Goal: Information Seeking & Learning: Learn about a topic

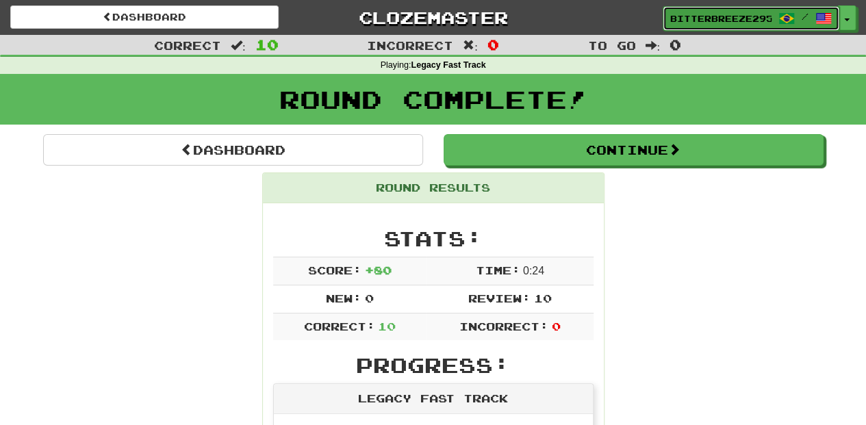
click at [690, 22] on span "BitterBreeze2956" at bounding box center [720, 18] width 101 height 12
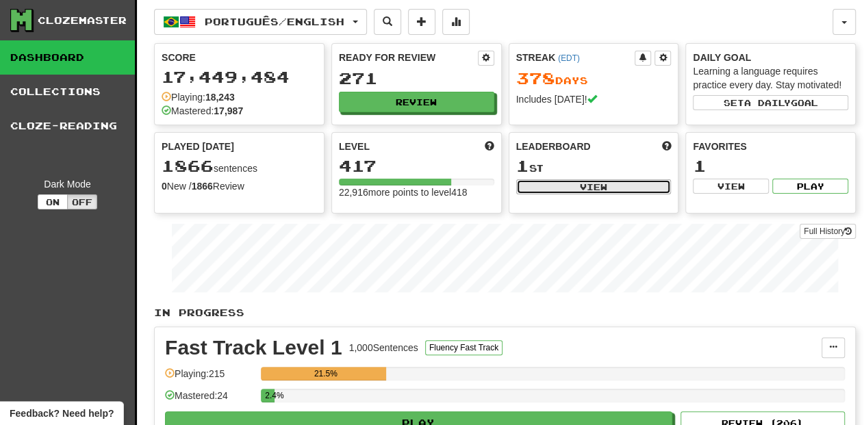
click at [567, 183] on button "View" at bounding box center [593, 186] width 155 height 15
select select "**********"
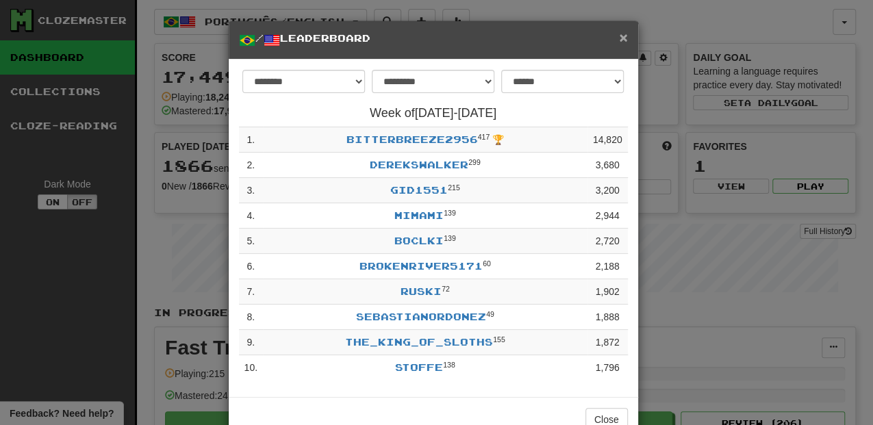
click at [619, 36] on span "×" at bounding box center [623, 37] width 8 height 16
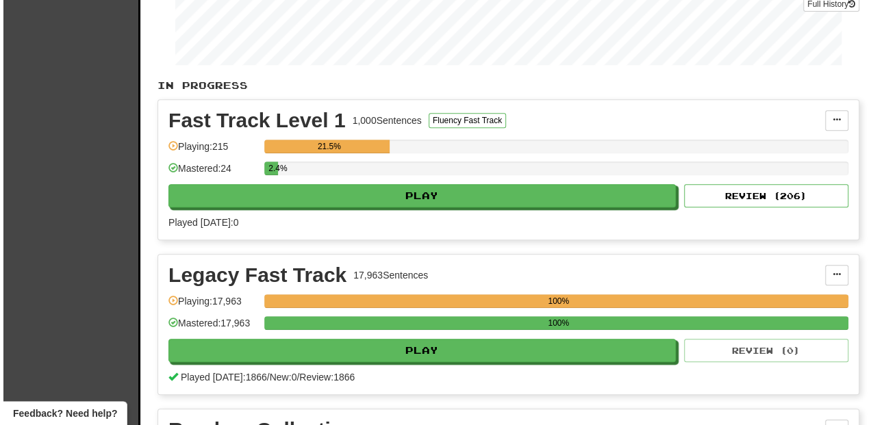
scroll to position [228, 0]
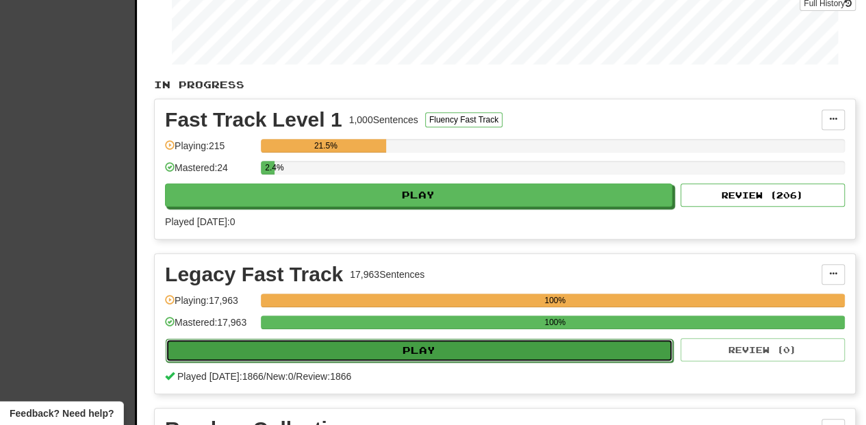
click at [359, 351] on button "Play" at bounding box center [419, 350] width 507 height 23
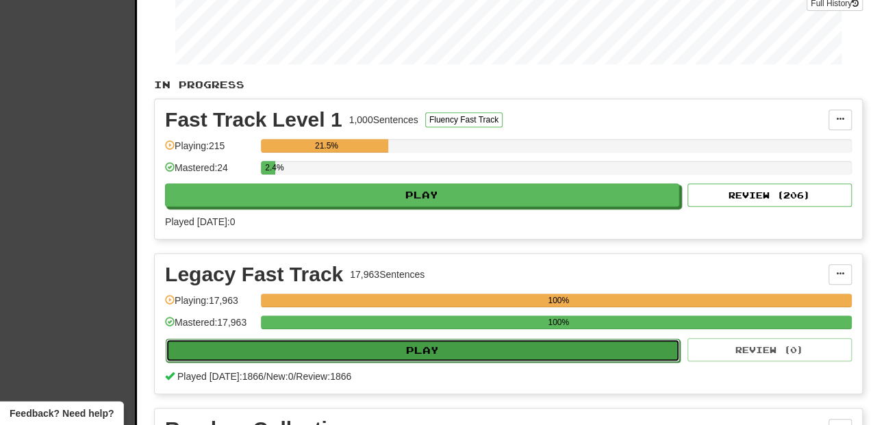
select select "**"
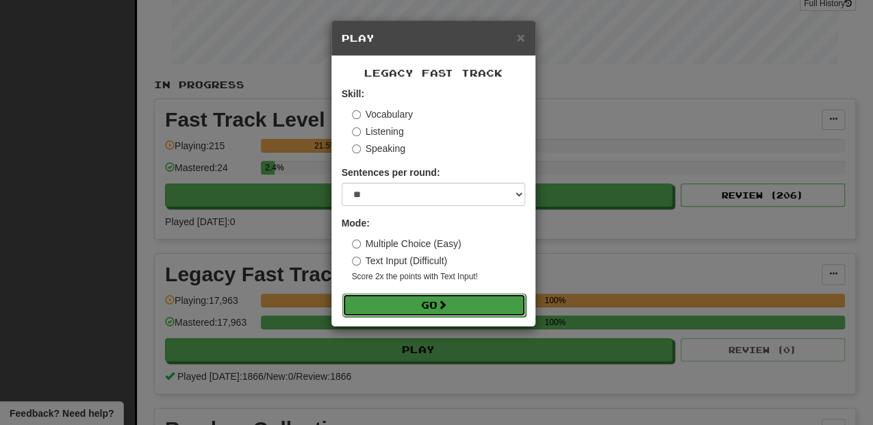
click at [382, 301] on button "Go" at bounding box center [433, 305] width 183 height 23
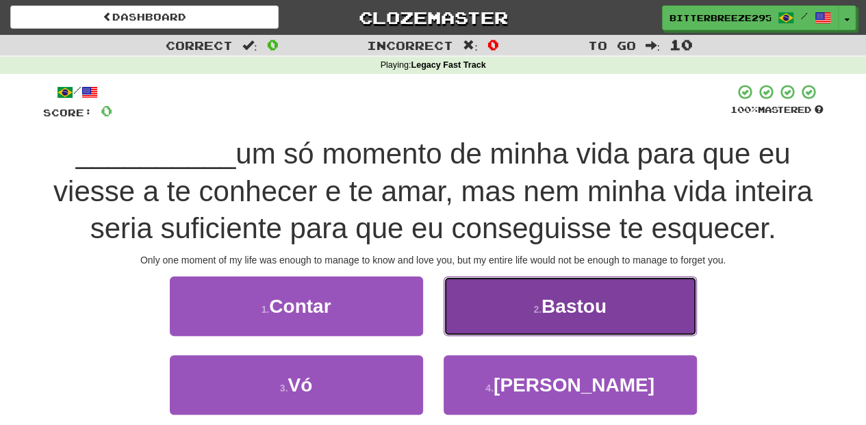
click at [500, 324] on button "2 . [GEOGRAPHIC_DATA]" at bounding box center [569, 306] width 253 height 60
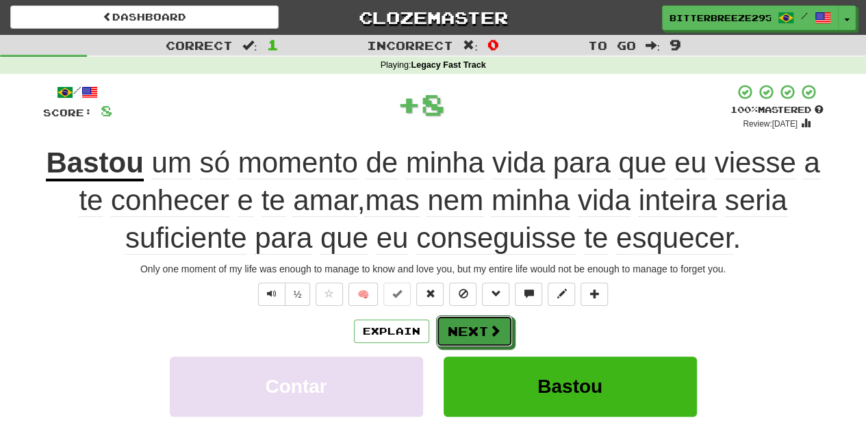
click at [500, 324] on button "Next" at bounding box center [474, 330] width 77 height 31
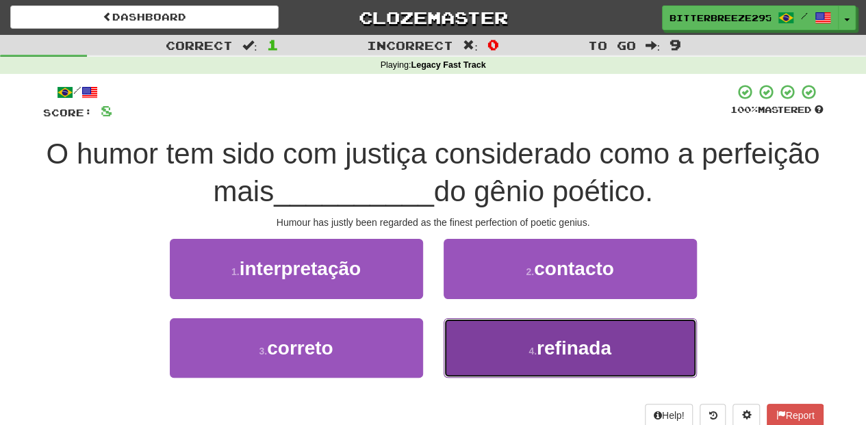
click at [496, 343] on button "4 . refinada" at bounding box center [569, 348] width 253 height 60
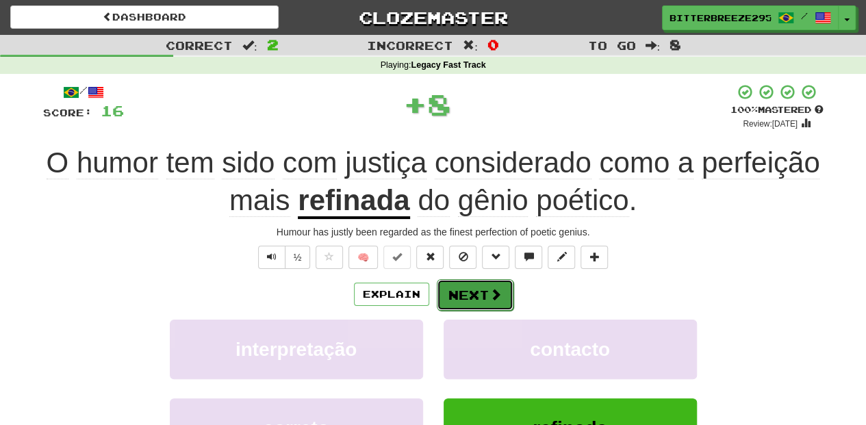
click at [469, 296] on button "Next" at bounding box center [475, 294] width 77 height 31
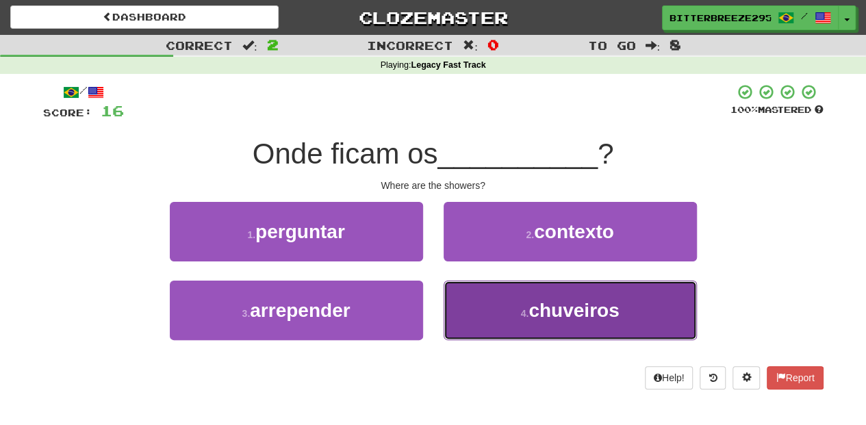
click at [472, 303] on button "4 . chuveiros" at bounding box center [569, 311] width 253 height 60
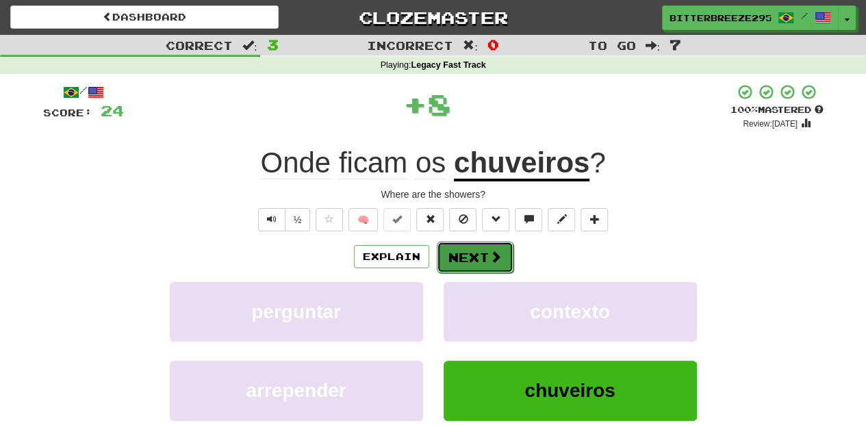
click at [460, 249] on button "Next" at bounding box center [475, 257] width 77 height 31
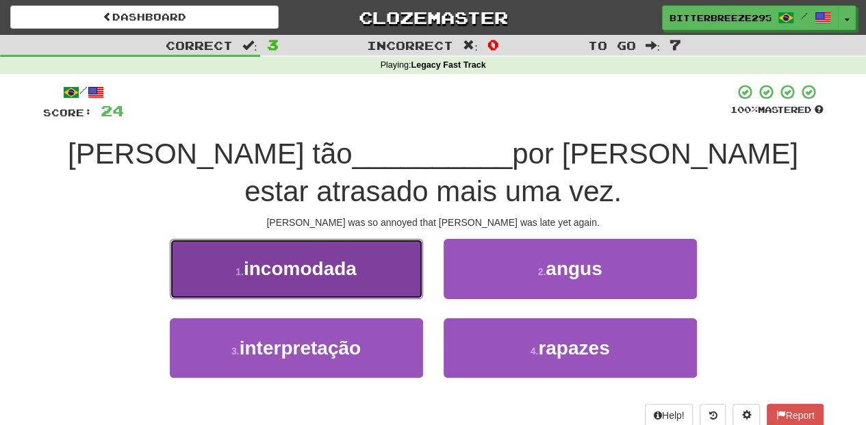
click at [346, 279] on span "incomodada" at bounding box center [300, 268] width 113 height 21
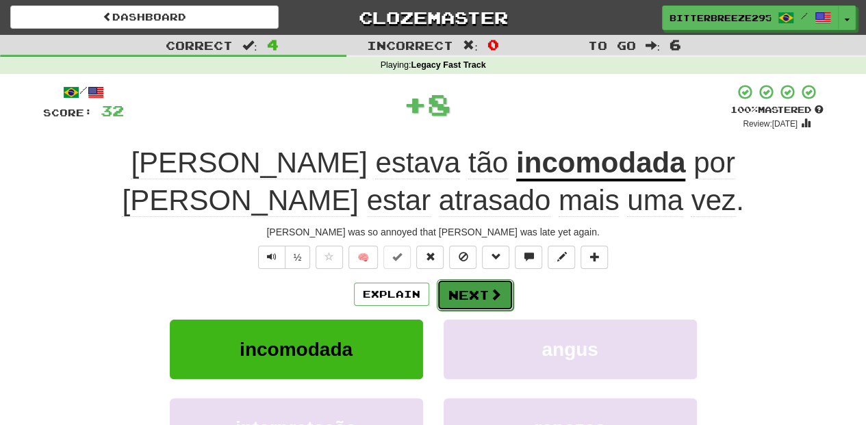
click at [472, 293] on button "Next" at bounding box center [475, 294] width 77 height 31
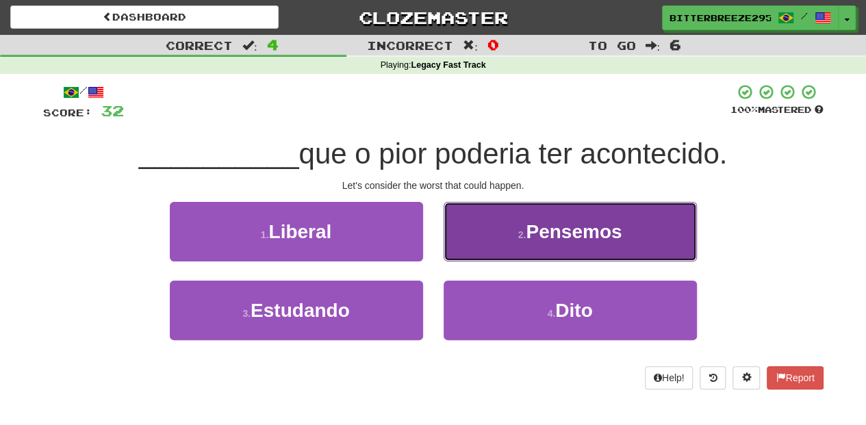
click at [474, 241] on button "2 . Pensemos" at bounding box center [569, 232] width 253 height 60
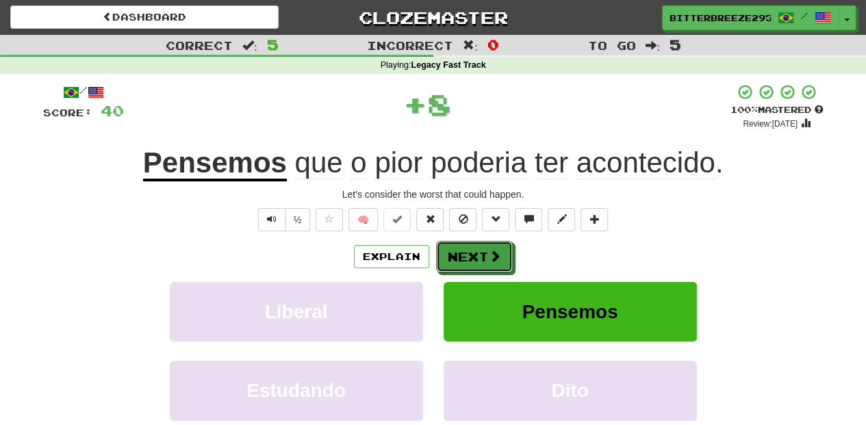
click at [448, 244] on button "Next" at bounding box center [474, 256] width 77 height 31
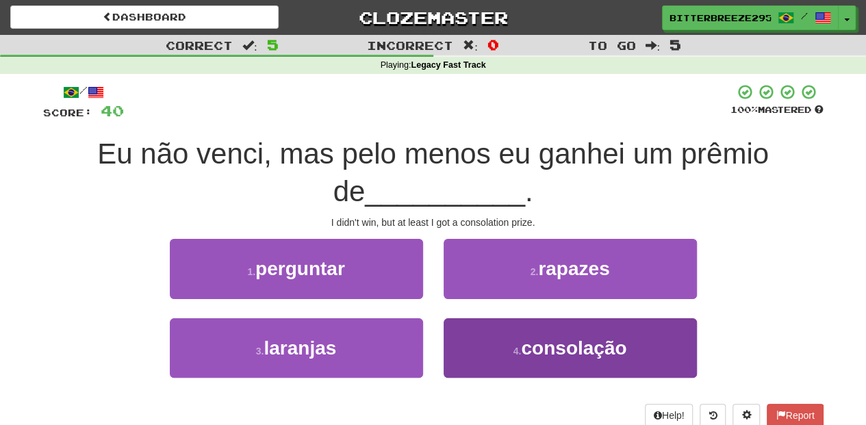
click at [475, 318] on div "1 . perguntar 2 . rapazes 3 . laranjas 4 . consolação" at bounding box center [433, 318] width 801 height 158
click at [475, 318] on button "4 . consolação" at bounding box center [569, 348] width 253 height 60
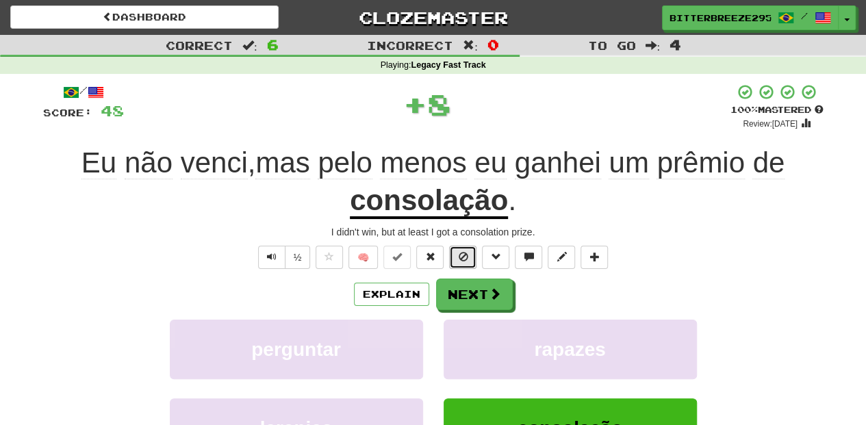
click at [455, 260] on button at bounding box center [462, 257] width 27 height 23
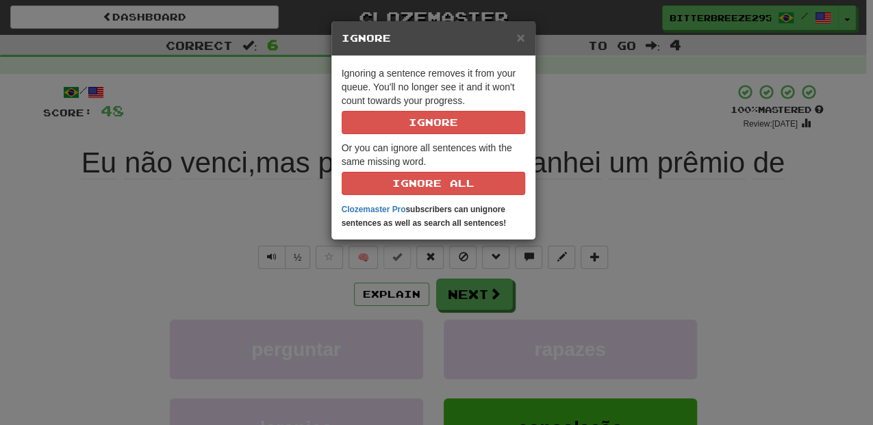
click at [443, 306] on div "× Ignore Ignoring a sentence removes it from your queue. You'll no longer see i…" at bounding box center [436, 212] width 873 height 425
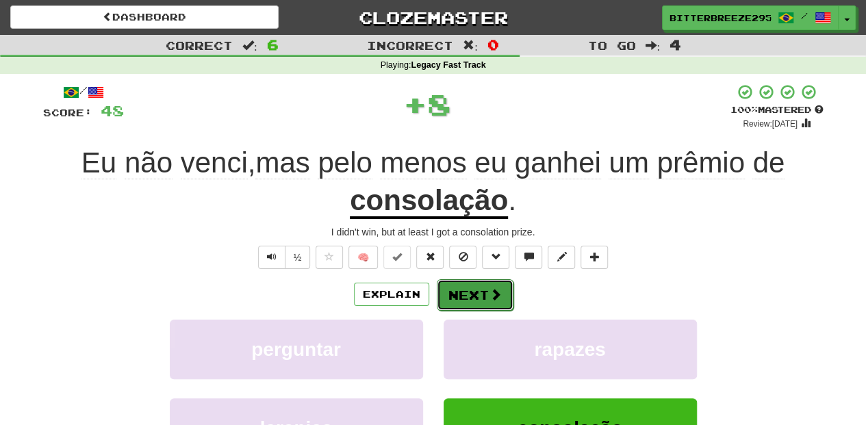
click at [448, 301] on button "Next" at bounding box center [475, 294] width 77 height 31
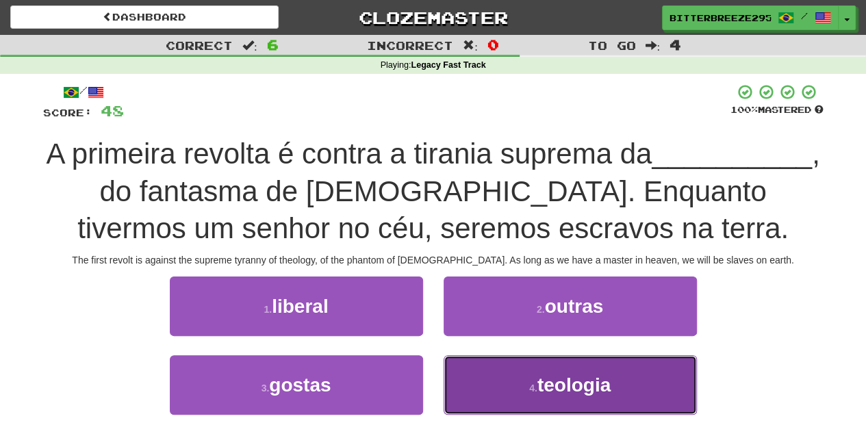
click at [500, 406] on button "4 . teologia" at bounding box center [569, 385] width 253 height 60
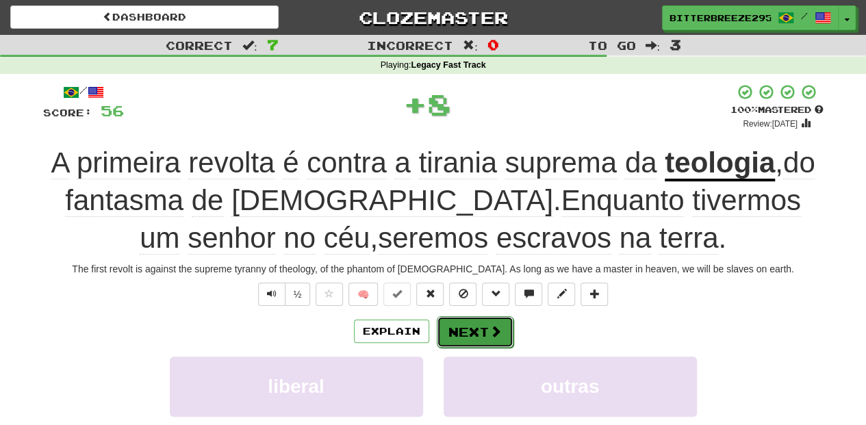
click at [468, 327] on button "Next" at bounding box center [475, 331] width 77 height 31
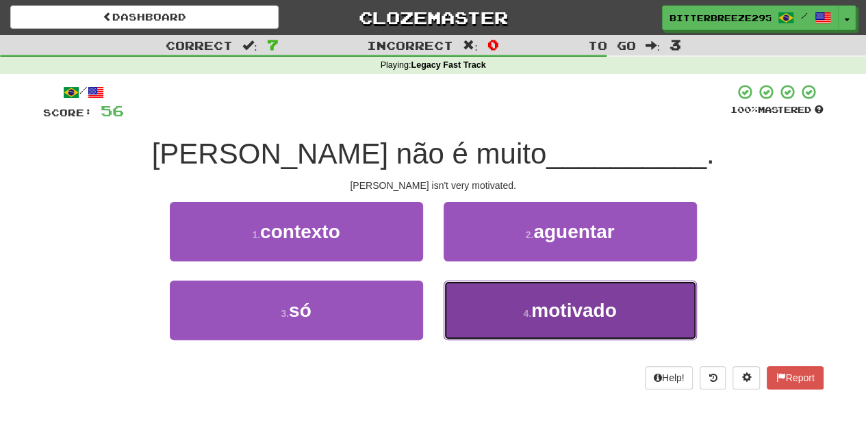
click at [516, 322] on button "4 . motivado" at bounding box center [569, 311] width 253 height 60
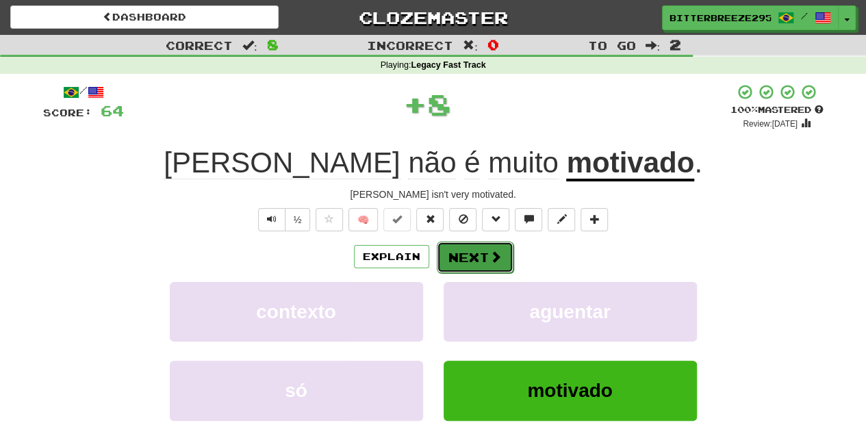
click at [476, 246] on button "Next" at bounding box center [475, 257] width 77 height 31
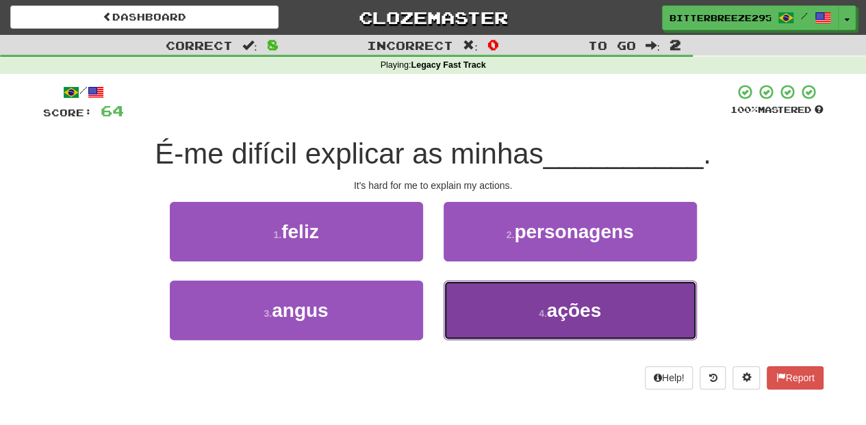
click at [527, 307] on button "4 . ações" at bounding box center [569, 311] width 253 height 60
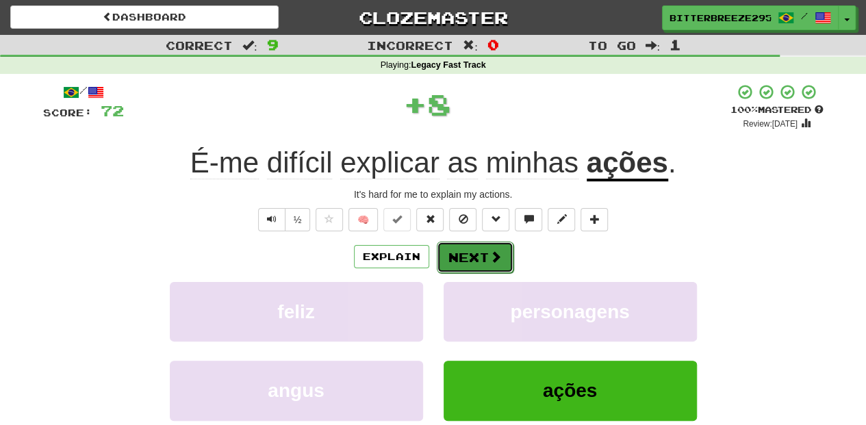
click at [478, 253] on button "Next" at bounding box center [475, 257] width 77 height 31
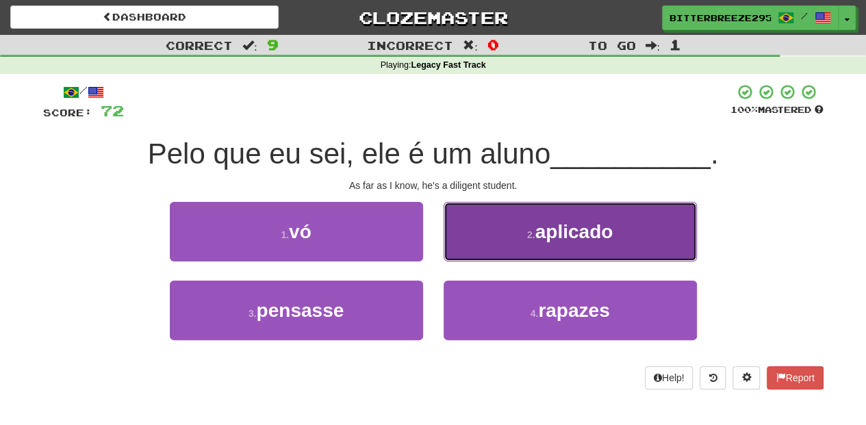
click at [453, 253] on button "2 . aplicado" at bounding box center [569, 232] width 253 height 60
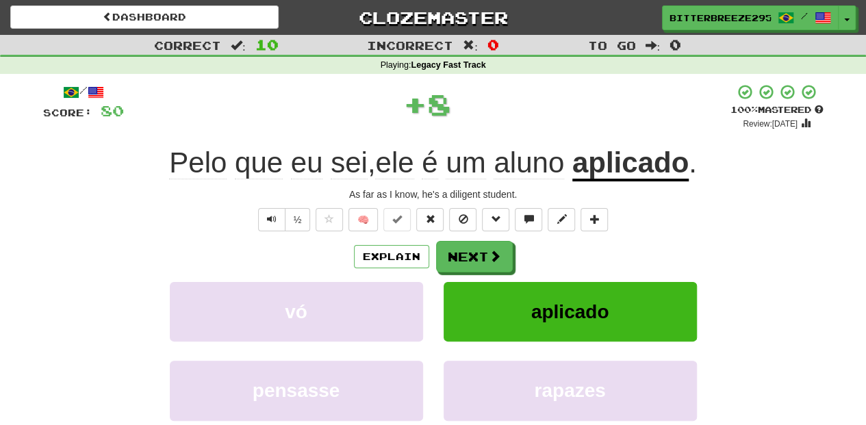
click at [453, 253] on button "Next" at bounding box center [474, 256] width 77 height 31
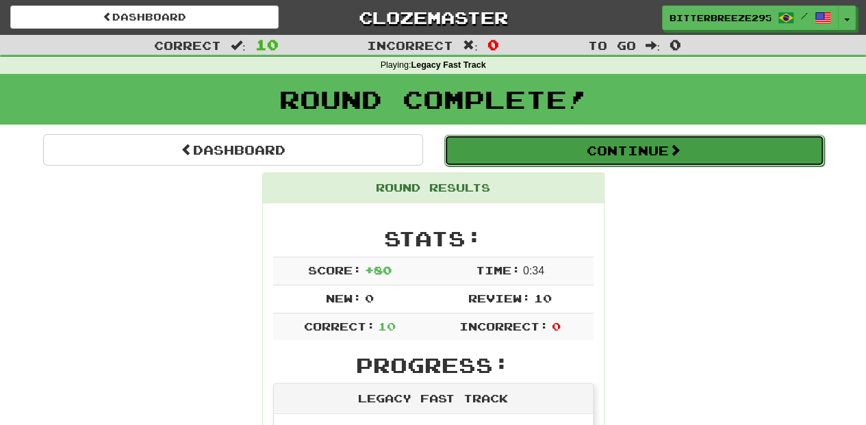
click at [516, 147] on button "Continue" at bounding box center [634, 150] width 380 height 31
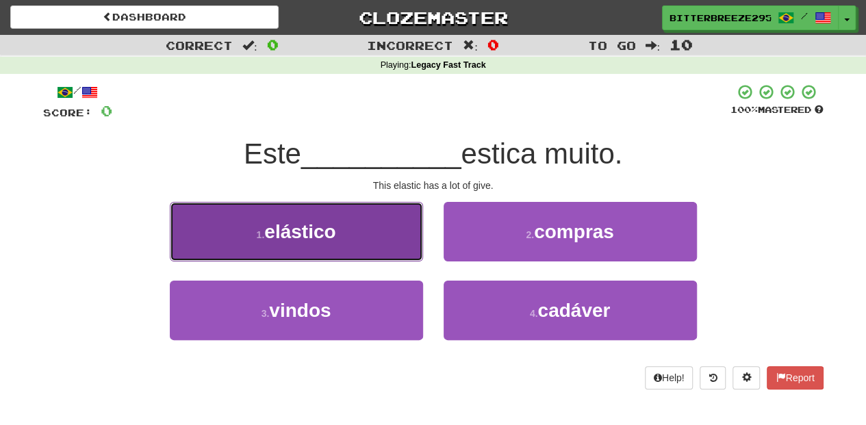
click at [365, 236] on button "1 . elástico" at bounding box center [296, 232] width 253 height 60
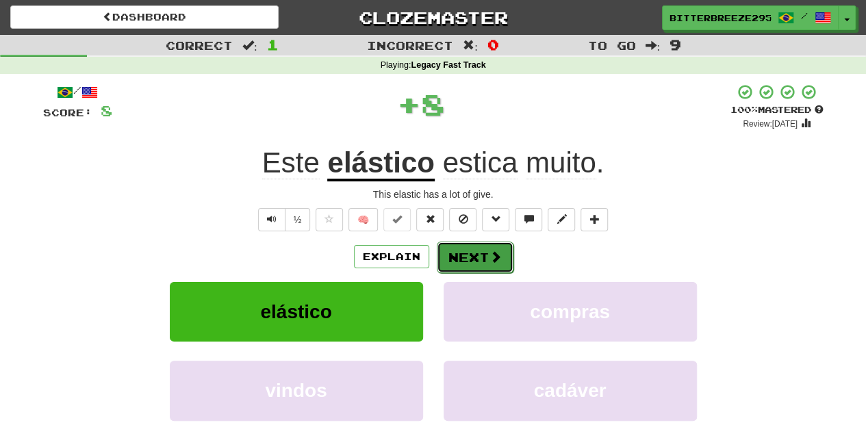
click at [450, 253] on button "Next" at bounding box center [475, 257] width 77 height 31
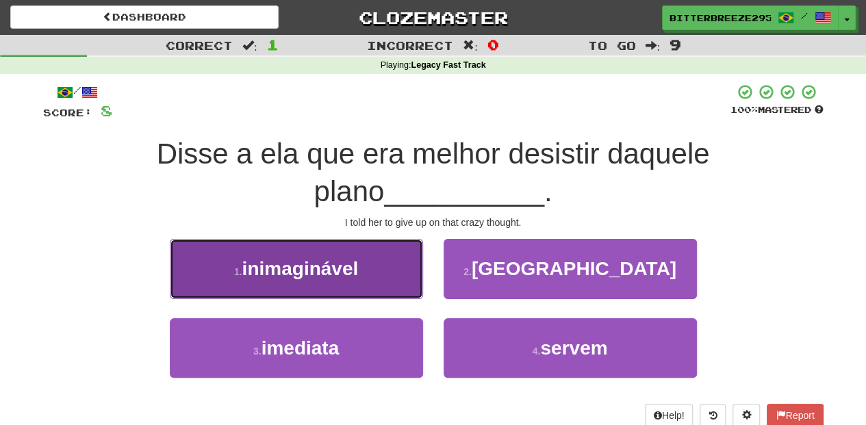
click at [360, 270] on button "1 . inimaginável" at bounding box center [296, 269] width 253 height 60
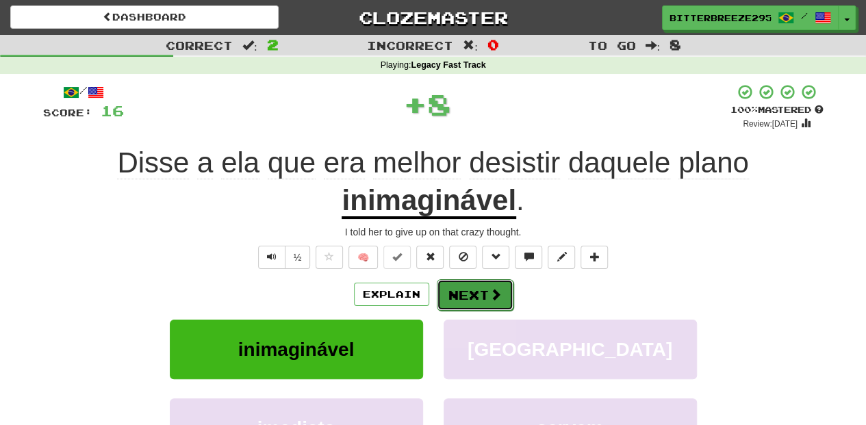
click at [470, 285] on button "Next" at bounding box center [475, 294] width 77 height 31
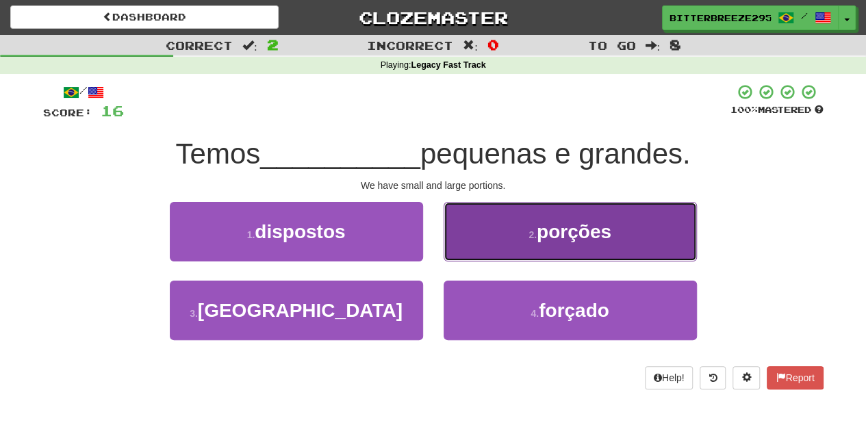
click at [471, 255] on button "2 . porções" at bounding box center [569, 232] width 253 height 60
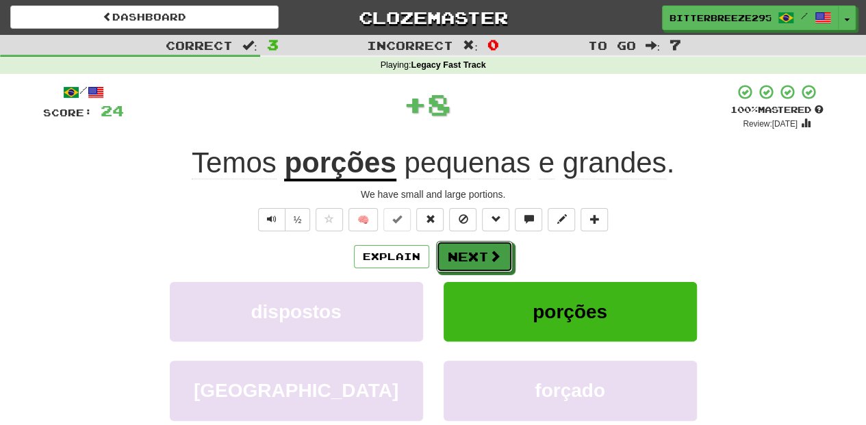
click at [471, 255] on button "Next" at bounding box center [474, 256] width 77 height 31
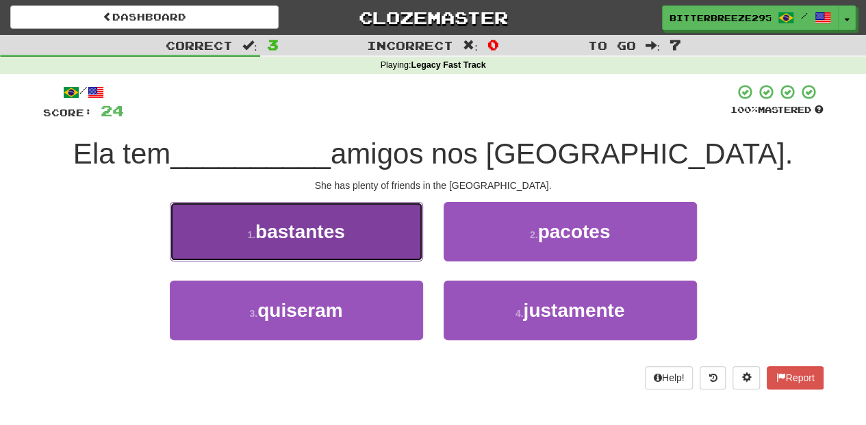
click at [373, 237] on button "1 . bastantes" at bounding box center [296, 232] width 253 height 60
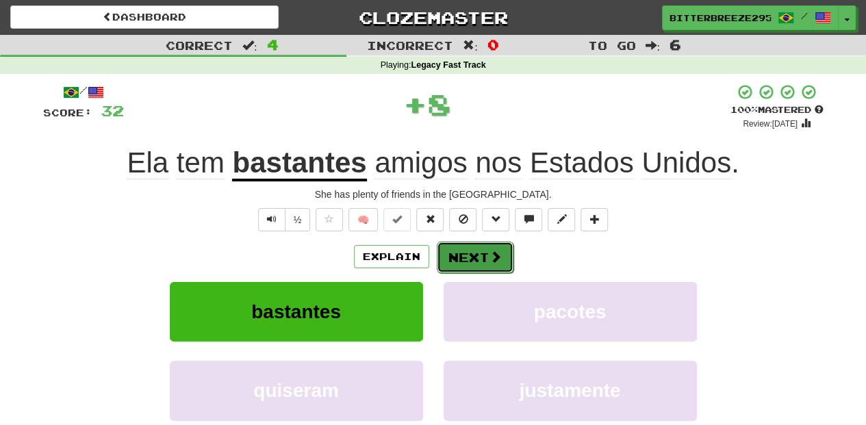
click at [448, 256] on button "Next" at bounding box center [475, 257] width 77 height 31
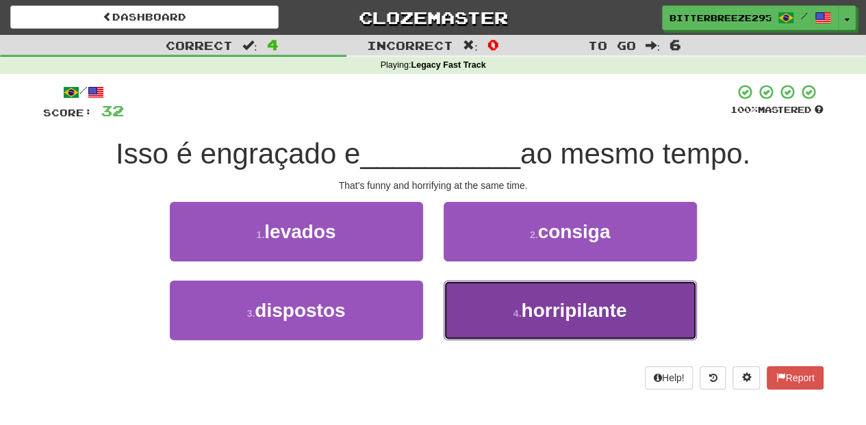
click at [477, 314] on button "4 . horripilante" at bounding box center [569, 311] width 253 height 60
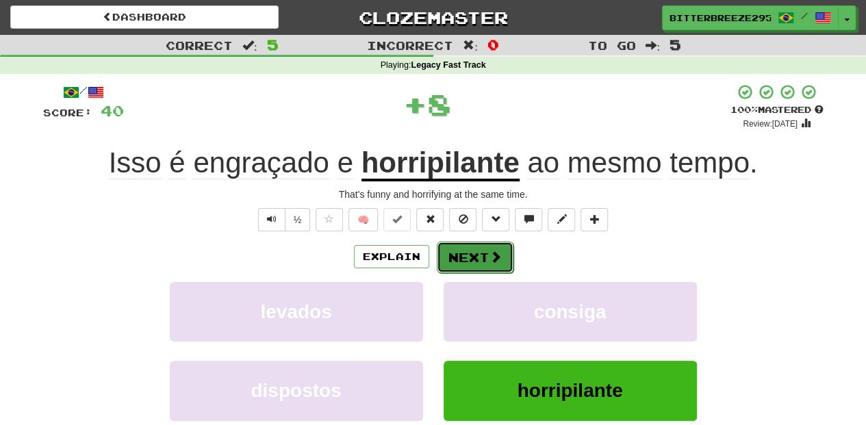
click at [469, 261] on button "Next" at bounding box center [475, 257] width 77 height 31
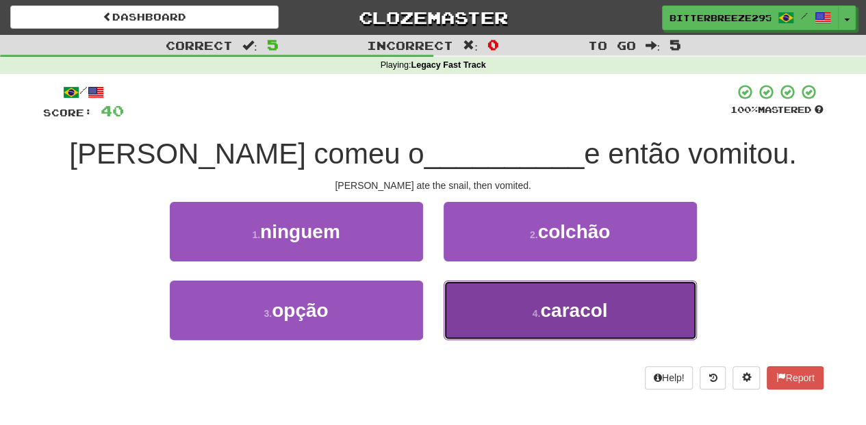
click at [487, 309] on button "4 . caracol" at bounding box center [569, 311] width 253 height 60
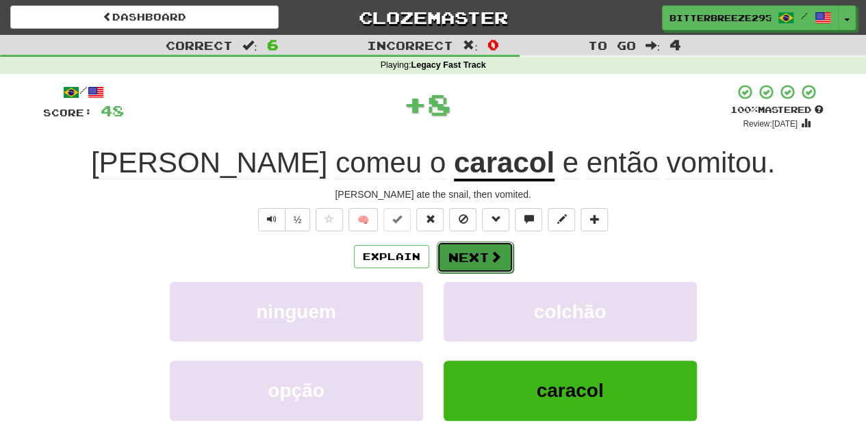
click at [475, 257] on button "Next" at bounding box center [475, 257] width 77 height 31
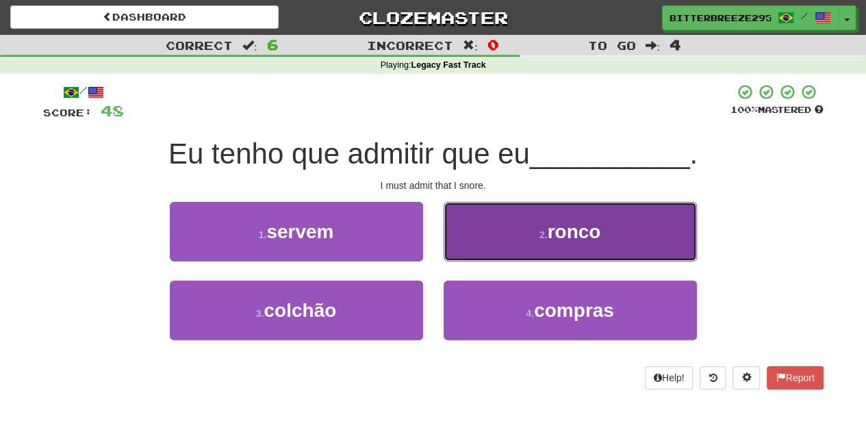
click at [476, 253] on button "2 . ronco" at bounding box center [569, 232] width 253 height 60
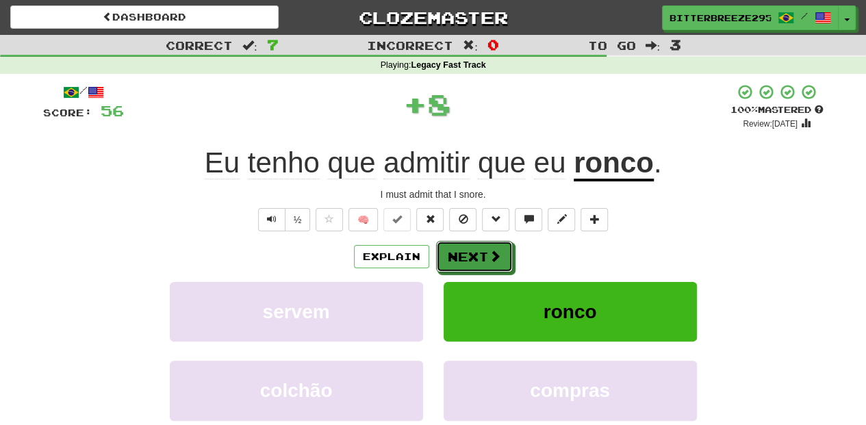
click at [476, 253] on button "Next" at bounding box center [474, 256] width 77 height 31
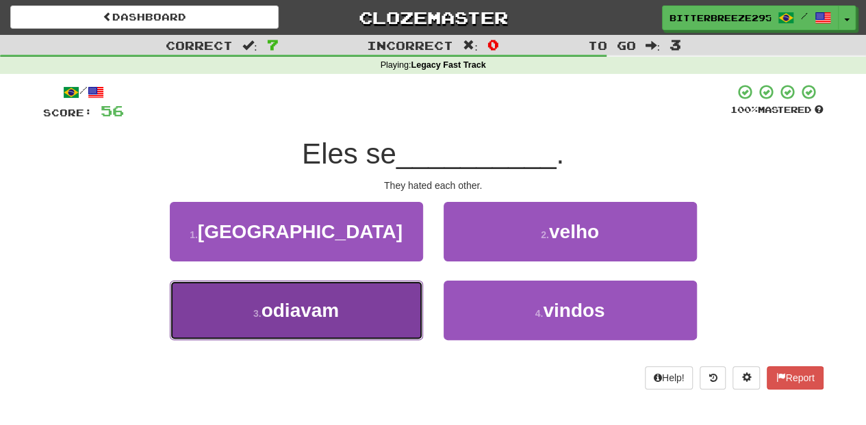
click at [341, 307] on button "3 . odiavam" at bounding box center [296, 311] width 253 height 60
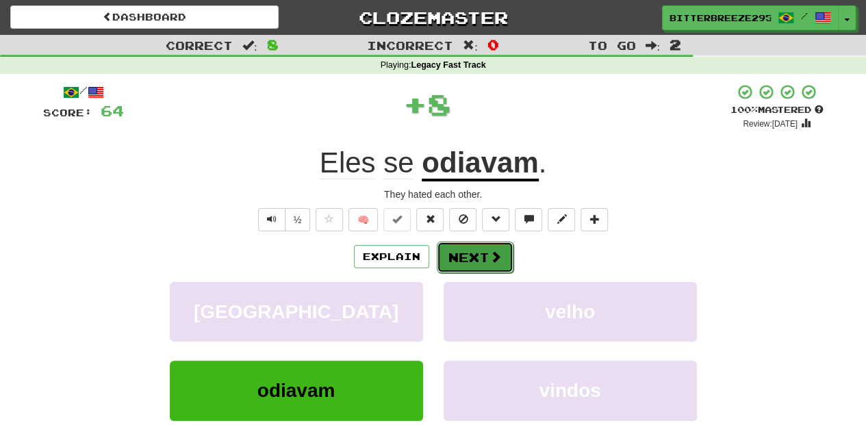
click at [464, 260] on button "Next" at bounding box center [475, 257] width 77 height 31
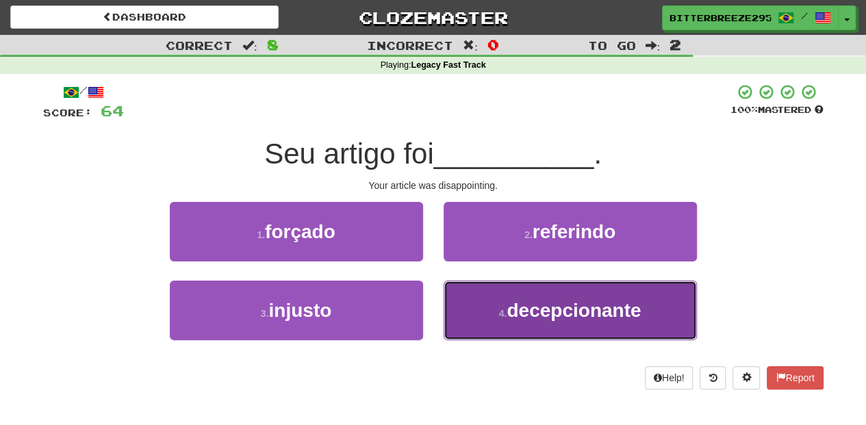
click at [472, 305] on button "4 . decepcionante" at bounding box center [569, 311] width 253 height 60
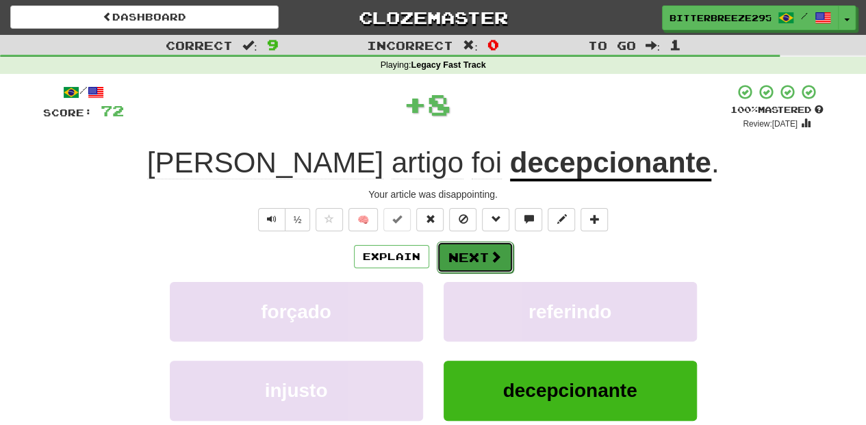
click at [457, 259] on button "Next" at bounding box center [475, 257] width 77 height 31
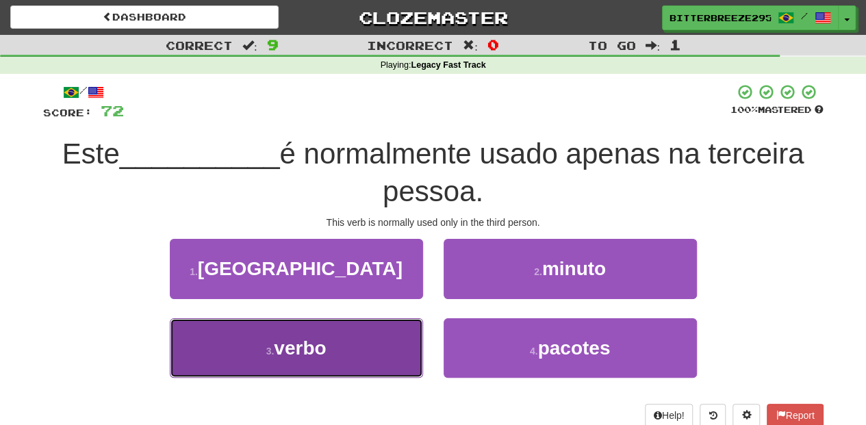
click at [379, 344] on button "3 . verbo" at bounding box center [296, 348] width 253 height 60
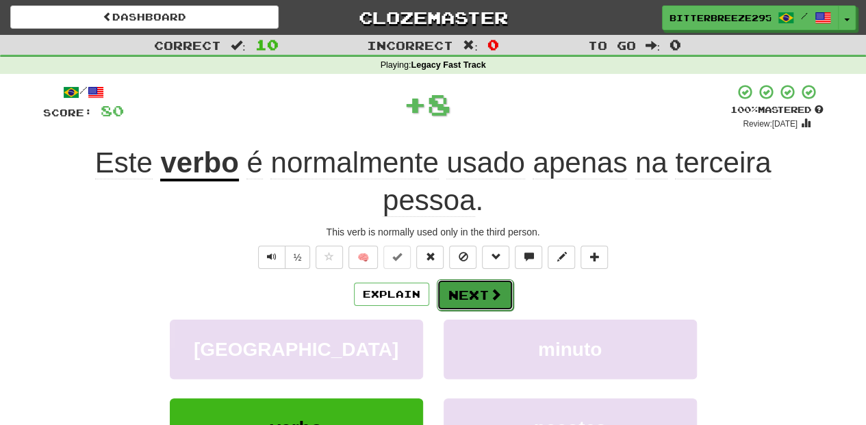
drag, startPoint x: 467, startPoint y: 292, endPoint x: 461, endPoint y: 297, distance: 7.7
click at [467, 292] on button "Next" at bounding box center [474, 294] width 77 height 31
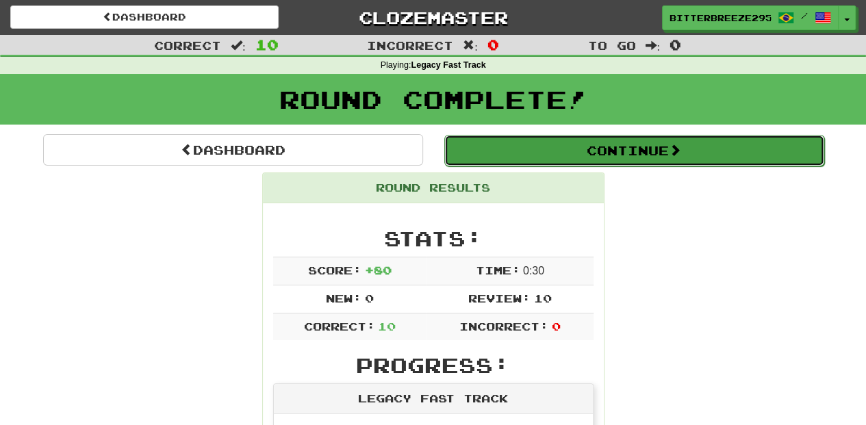
click at [509, 151] on button "Continue" at bounding box center [634, 150] width 380 height 31
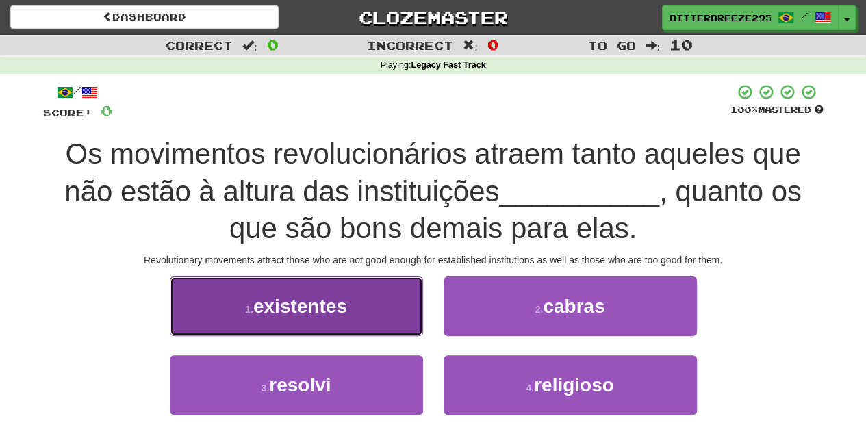
click at [382, 320] on button "1 . existentes" at bounding box center [296, 306] width 253 height 60
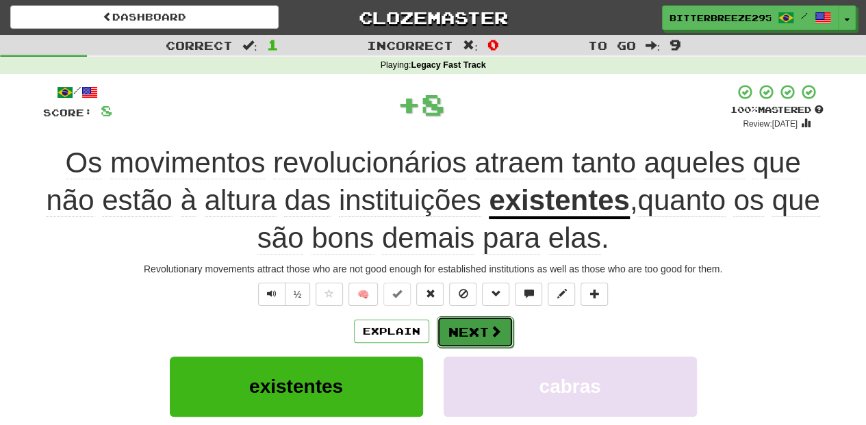
click at [464, 324] on button "Next" at bounding box center [475, 331] width 77 height 31
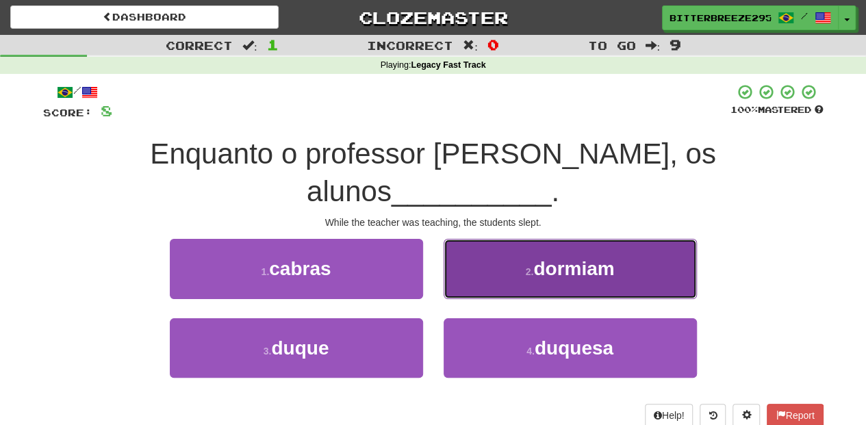
click at [483, 242] on button "2 . dormiam" at bounding box center [569, 269] width 253 height 60
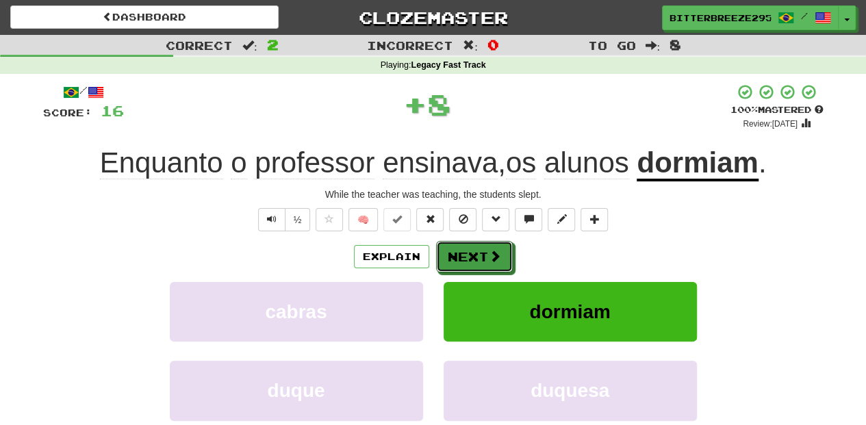
click at [476, 250] on button "Next" at bounding box center [474, 256] width 77 height 31
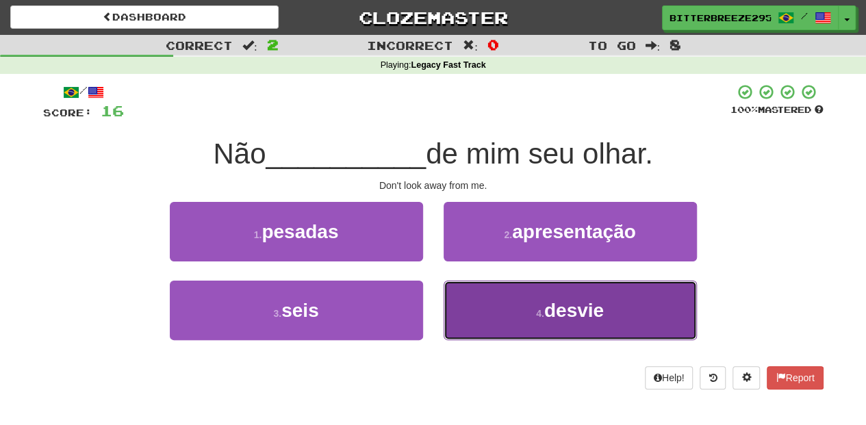
click at [485, 309] on button "4 . desvie" at bounding box center [569, 311] width 253 height 60
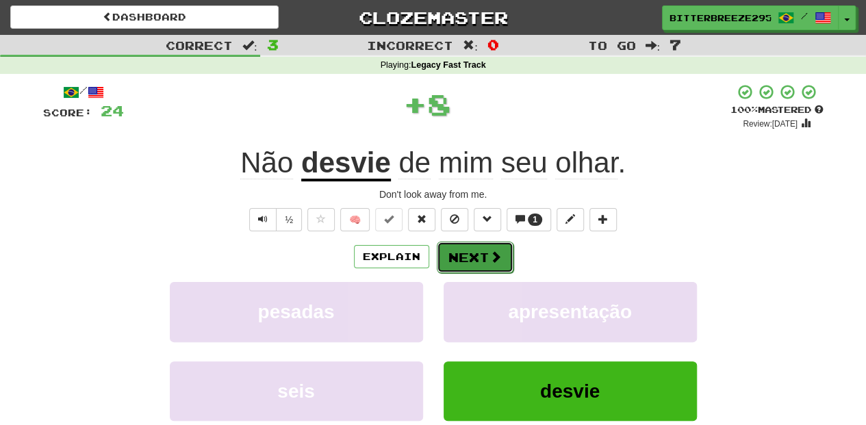
click at [474, 259] on button "Next" at bounding box center [475, 257] width 77 height 31
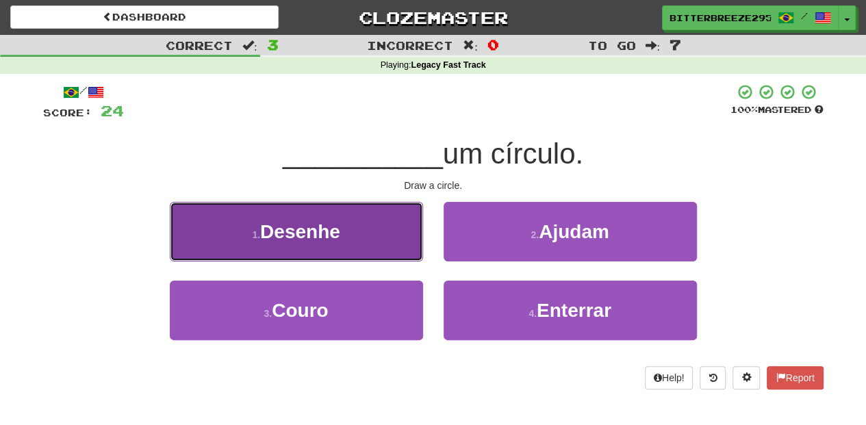
click at [374, 243] on button "1 . Desenhe" at bounding box center [296, 232] width 253 height 60
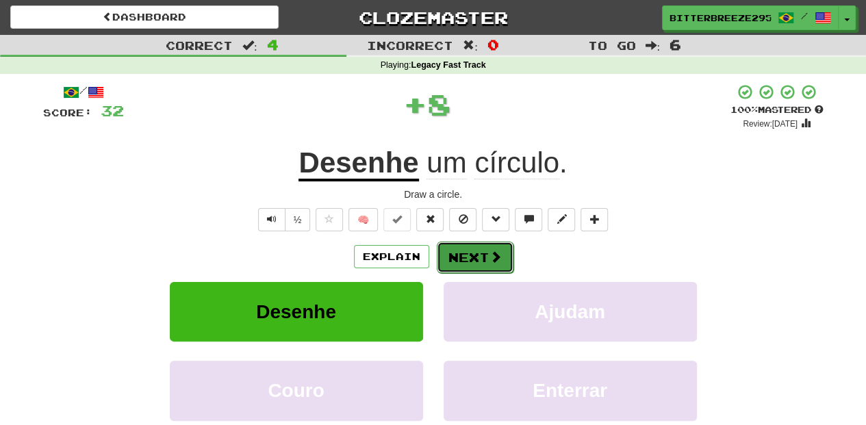
click at [478, 258] on button "Next" at bounding box center [475, 257] width 77 height 31
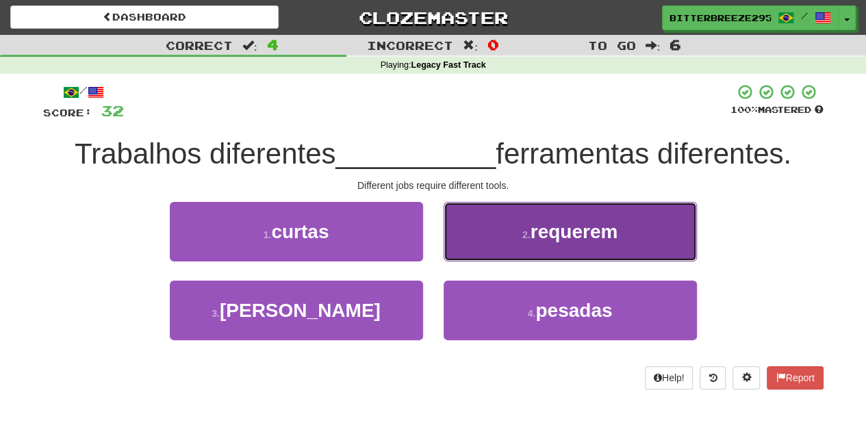
click at [472, 246] on button "2 . requerem" at bounding box center [569, 232] width 253 height 60
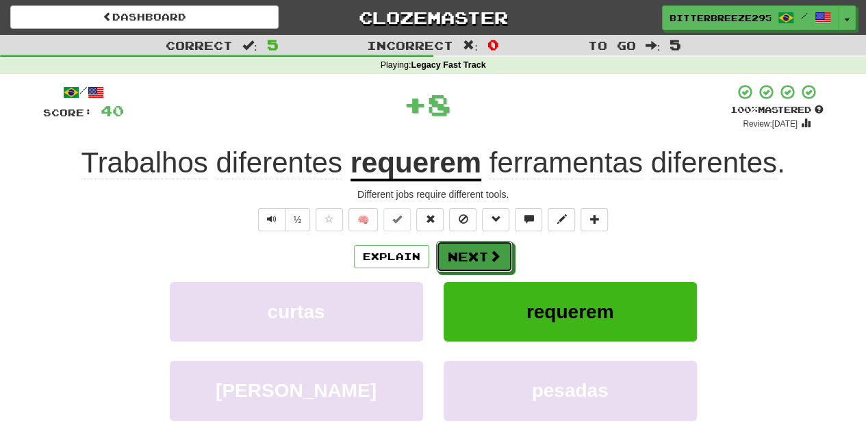
click at [468, 253] on button "Next" at bounding box center [474, 256] width 77 height 31
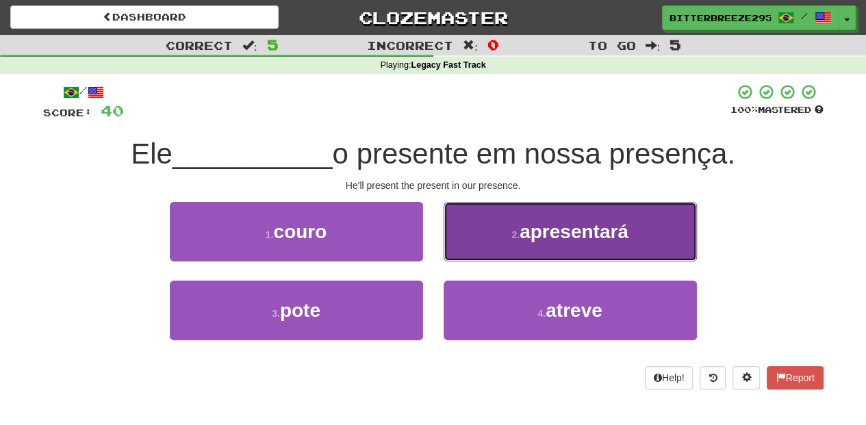
click at [476, 246] on button "2 . apresentará" at bounding box center [569, 232] width 253 height 60
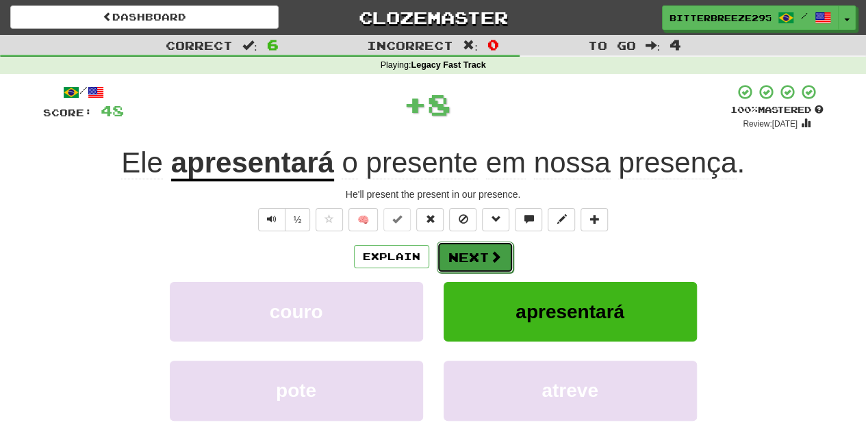
click at [468, 253] on button "Next" at bounding box center [475, 257] width 77 height 31
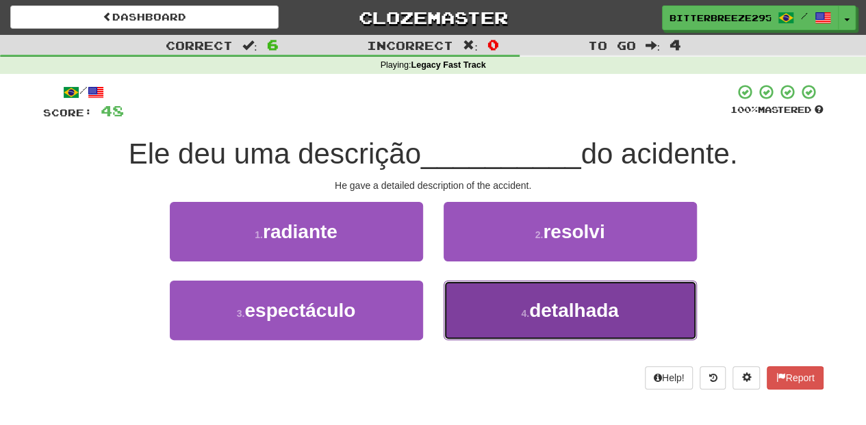
click at [461, 294] on button "4 . detalhada" at bounding box center [569, 311] width 253 height 60
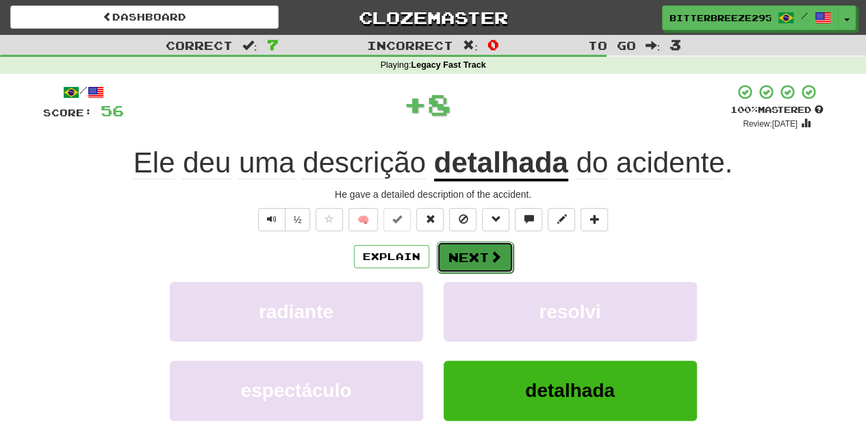
click at [460, 258] on button "Next" at bounding box center [475, 257] width 77 height 31
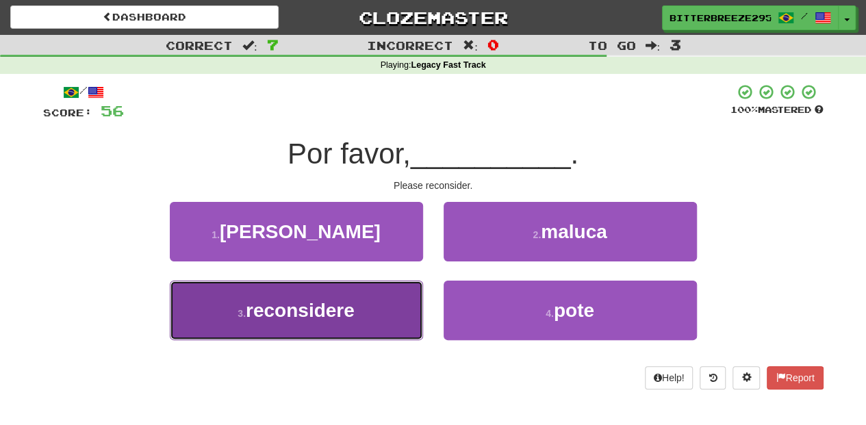
click at [394, 290] on button "3 . reconsidere" at bounding box center [296, 311] width 253 height 60
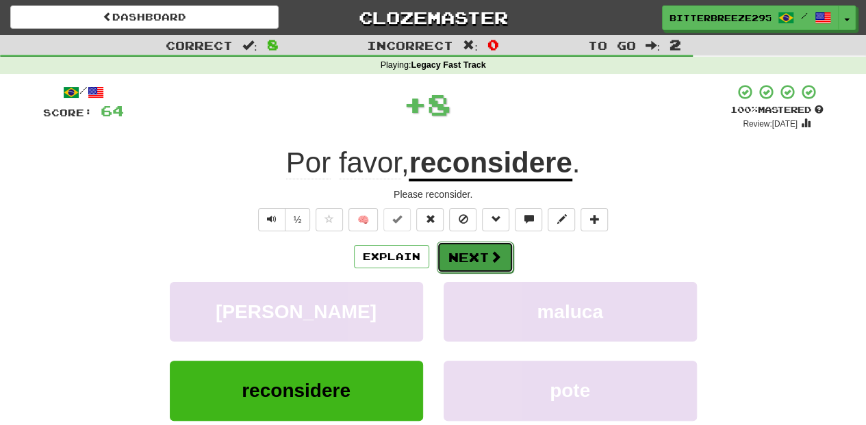
click at [471, 261] on button "Next" at bounding box center [475, 257] width 77 height 31
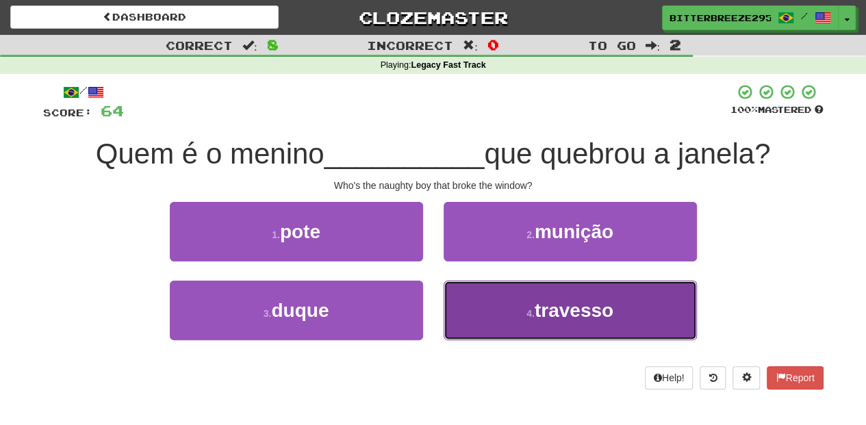
click at [478, 296] on button "4 . travesso" at bounding box center [569, 311] width 253 height 60
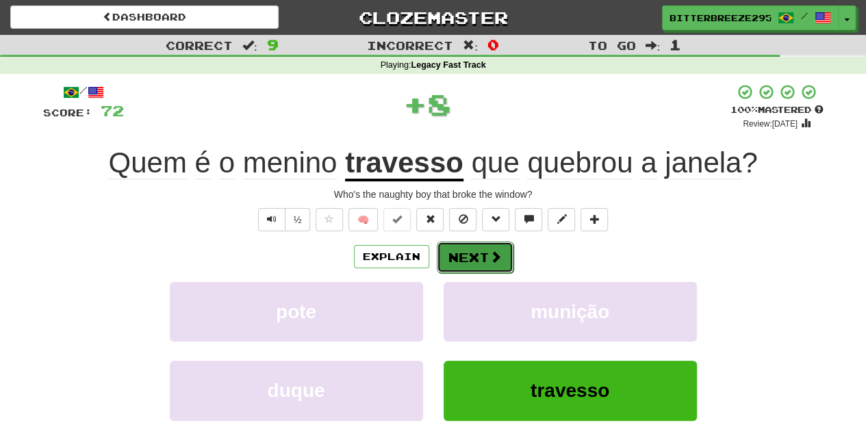
click at [464, 263] on button "Next" at bounding box center [475, 257] width 77 height 31
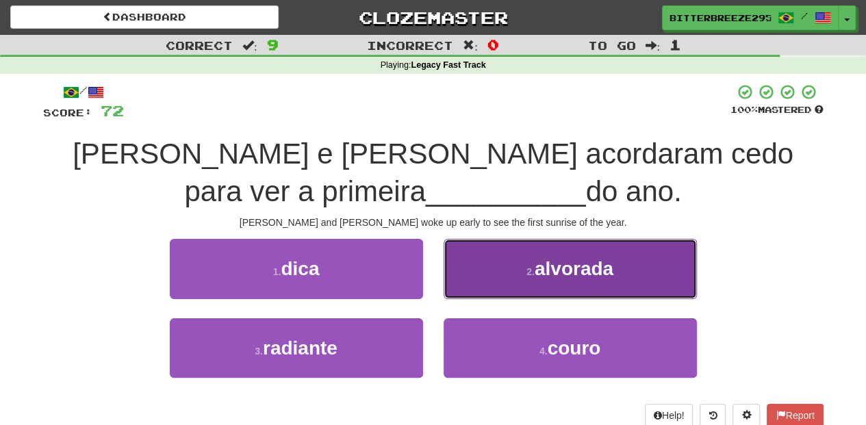
click at [470, 274] on button "2 . alvorada" at bounding box center [569, 269] width 253 height 60
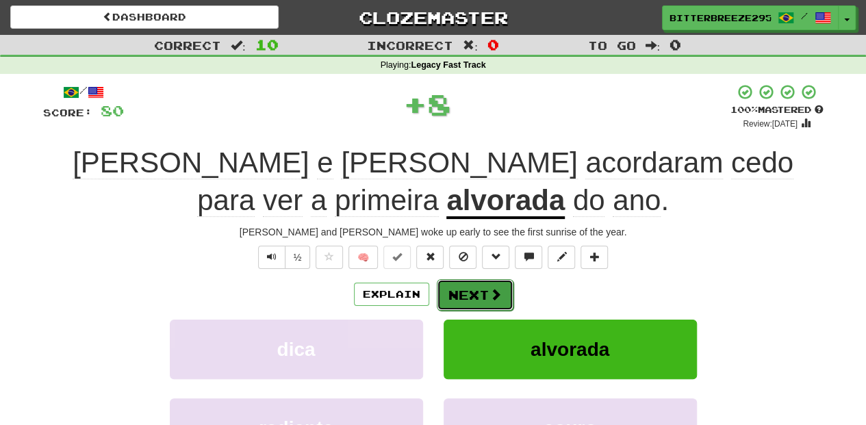
click at [451, 283] on button "Next" at bounding box center [475, 294] width 77 height 31
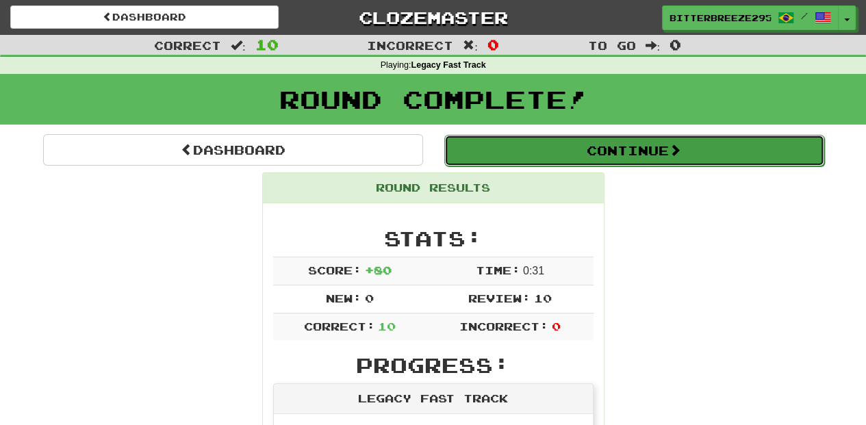
click at [493, 150] on button "Continue" at bounding box center [634, 150] width 380 height 31
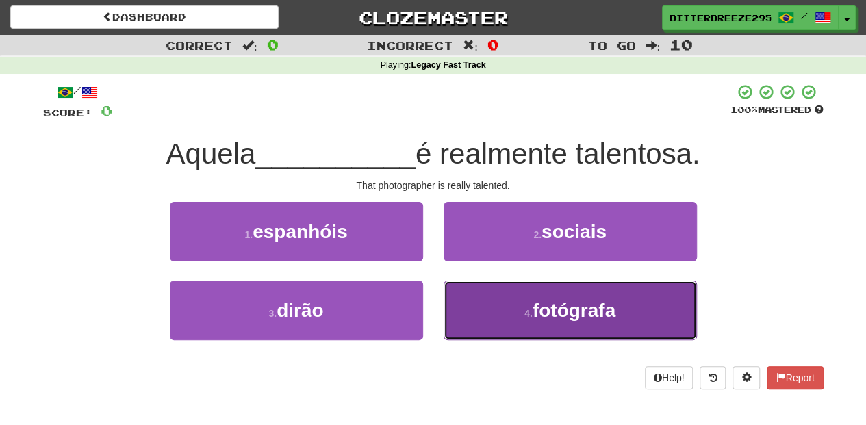
click at [477, 315] on button "4 . fotógrafa" at bounding box center [569, 311] width 253 height 60
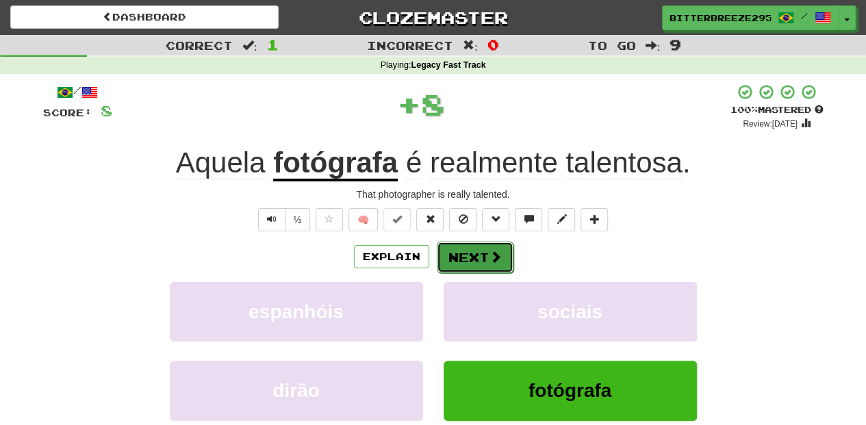
click at [462, 260] on button "Next" at bounding box center [475, 257] width 77 height 31
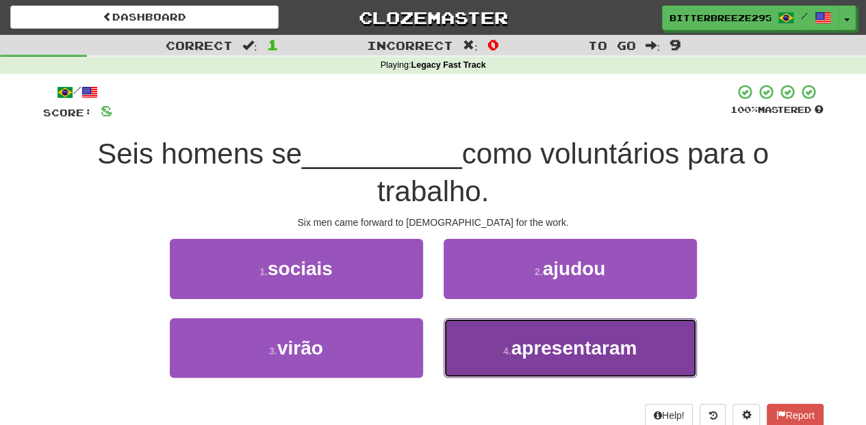
click at [453, 337] on button "4 . apresentaram" at bounding box center [569, 348] width 253 height 60
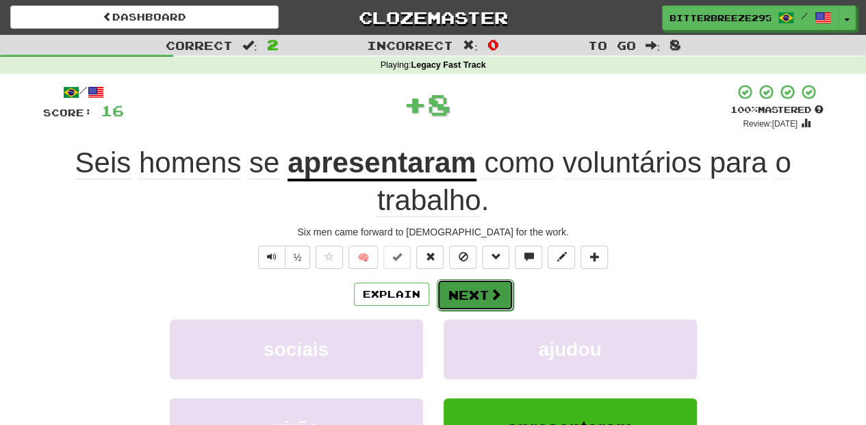
click at [458, 285] on button "Next" at bounding box center [475, 294] width 77 height 31
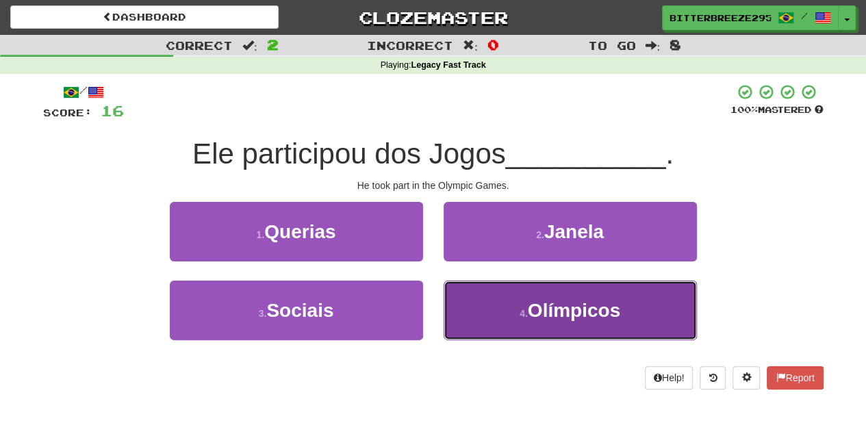
click at [478, 313] on button "4 . Olímpicos" at bounding box center [569, 311] width 253 height 60
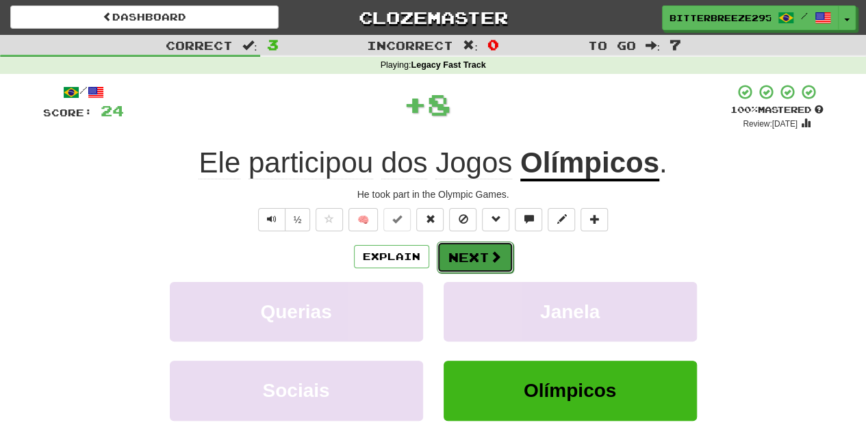
click at [479, 257] on button "Next" at bounding box center [475, 257] width 77 height 31
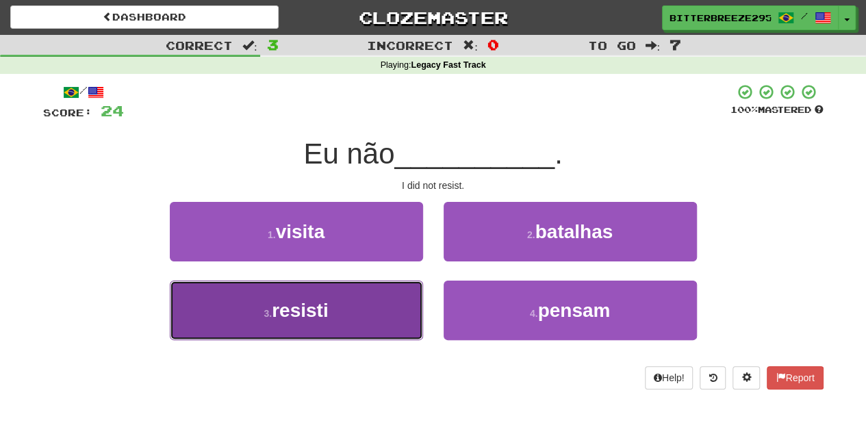
click at [359, 319] on button "3 . resisti" at bounding box center [296, 311] width 253 height 60
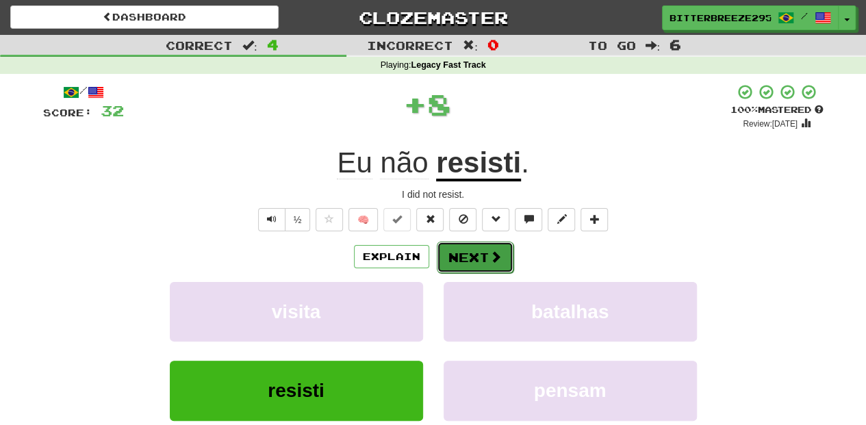
click at [480, 250] on button "Next" at bounding box center [475, 257] width 77 height 31
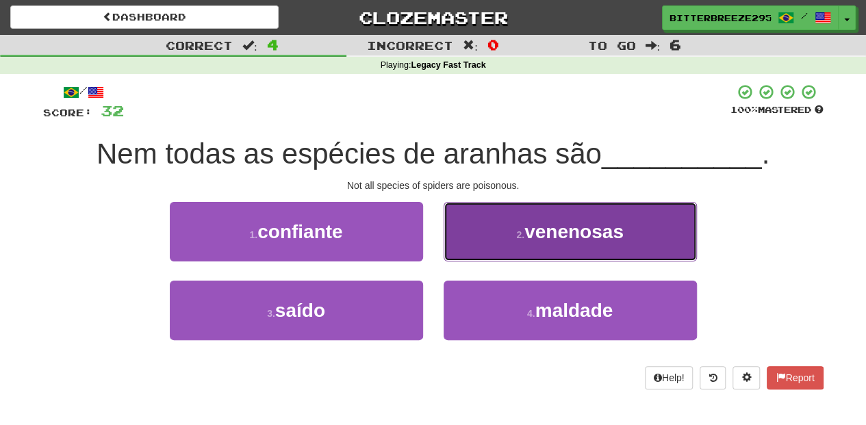
click at [478, 248] on button "2 . venenosas" at bounding box center [569, 232] width 253 height 60
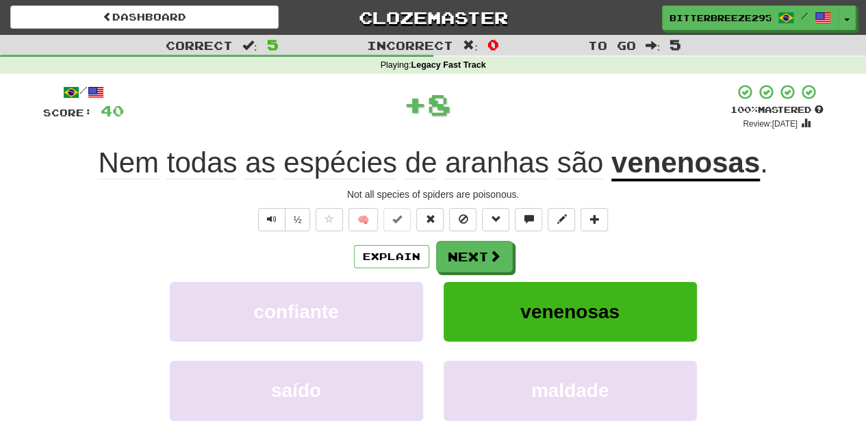
click at [465, 255] on button "Next" at bounding box center [474, 256] width 77 height 31
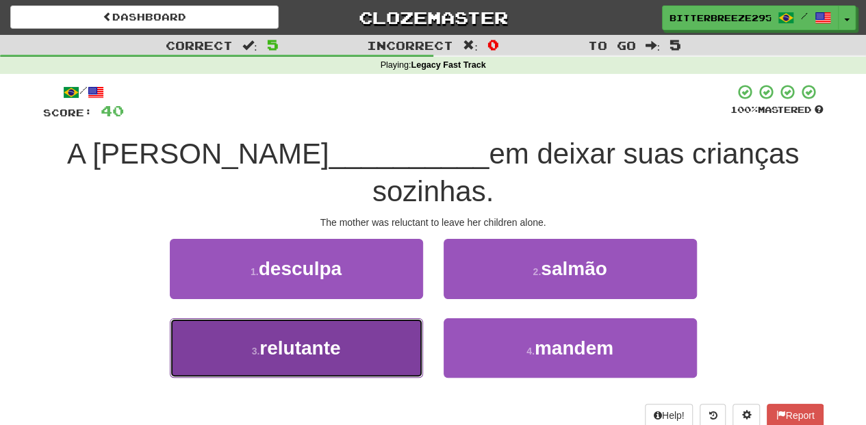
click at [368, 352] on button "3 . relutante" at bounding box center [296, 348] width 253 height 60
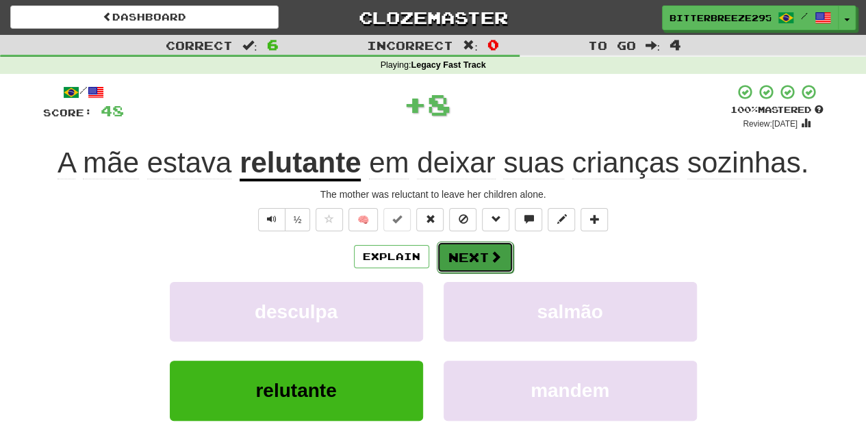
click at [491, 266] on button "Next" at bounding box center [475, 257] width 77 height 31
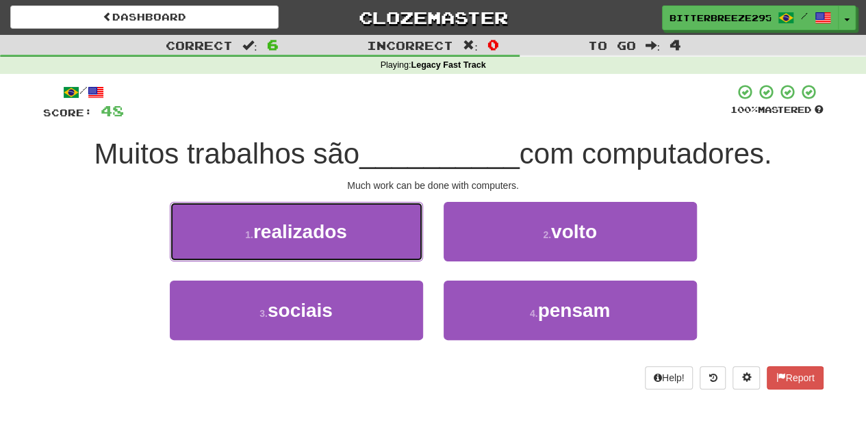
click at [359, 237] on button "1 . realizados" at bounding box center [296, 232] width 253 height 60
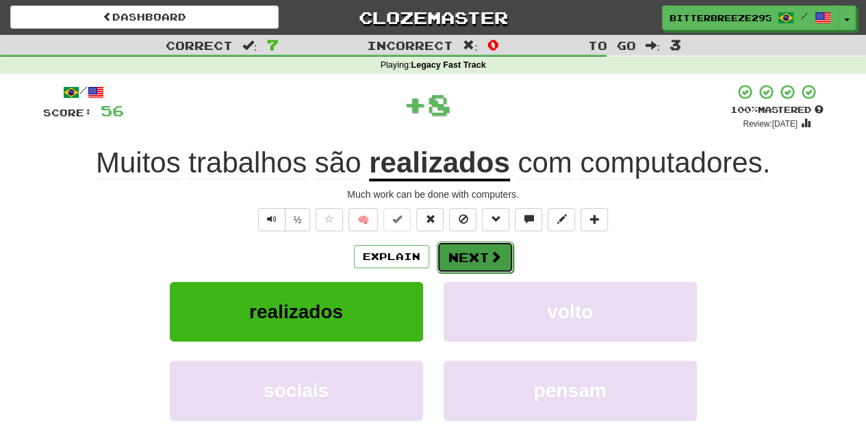
click at [443, 247] on button "Next" at bounding box center [475, 257] width 77 height 31
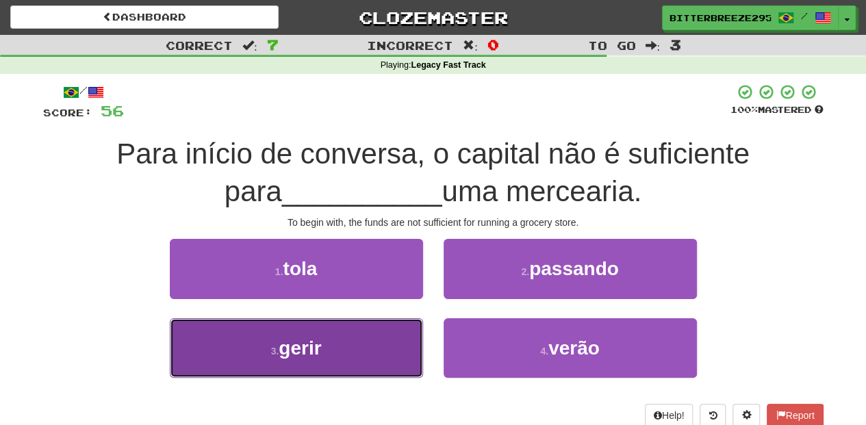
click at [391, 343] on button "3 . gerir" at bounding box center [296, 348] width 253 height 60
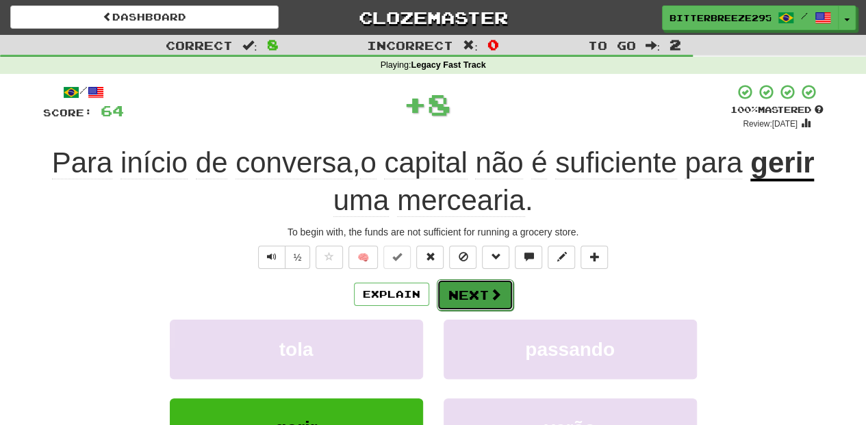
click at [463, 284] on button "Next" at bounding box center [475, 294] width 77 height 31
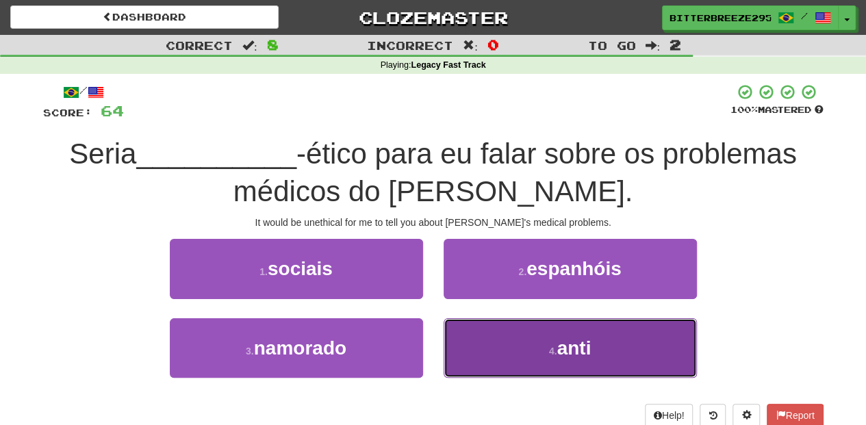
click at [475, 339] on button "4 . anti" at bounding box center [569, 348] width 253 height 60
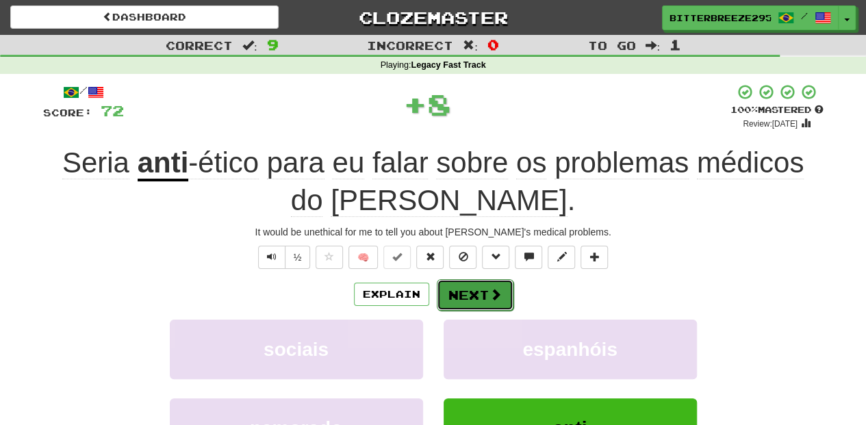
click at [455, 290] on button "Next" at bounding box center [475, 294] width 77 height 31
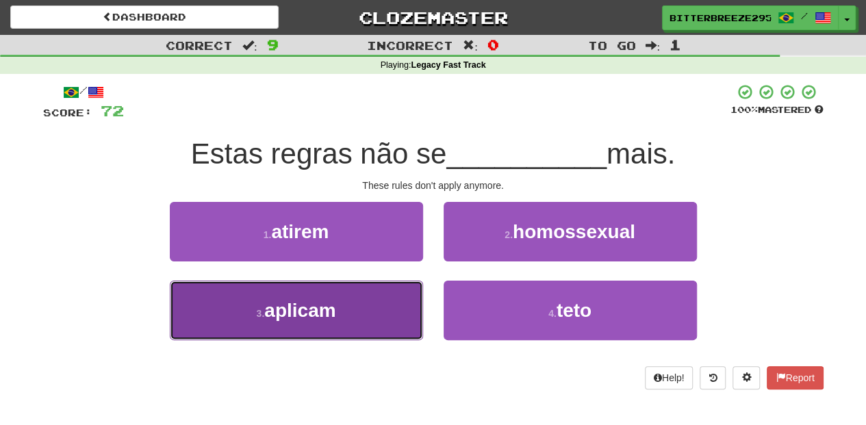
click at [378, 321] on button "3 . aplicam" at bounding box center [296, 311] width 253 height 60
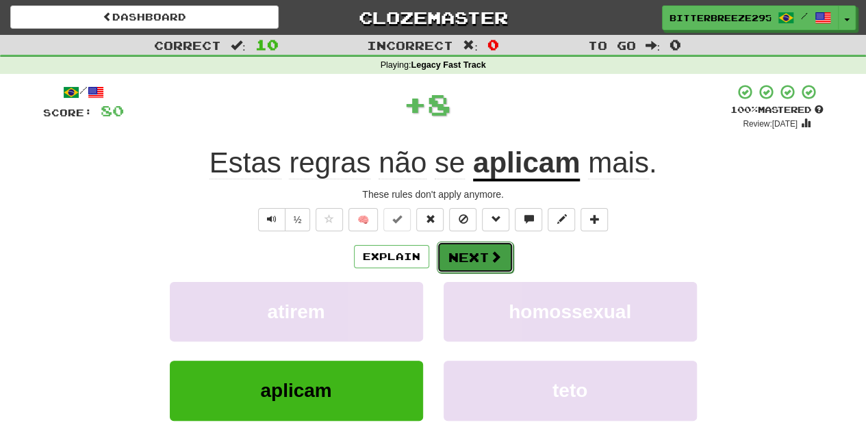
click at [464, 253] on button "Next" at bounding box center [475, 257] width 77 height 31
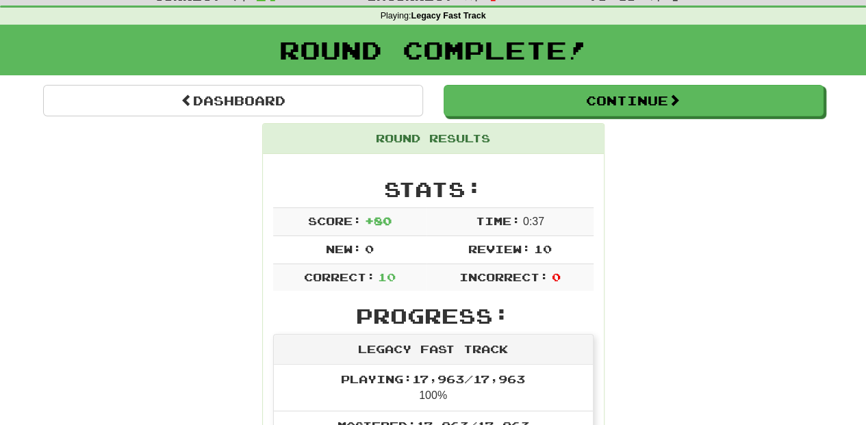
scroll to position [45, 0]
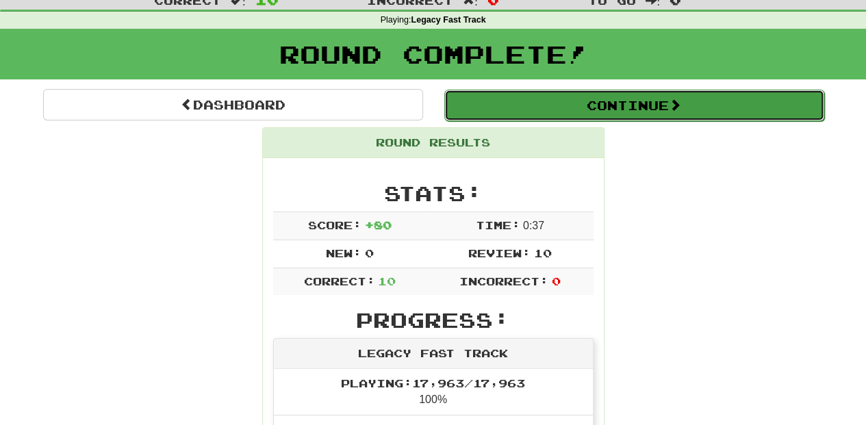
click at [609, 107] on button "Continue" at bounding box center [634, 105] width 380 height 31
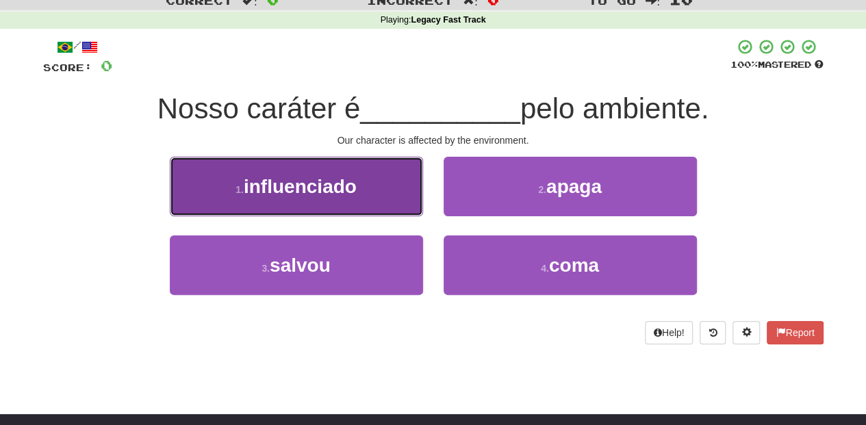
click at [374, 201] on button "1 . influenciado" at bounding box center [296, 187] width 253 height 60
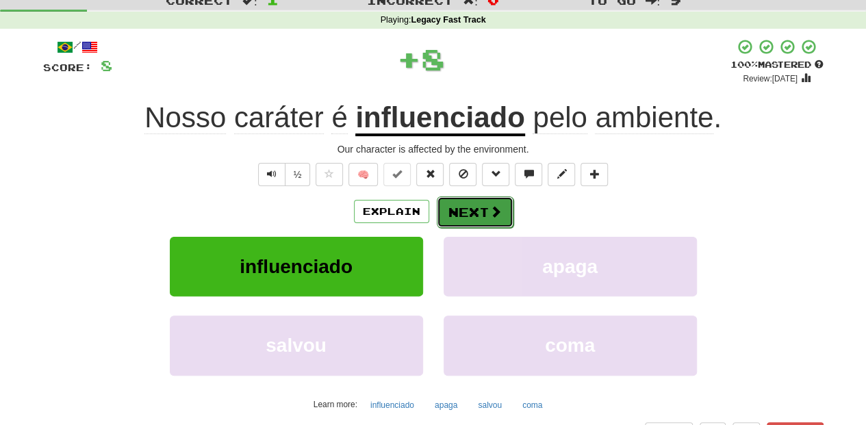
click at [445, 207] on button "Next" at bounding box center [475, 211] width 77 height 31
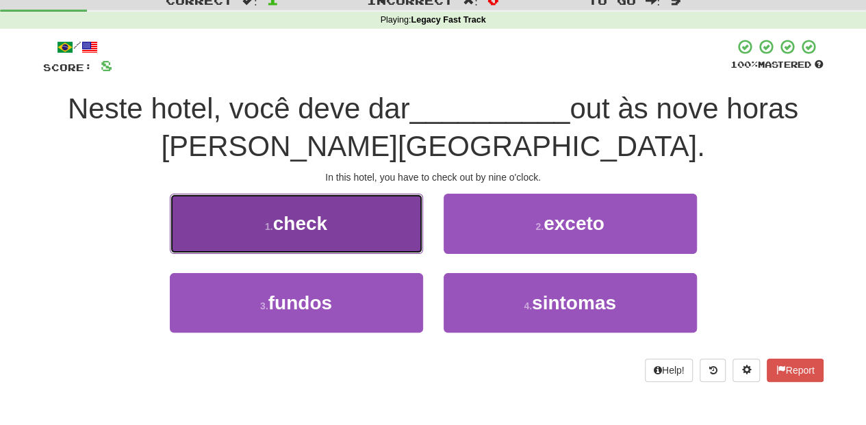
click at [363, 225] on button "1 . check" at bounding box center [296, 224] width 253 height 60
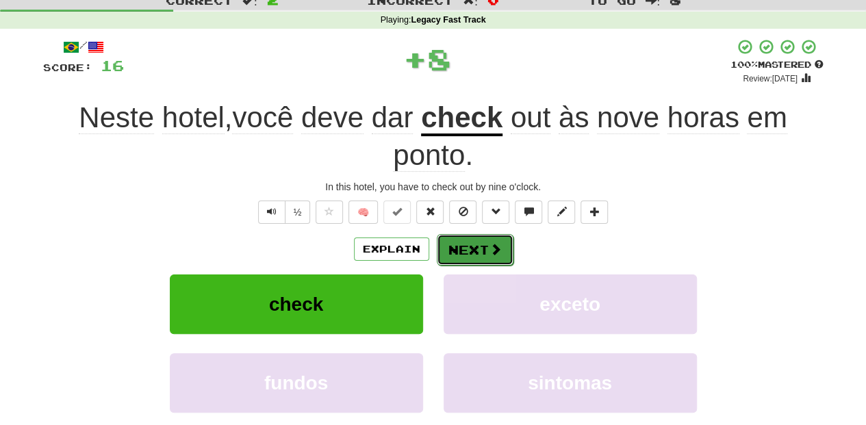
click at [456, 244] on button "Next" at bounding box center [475, 249] width 77 height 31
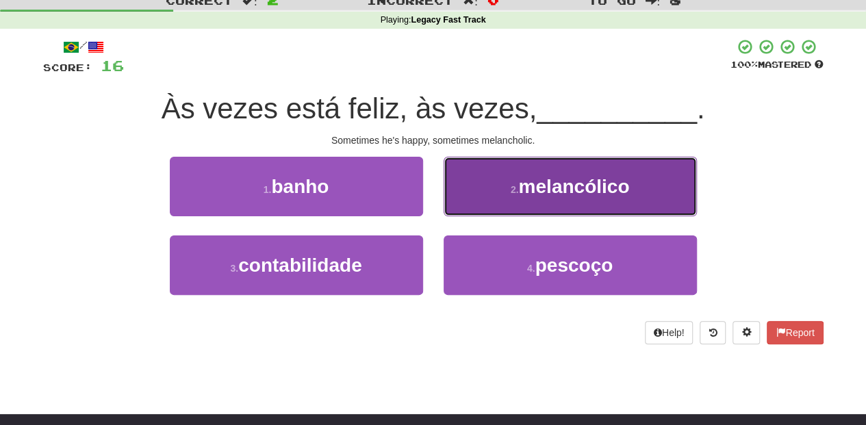
click at [466, 202] on button "2 . melancólico" at bounding box center [569, 187] width 253 height 60
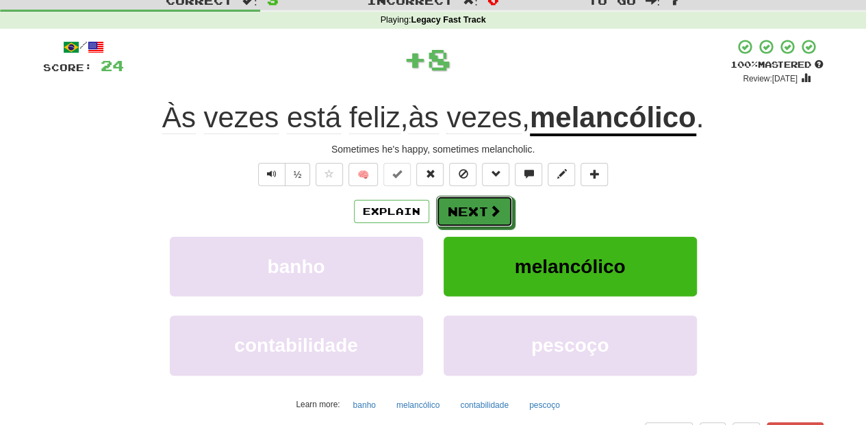
click at [466, 202] on button "Next" at bounding box center [474, 211] width 77 height 31
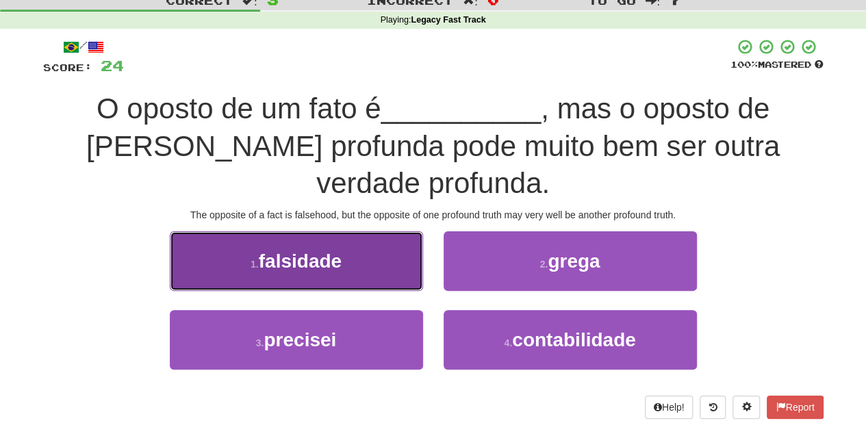
click at [377, 274] on button "1 . falsidade" at bounding box center [296, 261] width 253 height 60
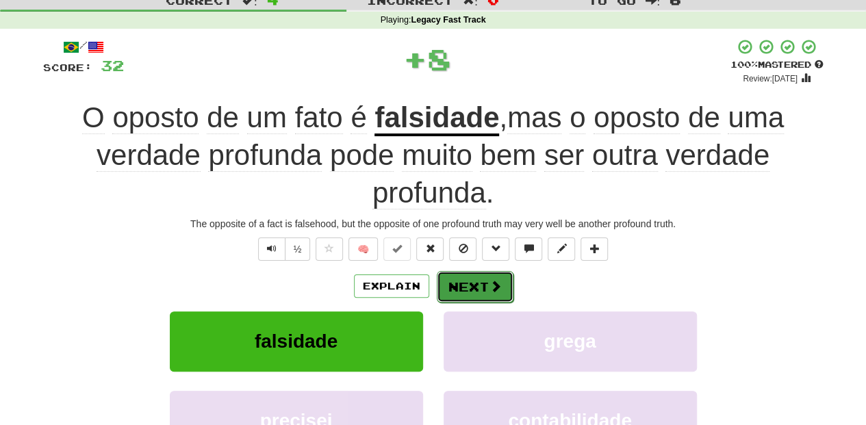
click at [477, 284] on button "Next" at bounding box center [475, 286] width 77 height 31
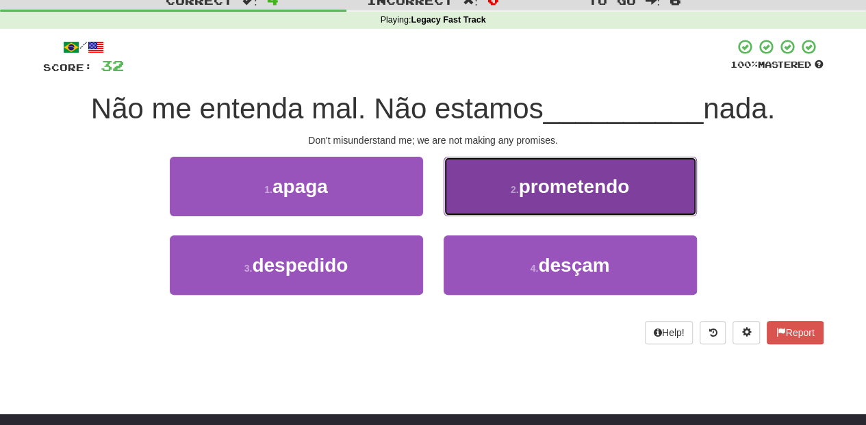
click at [473, 207] on button "2 . prometendo" at bounding box center [569, 187] width 253 height 60
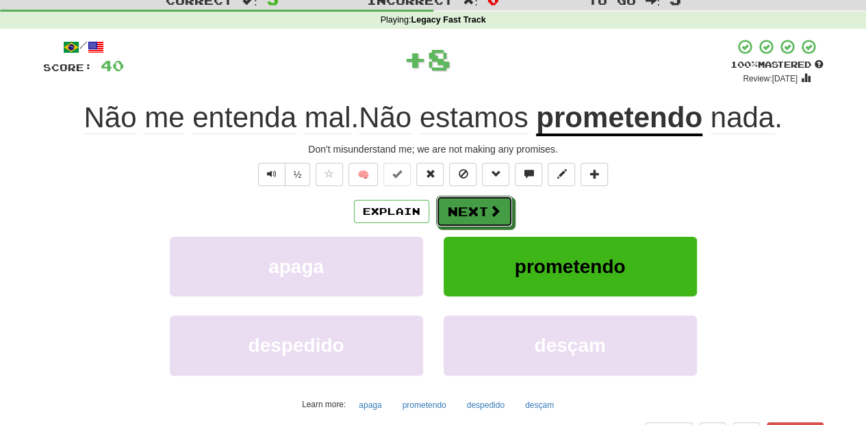
click at [473, 207] on button "Next" at bounding box center [474, 211] width 77 height 31
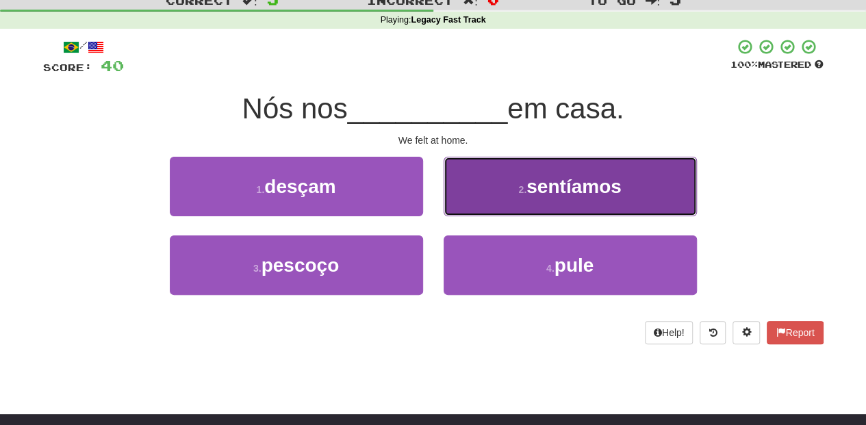
click at [465, 204] on button "2 . sentíamos" at bounding box center [569, 187] width 253 height 60
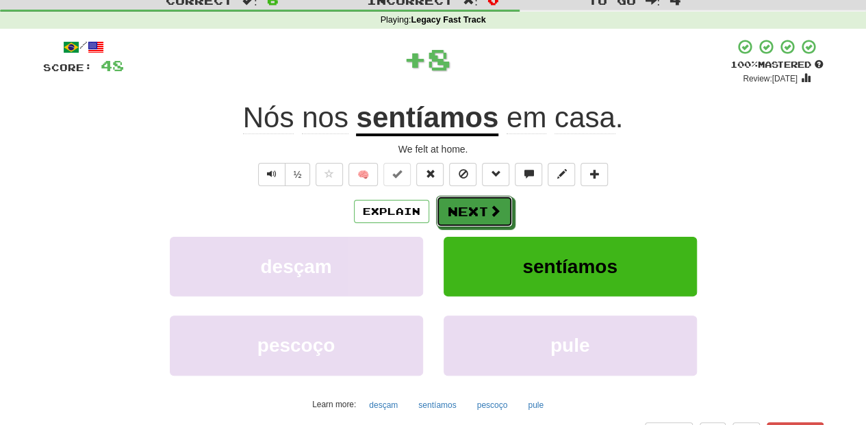
click at [465, 204] on button "Next" at bounding box center [474, 211] width 77 height 31
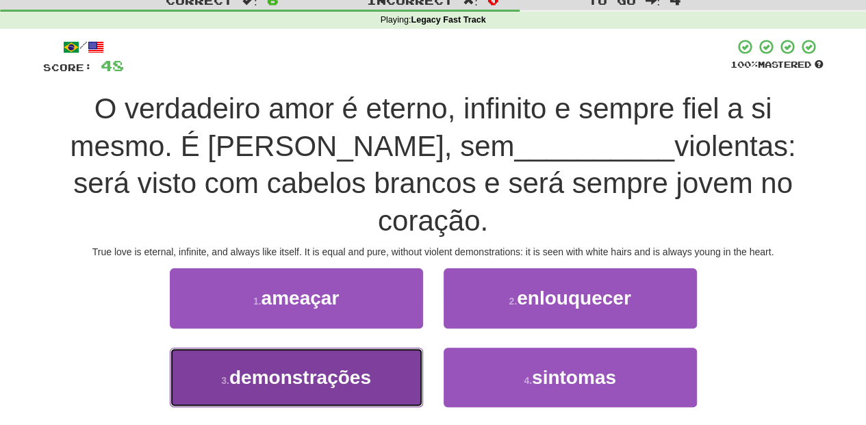
click at [390, 365] on button "3 . demonstrações" at bounding box center [296, 378] width 253 height 60
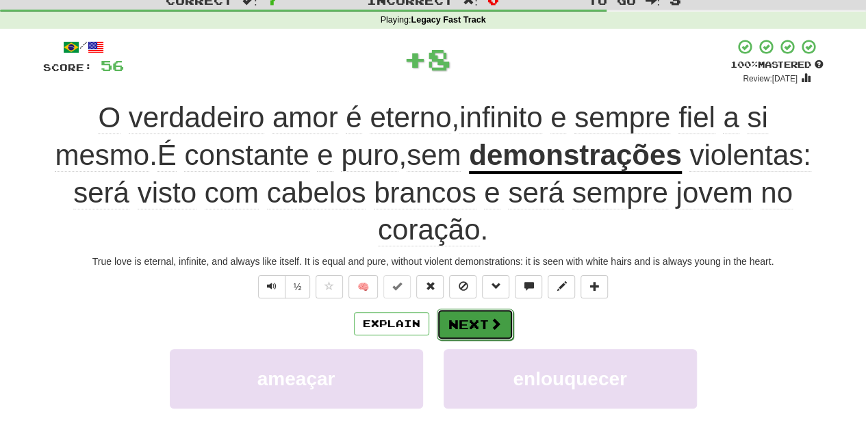
click at [464, 319] on button "Next" at bounding box center [475, 324] width 77 height 31
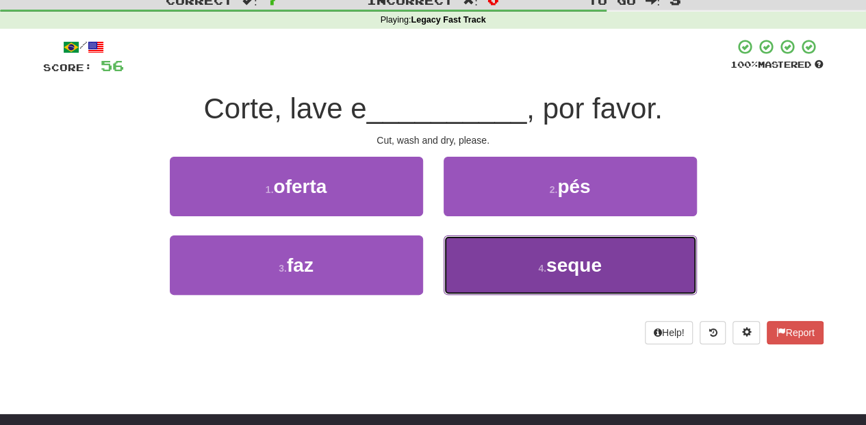
click at [463, 263] on button "4 . seque" at bounding box center [569, 265] width 253 height 60
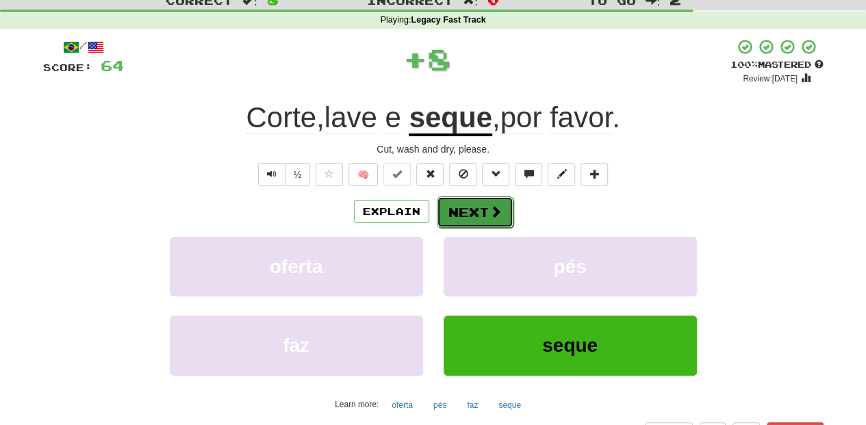
click at [469, 222] on button "Next" at bounding box center [475, 211] width 77 height 31
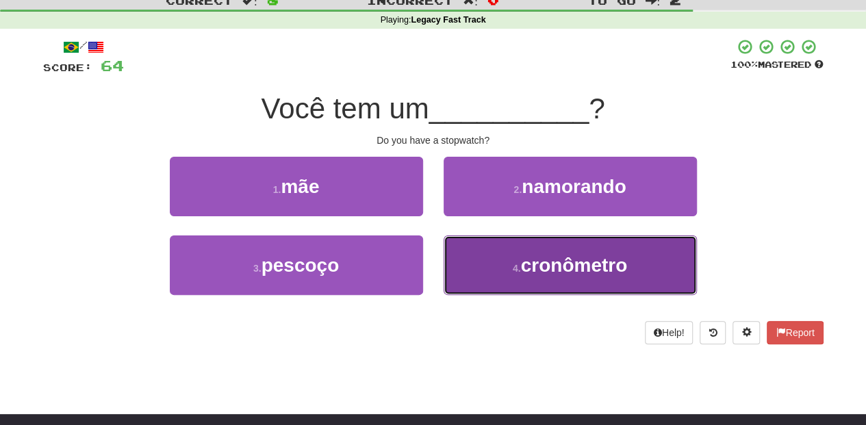
click at [481, 245] on button "4 . cronômetro" at bounding box center [569, 265] width 253 height 60
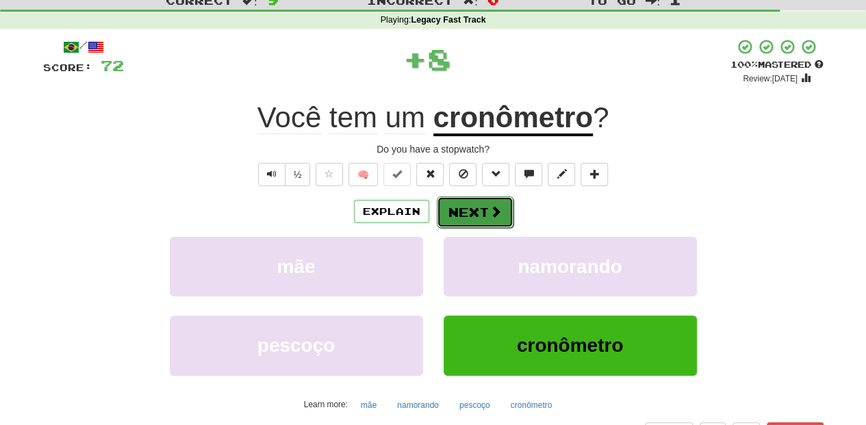
click at [472, 211] on button "Next" at bounding box center [475, 211] width 77 height 31
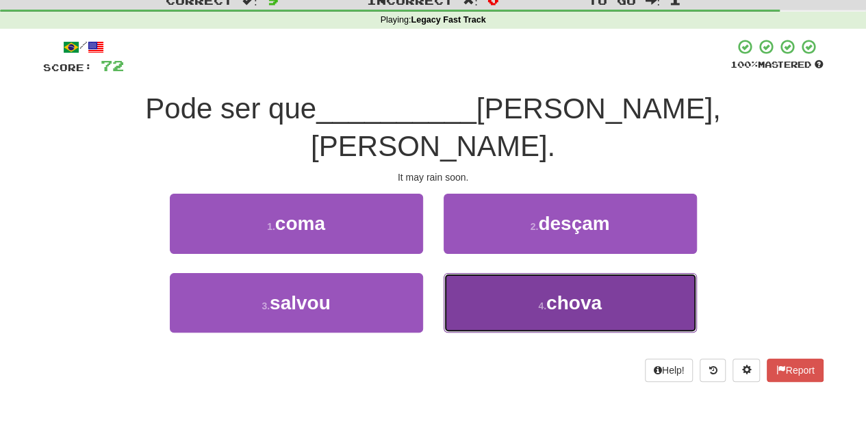
click at [480, 273] on button "4 . chova" at bounding box center [569, 303] width 253 height 60
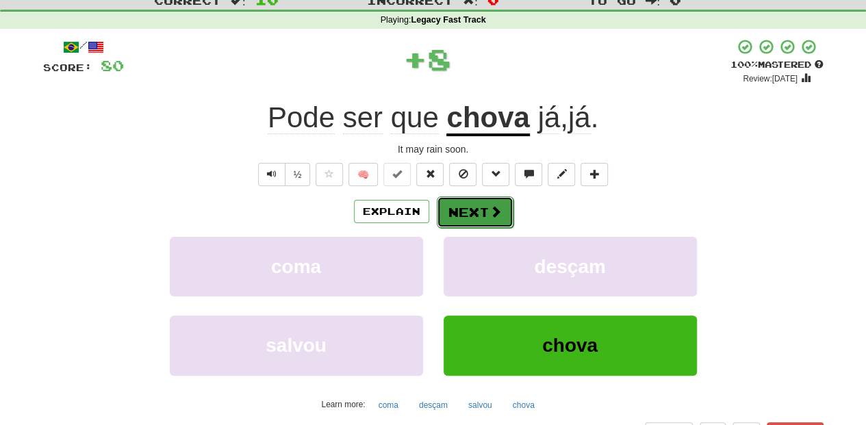
click at [471, 212] on button "Next" at bounding box center [475, 211] width 77 height 31
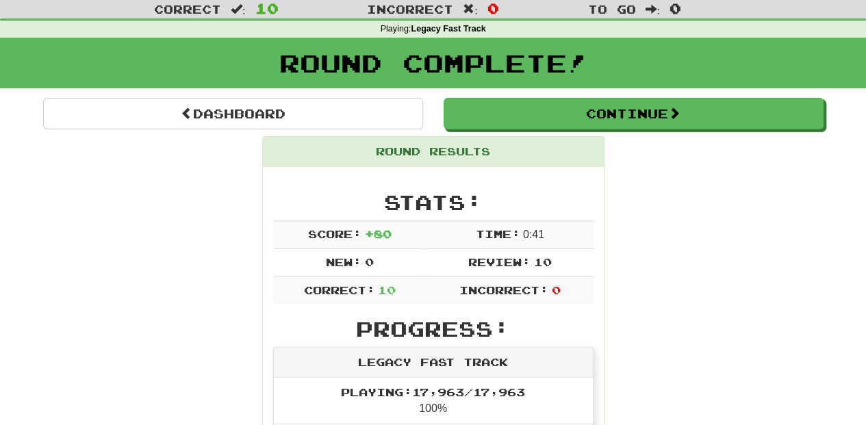
scroll to position [0, 0]
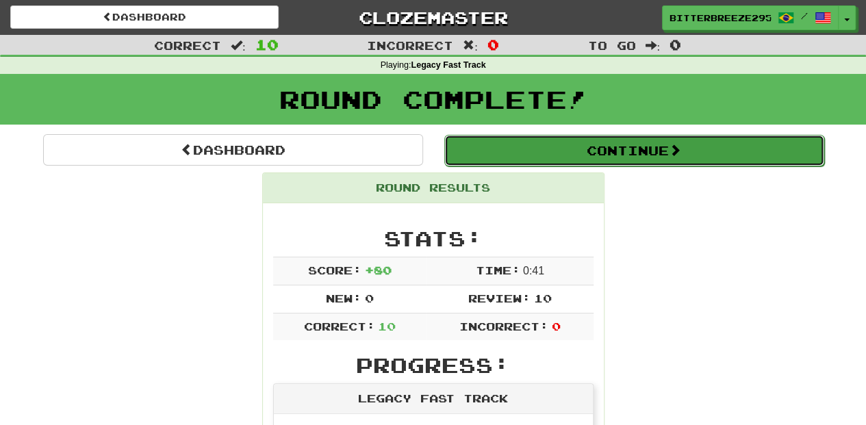
click at [517, 153] on button "Continue" at bounding box center [634, 150] width 380 height 31
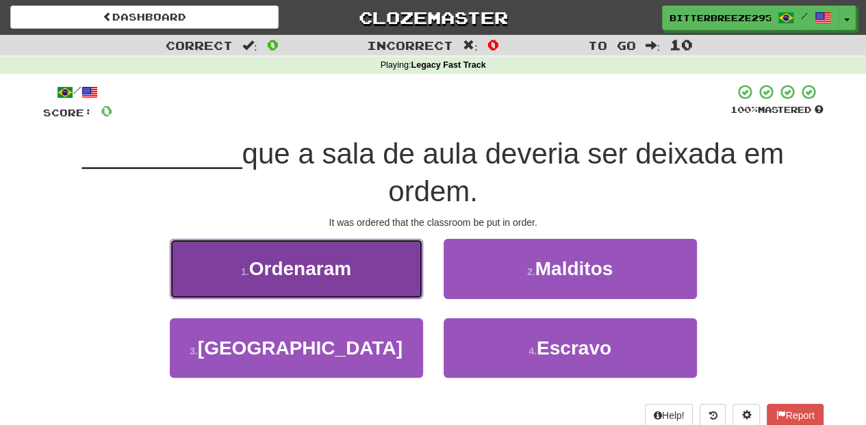
click at [406, 285] on button "1 . Ordenaram" at bounding box center [296, 269] width 253 height 60
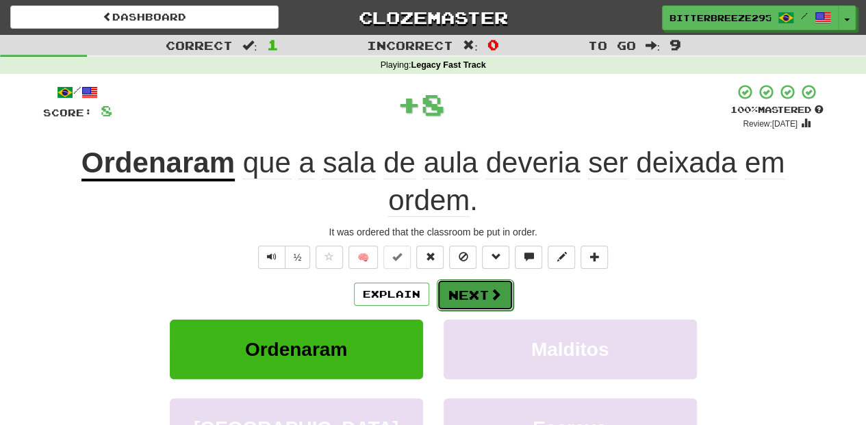
click at [466, 285] on button "Next" at bounding box center [475, 294] width 77 height 31
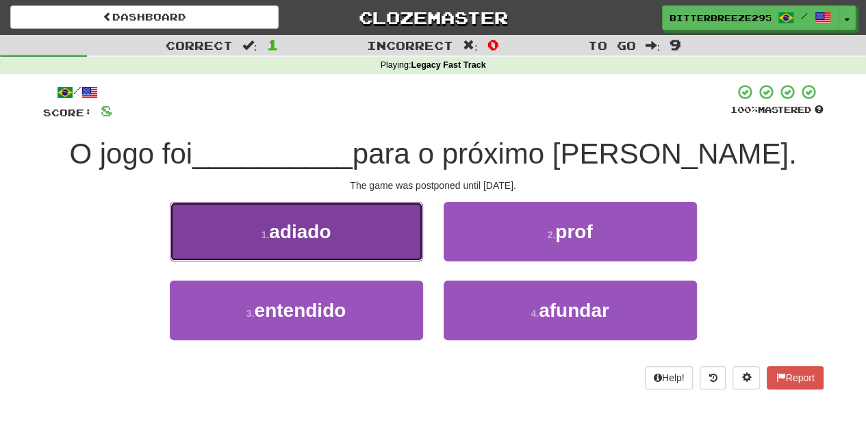
click at [374, 256] on button "1 . adiado" at bounding box center [296, 232] width 253 height 60
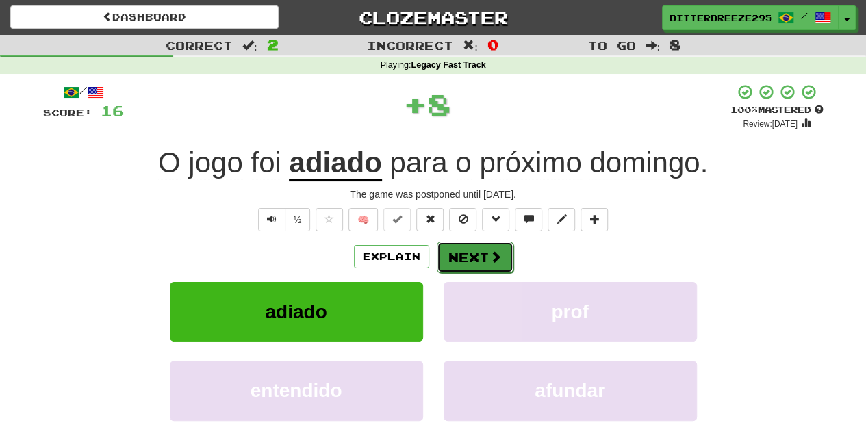
click at [468, 260] on button "Next" at bounding box center [475, 257] width 77 height 31
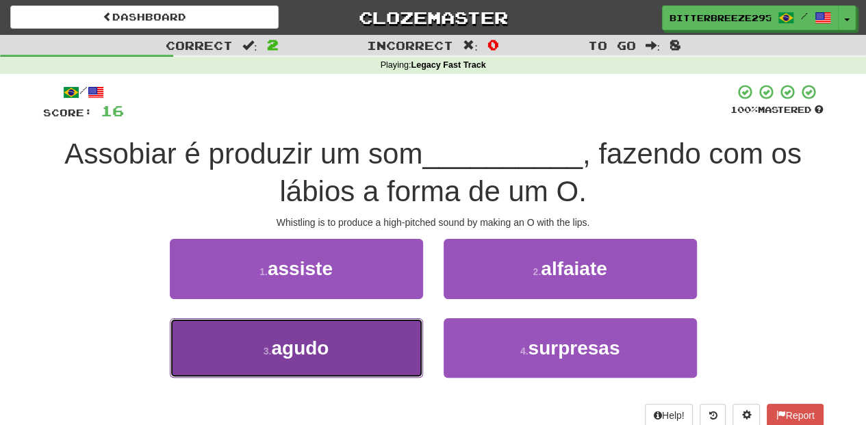
click at [387, 349] on button "3 . agudo" at bounding box center [296, 348] width 253 height 60
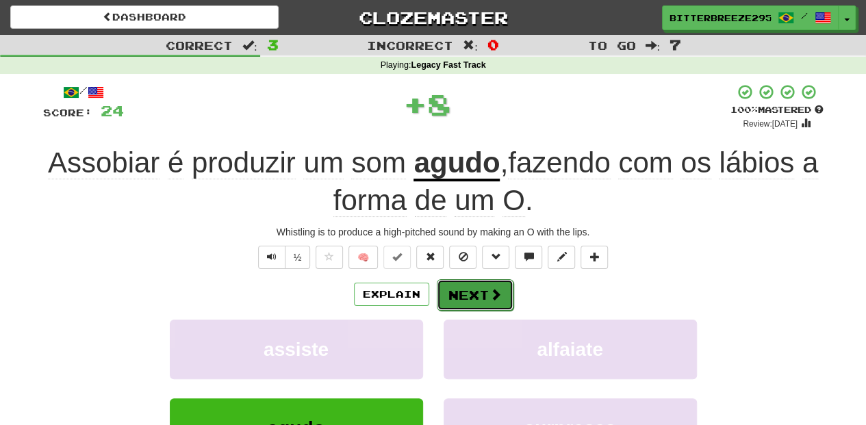
click at [456, 289] on button "Next" at bounding box center [475, 294] width 77 height 31
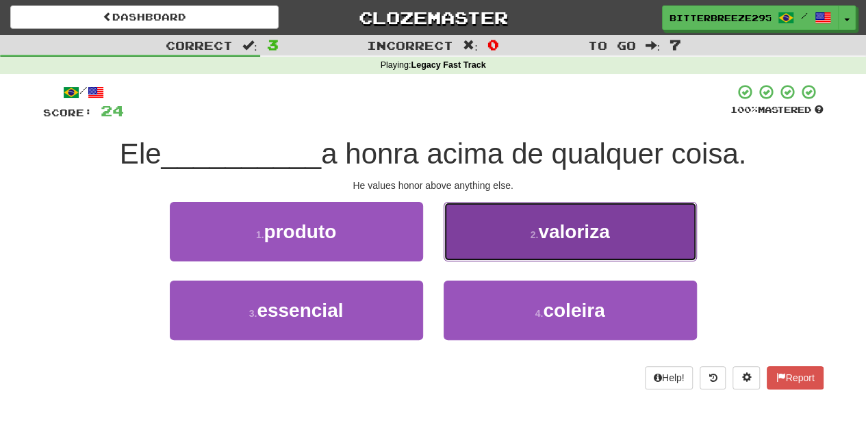
click at [467, 246] on button "2 . valoriza" at bounding box center [569, 232] width 253 height 60
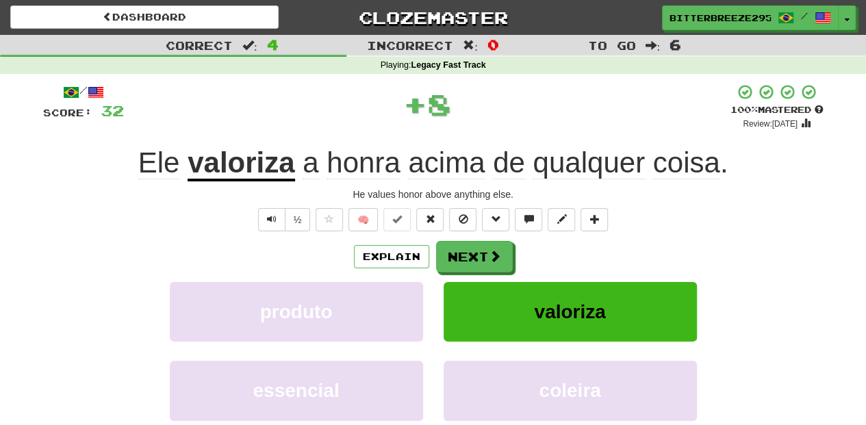
click at [467, 246] on button "Next" at bounding box center [474, 256] width 77 height 31
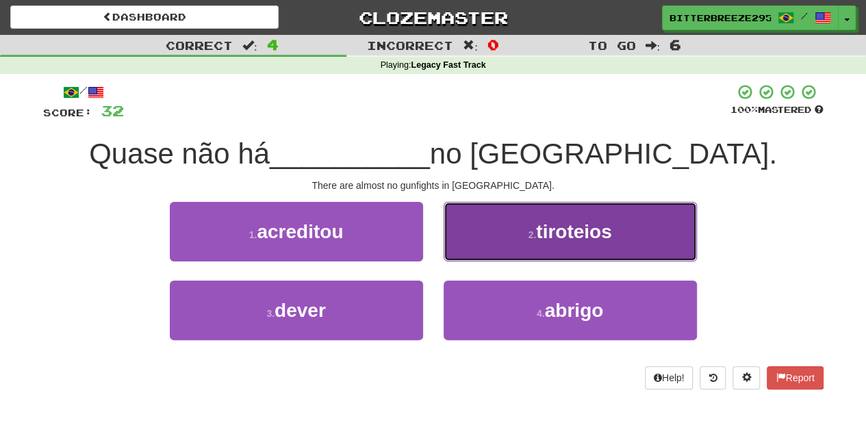
click at [474, 248] on button "2 . tiroteios" at bounding box center [569, 232] width 253 height 60
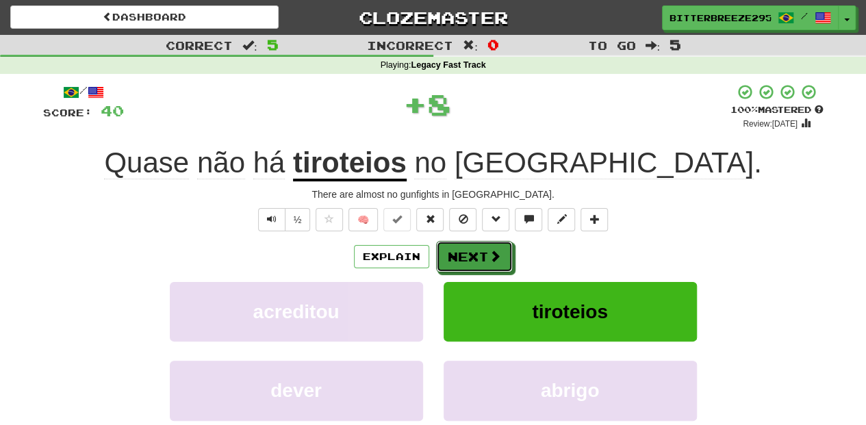
click at [474, 247] on button "Next" at bounding box center [474, 256] width 77 height 31
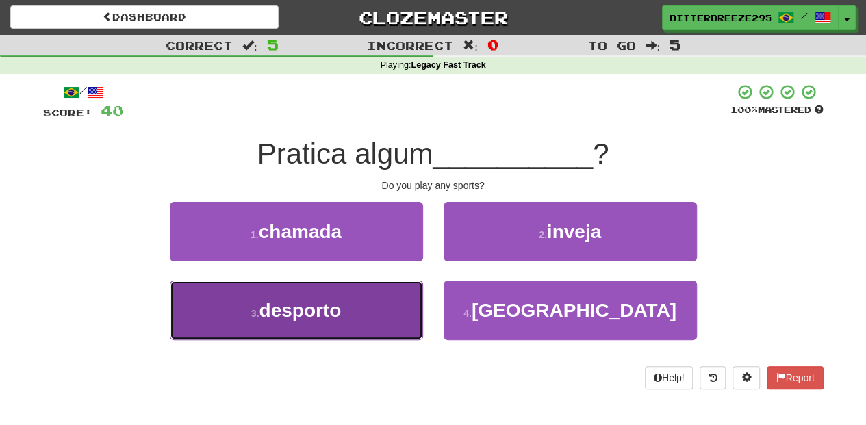
click at [406, 306] on button "3 . desporto" at bounding box center [296, 311] width 253 height 60
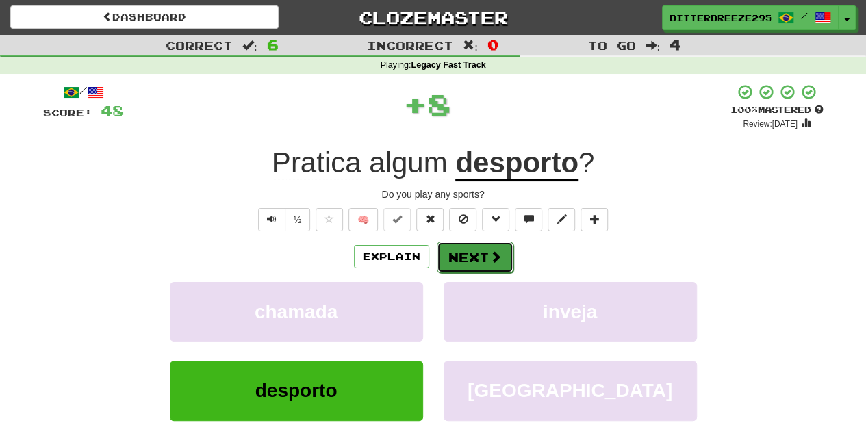
click at [471, 253] on button "Next" at bounding box center [475, 257] width 77 height 31
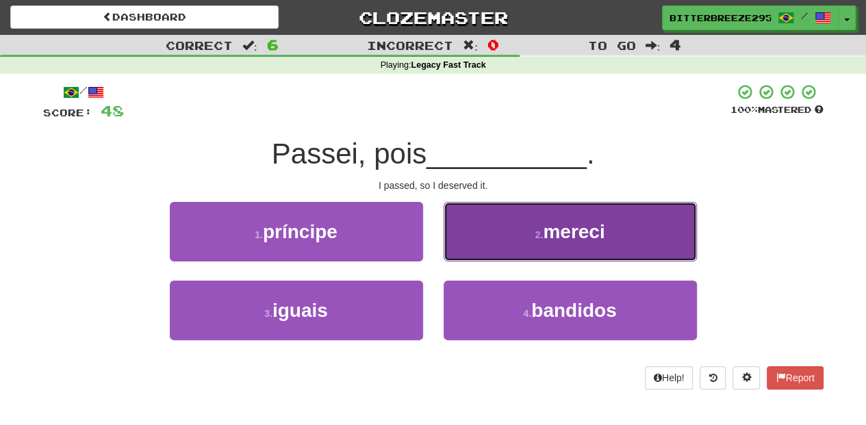
click at [477, 248] on button "2 . mereci" at bounding box center [569, 232] width 253 height 60
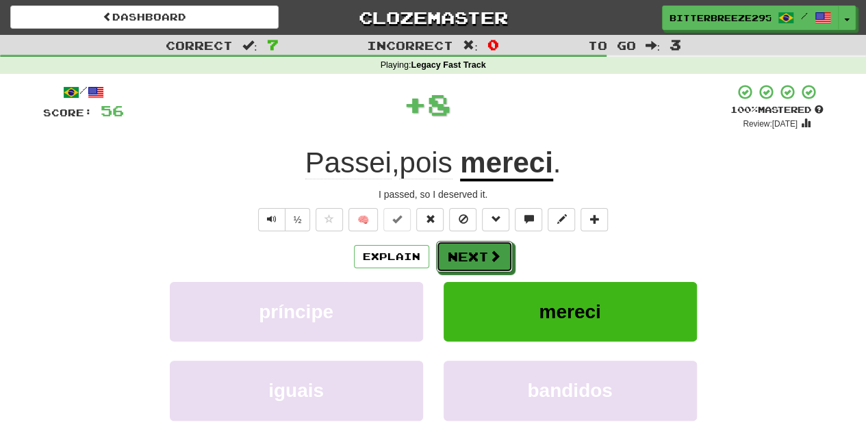
click at [476, 250] on button "Next" at bounding box center [474, 256] width 77 height 31
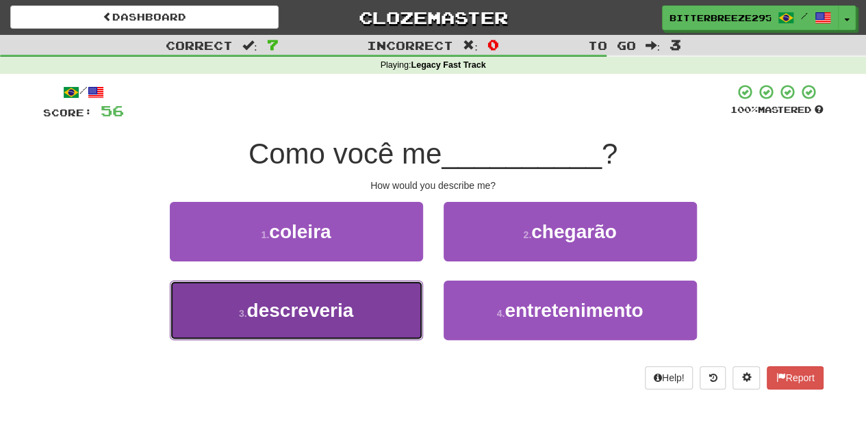
click at [379, 313] on button "3 . descreveria" at bounding box center [296, 311] width 253 height 60
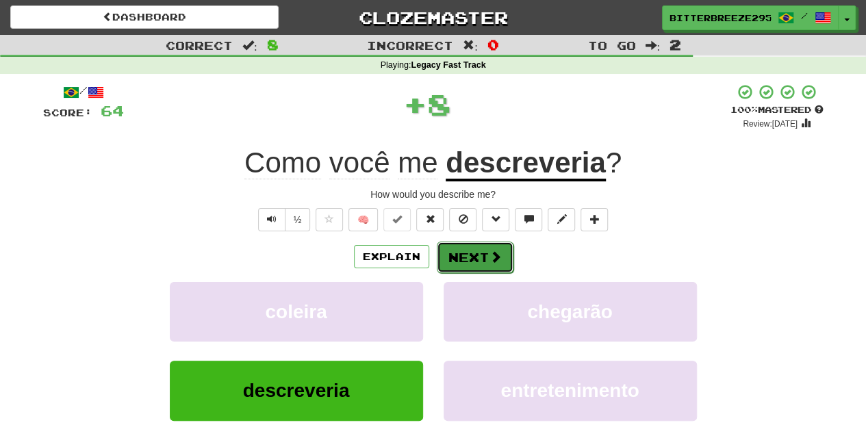
click at [463, 261] on button "Next" at bounding box center [475, 257] width 77 height 31
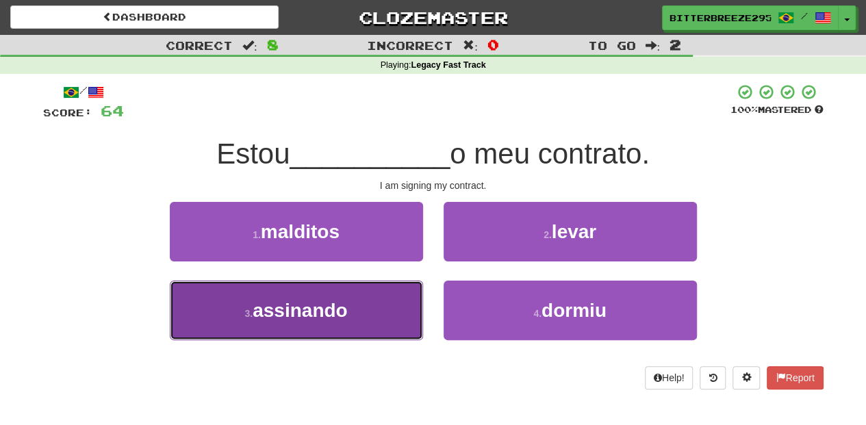
click at [358, 305] on button "3 . assinando" at bounding box center [296, 311] width 253 height 60
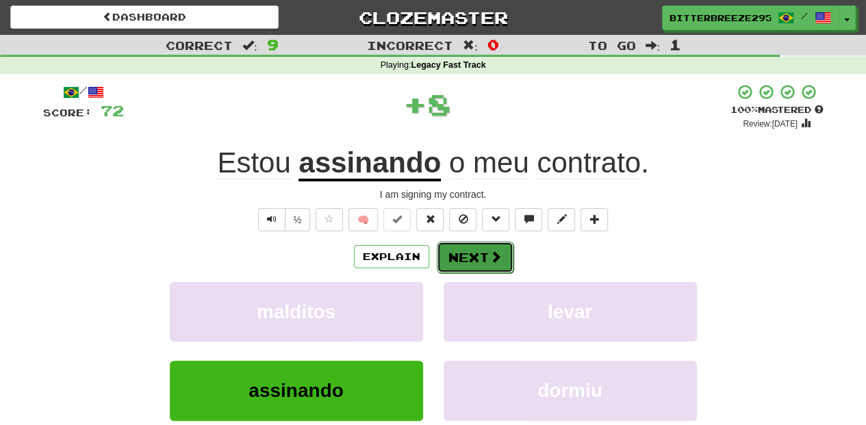
click at [455, 259] on button "Next" at bounding box center [475, 257] width 77 height 31
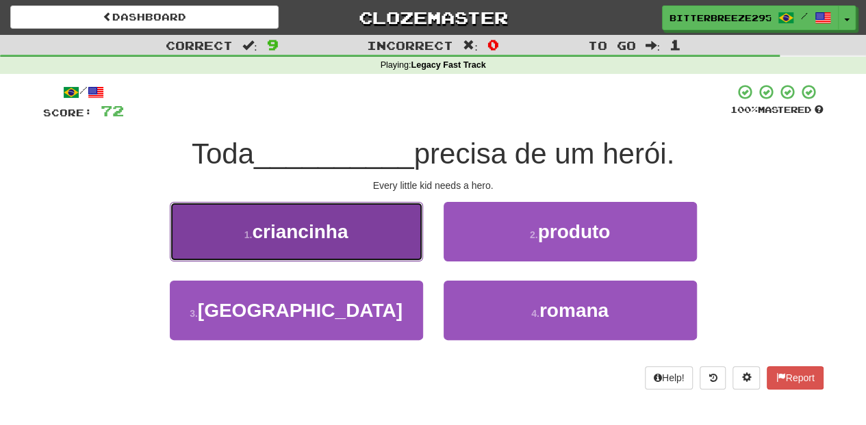
click at [400, 237] on button "1 . criancinha" at bounding box center [296, 232] width 253 height 60
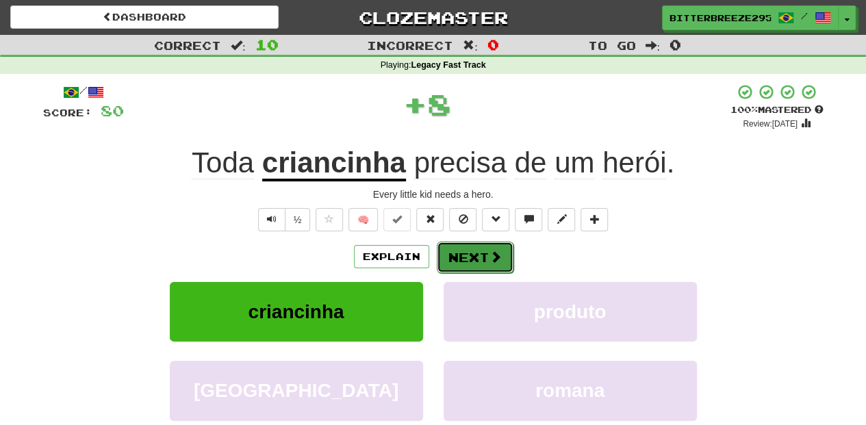
click at [468, 244] on button "Next" at bounding box center [475, 257] width 77 height 31
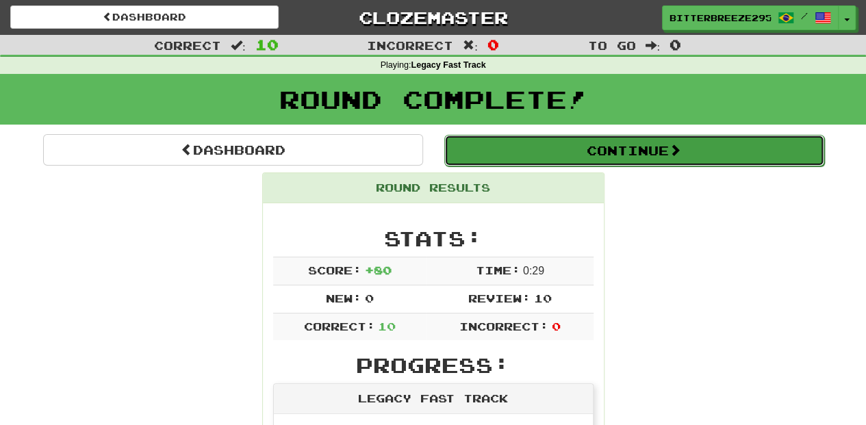
click at [530, 148] on button "Continue" at bounding box center [634, 150] width 380 height 31
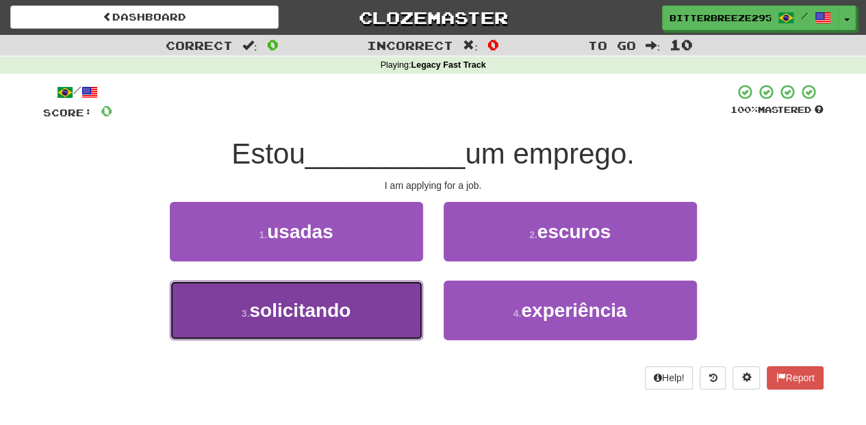
click at [409, 301] on button "3 . solicitando" at bounding box center [296, 311] width 253 height 60
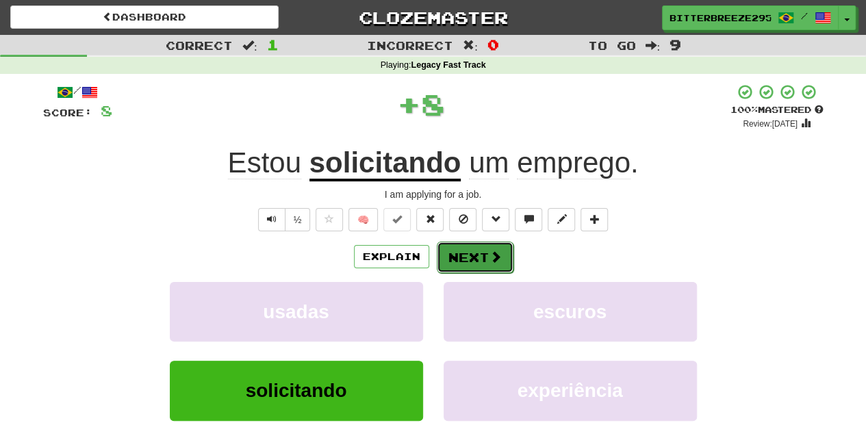
click at [478, 250] on button "Next" at bounding box center [475, 257] width 77 height 31
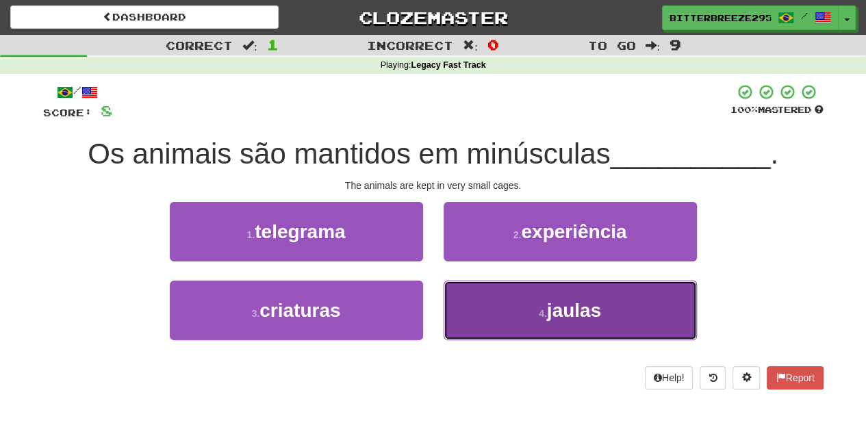
click at [493, 294] on button "4 . jaulas" at bounding box center [569, 311] width 253 height 60
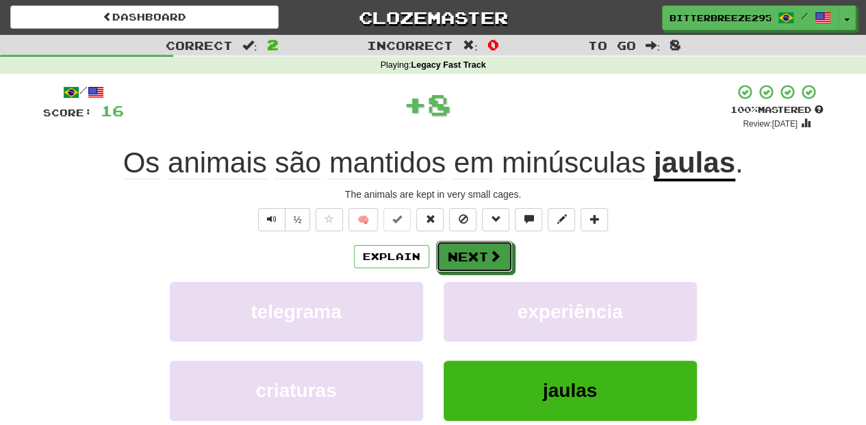
click at [482, 260] on button "Next" at bounding box center [474, 256] width 77 height 31
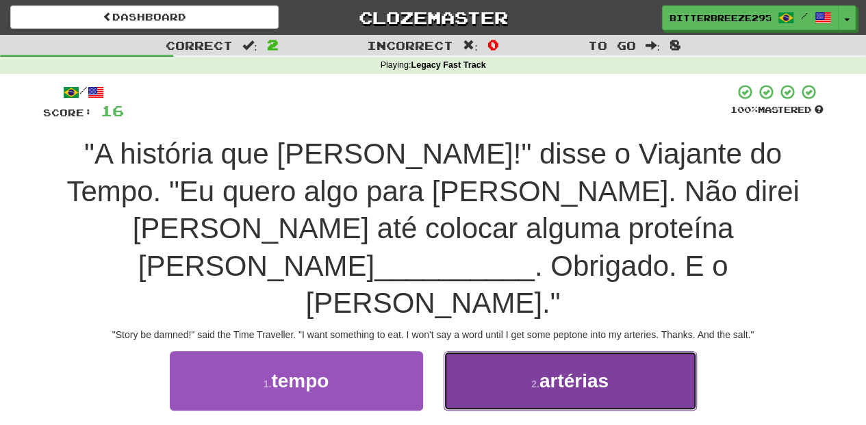
click at [480, 358] on button "2 . artérias" at bounding box center [569, 381] width 253 height 60
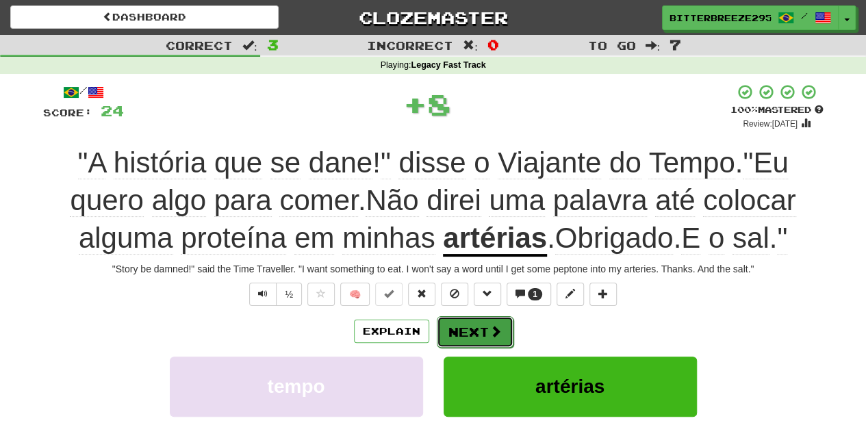
click at [478, 334] on button "Next" at bounding box center [475, 331] width 77 height 31
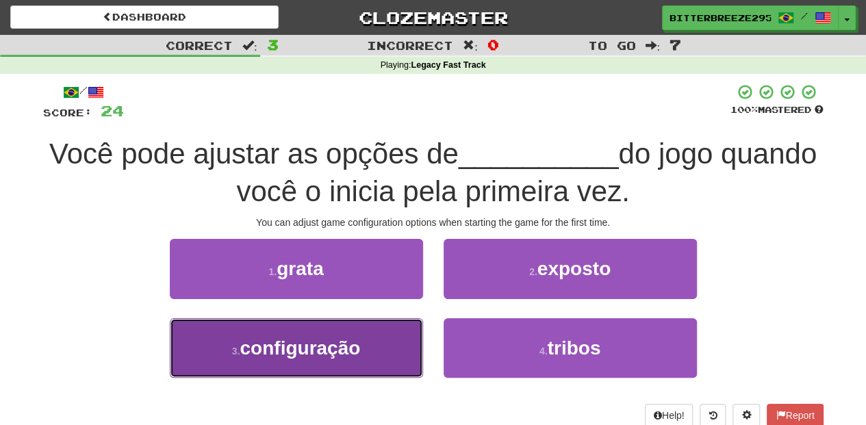
click at [374, 361] on button "3 . configuração" at bounding box center [296, 348] width 253 height 60
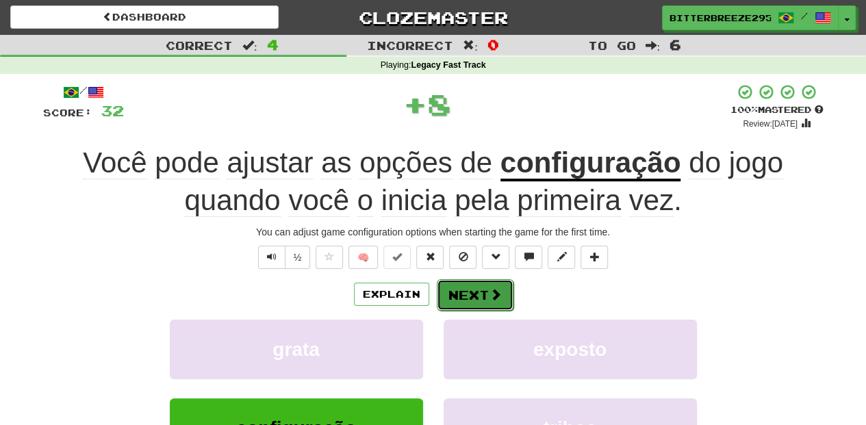
click at [461, 299] on button "Next" at bounding box center [475, 294] width 77 height 31
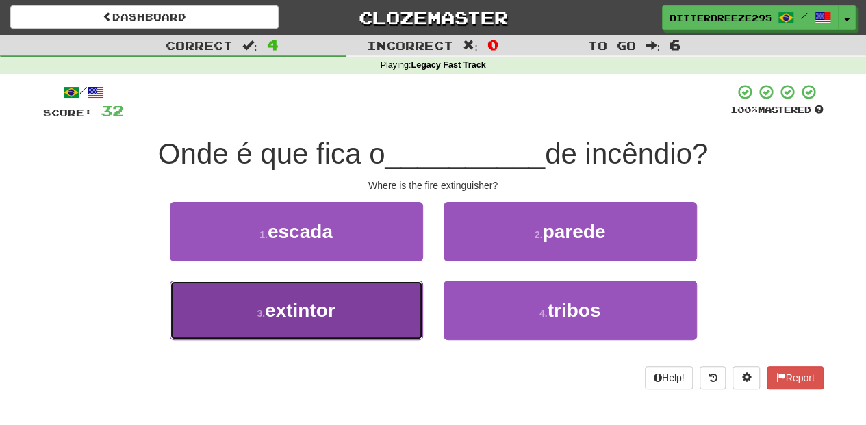
click at [393, 319] on button "3 . extintor" at bounding box center [296, 311] width 253 height 60
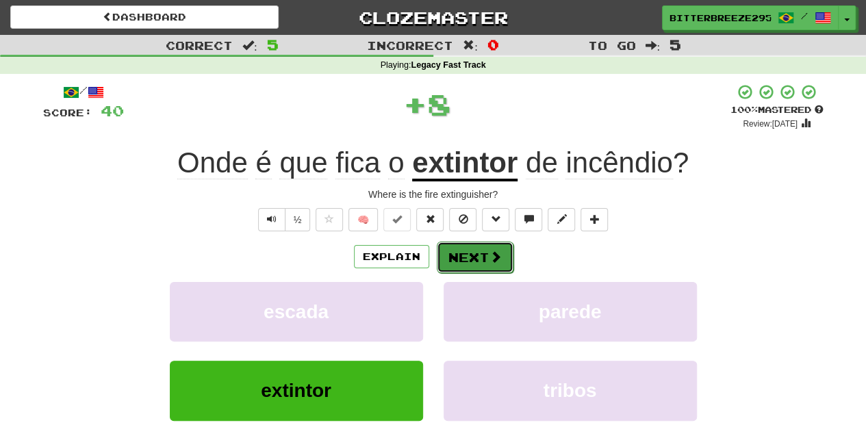
click at [465, 266] on button "Next" at bounding box center [475, 257] width 77 height 31
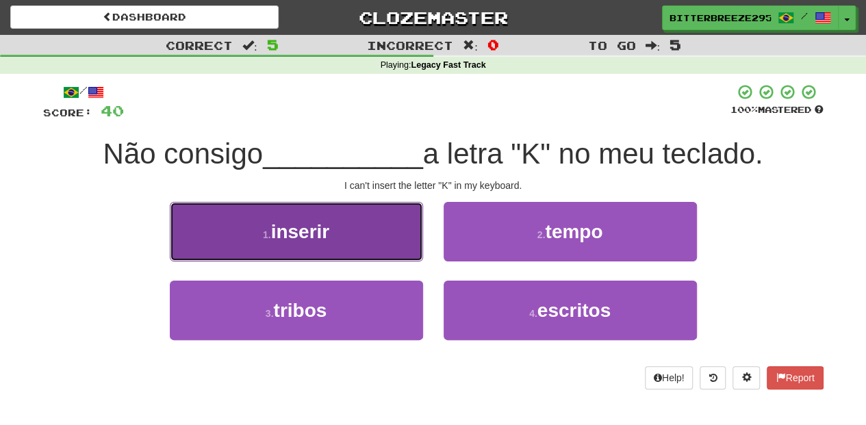
click at [422, 248] on button "1 . inserir" at bounding box center [296, 232] width 253 height 60
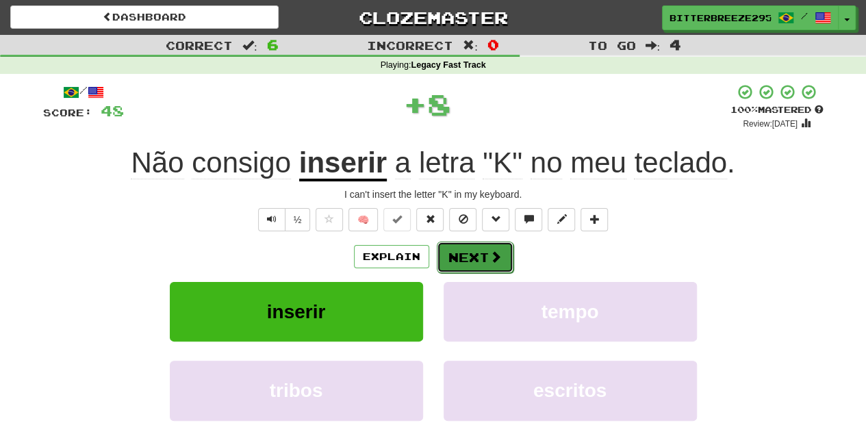
click at [493, 244] on button "Next" at bounding box center [475, 257] width 77 height 31
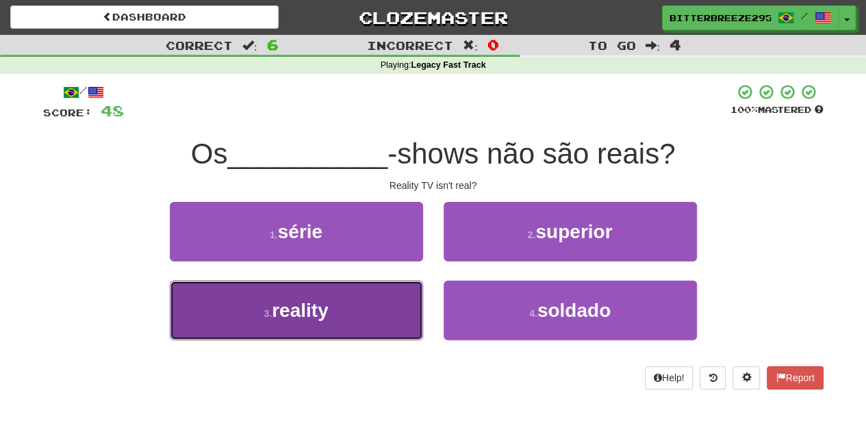
click at [376, 309] on button "3 . reality" at bounding box center [296, 311] width 253 height 60
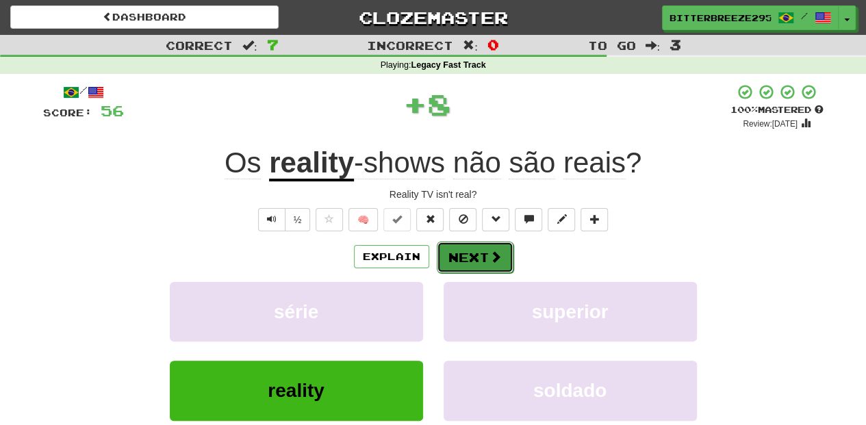
click at [469, 262] on button "Next" at bounding box center [475, 257] width 77 height 31
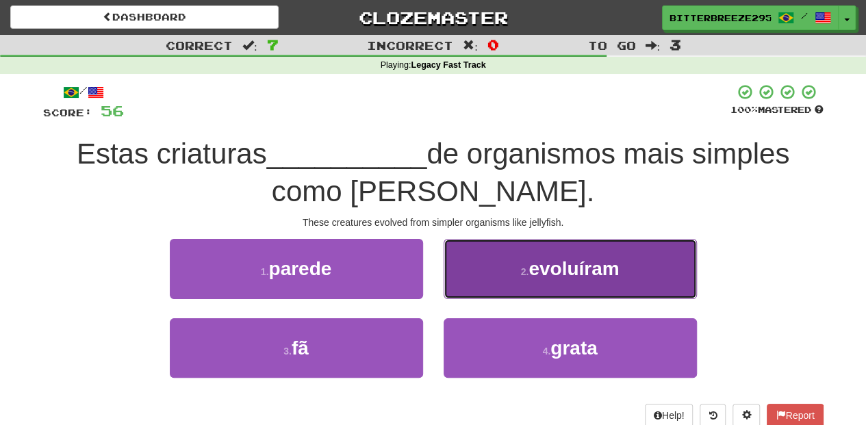
click at [466, 287] on button "2 . evoluíram" at bounding box center [569, 269] width 253 height 60
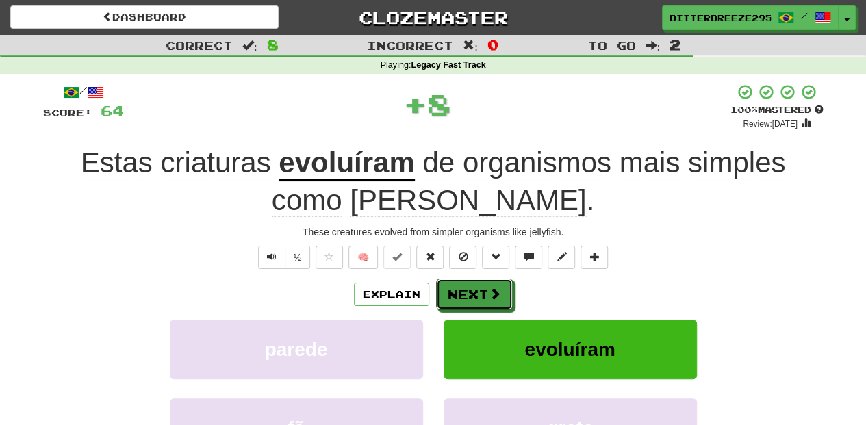
click at [466, 287] on button "Next" at bounding box center [474, 294] width 77 height 31
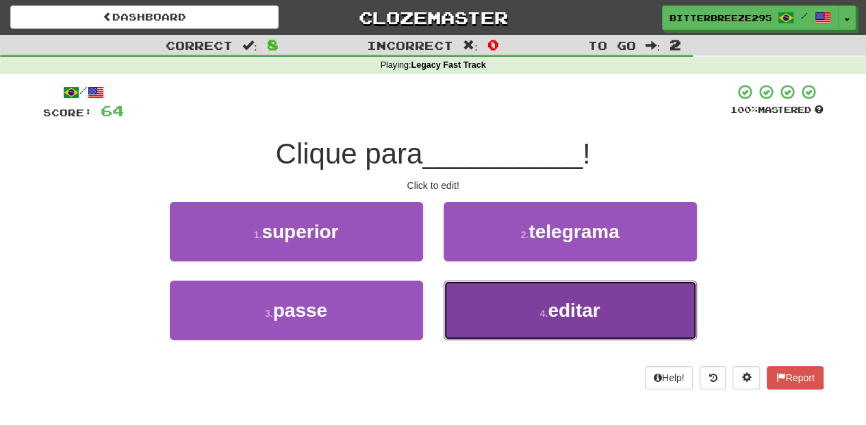
click at [535, 323] on button "4 . editar" at bounding box center [569, 311] width 253 height 60
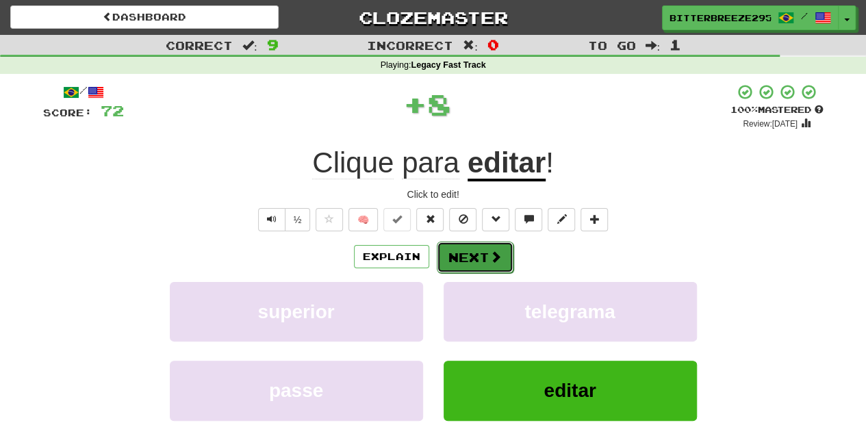
click at [465, 270] on button "Next" at bounding box center [475, 257] width 77 height 31
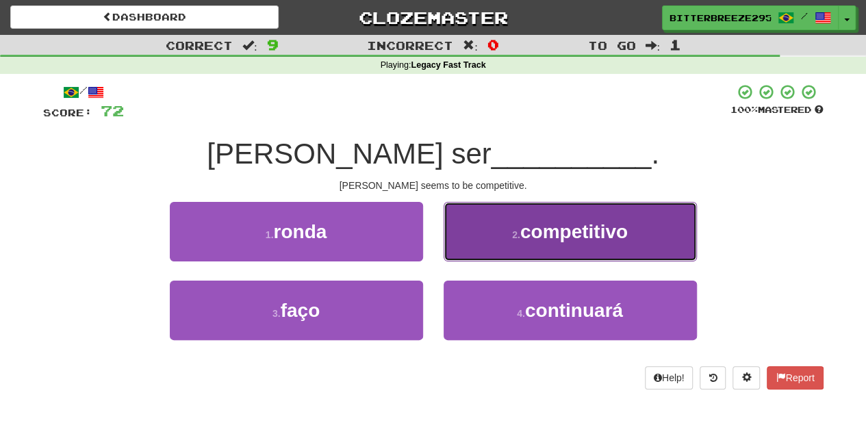
click at [478, 246] on button "2 . competitivo" at bounding box center [569, 232] width 253 height 60
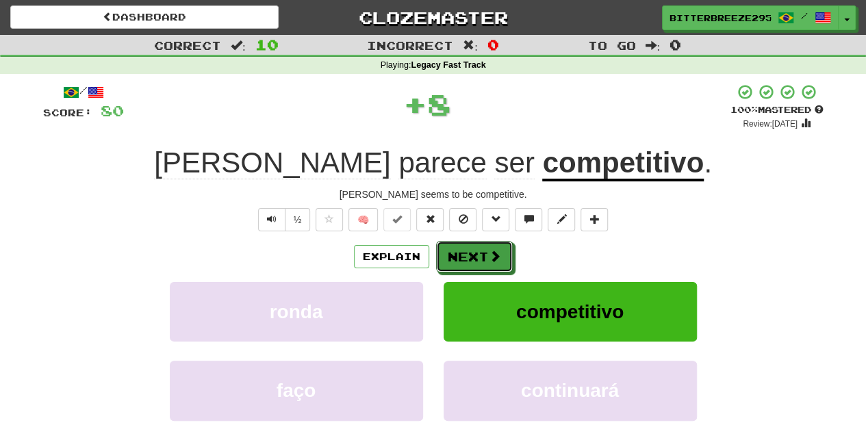
click at [478, 246] on button "Next" at bounding box center [474, 256] width 77 height 31
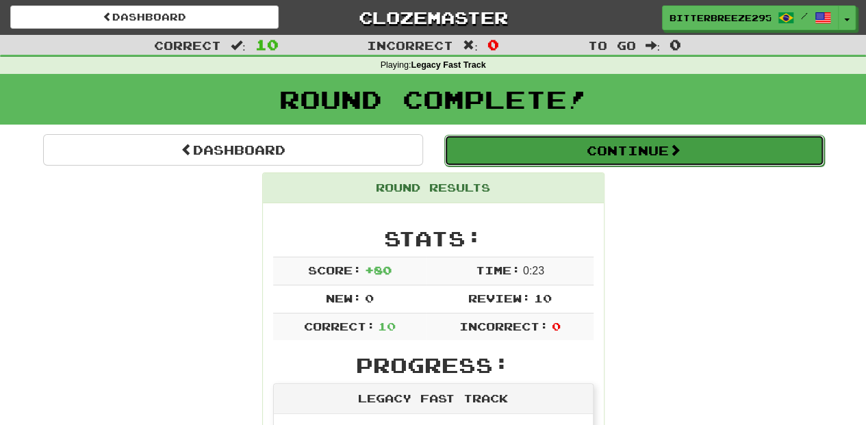
click at [547, 159] on button "Continue" at bounding box center [634, 150] width 380 height 31
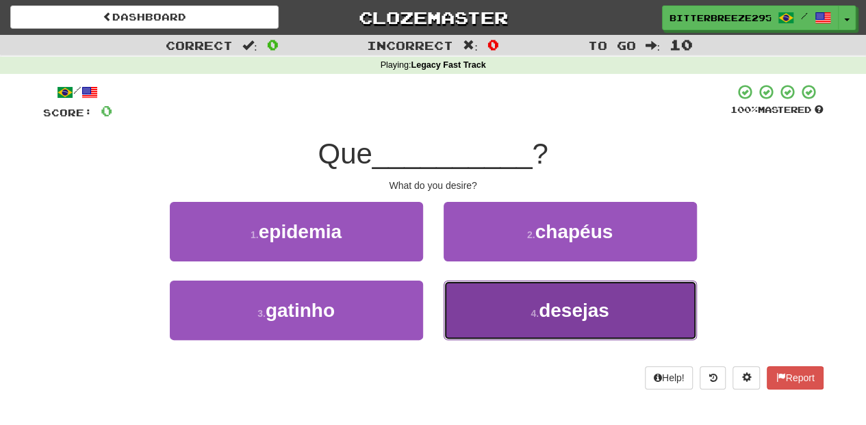
click at [447, 305] on button "4 . desejas" at bounding box center [569, 311] width 253 height 60
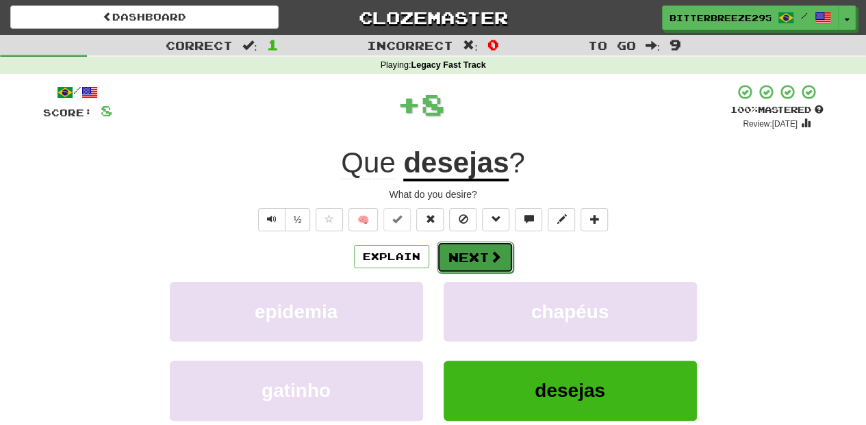
click at [474, 253] on button "Next" at bounding box center [475, 257] width 77 height 31
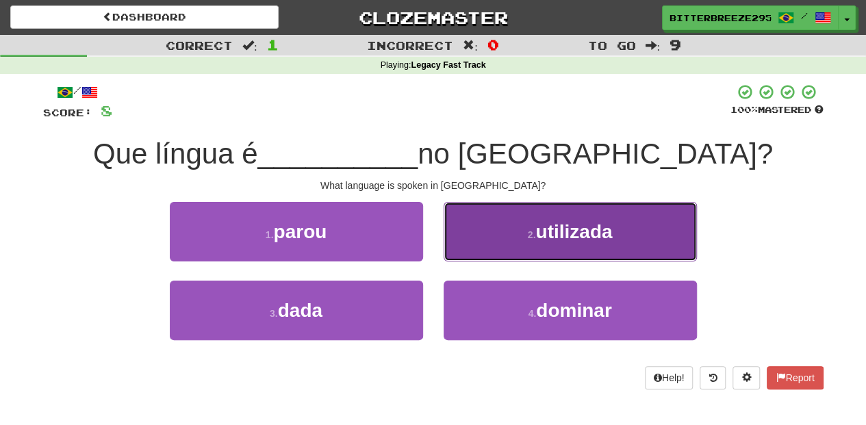
click at [485, 246] on button "2 . utilizada" at bounding box center [569, 232] width 253 height 60
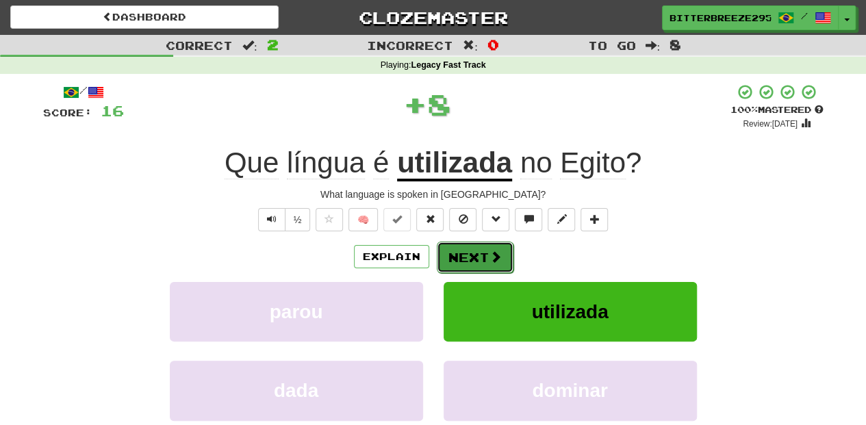
click at [483, 252] on button "Next" at bounding box center [475, 257] width 77 height 31
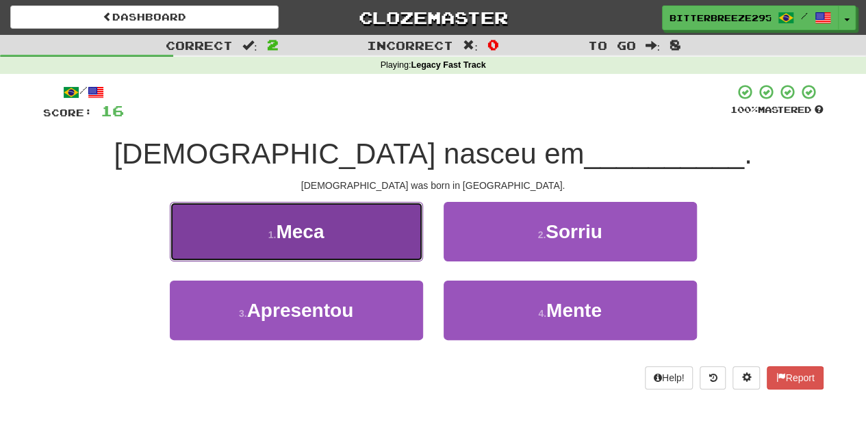
click at [350, 248] on button "1 . Meca" at bounding box center [296, 232] width 253 height 60
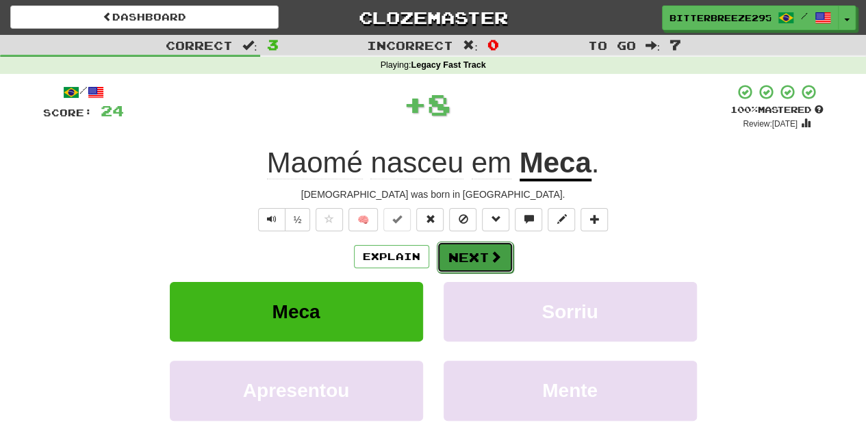
click at [447, 250] on button "Next" at bounding box center [475, 257] width 77 height 31
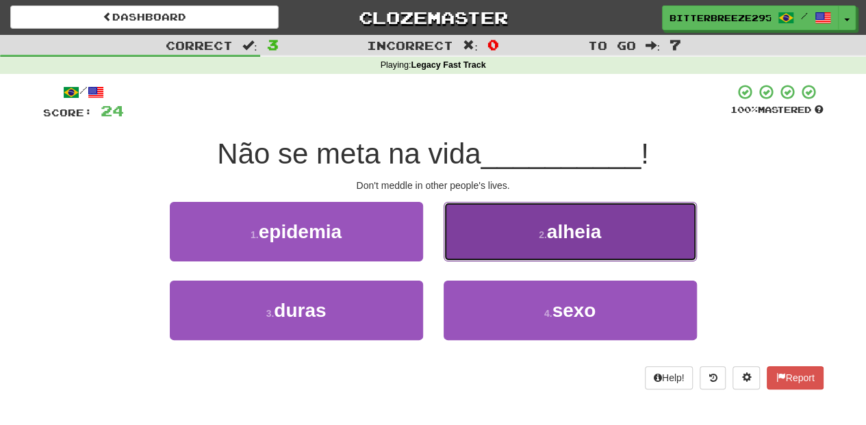
click at [485, 229] on button "2 . alheia" at bounding box center [569, 232] width 253 height 60
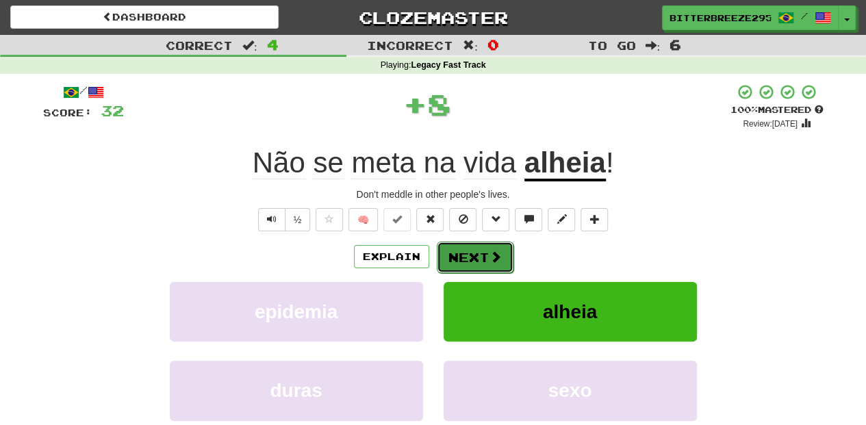
click at [476, 244] on button "Next" at bounding box center [475, 257] width 77 height 31
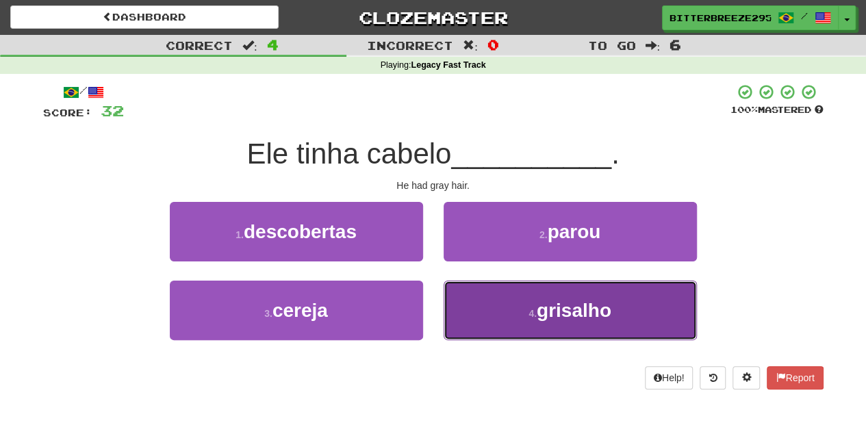
click at [489, 289] on button "4 . grisalho" at bounding box center [569, 311] width 253 height 60
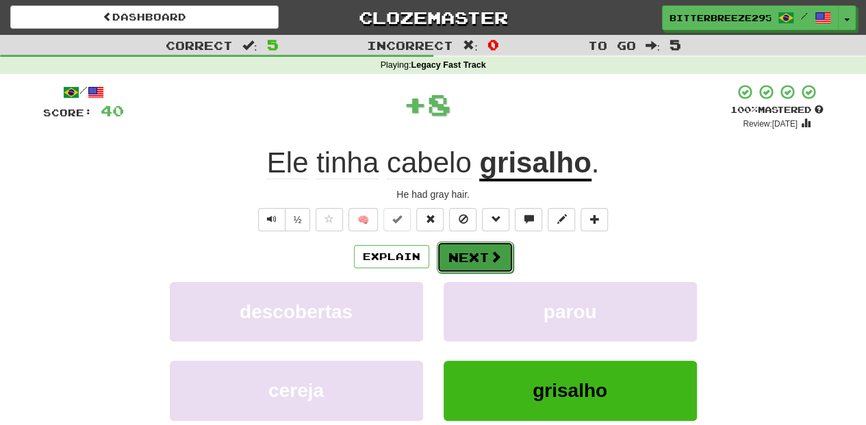
click at [476, 260] on button "Next" at bounding box center [475, 257] width 77 height 31
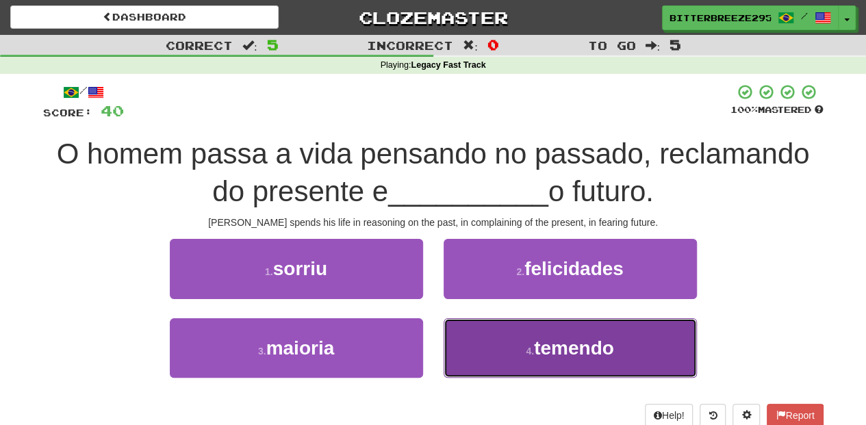
click at [524, 339] on button "4 . temendo" at bounding box center [569, 348] width 253 height 60
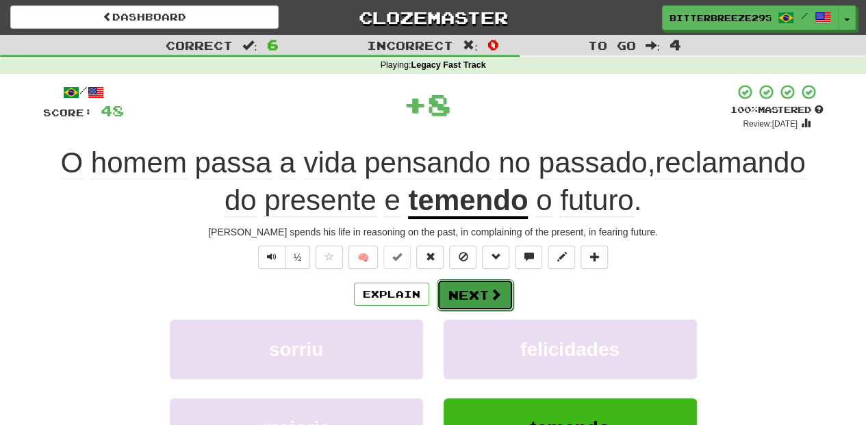
click at [496, 290] on span at bounding box center [495, 294] width 12 height 12
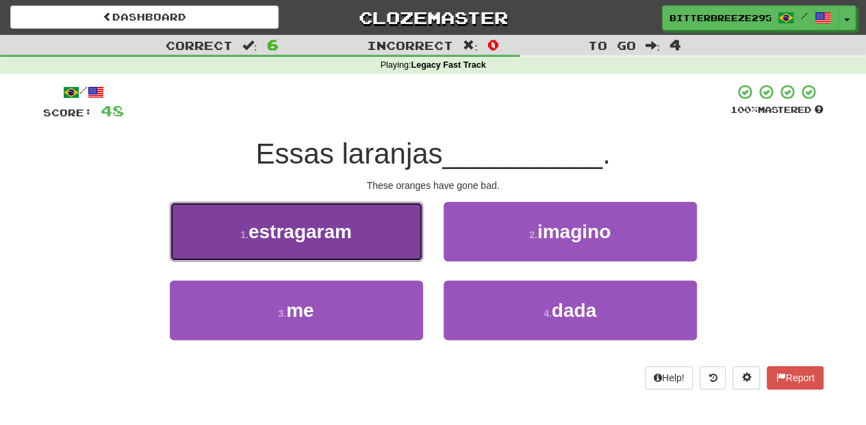
click at [371, 244] on button "1 . estragaram" at bounding box center [296, 232] width 253 height 60
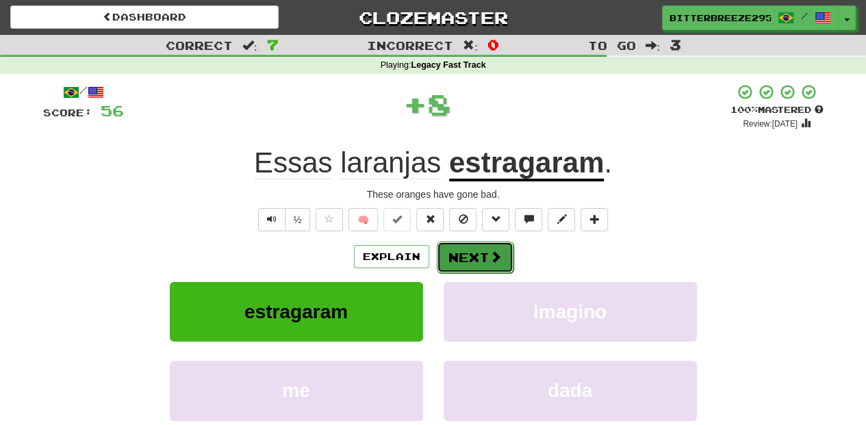
click at [459, 253] on button "Next" at bounding box center [475, 257] width 77 height 31
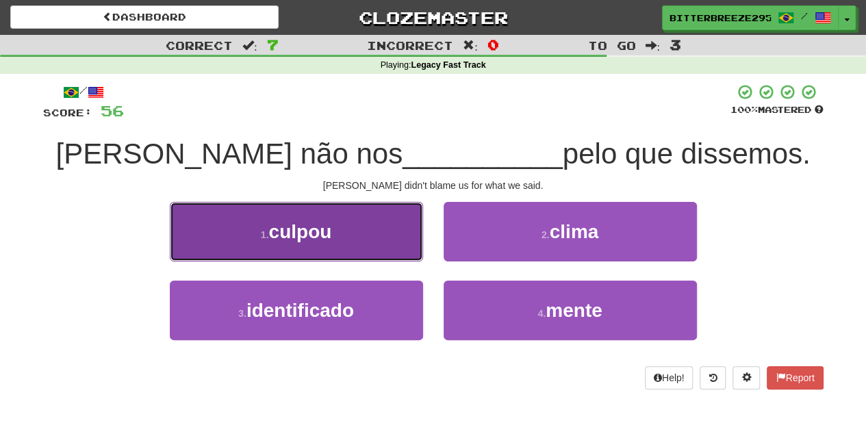
click at [395, 255] on button "1 . culpou" at bounding box center [296, 232] width 253 height 60
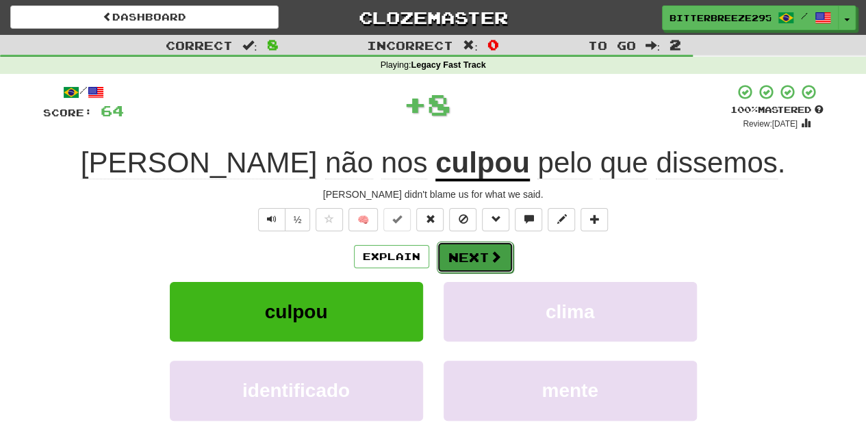
click at [460, 251] on button "Next" at bounding box center [475, 257] width 77 height 31
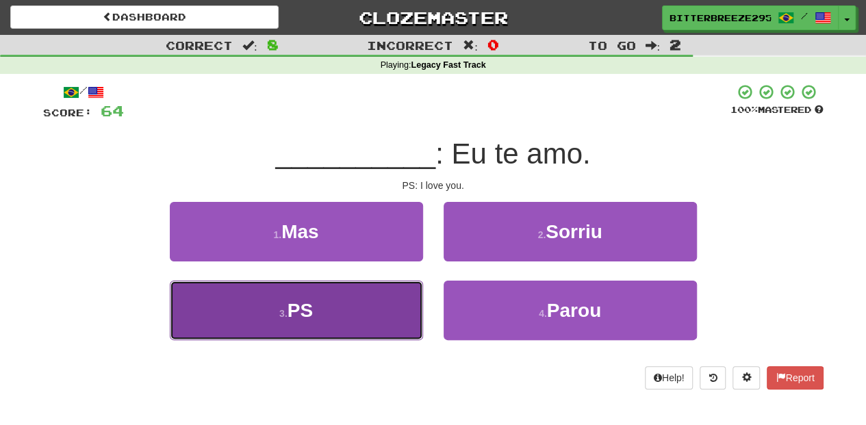
click at [350, 314] on button "3 . PS" at bounding box center [296, 311] width 253 height 60
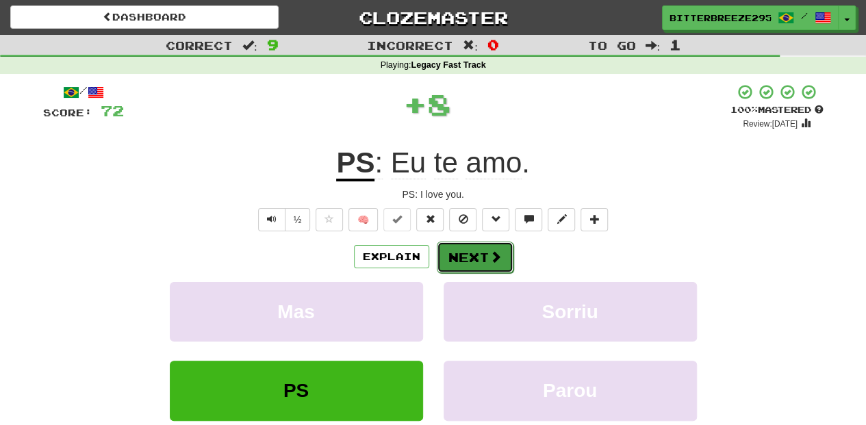
click at [457, 254] on button "Next" at bounding box center [475, 257] width 77 height 31
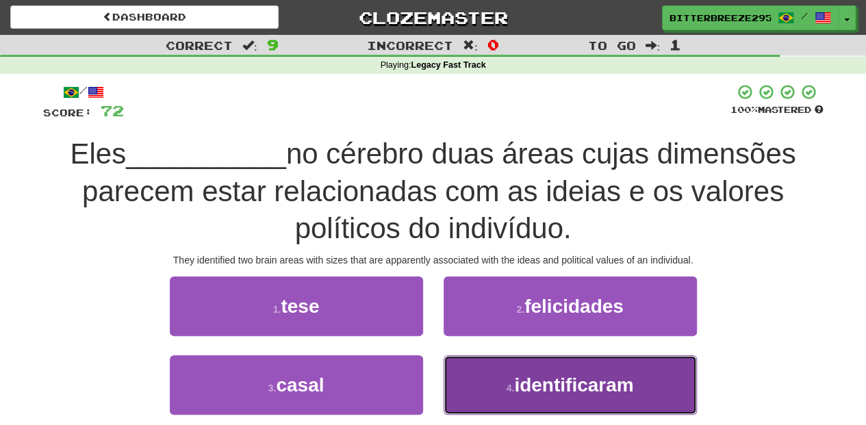
click at [493, 376] on button "4 . identificaram" at bounding box center [569, 385] width 253 height 60
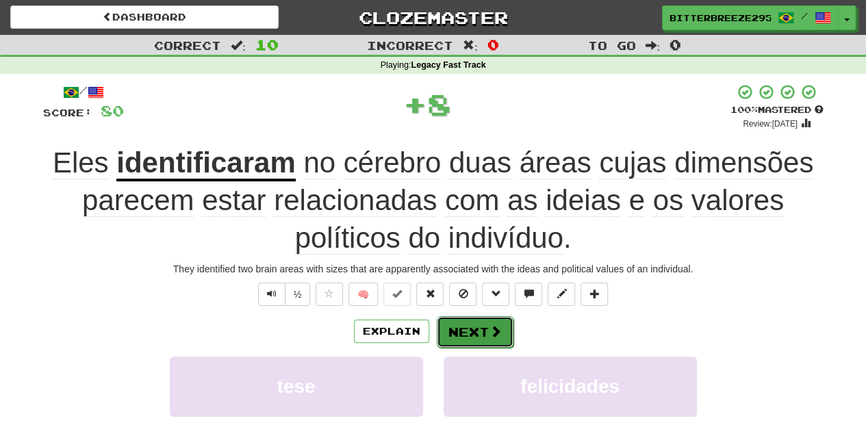
click at [472, 328] on button "Next" at bounding box center [475, 331] width 77 height 31
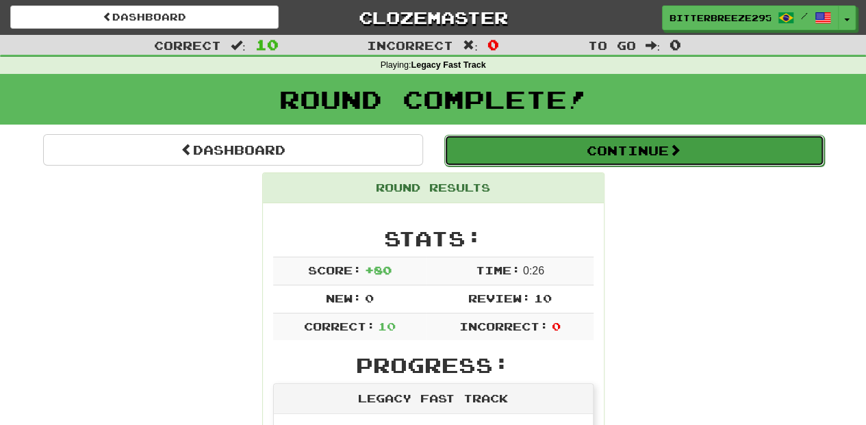
click at [528, 156] on button "Continue" at bounding box center [634, 150] width 380 height 31
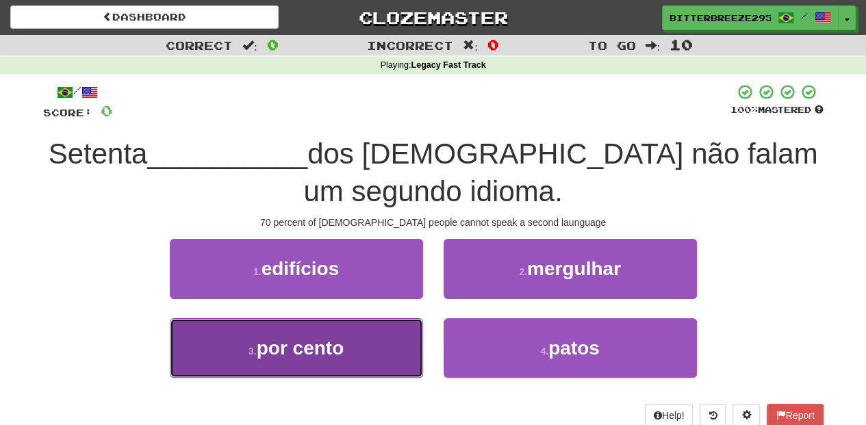
click at [383, 358] on button "3 . por cento" at bounding box center [296, 348] width 253 height 60
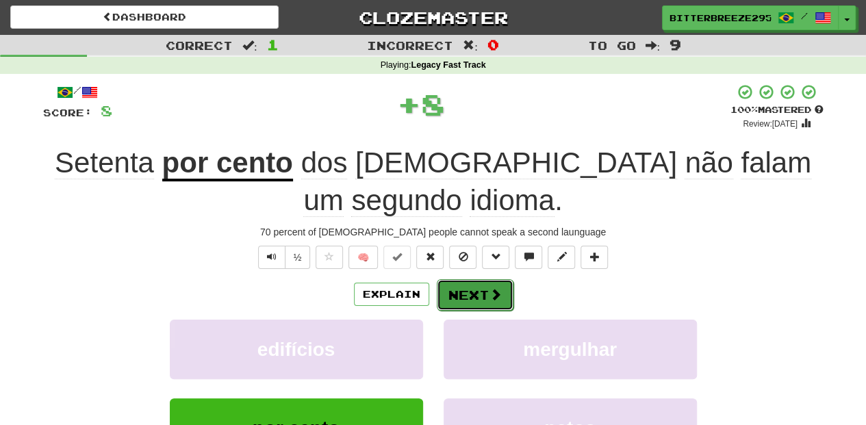
click at [484, 297] on button "Next" at bounding box center [475, 294] width 77 height 31
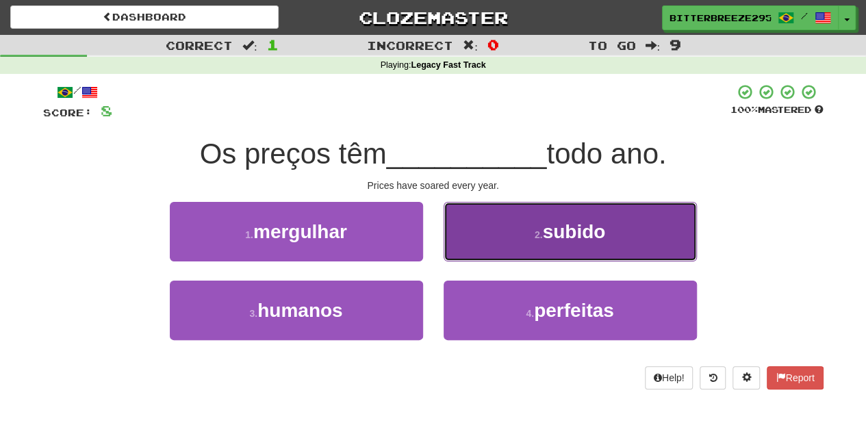
click at [476, 244] on button "2 . subido" at bounding box center [569, 232] width 253 height 60
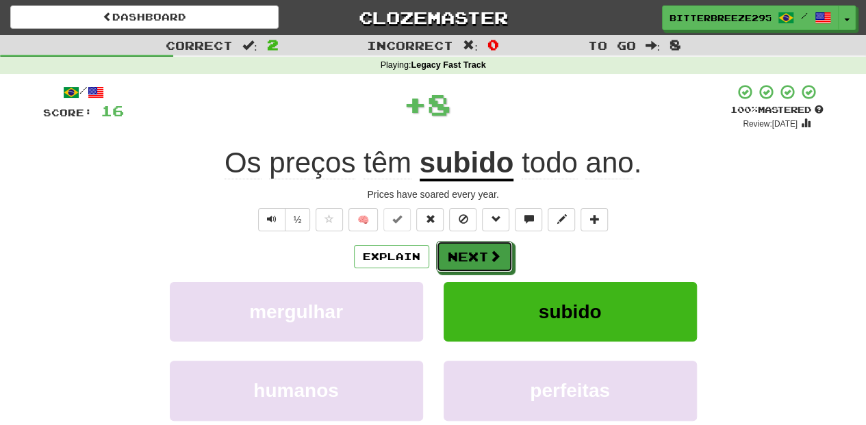
click at [476, 244] on button "Next" at bounding box center [474, 256] width 77 height 31
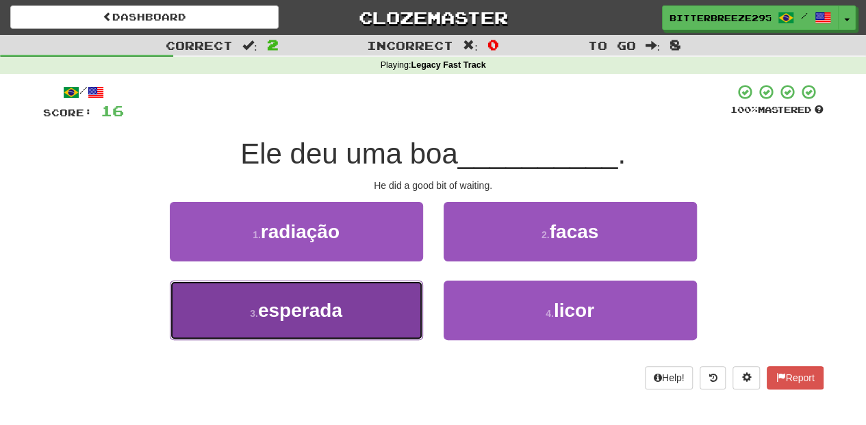
click at [378, 311] on button "3 . esperada" at bounding box center [296, 311] width 253 height 60
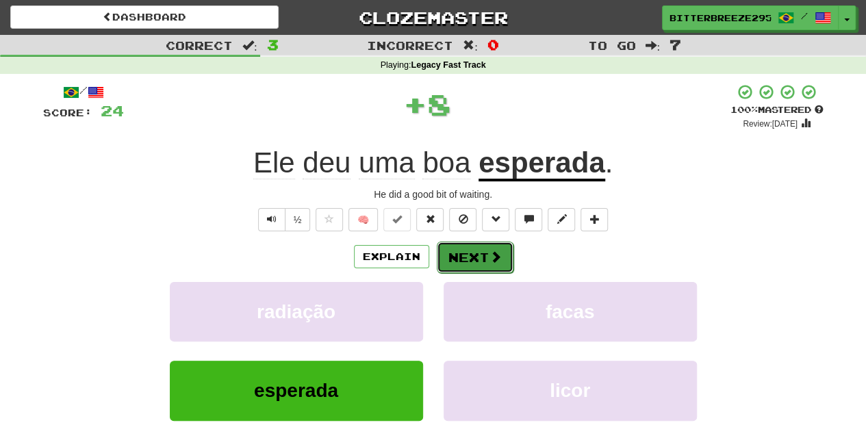
click at [456, 252] on button "Next" at bounding box center [475, 257] width 77 height 31
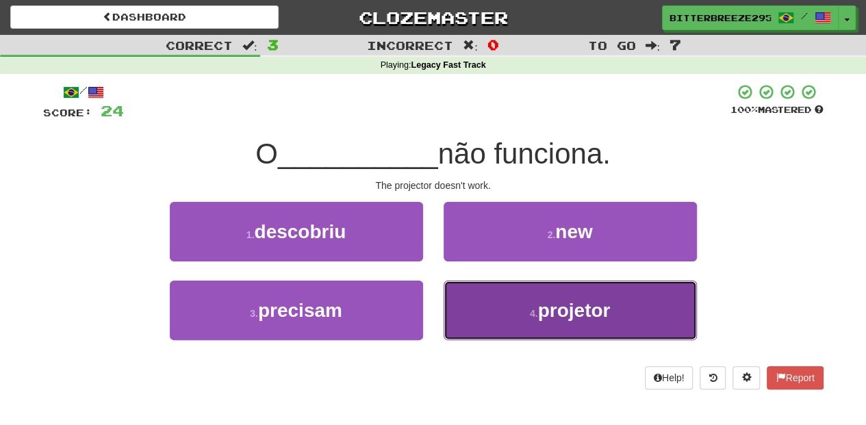
click at [487, 304] on button "4 . projetor" at bounding box center [569, 311] width 253 height 60
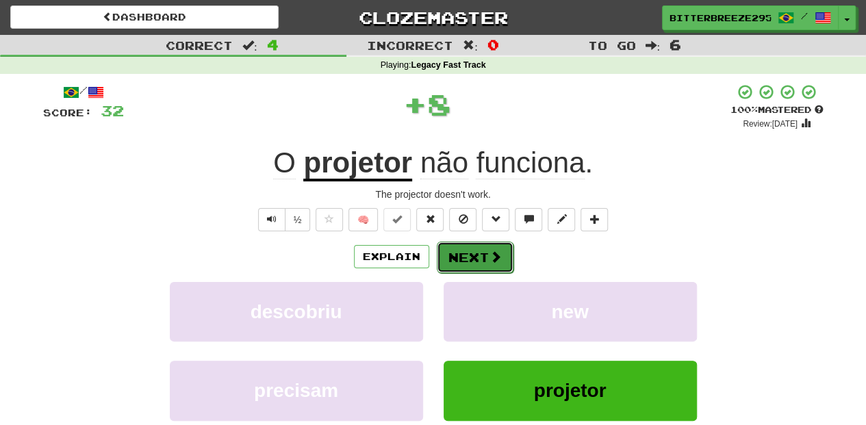
click at [462, 256] on button "Next" at bounding box center [475, 257] width 77 height 31
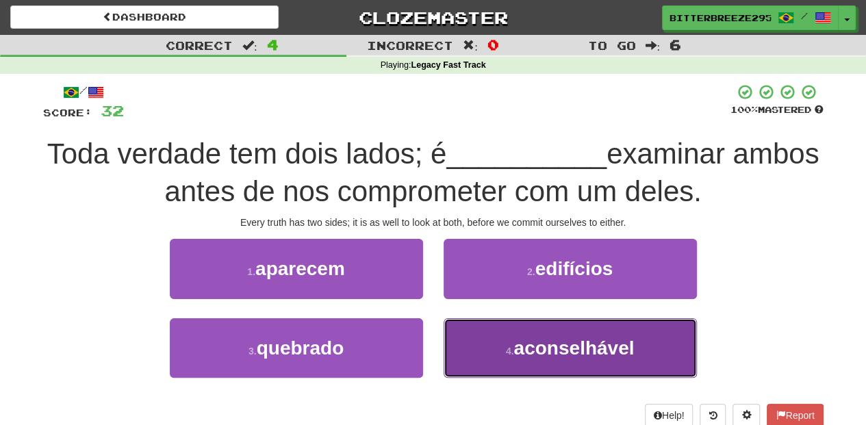
click at [466, 350] on button "4 . aconselhável" at bounding box center [569, 348] width 253 height 60
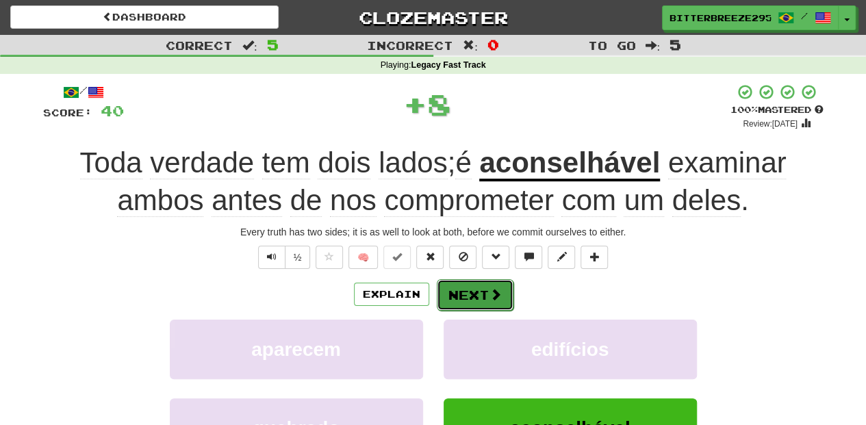
click at [463, 300] on button "Next" at bounding box center [475, 294] width 77 height 31
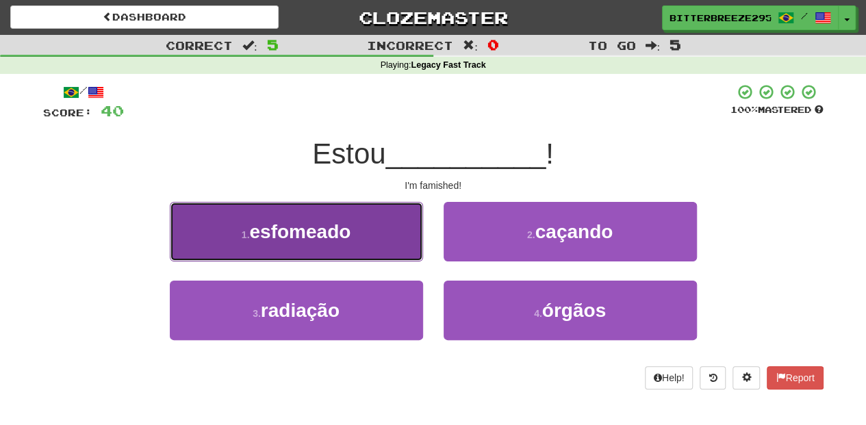
click at [393, 244] on button "1 . esfomeado" at bounding box center [296, 232] width 253 height 60
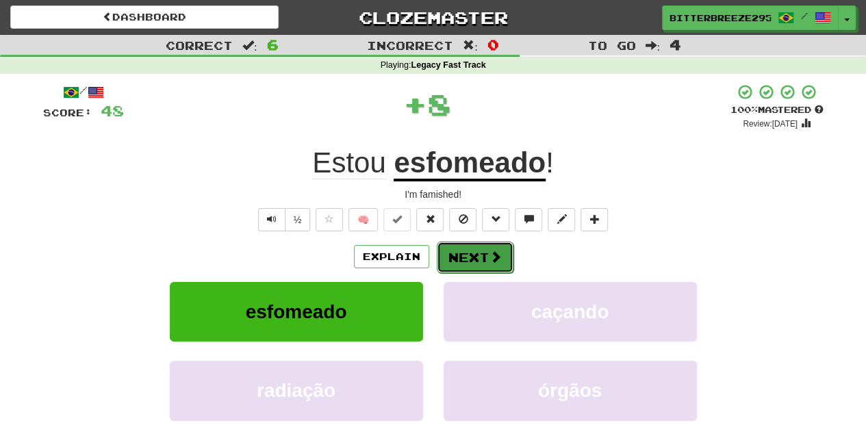
click at [489, 264] on button "Next" at bounding box center [475, 257] width 77 height 31
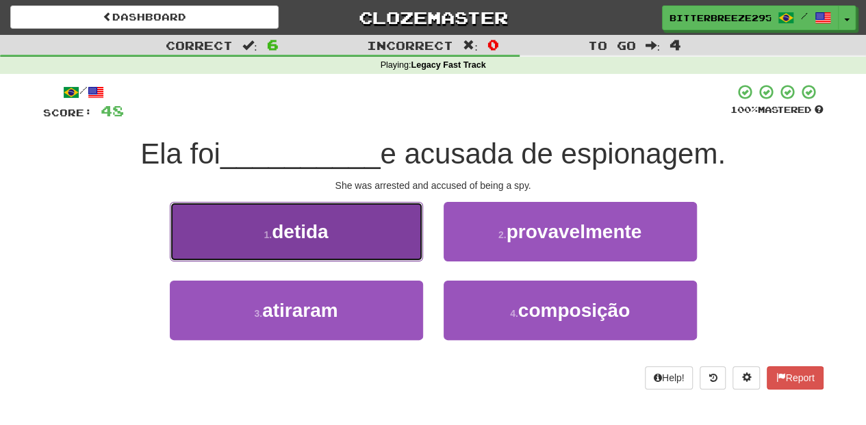
click at [385, 240] on button "1 . detida" at bounding box center [296, 232] width 253 height 60
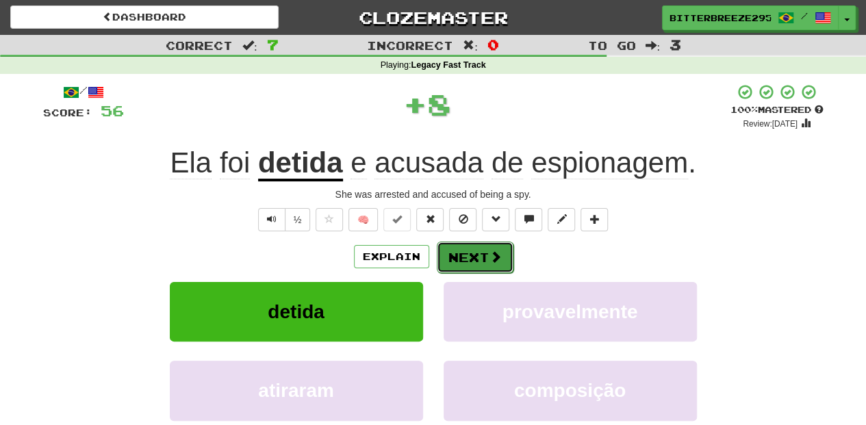
click at [452, 244] on button "Next" at bounding box center [475, 257] width 77 height 31
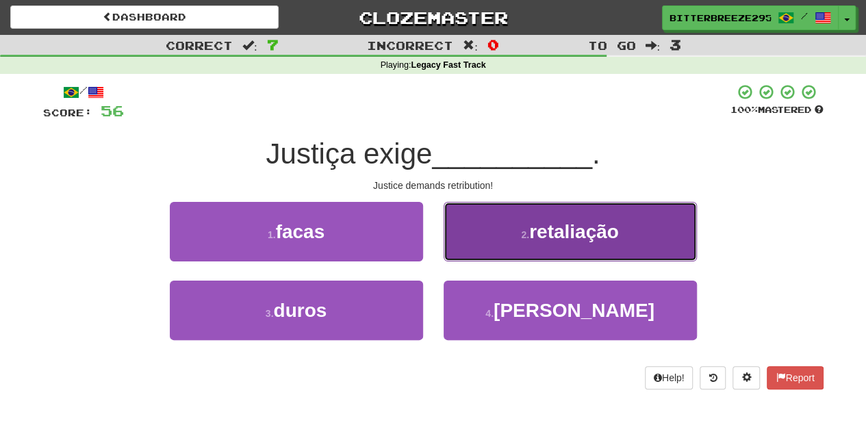
click at [459, 253] on button "2 . retaliação" at bounding box center [569, 232] width 253 height 60
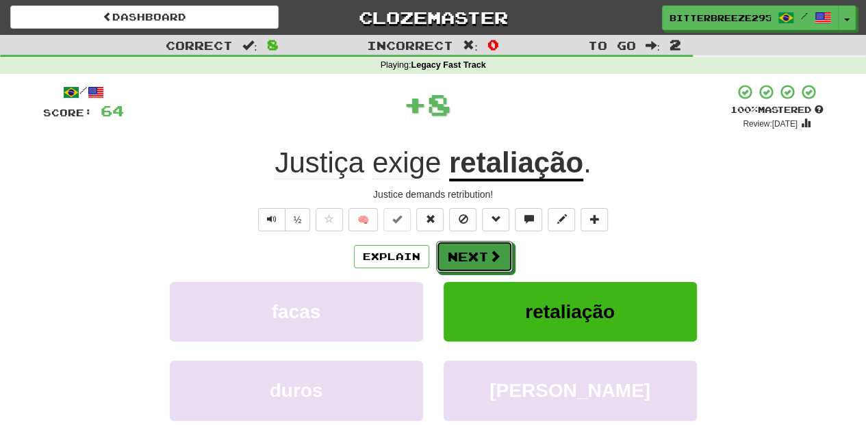
click at [459, 253] on button "Next" at bounding box center [474, 256] width 77 height 31
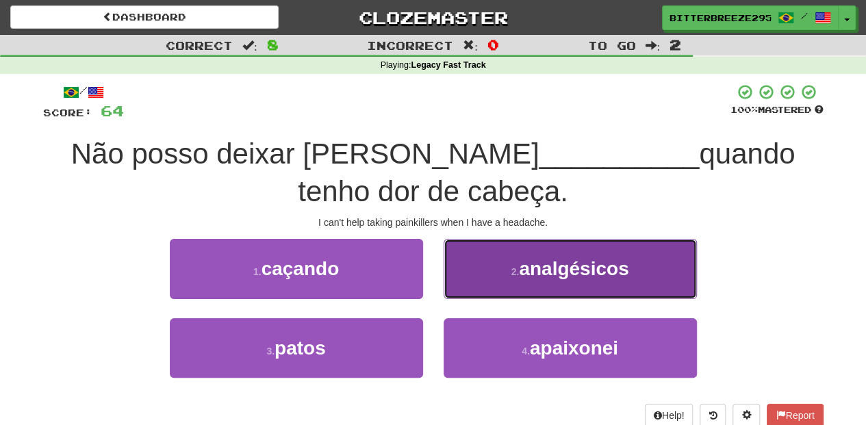
click at [472, 284] on button "2 . analgésicos" at bounding box center [569, 269] width 253 height 60
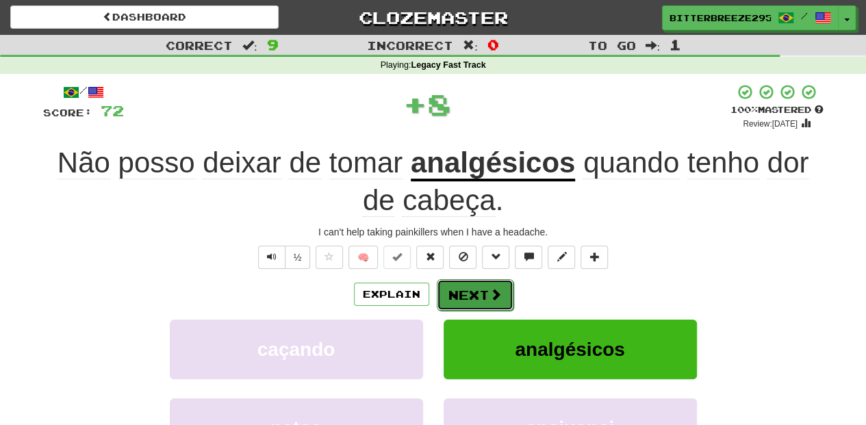
click at [459, 295] on button "Next" at bounding box center [475, 294] width 77 height 31
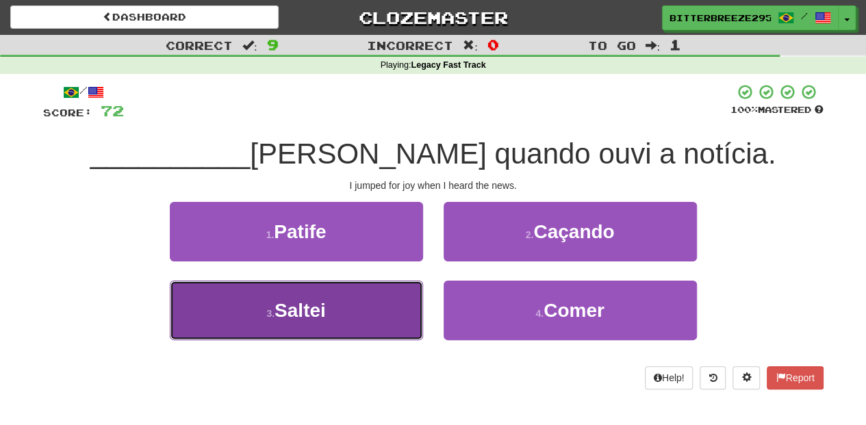
click at [370, 310] on button "3 . Saltei" at bounding box center [296, 311] width 253 height 60
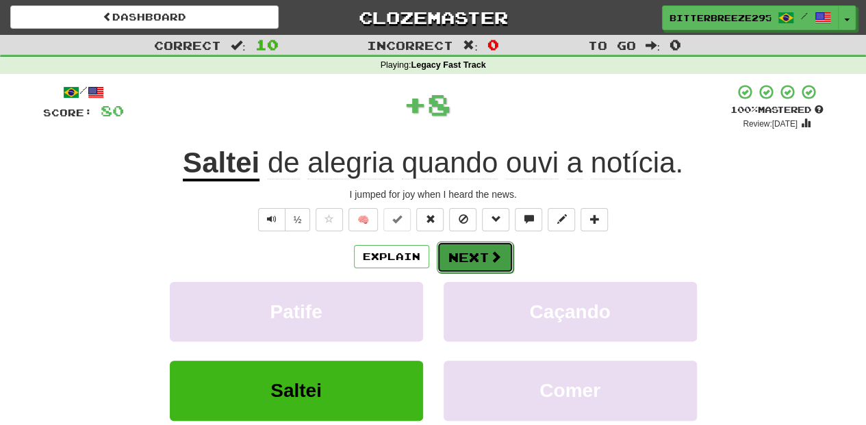
click at [447, 260] on button "Next" at bounding box center [475, 257] width 77 height 31
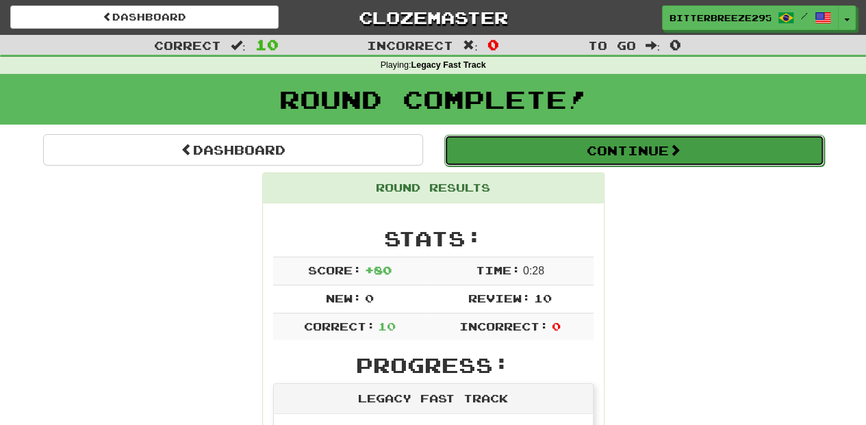
click at [514, 143] on button "Continue" at bounding box center [634, 150] width 380 height 31
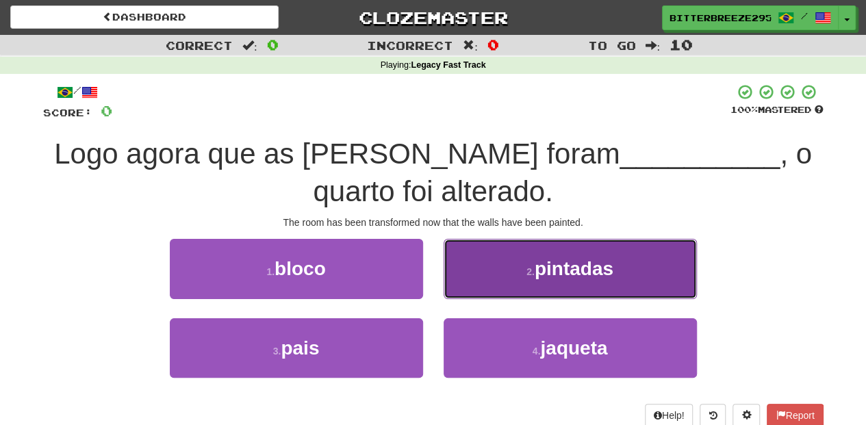
click at [492, 283] on button "2 . pintadas" at bounding box center [569, 269] width 253 height 60
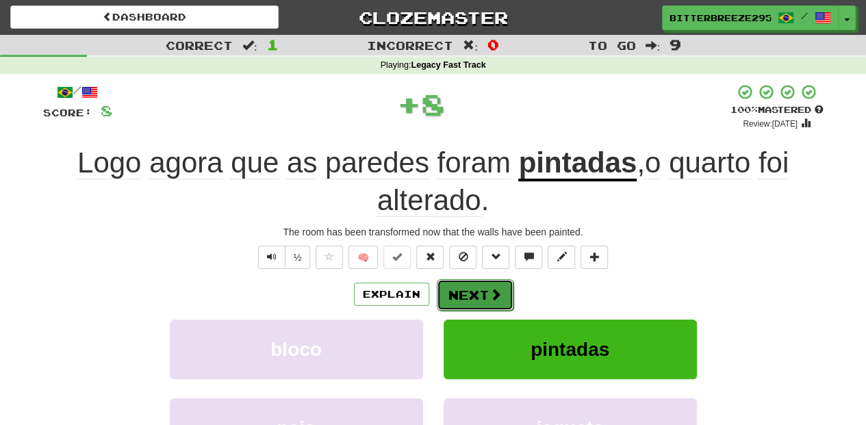
click at [462, 293] on button "Next" at bounding box center [475, 294] width 77 height 31
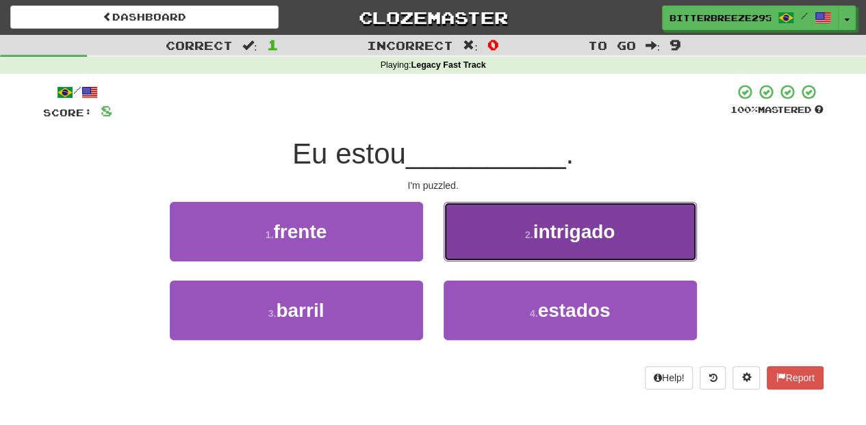
click at [499, 245] on button "2 . intrigado" at bounding box center [569, 232] width 253 height 60
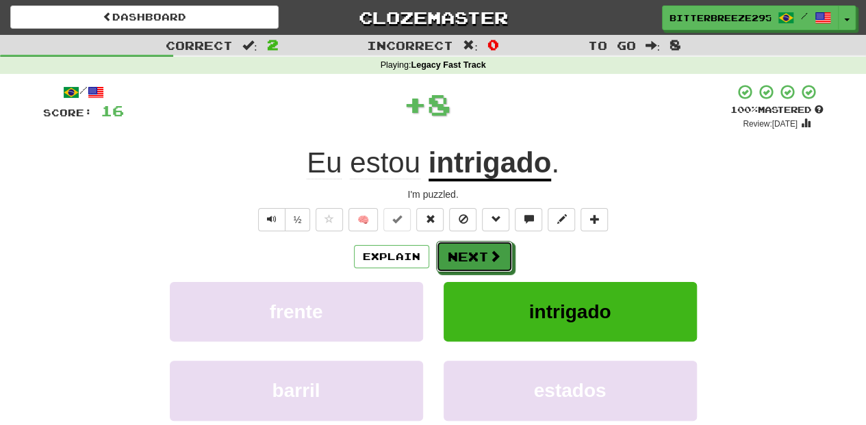
click at [491, 253] on span at bounding box center [495, 256] width 12 height 12
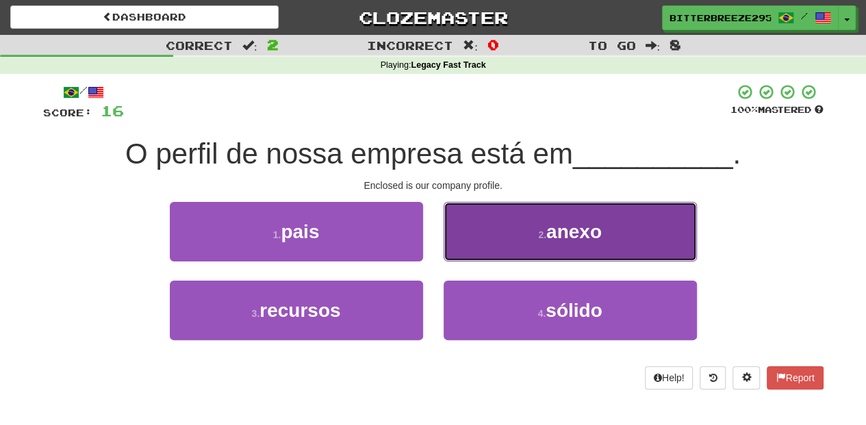
click at [463, 240] on button "2 . anexo" at bounding box center [569, 232] width 253 height 60
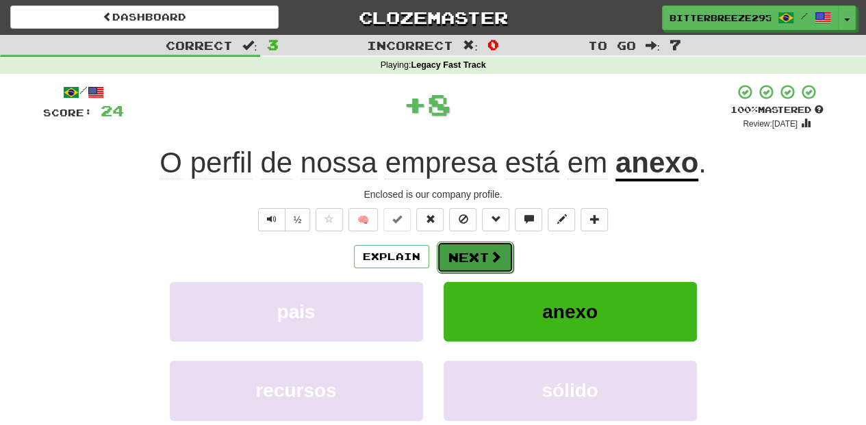
click at [463, 244] on button "Next" at bounding box center [475, 257] width 77 height 31
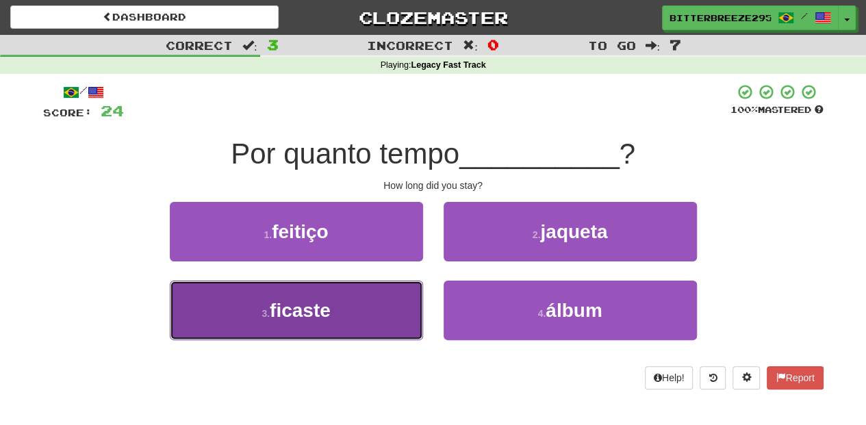
click at [399, 294] on button "3 . ficaste" at bounding box center [296, 311] width 253 height 60
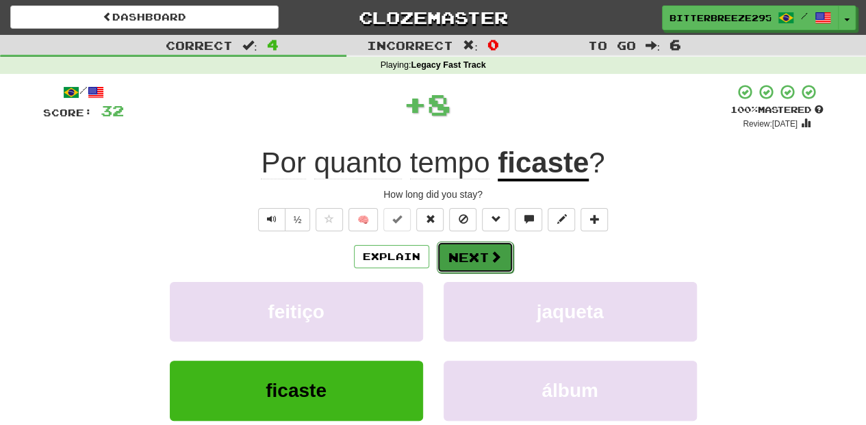
click at [459, 253] on button "Next" at bounding box center [475, 257] width 77 height 31
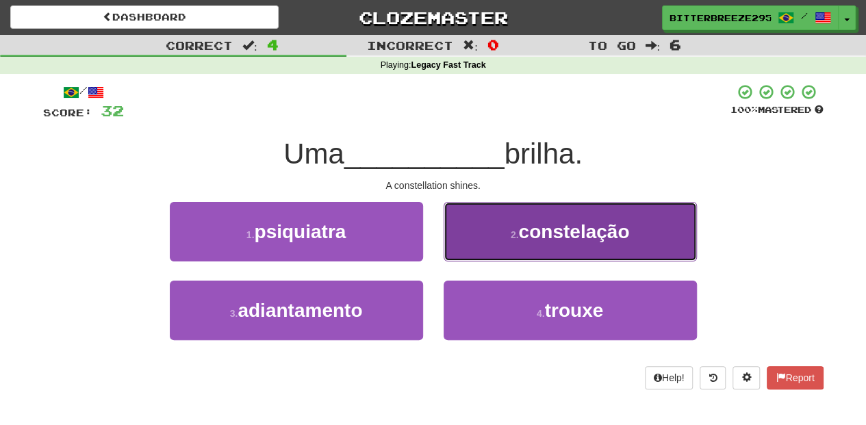
click at [468, 246] on button "2 . constelação" at bounding box center [569, 232] width 253 height 60
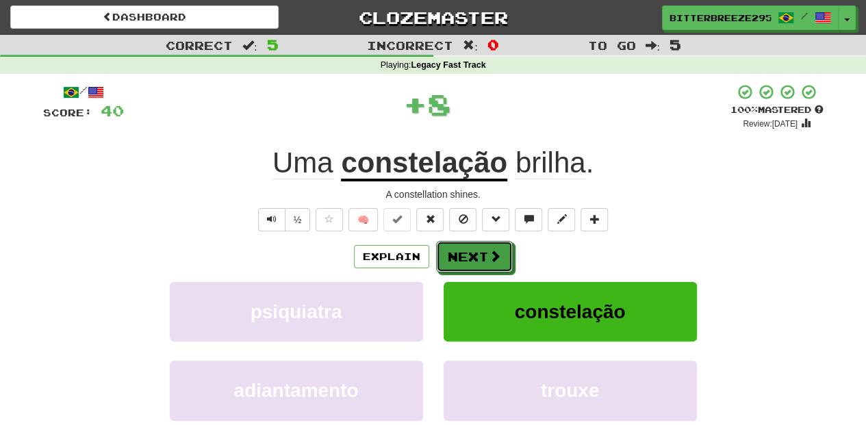
click at [468, 246] on button "Next" at bounding box center [474, 256] width 77 height 31
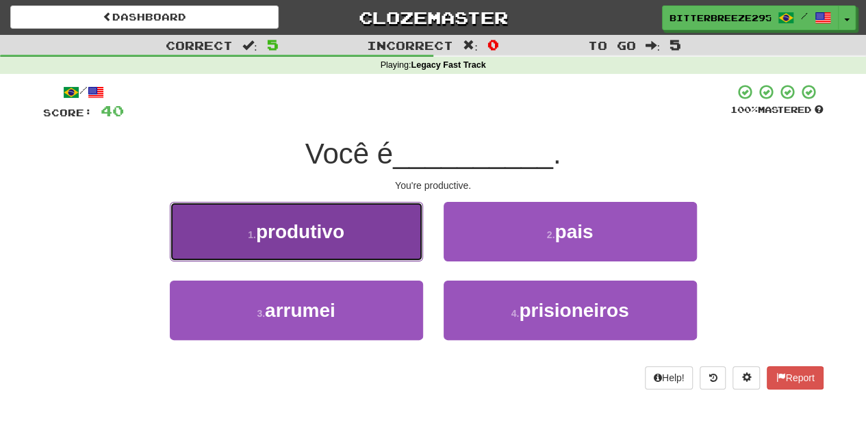
click at [371, 246] on button "1 . produtivo" at bounding box center [296, 232] width 253 height 60
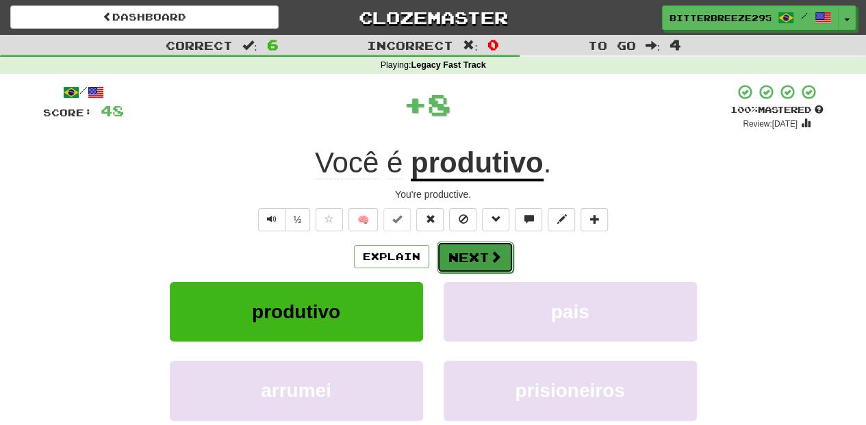
click at [443, 246] on button "Next" at bounding box center [475, 257] width 77 height 31
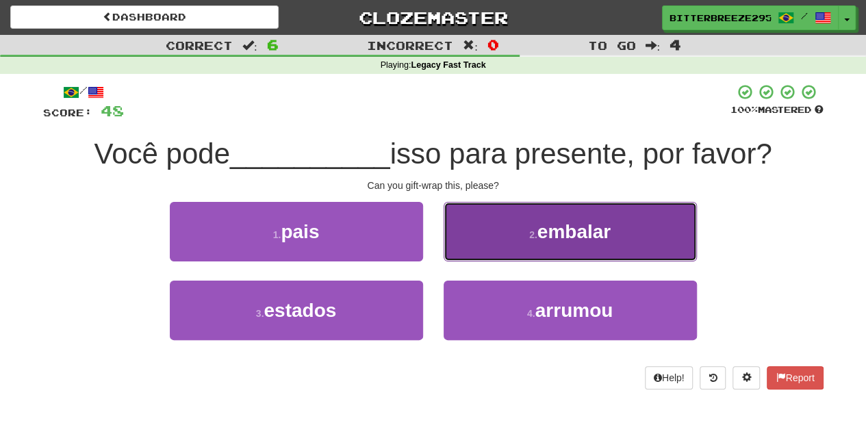
click at [474, 247] on button "2 . embalar" at bounding box center [569, 232] width 253 height 60
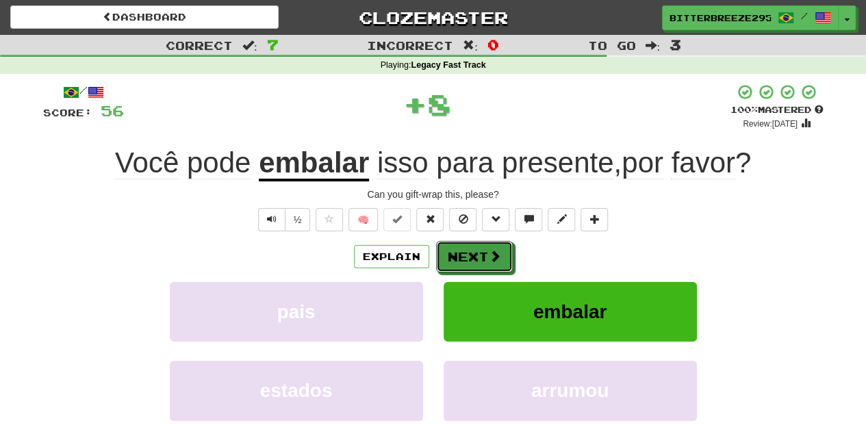
click at [474, 247] on button "Next" at bounding box center [474, 256] width 77 height 31
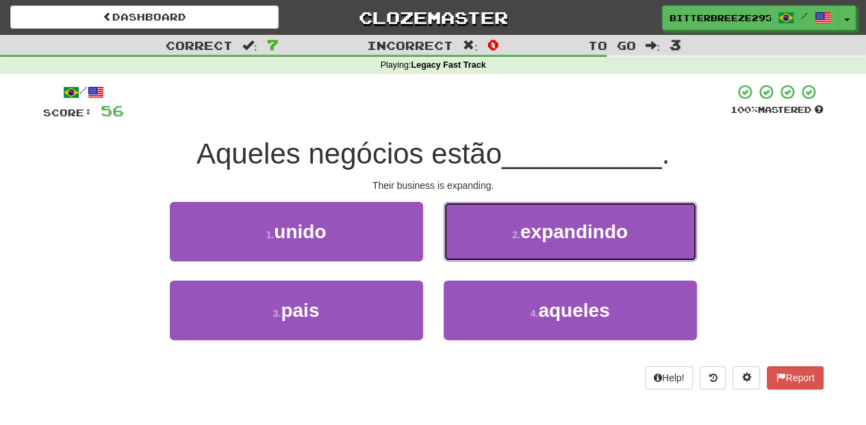
click at [474, 247] on button "2 . expandindo" at bounding box center [569, 232] width 253 height 60
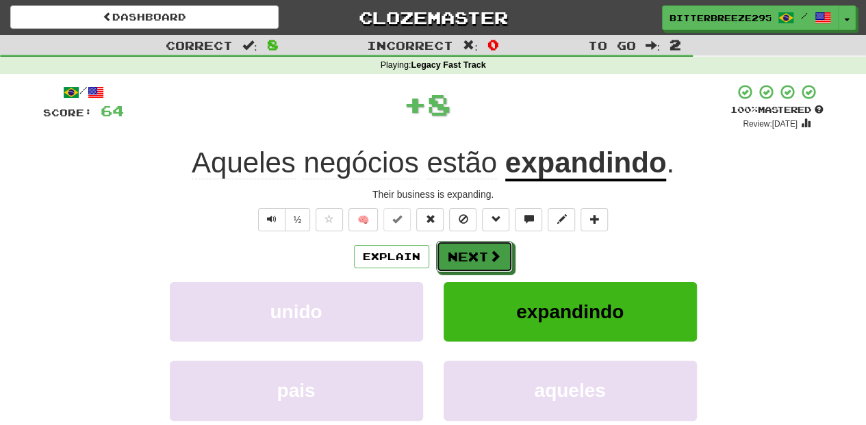
click at [474, 247] on button "Next" at bounding box center [474, 256] width 77 height 31
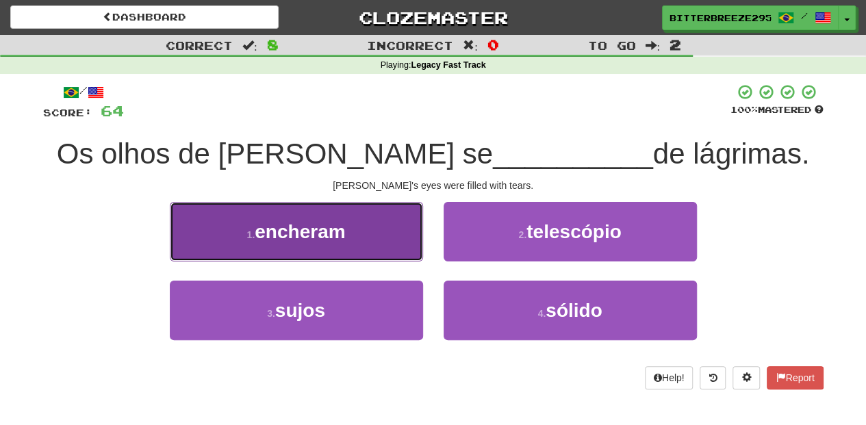
click at [389, 244] on button "1 . encheram" at bounding box center [296, 232] width 253 height 60
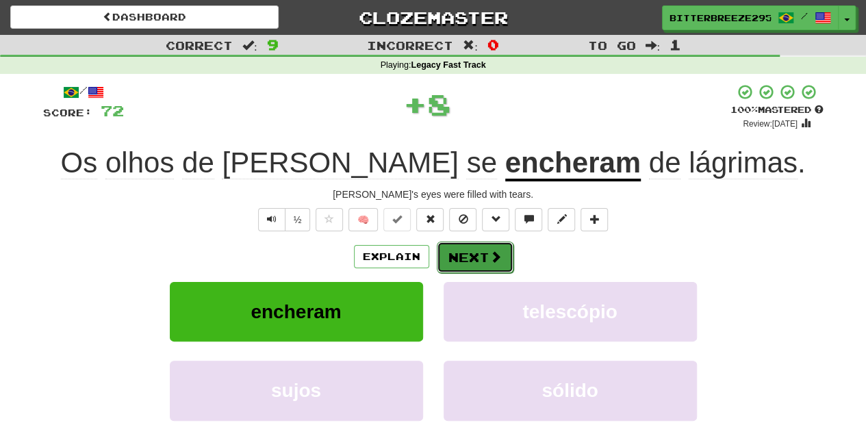
click at [450, 254] on button "Next" at bounding box center [475, 257] width 77 height 31
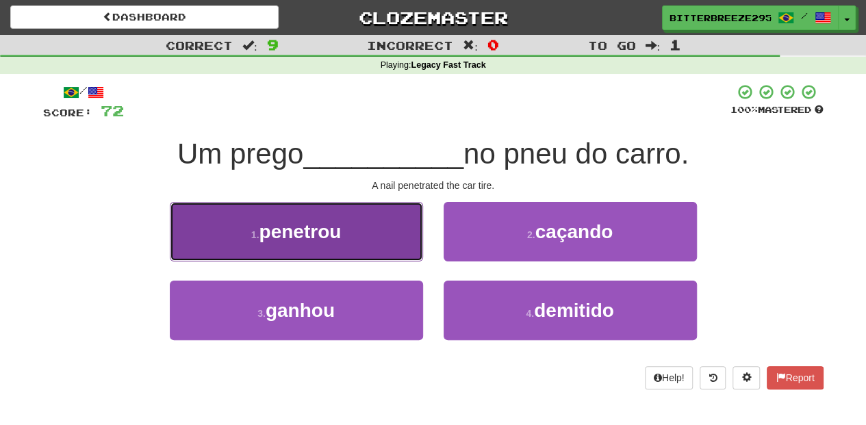
click at [369, 248] on button "1 . penetrou" at bounding box center [296, 232] width 253 height 60
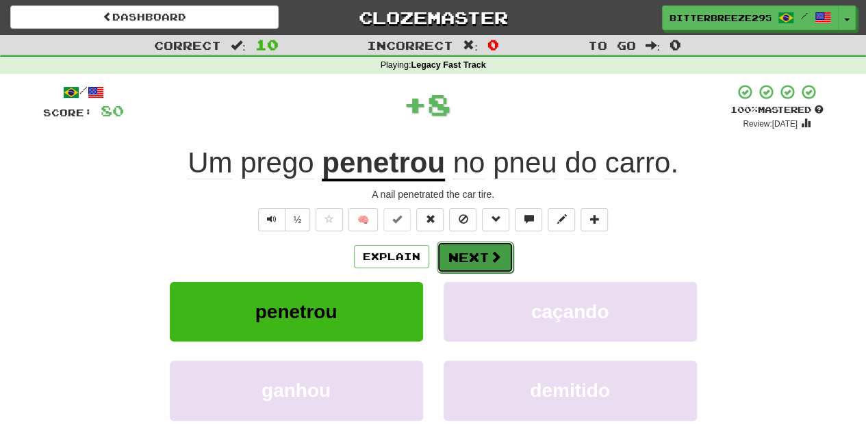
click at [452, 255] on button "Next" at bounding box center [475, 257] width 77 height 31
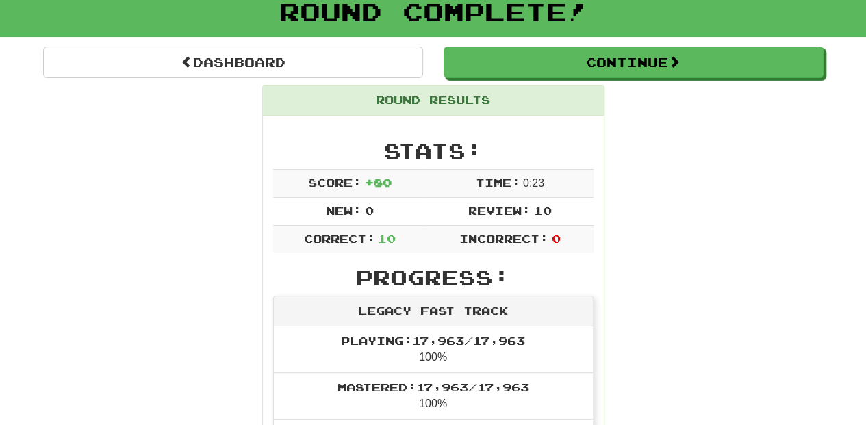
scroll to position [45, 0]
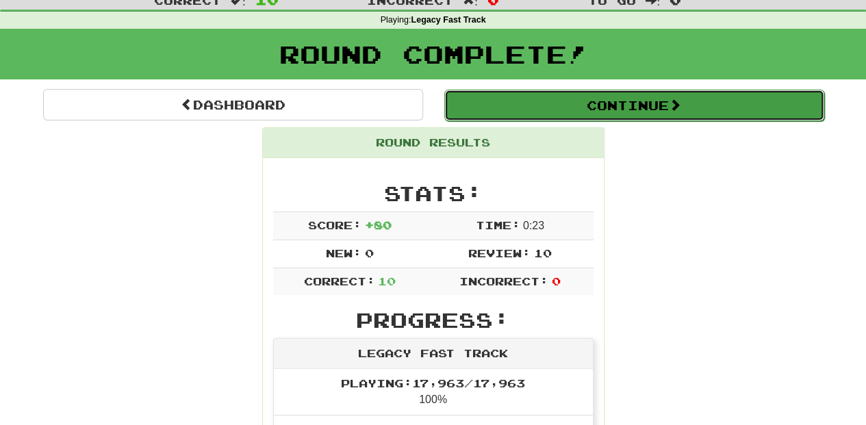
click at [543, 104] on button "Continue" at bounding box center [634, 105] width 380 height 31
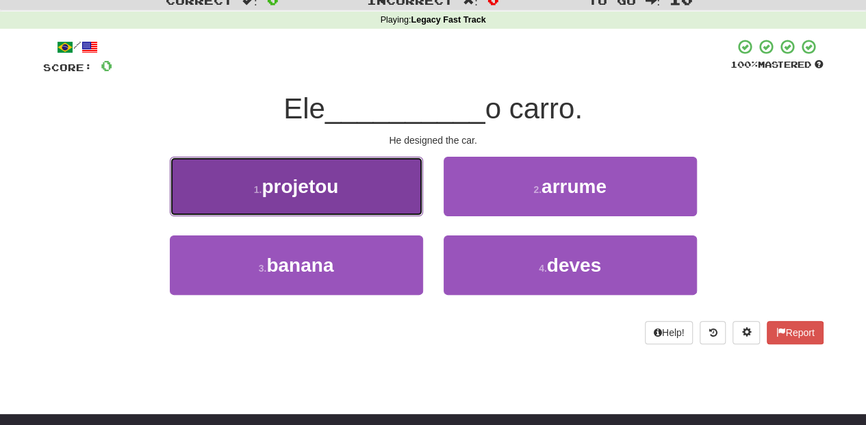
click at [356, 199] on button "1 . projetou" at bounding box center [296, 187] width 253 height 60
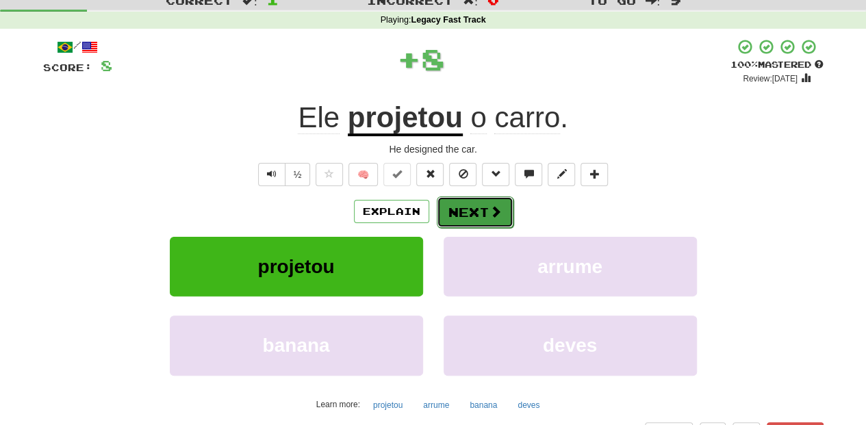
click at [471, 207] on button "Next" at bounding box center [475, 211] width 77 height 31
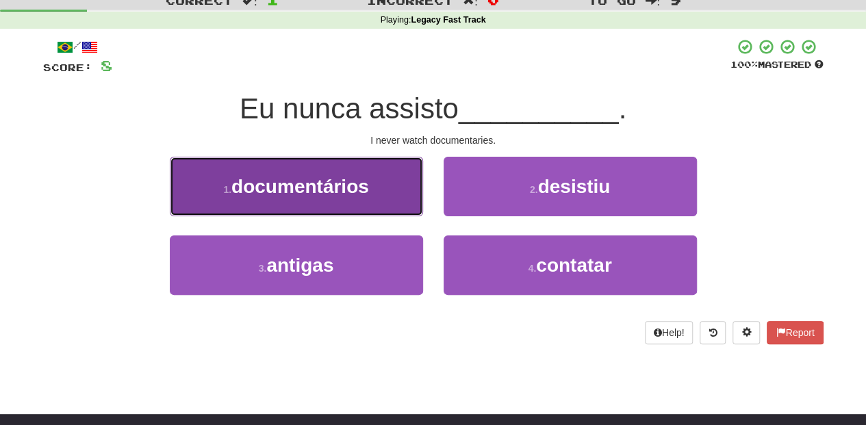
click at [399, 207] on button "1 . documentários" at bounding box center [296, 187] width 253 height 60
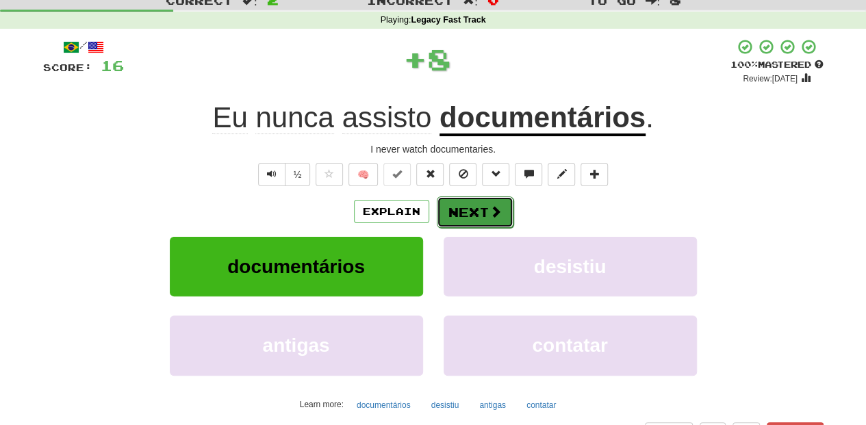
click at [437, 210] on button "Next" at bounding box center [475, 211] width 77 height 31
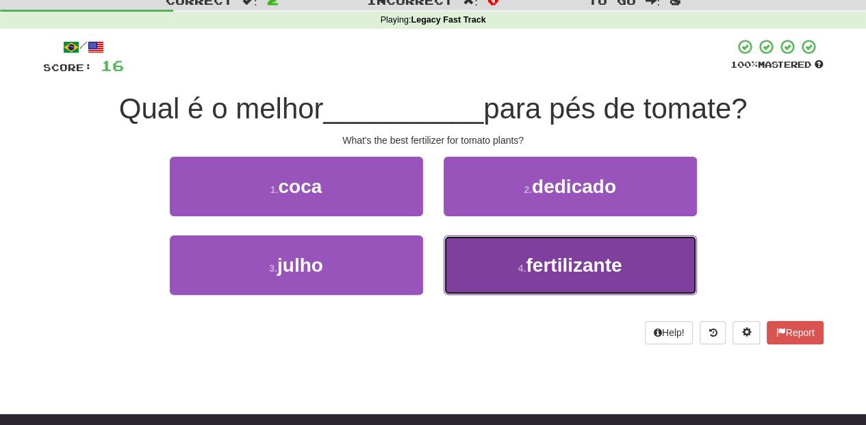
click at [461, 253] on button "4 . fertilizante" at bounding box center [569, 265] width 253 height 60
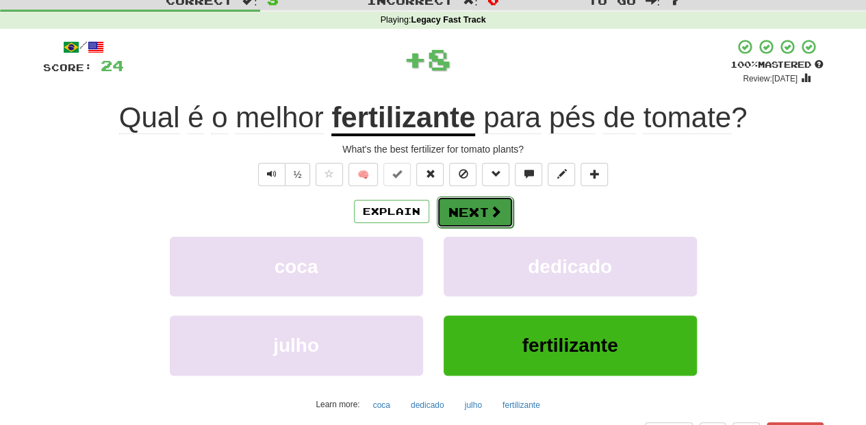
click at [463, 214] on button "Next" at bounding box center [475, 211] width 77 height 31
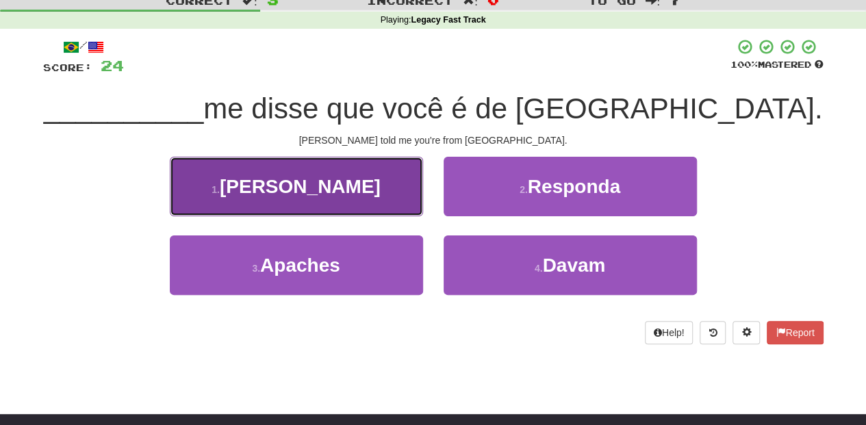
click at [354, 214] on button "1 . Juliana" at bounding box center [296, 187] width 253 height 60
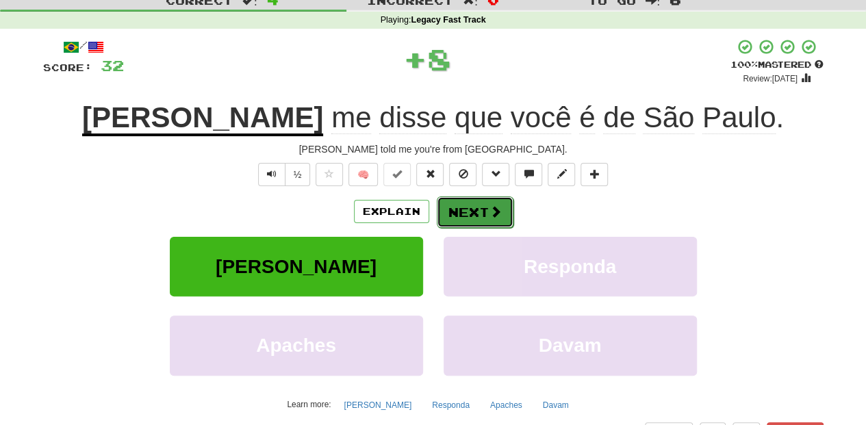
click at [463, 214] on button "Next" at bounding box center [475, 211] width 77 height 31
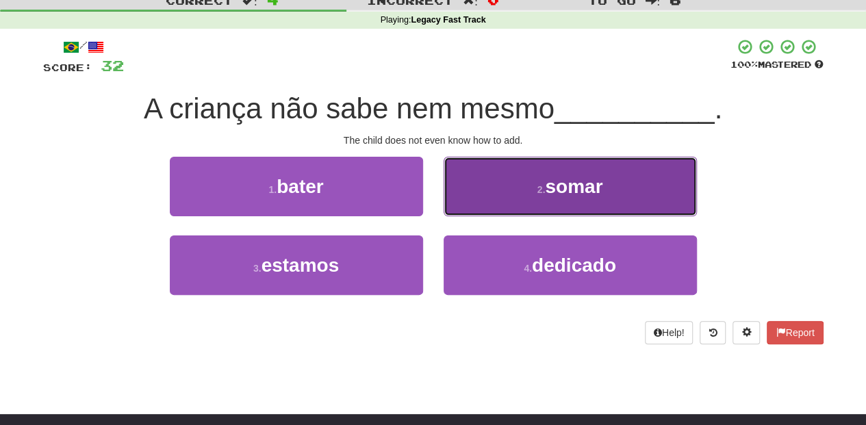
click at [491, 192] on button "2 . somar" at bounding box center [569, 187] width 253 height 60
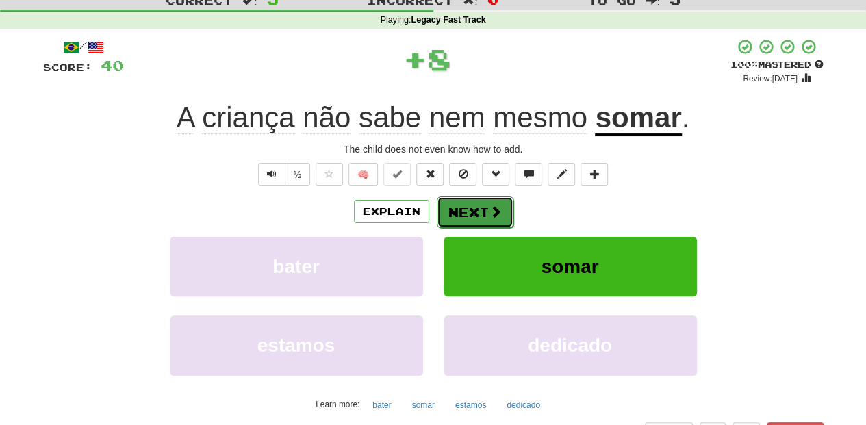
click at [467, 201] on button "Next" at bounding box center [475, 211] width 77 height 31
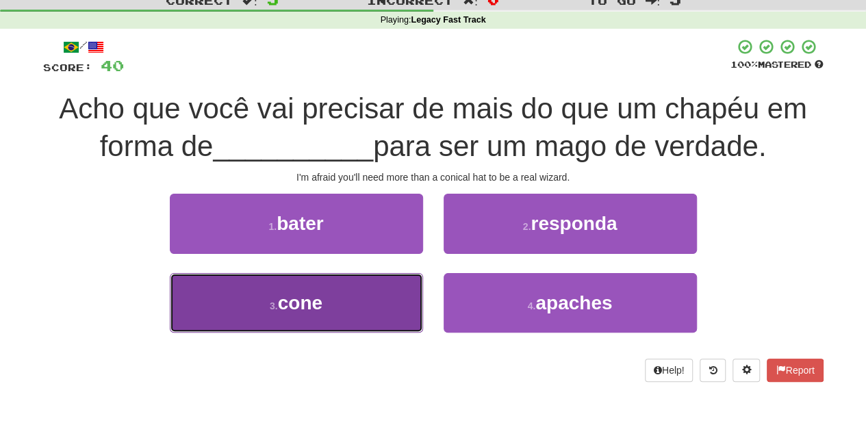
click at [350, 300] on button "3 . cone" at bounding box center [296, 303] width 253 height 60
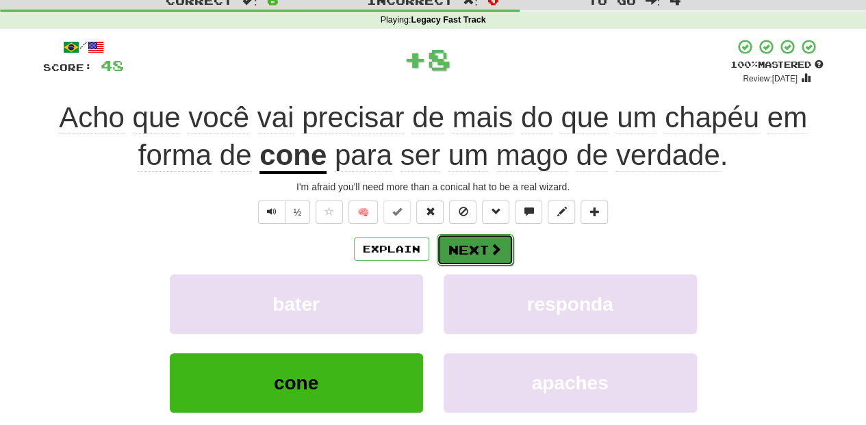
click at [458, 240] on button "Next" at bounding box center [475, 249] width 77 height 31
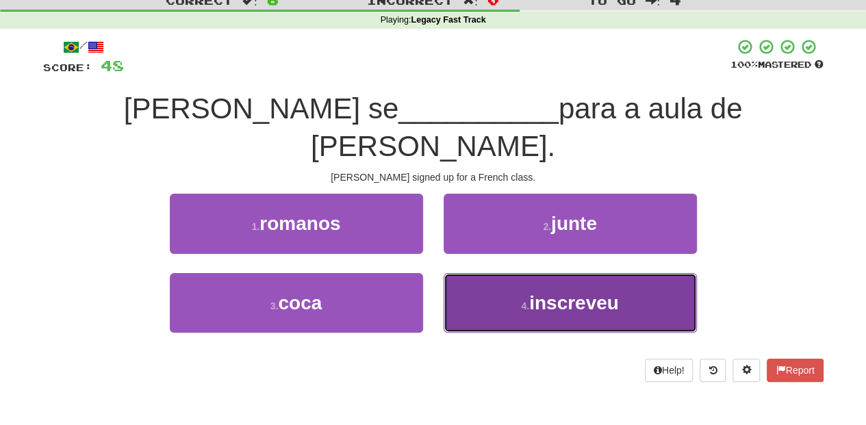
click at [469, 273] on button "4 . inscreveu" at bounding box center [569, 303] width 253 height 60
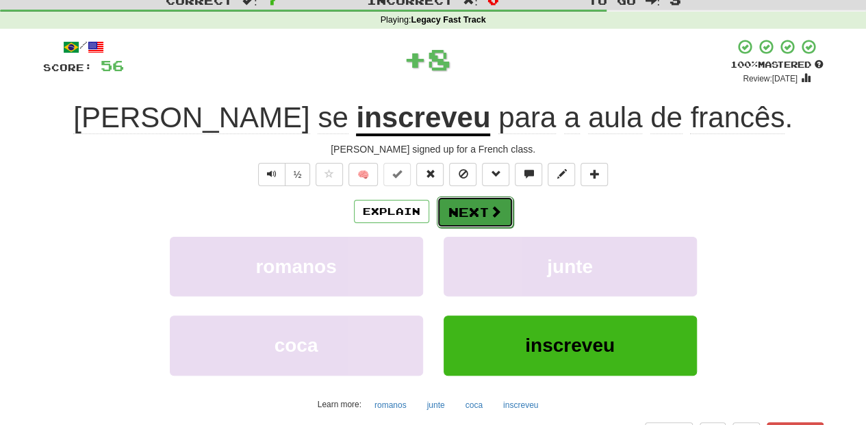
click at [465, 211] on button "Next" at bounding box center [475, 211] width 77 height 31
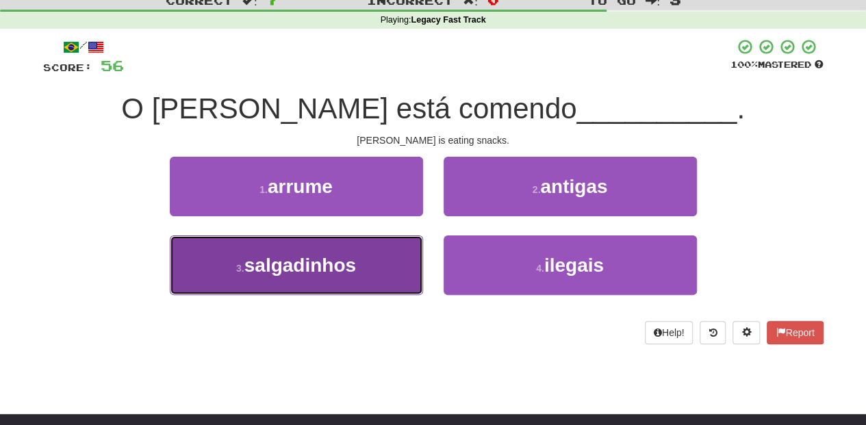
click at [340, 271] on span "salgadinhos" at bounding box center [300, 265] width 112 height 21
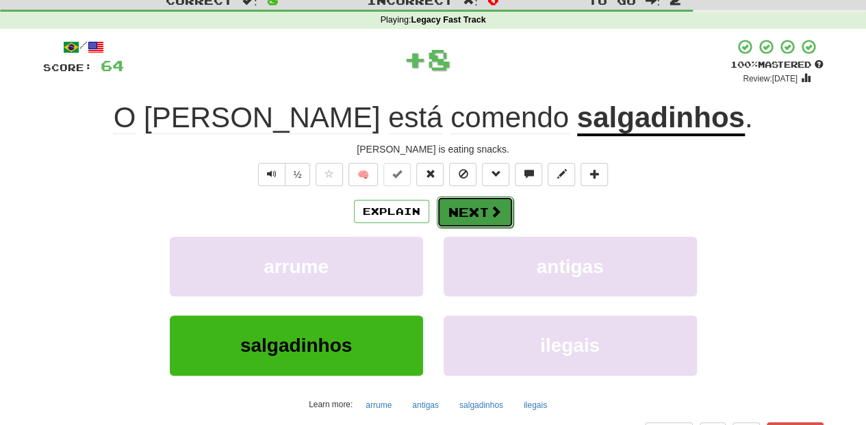
click at [450, 216] on button "Next" at bounding box center [475, 211] width 77 height 31
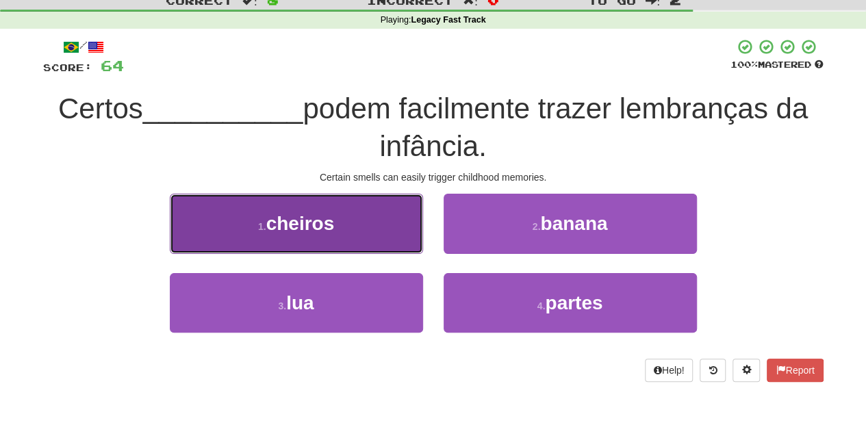
click at [359, 229] on button "1 . cheiros" at bounding box center [296, 224] width 253 height 60
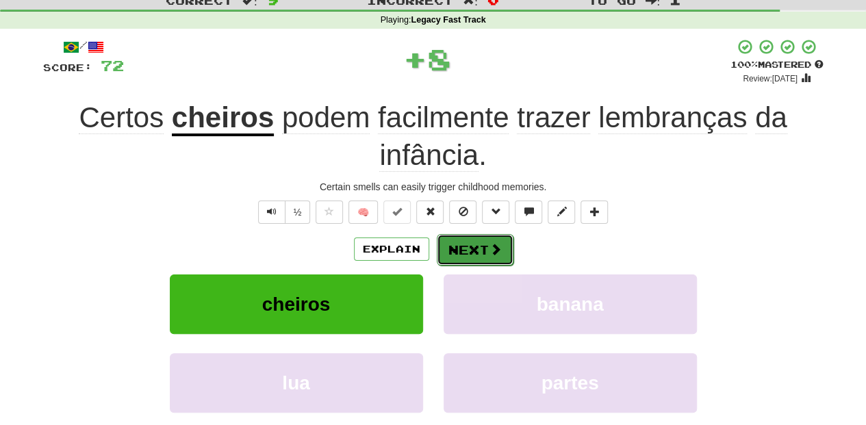
click at [456, 239] on button "Next" at bounding box center [475, 249] width 77 height 31
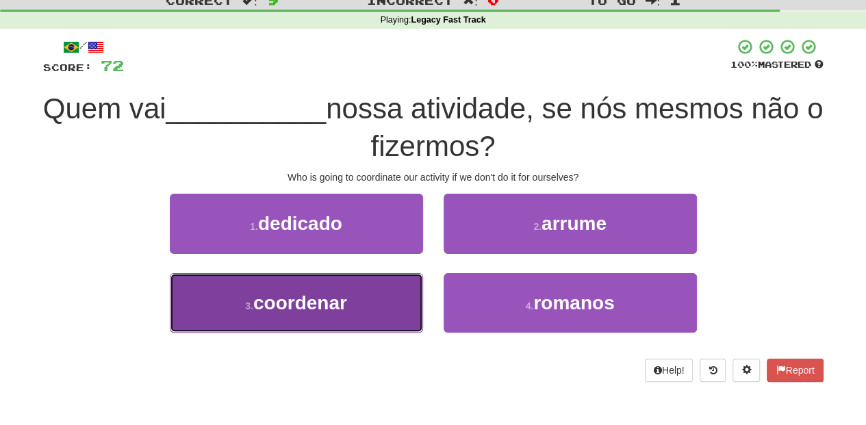
click at [363, 299] on button "3 . coordenar" at bounding box center [296, 303] width 253 height 60
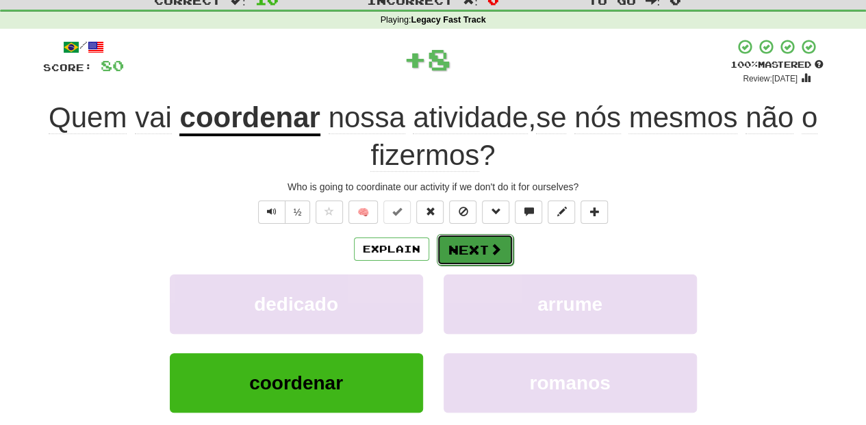
click at [450, 238] on button "Next" at bounding box center [475, 249] width 77 height 31
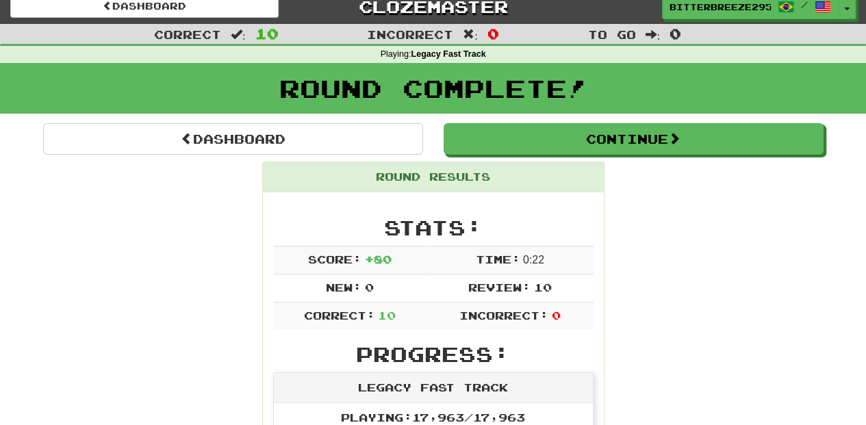
scroll to position [0, 0]
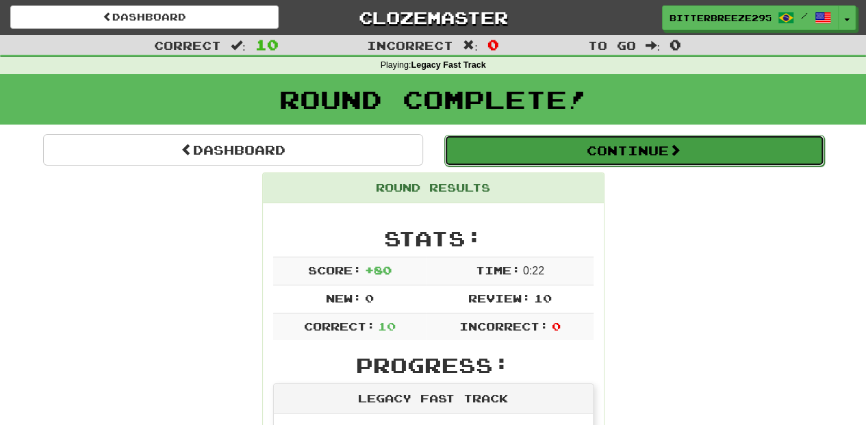
click at [565, 145] on button "Continue" at bounding box center [634, 150] width 380 height 31
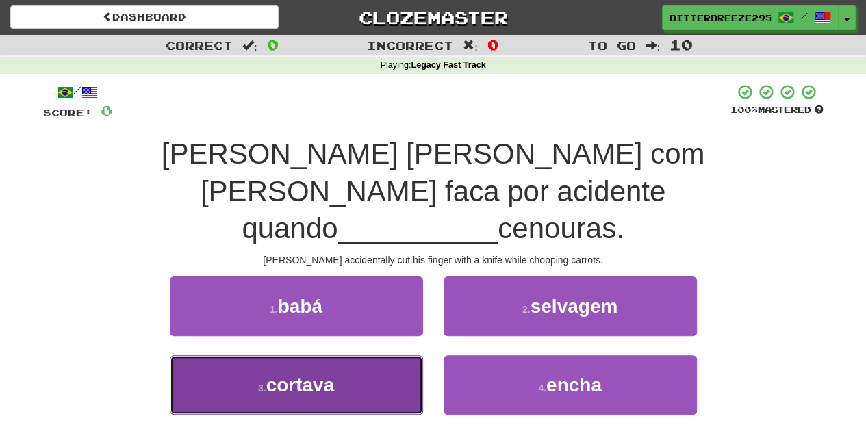
click at [375, 357] on button "3 . cortava" at bounding box center [296, 385] width 253 height 60
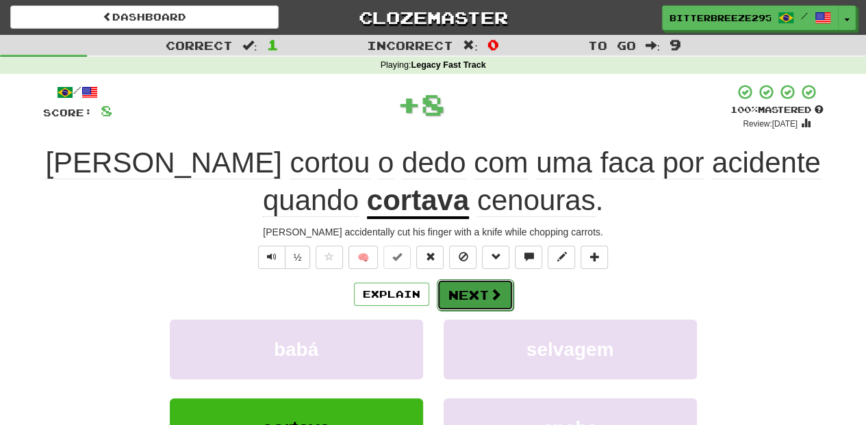
click at [459, 297] on button "Next" at bounding box center [475, 294] width 77 height 31
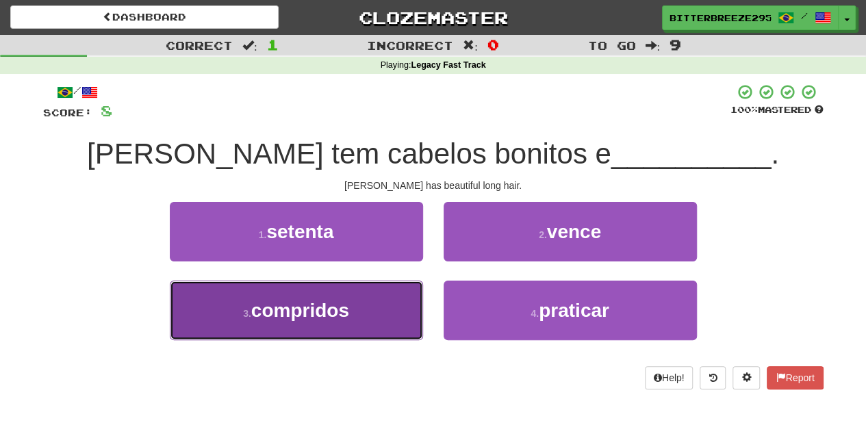
click at [364, 326] on button "3 . compridos" at bounding box center [296, 311] width 253 height 60
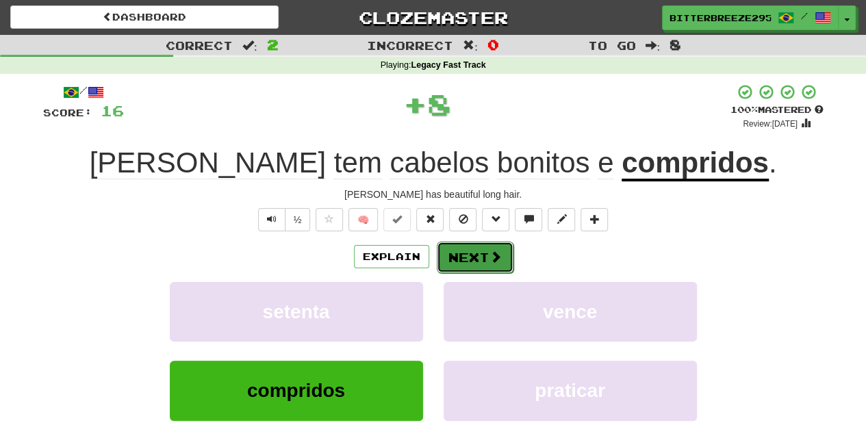
click at [471, 254] on button "Next" at bounding box center [475, 257] width 77 height 31
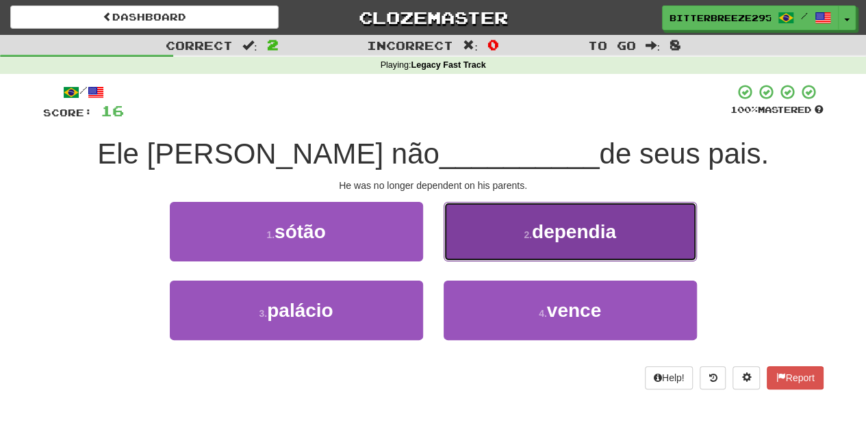
click at [493, 248] on button "2 . dependia" at bounding box center [569, 232] width 253 height 60
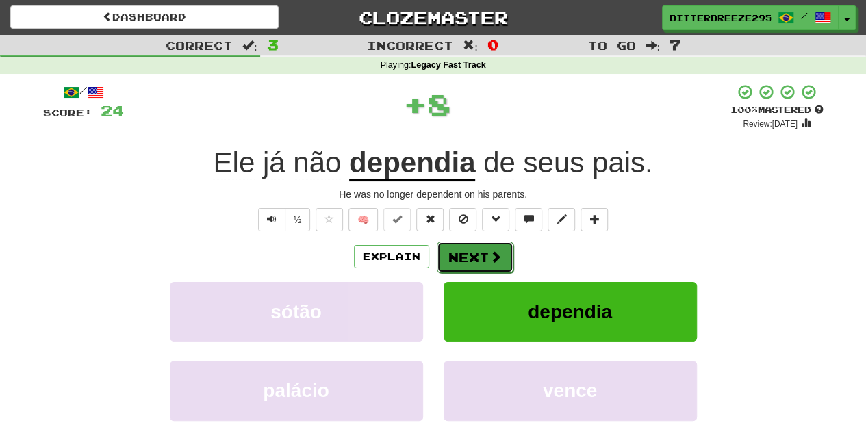
click at [465, 253] on button "Next" at bounding box center [475, 257] width 77 height 31
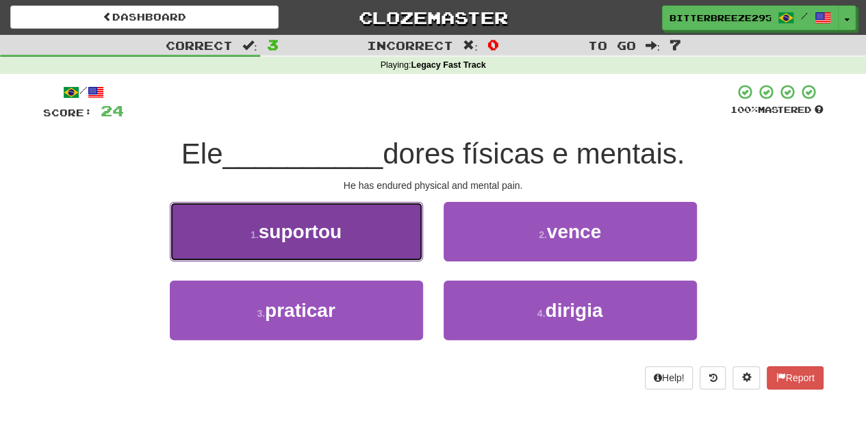
click at [383, 249] on button "1 . suportou" at bounding box center [296, 232] width 253 height 60
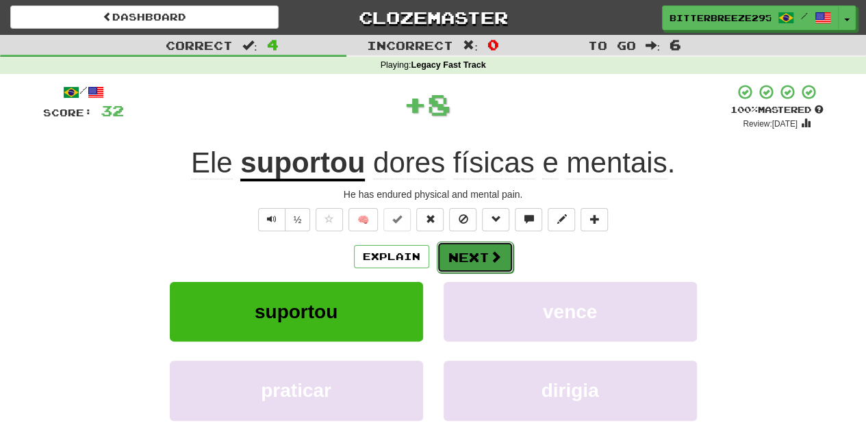
click at [474, 253] on button "Next" at bounding box center [475, 257] width 77 height 31
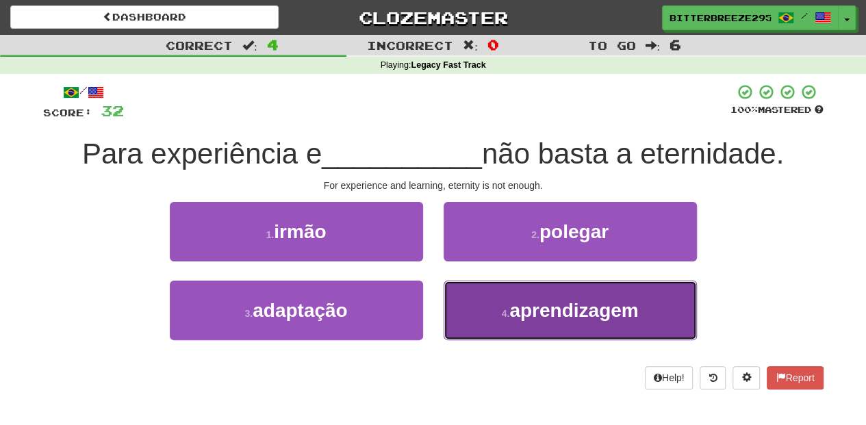
click at [499, 307] on button "4 . aprendizagem" at bounding box center [569, 311] width 253 height 60
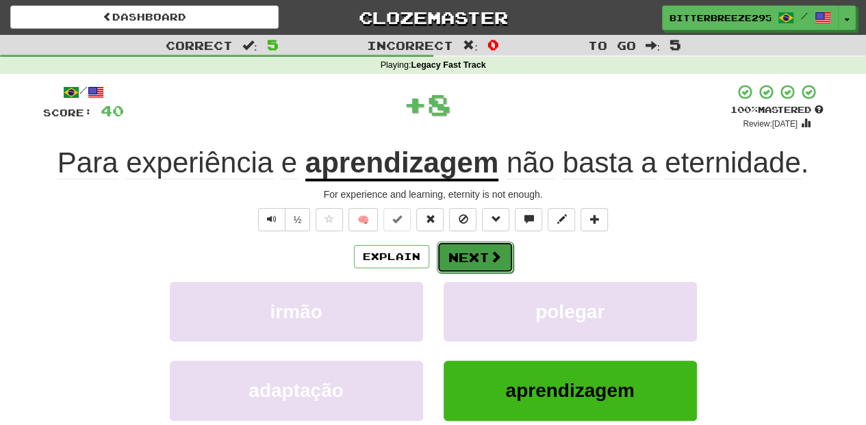
click at [495, 253] on span at bounding box center [495, 256] width 12 height 12
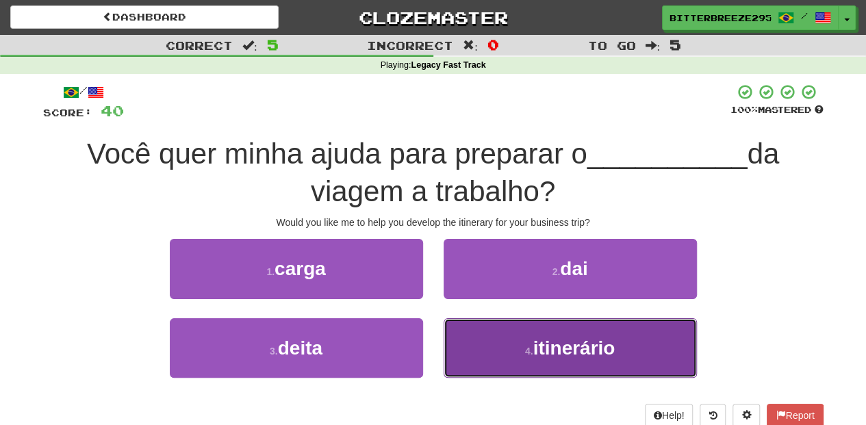
click at [495, 343] on button "4 . itinerário" at bounding box center [569, 348] width 253 height 60
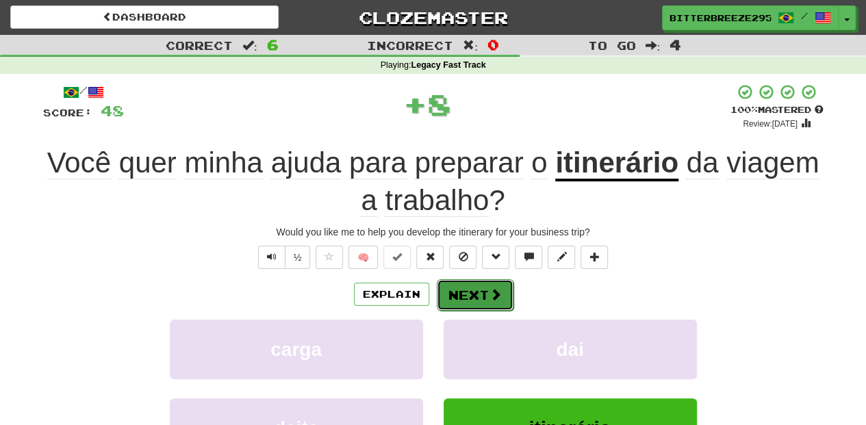
click at [467, 298] on button "Next" at bounding box center [475, 294] width 77 height 31
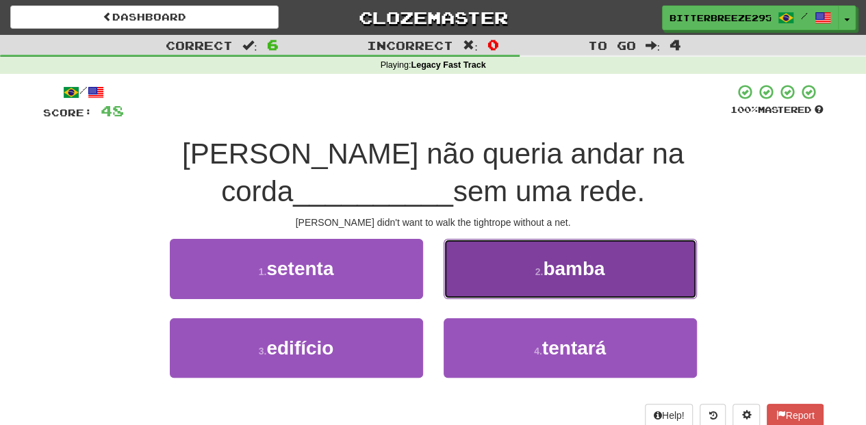
click at [487, 245] on button "2 . bamba" at bounding box center [569, 269] width 253 height 60
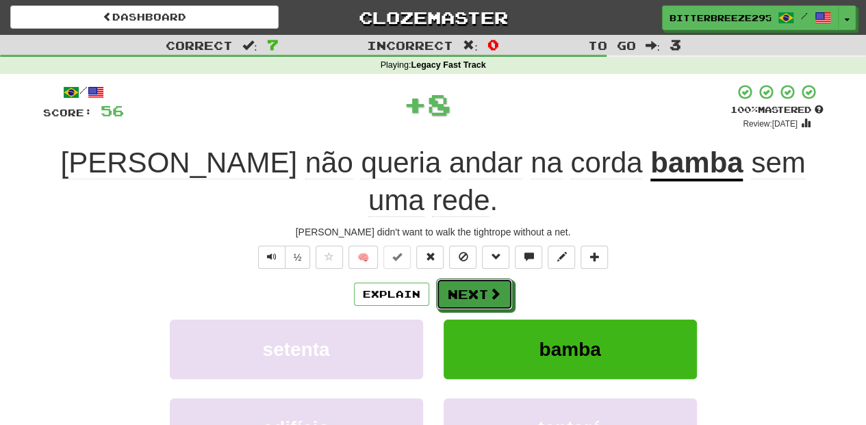
click at [480, 279] on button "Next" at bounding box center [474, 294] width 77 height 31
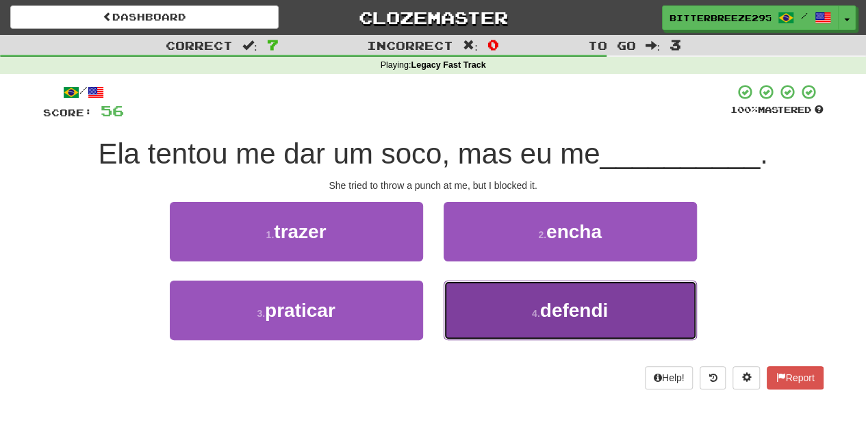
click at [469, 302] on button "4 . defendi" at bounding box center [569, 311] width 253 height 60
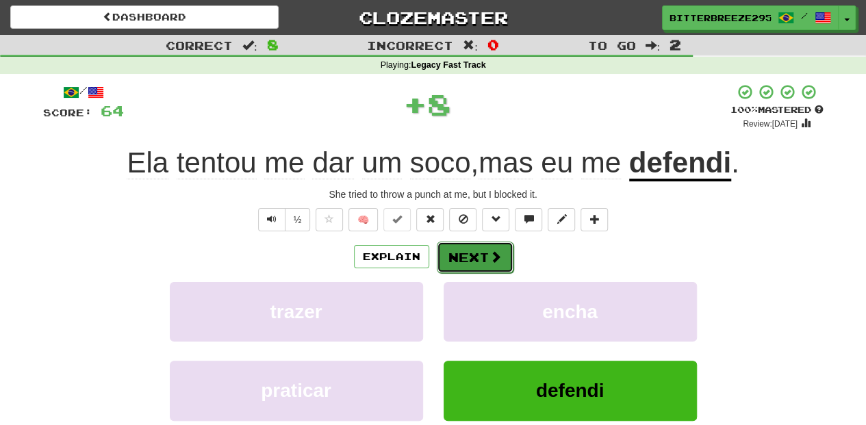
click at [463, 254] on button "Next" at bounding box center [475, 257] width 77 height 31
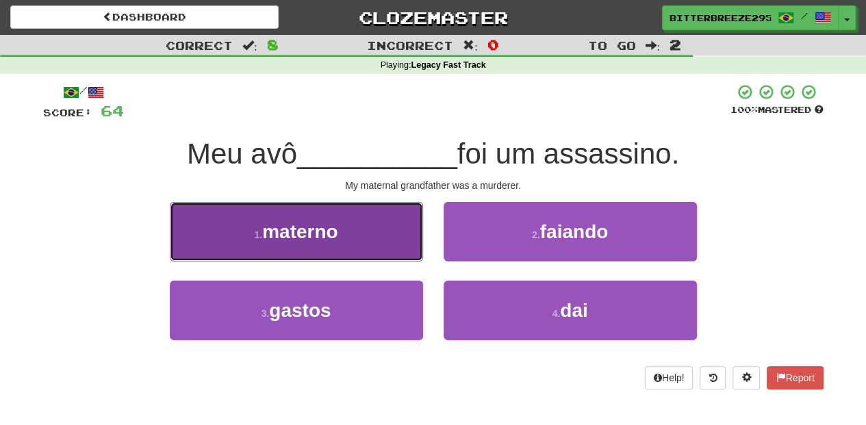
click at [363, 250] on button "1 . materno" at bounding box center [296, 232] width 253 height 60
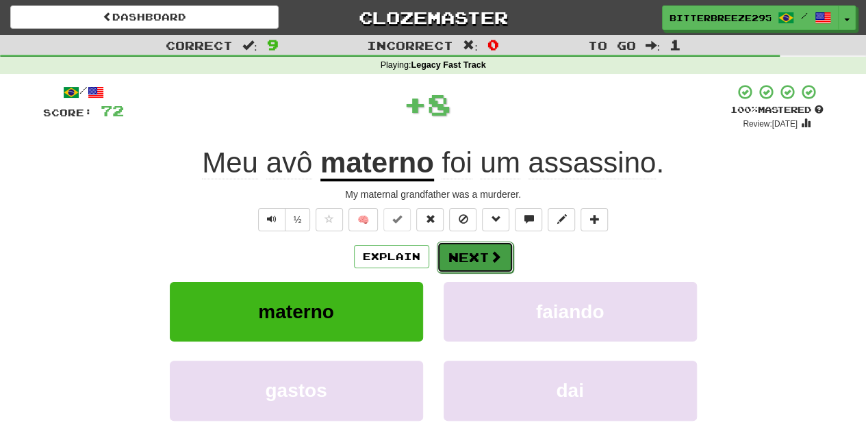
click at [454, 256] on button "Next" at bounding box center [475, 257] width 77 height 31
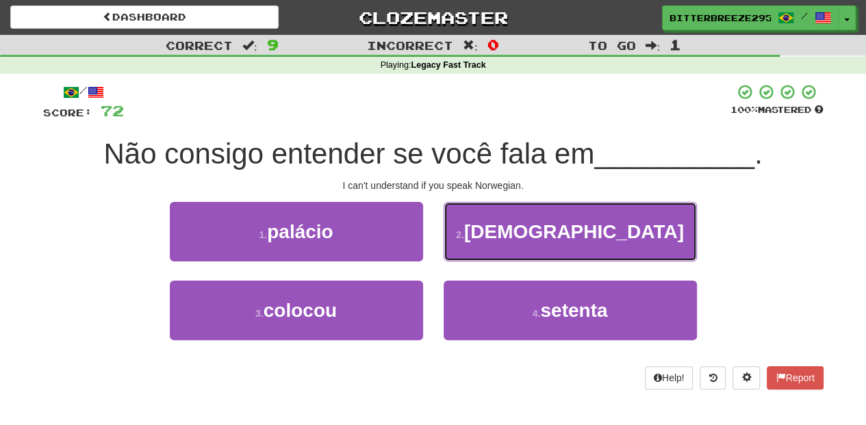
click at [454, 256] on button "2 . norueguês" at bounding box center [569, 232] width 253 height 60
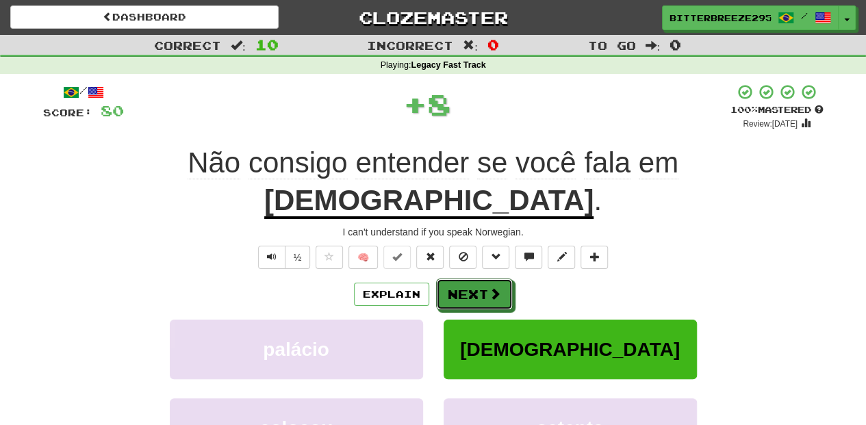
click at [454, 279] on button "Next" at bounding box center [474, 294] width 77 height 31
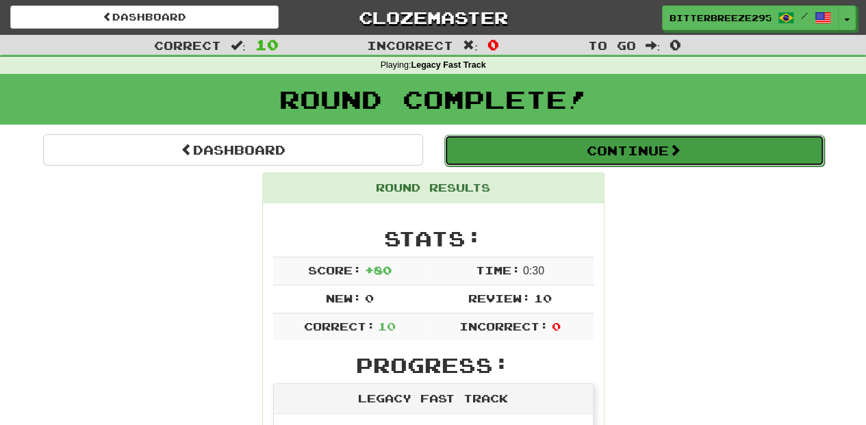
click at [519, 151] on button "Continue" at bounding box center [634, 150] width 380 height 31
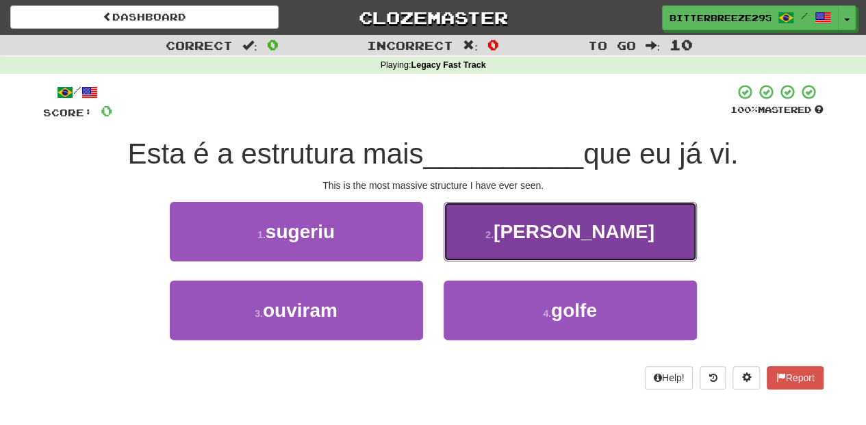
click at [482, 248] on button "2 . maciça" at bounding box center [569, 232] width 253 height 60
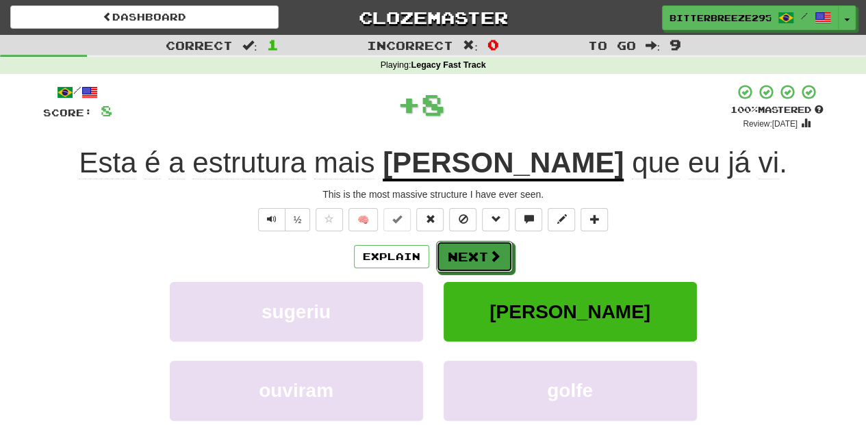
click at [482, 248] on button "Next" at bounding box center [474, 256] width 77 height 31
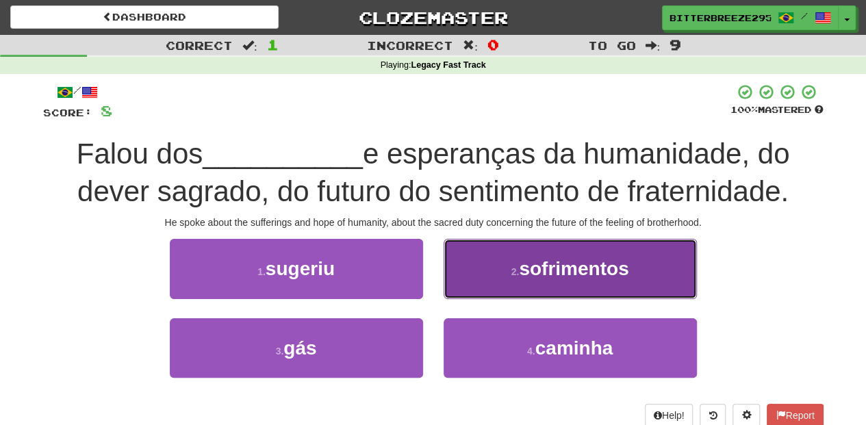
click at [487, 277] on button "2 . sofrimentos" at bounding box center [569, 269] width 253 height 60
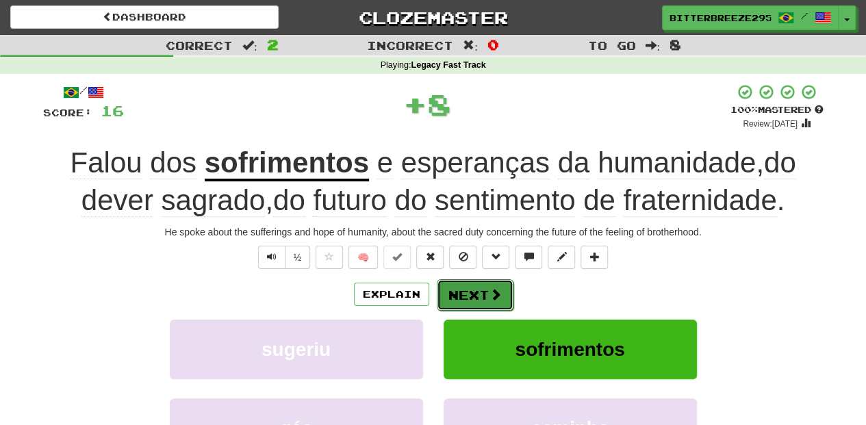
click at [482, 287] on button "Next" at bounding box center [475, 294] width 77 height 31
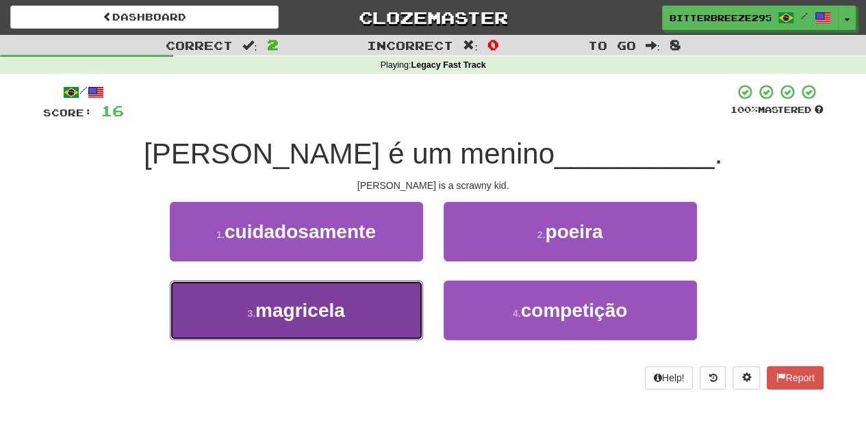
click at [372, 307] on button "3 . magricela" at bounding box center [296, 311] width 253 height 60
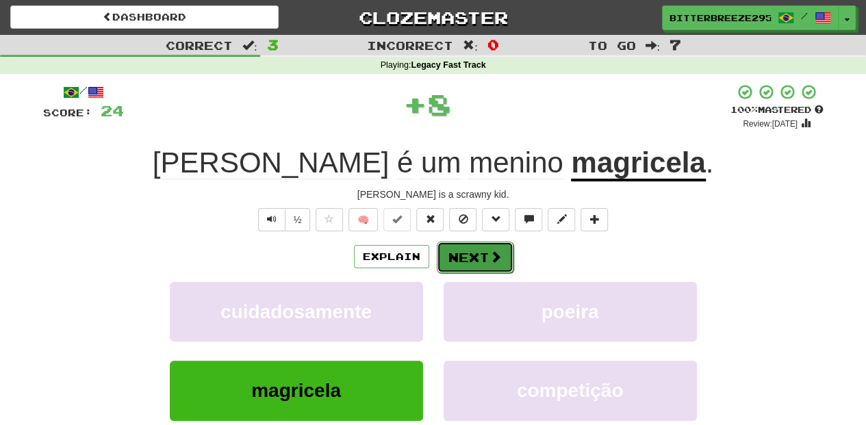
click at [456, 264] on button "Next" at bounding box center [475, 257] width 77 height 31
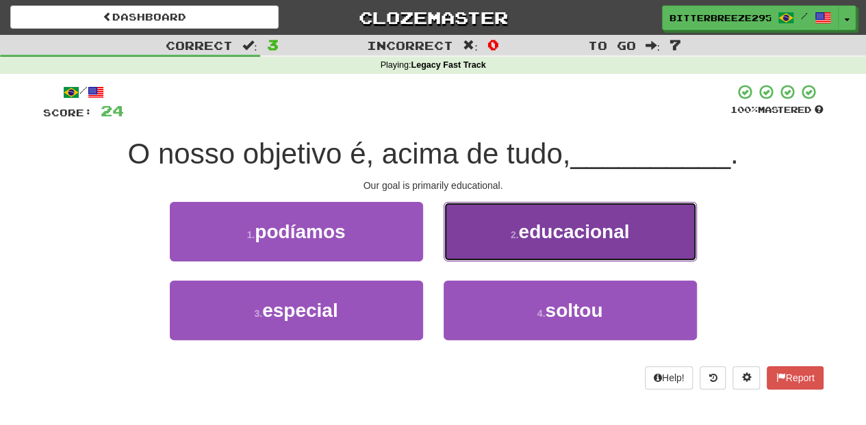
click at [467, 254] on button "2 . educacional" at bounding box center [569, 232] width 253 height 60
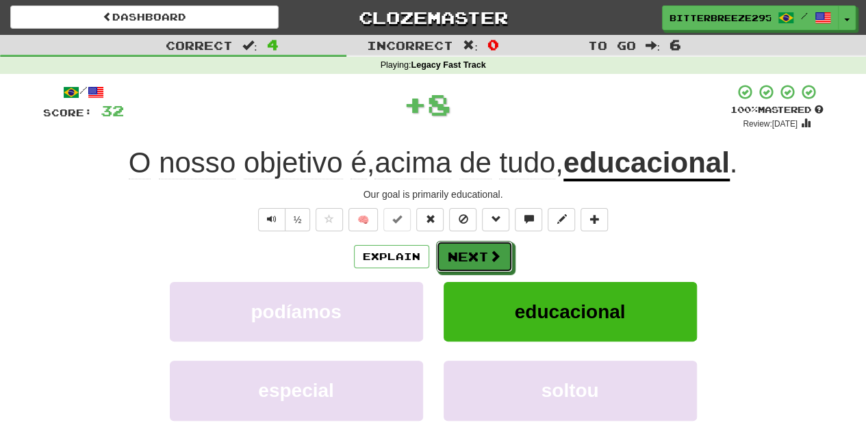
click at [467, 254] on button "Next" at bounding box center [474, 256] width 77 height 31
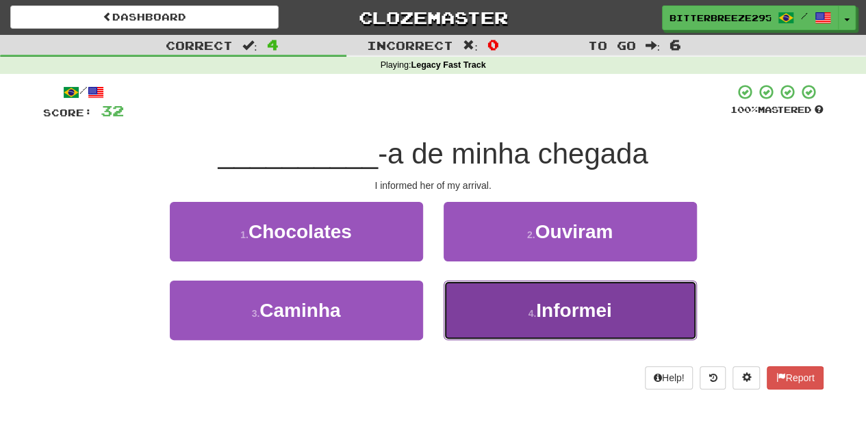
click at [476, 293] on button "4 . Informei" at bounding box center [569, 311] width 253 height 60
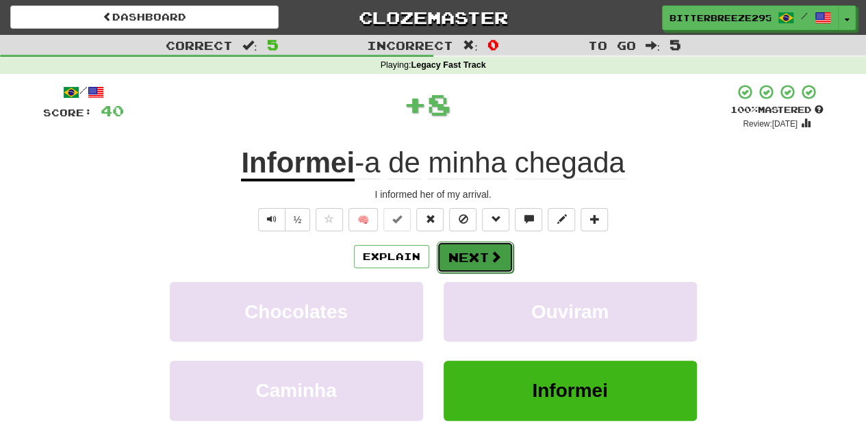
click at [455, 267] on button "Next" at bounding box center [475, 257] width 77 height 31
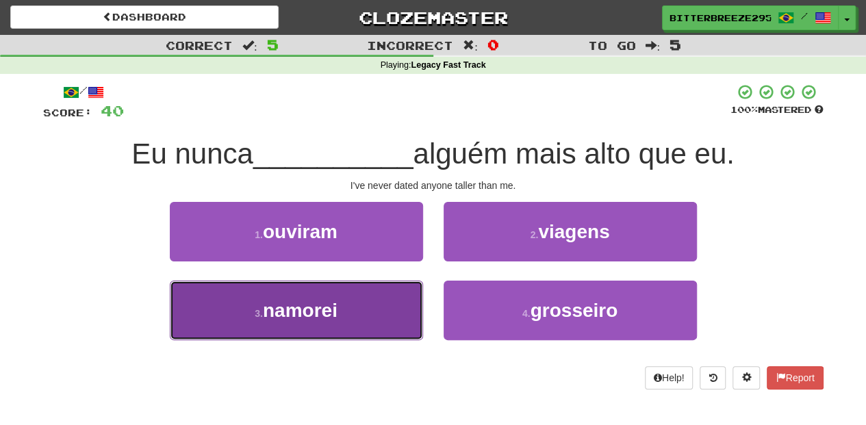
click at [408, 298] on button "3 . namorei" at bounding box center [296, 311] width 253 height 60
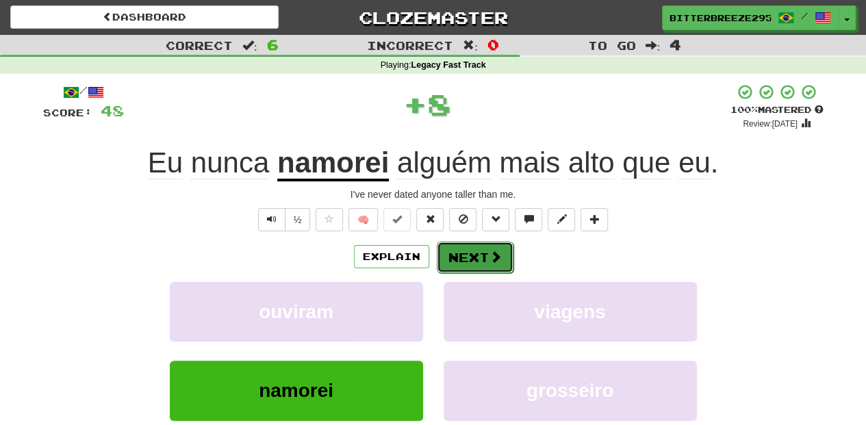
click at [473, 246] on button "Next" at bounding box center [475, 257] width 77 height 31
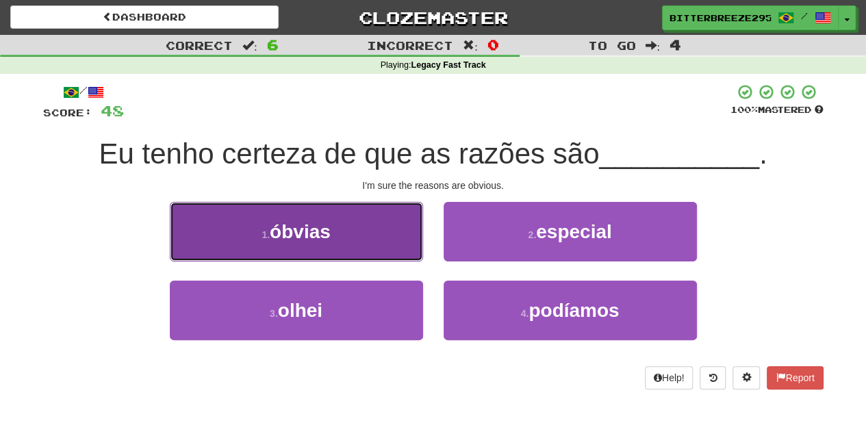
click at [363, 248] on button "1 . óbvias" at bounding box center [296, 232] width 253 height 60
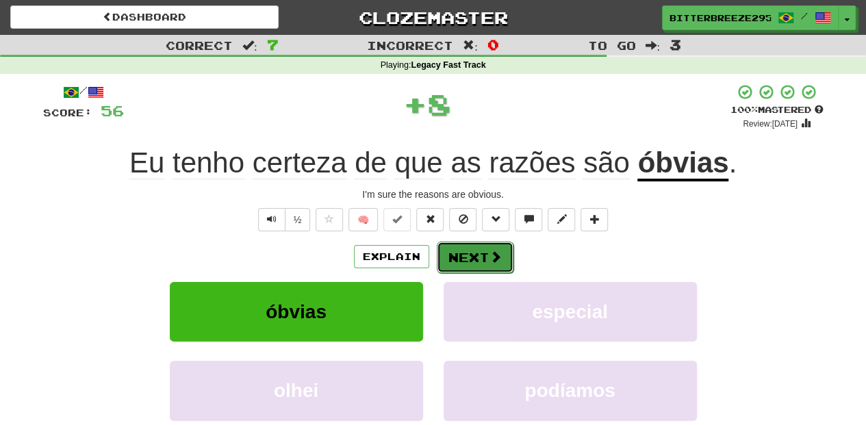
click at [469, 257] on button "Next" at bounding box center [475, 257] width 77 height 31
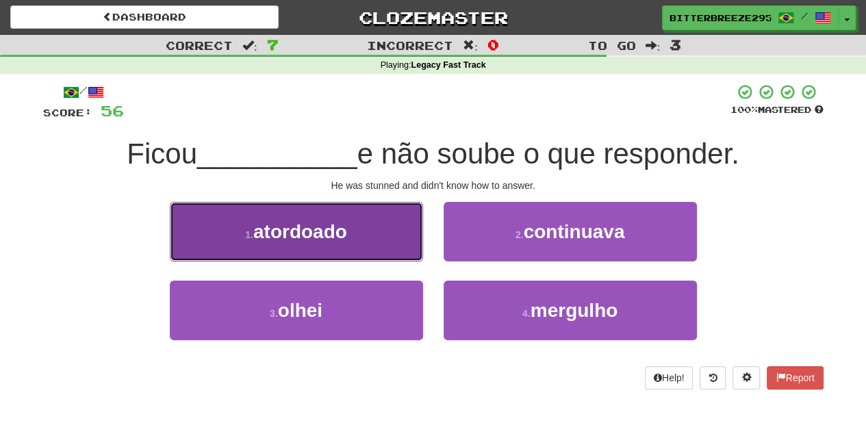
click at [395, 246] on button "1 . atordoado" at bounding box center [296, 232] width 253 height 60
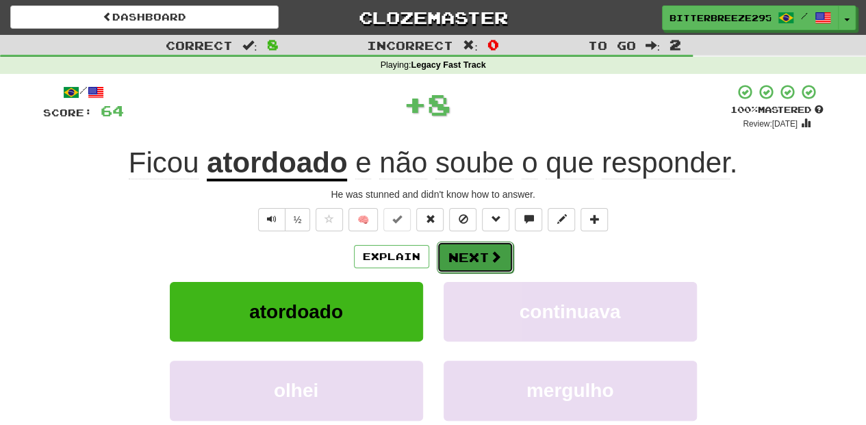
click at [459, 250] on button "Next" at bounding box center [475, 257] width 77 height 31
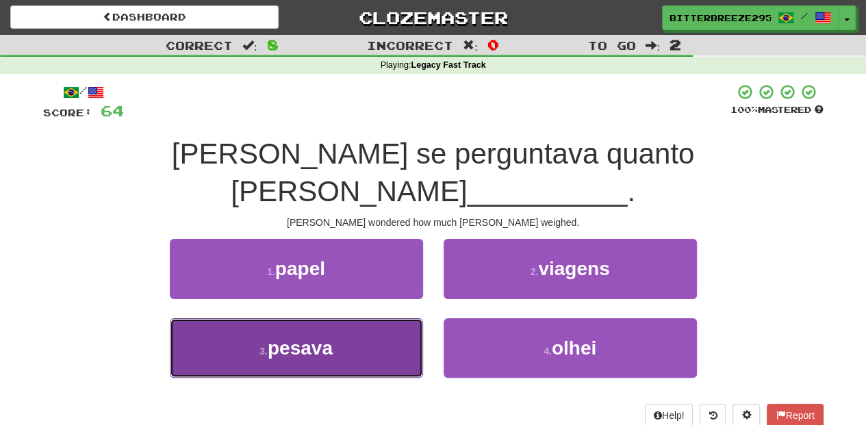
click at [392, 318] on button "3 . pesava" at bounding box center [296, 348] width 253 height 60
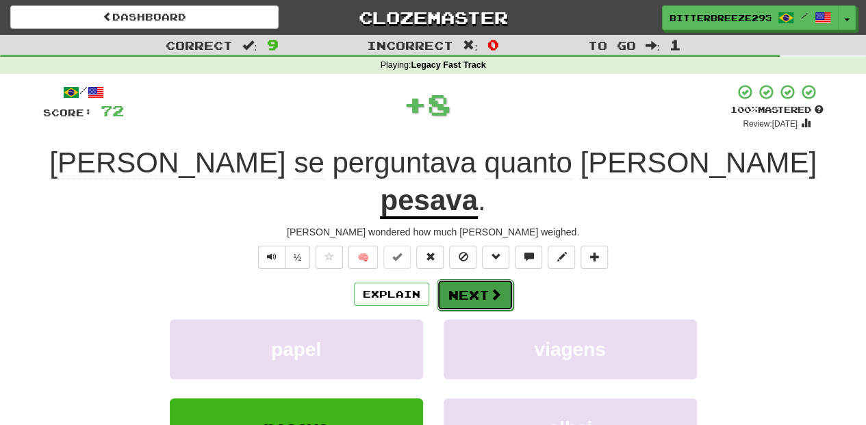
click at [469, 279] on button "Next" at bounding box center [475, 294] width 77 height 31
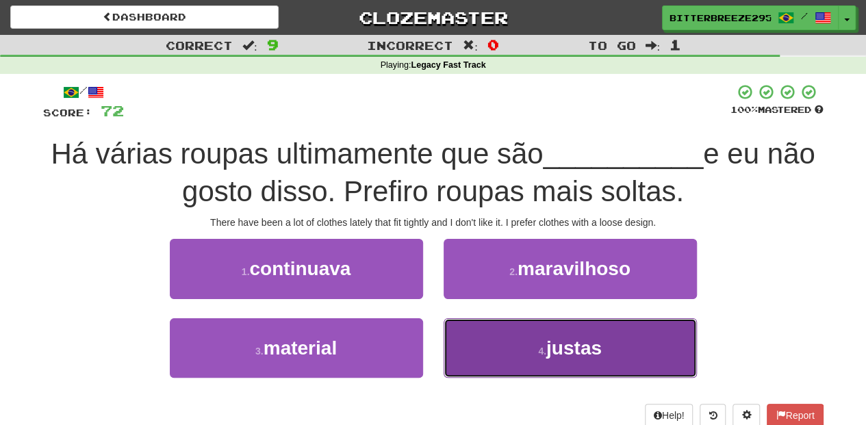
click at [473, 337] on button "4 . justas" at bounding box center [569, 348] width 253 height 60
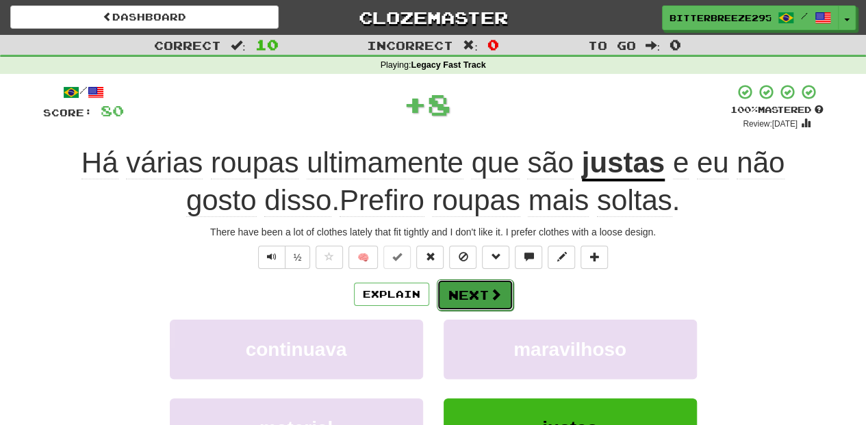
click at [472, 300] on button "Next" at bounding box center [475, 294] width 77 height 31
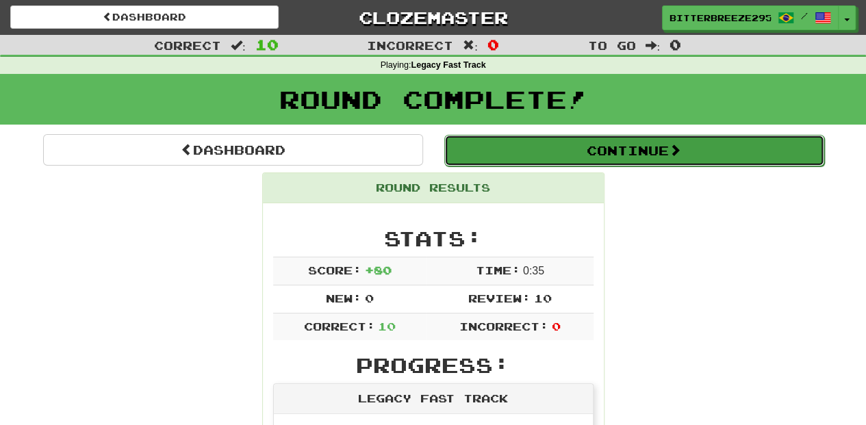
click at [521, 152] on button "Continue" at bounding box center [634, 150] width 380 height 31
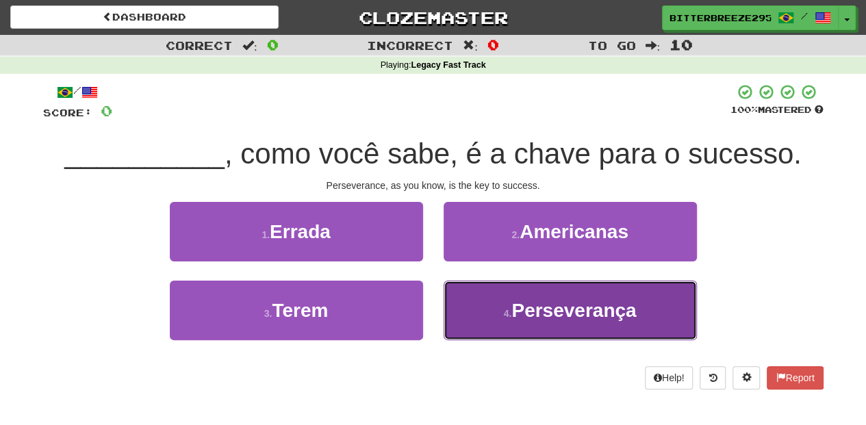
click at [529, 315] on span "Perseverança" at bounding box center [573, 310] width 125 height 21
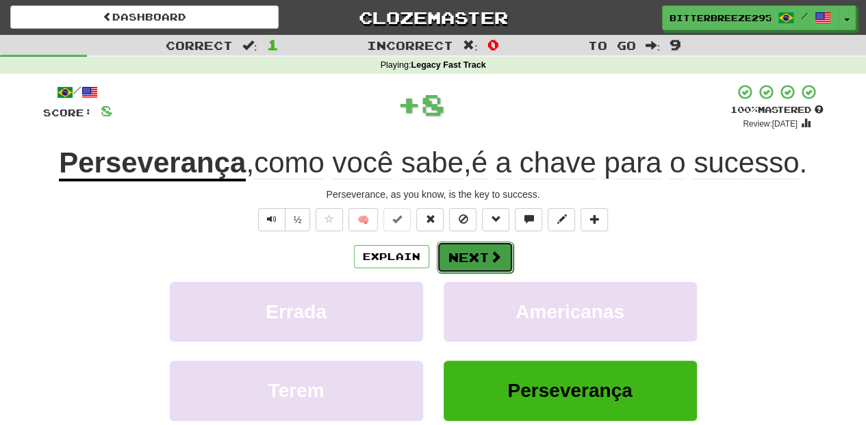
click at [484, 259] on button "Next" at bounding box center [475, 257] width 77 height 31
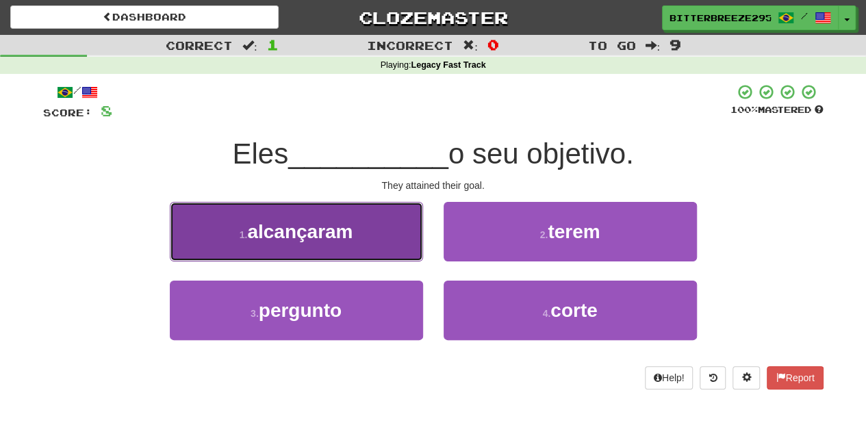
click at [384, 242] on button "1 . alcançaram" at bounding box center [296, 232] width 253 height 60
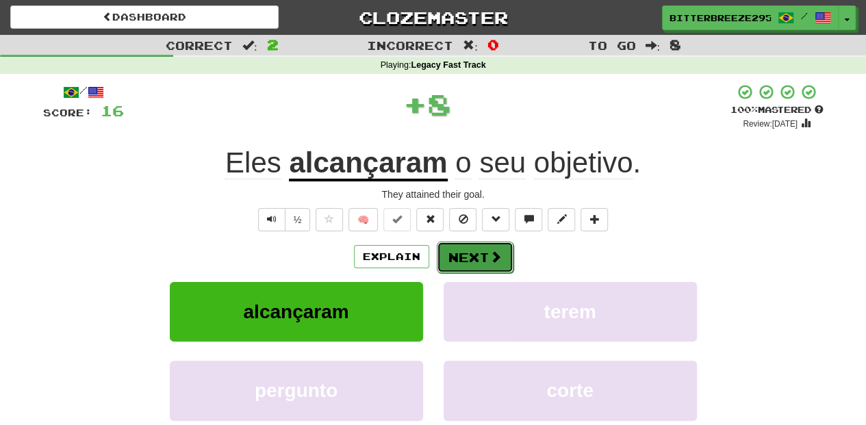
click at [482, 261] on button "Next" at bounding box center [475, 257] width 77 height 31
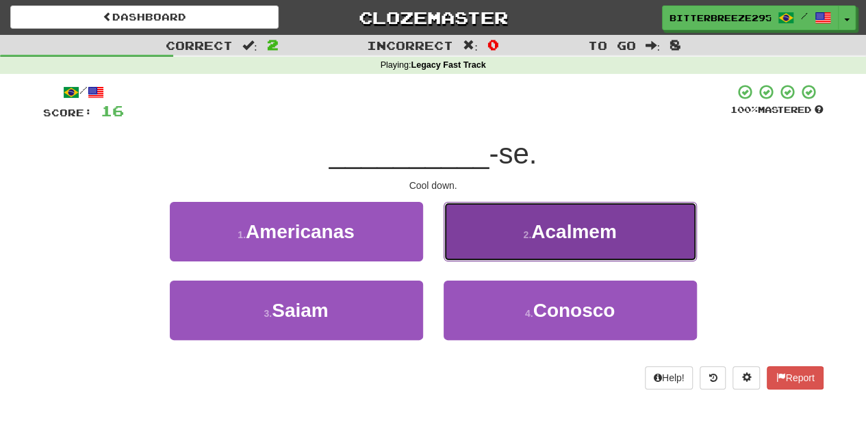
click at [487, 259] on button "2 . Acalmem" at bounding box center [569, 232] width 253 height 60
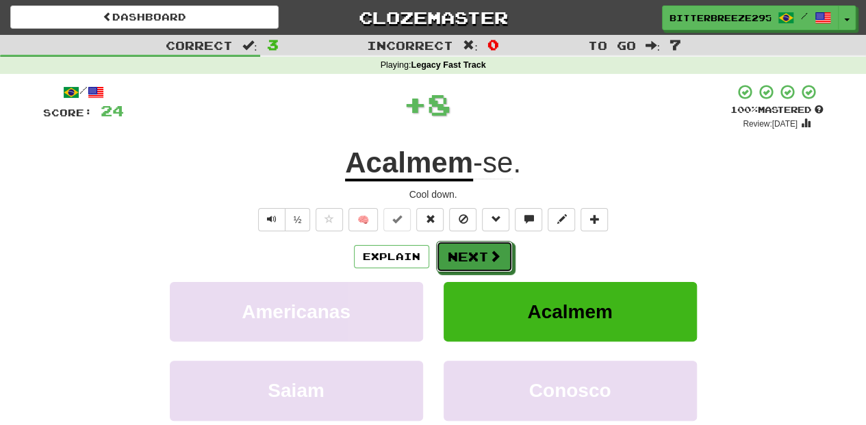
click at [489, 259] on span at bounding box center [495, 256] width 12 height 12
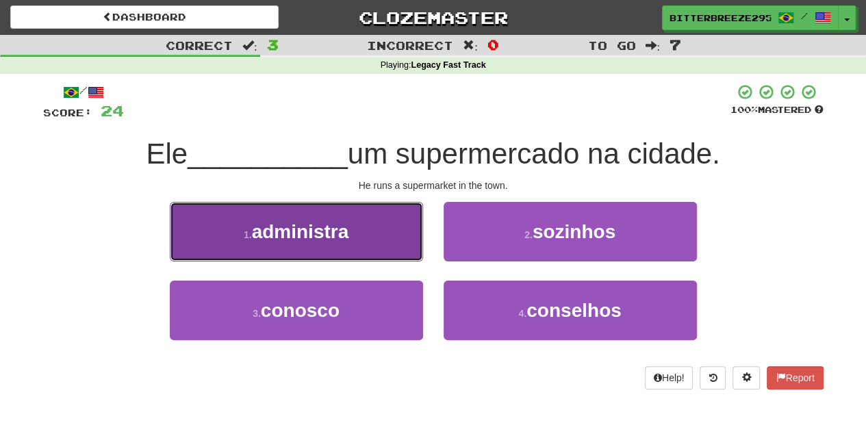
click at [375, 253] on button "1 . administra" at bounding box center [296, 232] width 253 height 60
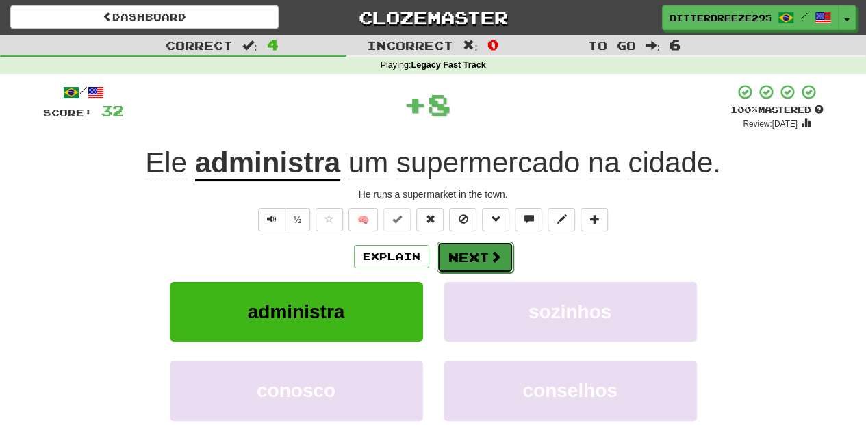
click at [472, 254] on button "Next" at bounding box center [475, 257] width 77 height 31
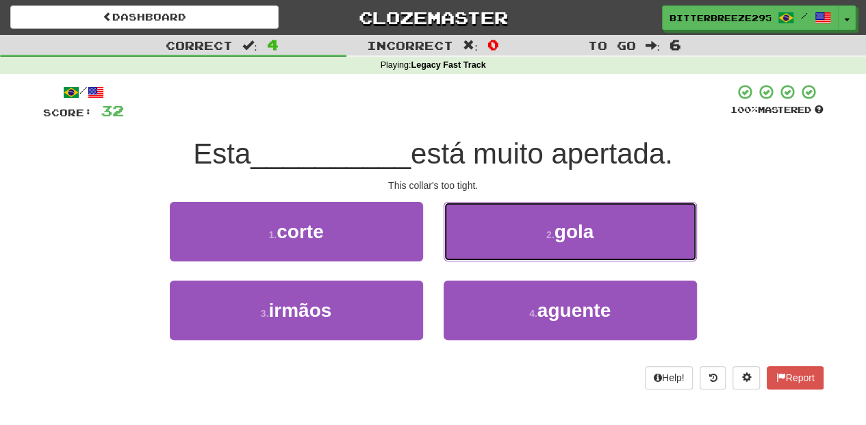
click at [472, 254] on button "2 . gola" at bounding box center [569, 232] width 253 height 60
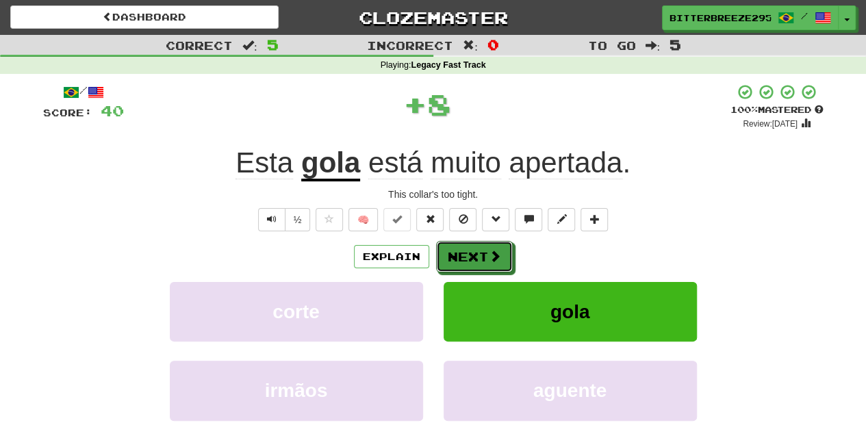
click at [472, 254] on button "Next" at bounding box center [474, 256] width 77 height 31
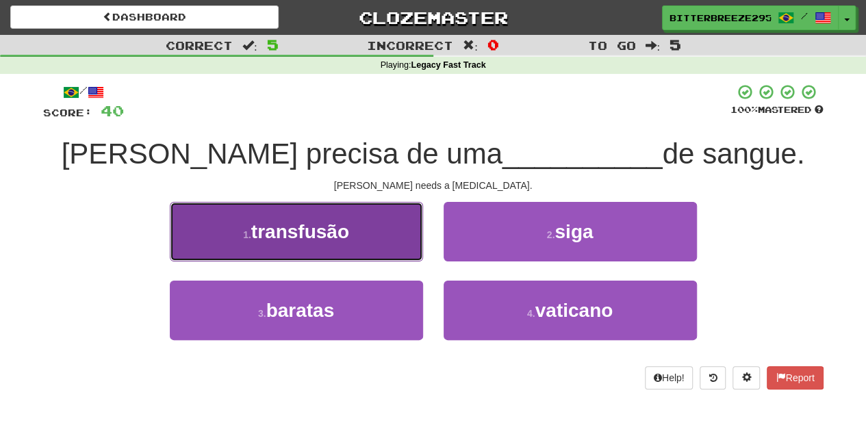
click at [369, 246] on button "1 . transfusão" at bounding box center [296, 232] width 253 height 60
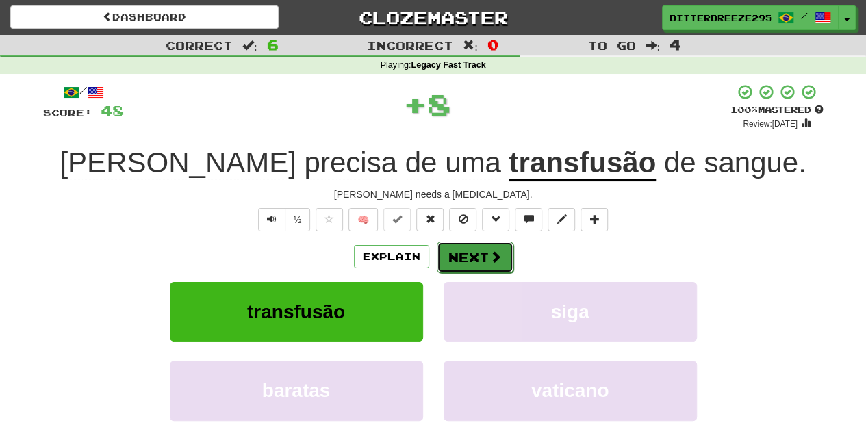
click at [452, 250] on button "Next" at bounding box center [475, 257] width 77 height 31
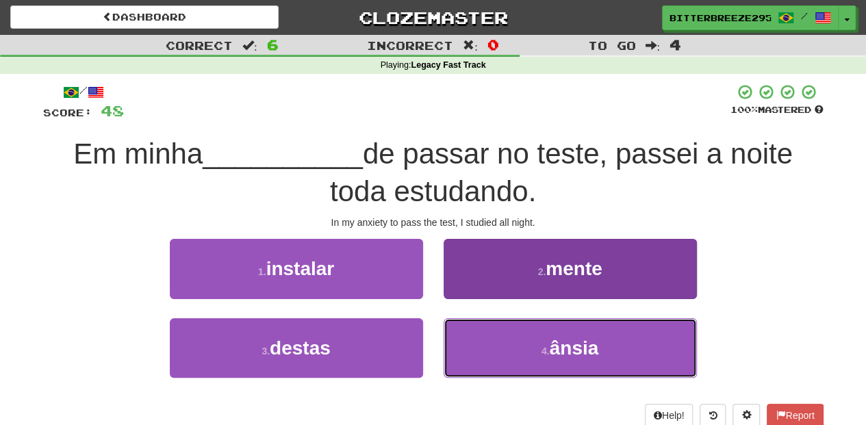
click at [502, 331] on button "4 . ânsia" at bounding box center [569, 348] width 253 height 60
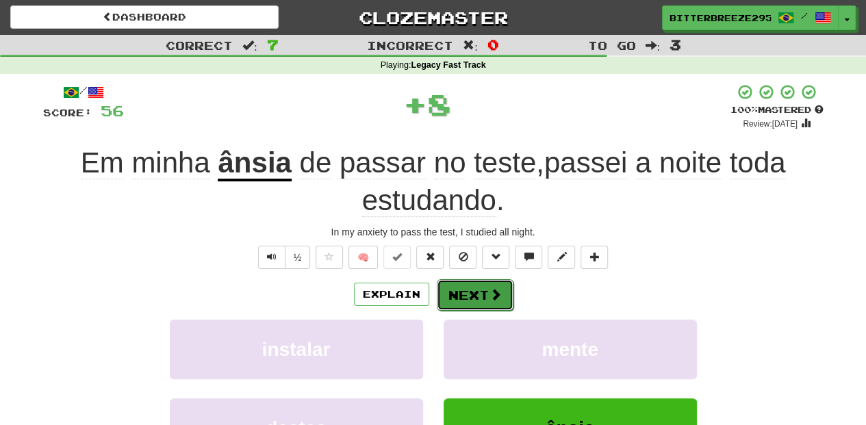
click at [489, 294] on span at bounding box center [495, 294] width 12 height 12
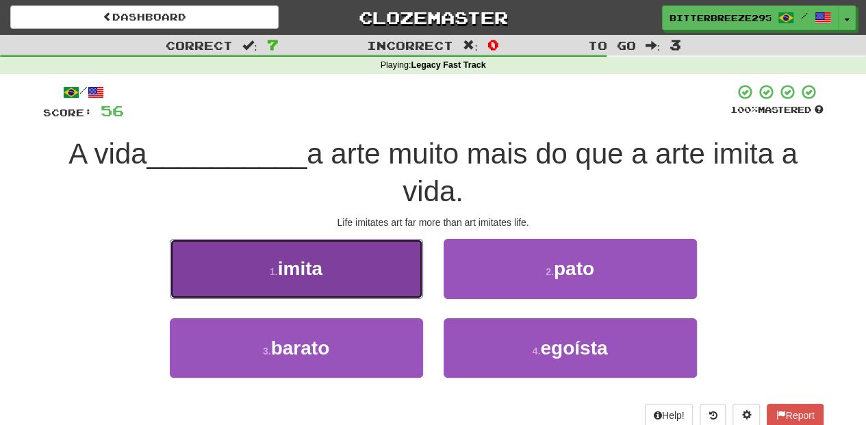
click at [392, 276] on button "1 . imita" at bounding box center [296, 269] width 253 height 60
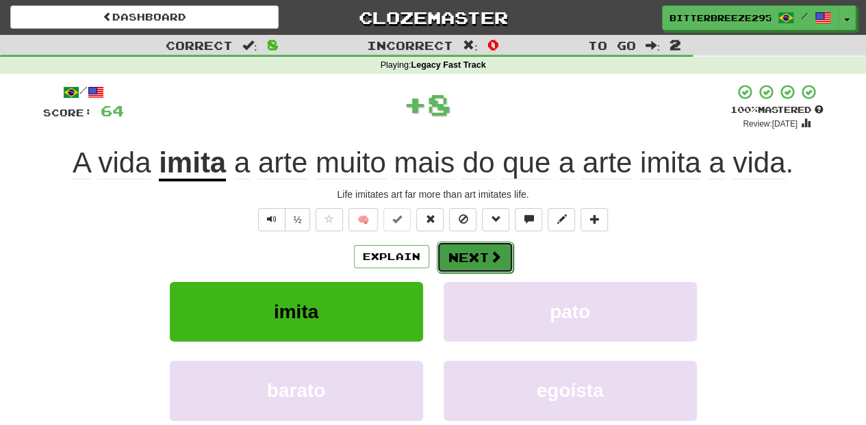
click at [464, 256] on button "Next" at bounding box center [475, 257] width 77 height 31
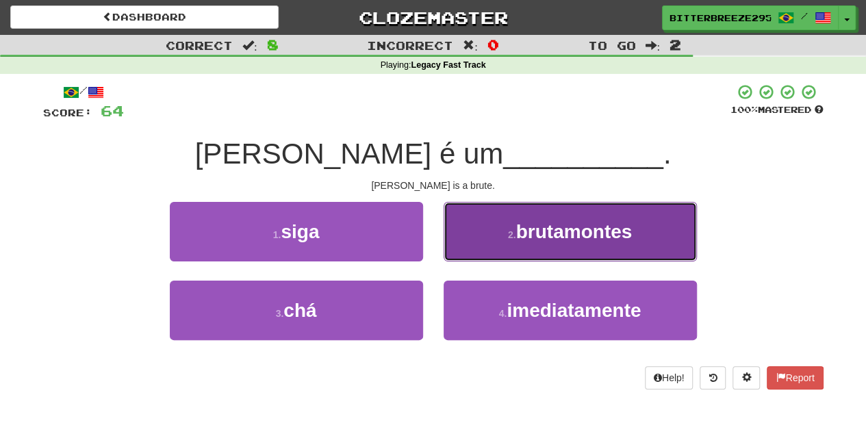
click at [485, 246] on button "2 . brutamontes" at bounding box center [569, 232] width 253 height 60
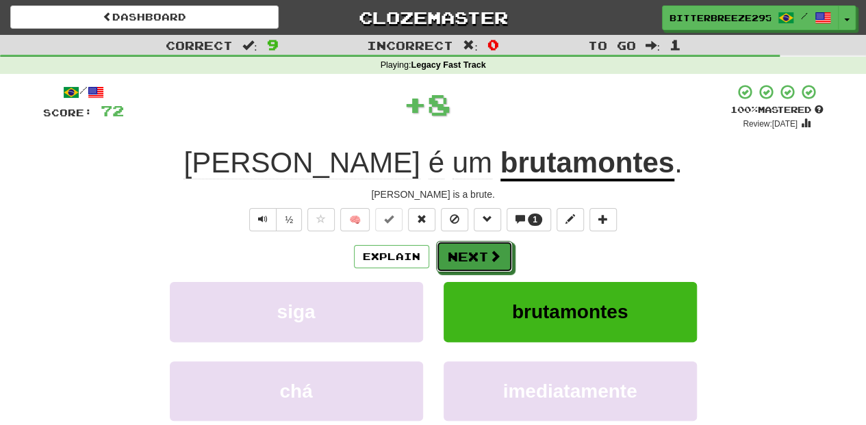
click at [485, 246] on button "Next" at bounding box center [474, 256] width 77 height 31
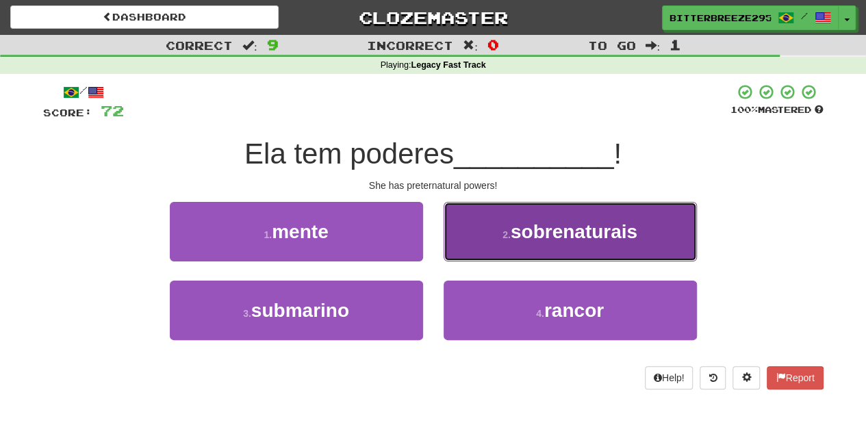
click at [490, 246] on button "2 . sobrenaturais" at bounding box center [569, 232] width 253 height 60
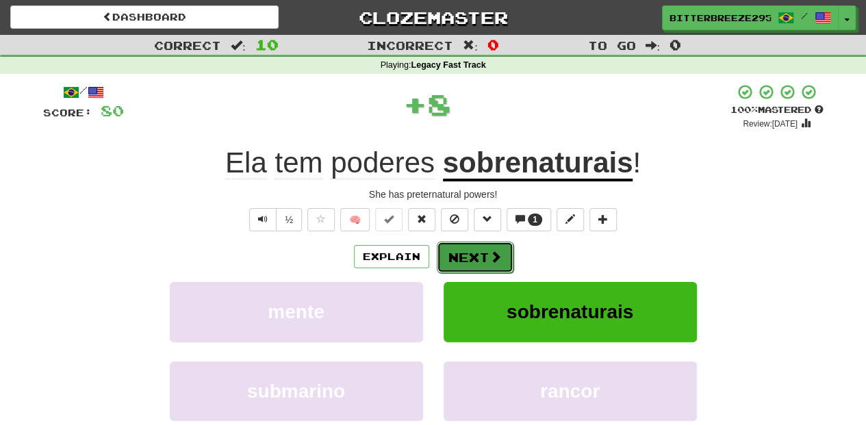
click at [488, 248] on button "Next" at bounding box center [475, 257] width 77 height 31
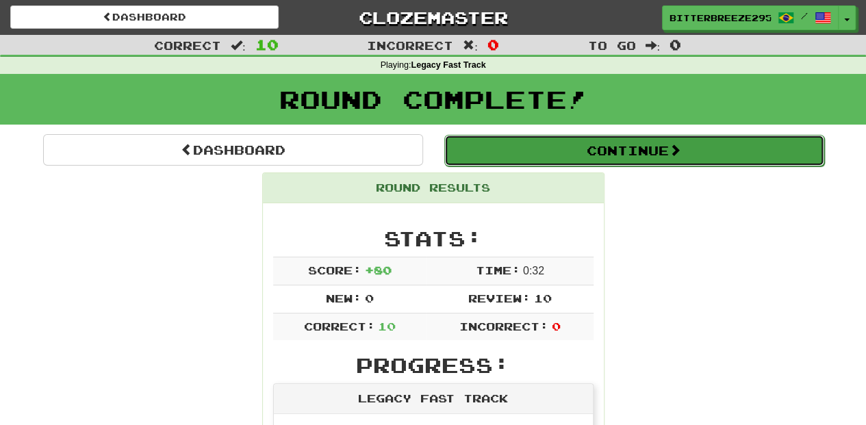
click at [515, 146] on button "Continue" at bounding box center [634, 150] width 380 height 31
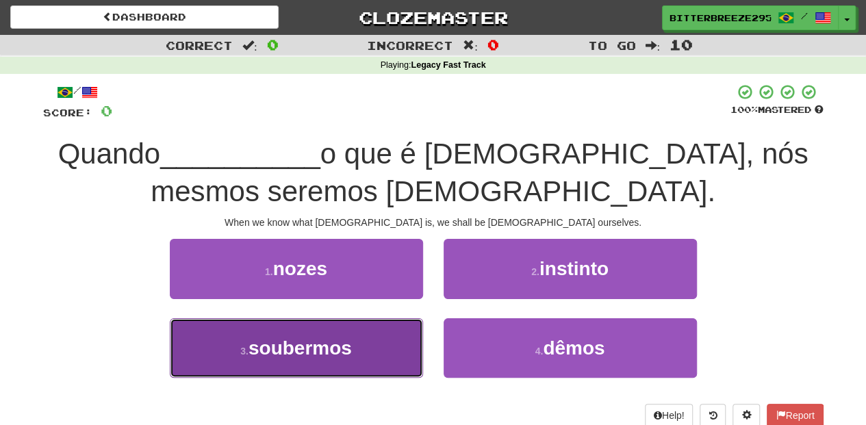
click at [385, 348] on button "3 . soubermos" at bounding box center [296, 348] width 253 height 60
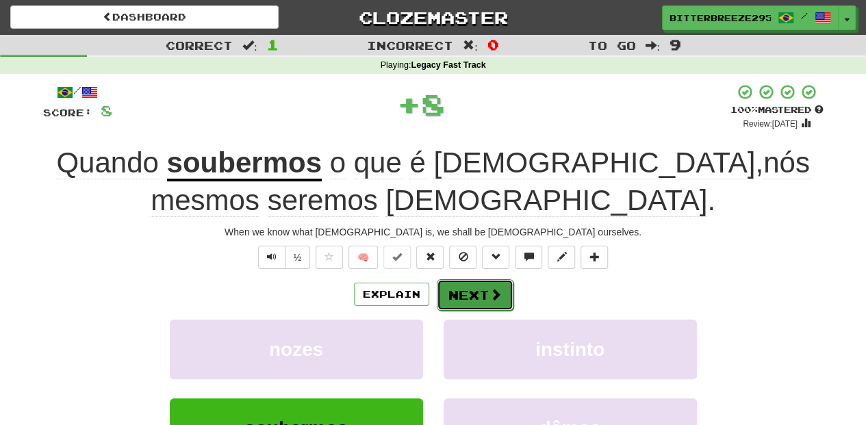
click at [454, 294] on button "Next" at bounding box center [475, 294] width 77 height 31
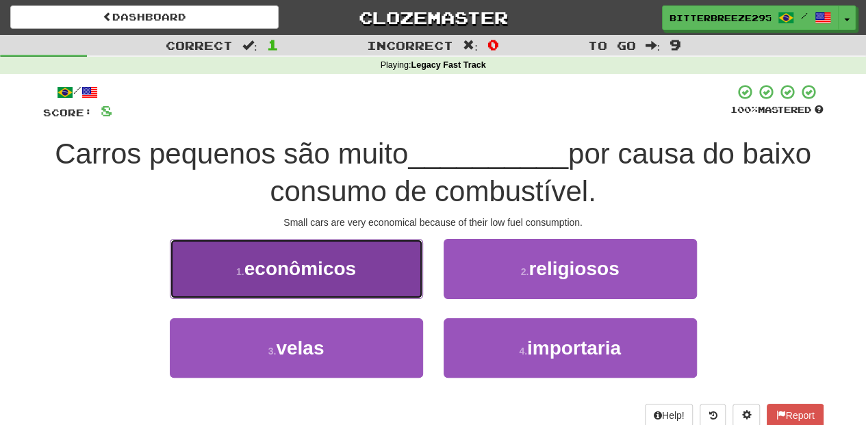
click at [364, 286] on button "1 . econômicos" at bounding box center [296, 269] width 253 height 60
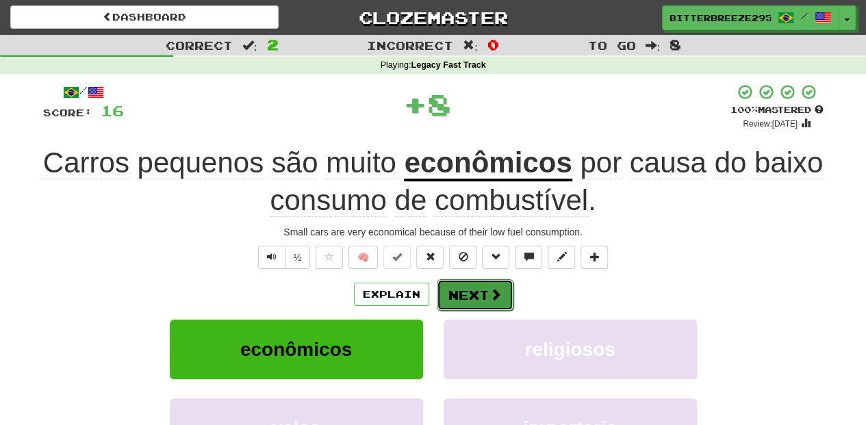
click at [461, 287] on button "Next" at bounding box center [475, 294] width 77 height 31
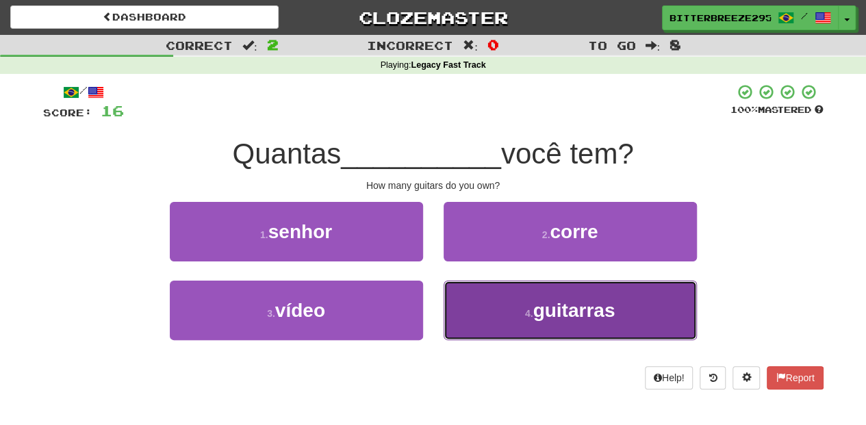
click at [467, 296] on button "4 . guitarras" at bounding box center [569, 311] width 253 height 60
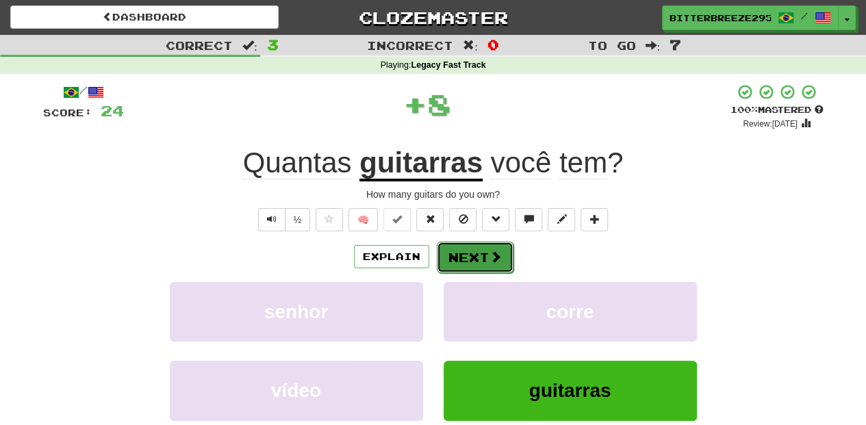
click at [471, 258] on button "Next" at bounding box center [475, 257] width 77 height 31
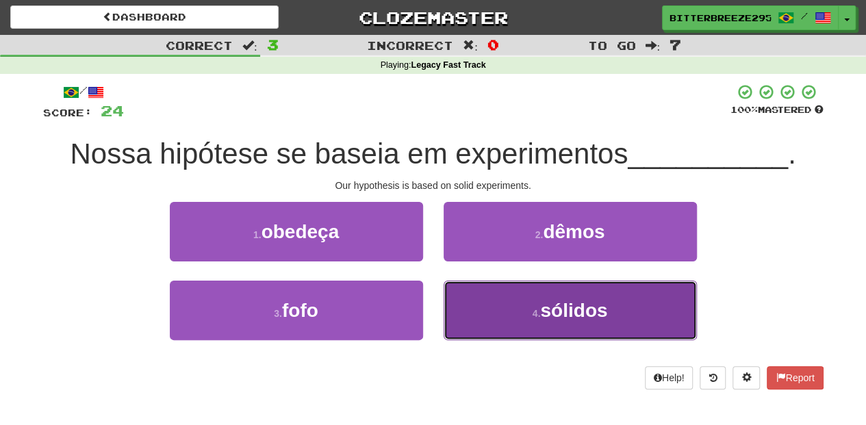
click at [494, 294] on button "4 . sólidos" at bounding box center [569, 311] width 253 height 60
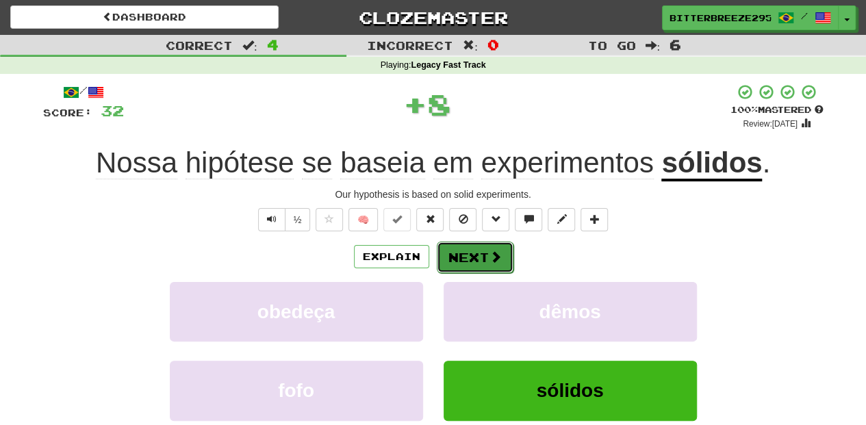
click at [458, 255] on button "Next" at bounding box center [475, 257] width 77 height 31
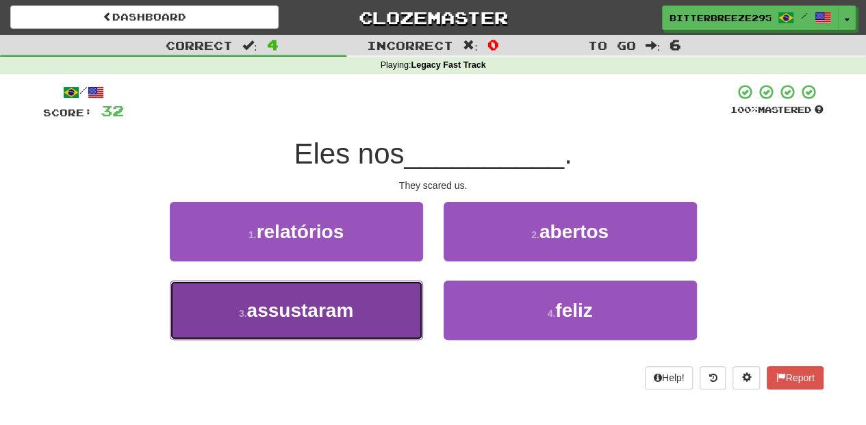
click at [389, 305] on button "3 . assustaram" at bounding box center [296, 311] width 253 height 60
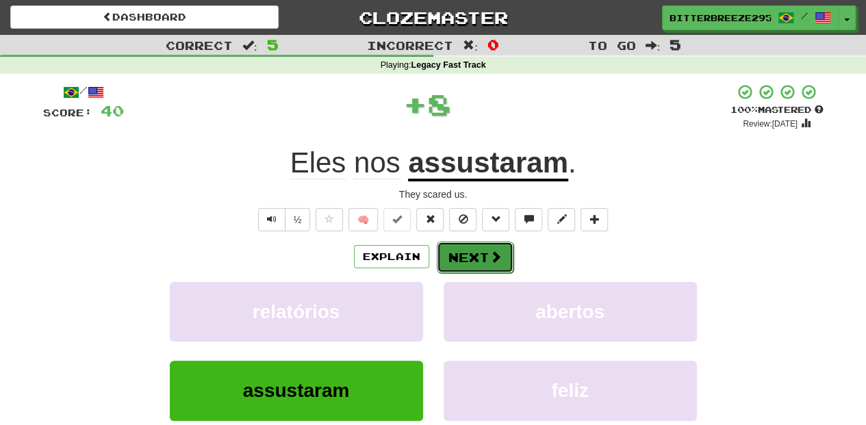
click at [457, 254] on button "Next" at bounding box center [475, 257] width 77 height 31
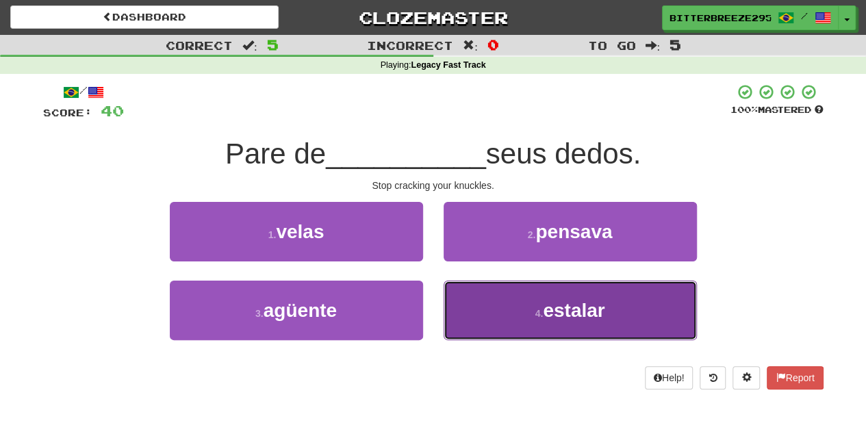
click at [476, 300] on button "4 . estalar" at bounding box center [569, 311] width 253 height 60
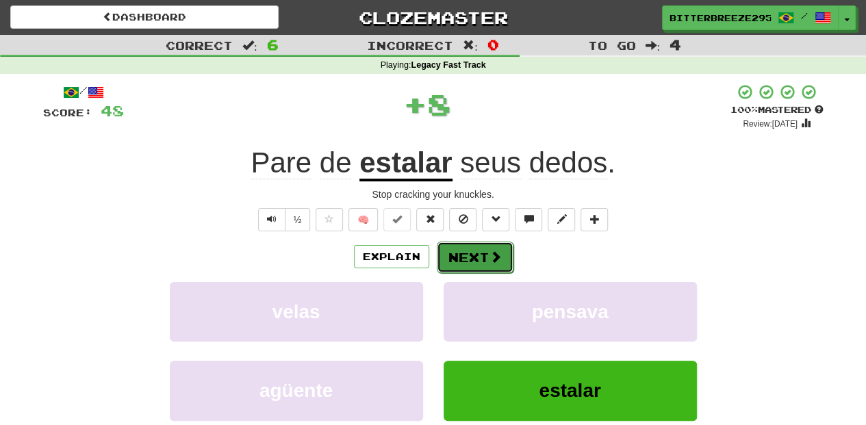
click at [471, 253] on button "Next" at bounding box center [475, 257] width 77 height 31
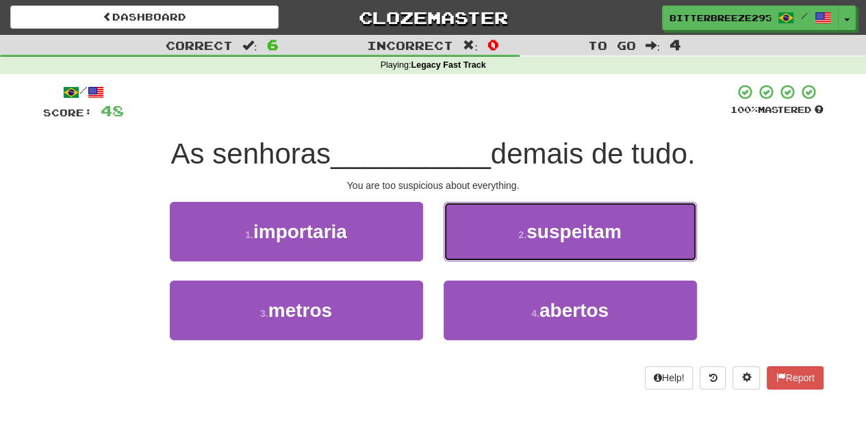
click at [471, 253] on button "2 . suspeitam" at bounding box center [569, 232] width 253 height 60
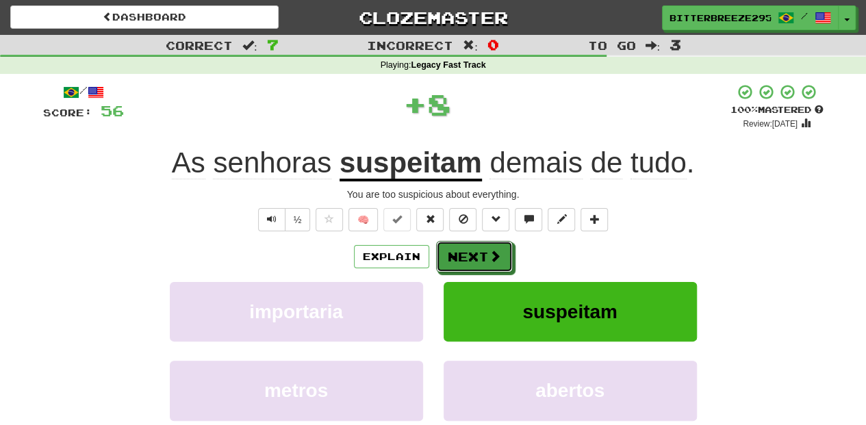
click at [471, 253] on button "Next" at bounding box center [474, 256] width 77 height 31
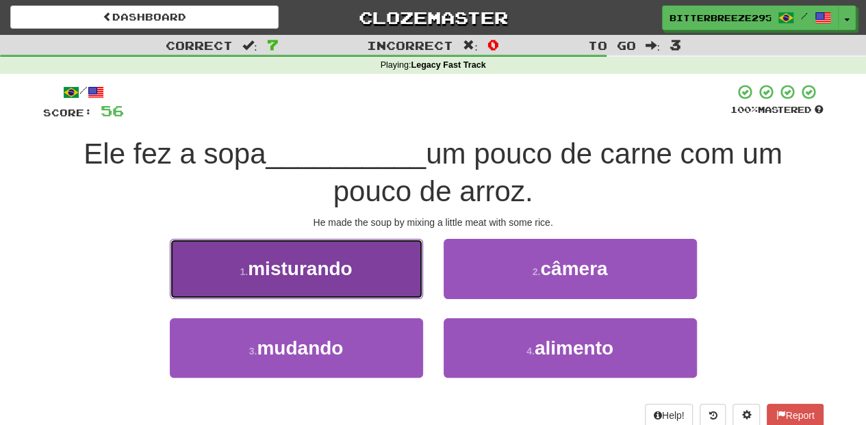
click at [378, 278] on button "1 . misturando" at bounding box center [296, 269] width 253 height 60
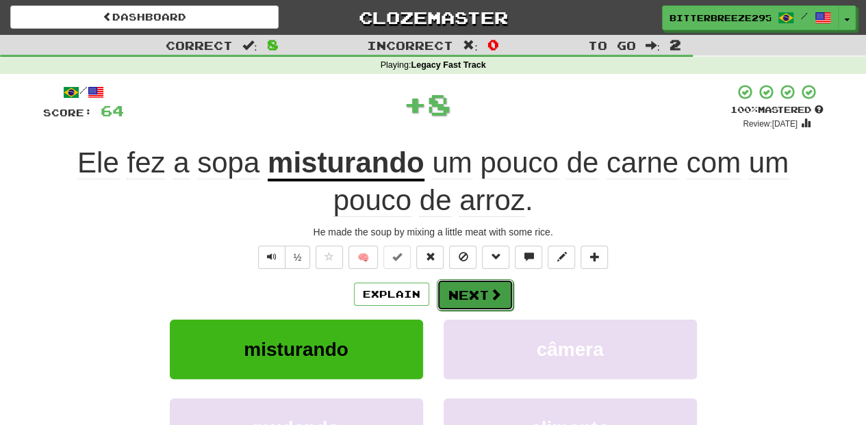
click at [458, 287] on button "Next" at bounding box center [475, 294] width 77 height 31
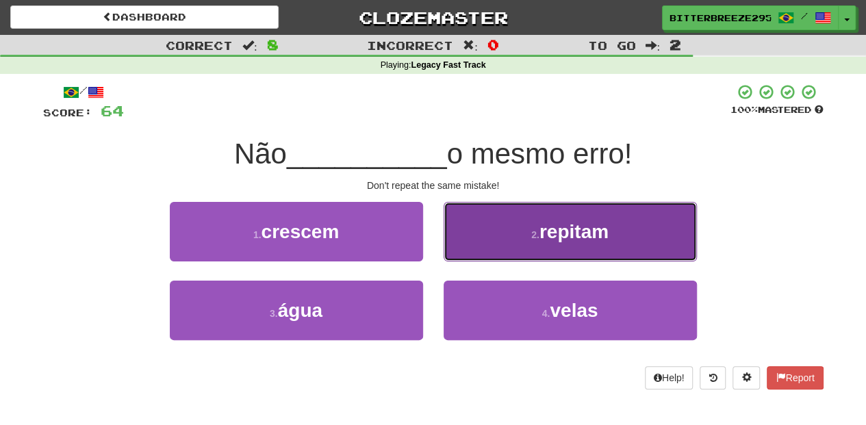
click at [482, 246] on button "2 . repitam" at bounding box center [569, 232] width 253 height 60
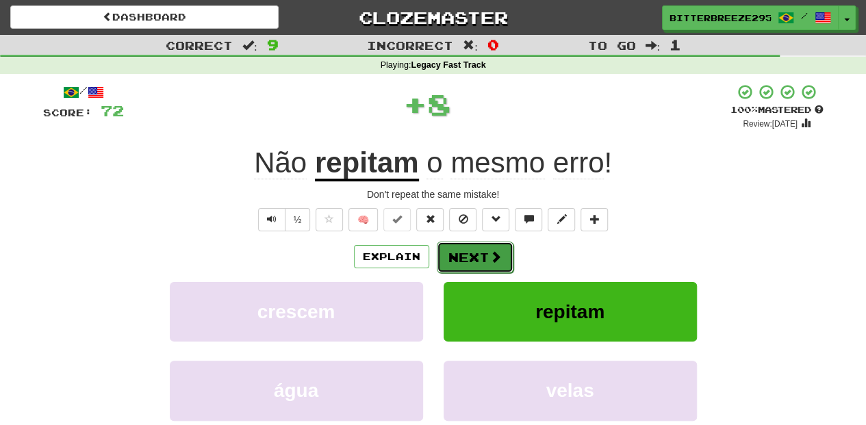
click at [481, 248] on button "Next" at bounding box center [475, 257] width 77 height 31
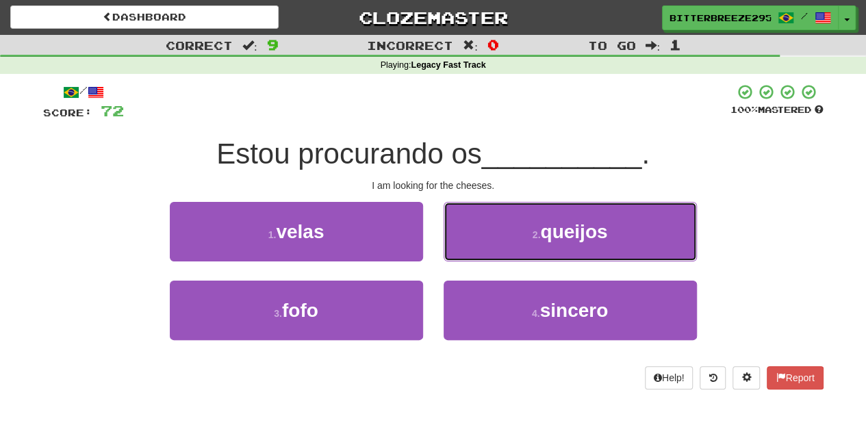
drag, startPoint x: 482, startPoint y: 224, endPoint x: 474, endPoint y: 238, distance: 16.0
click at [481, 226] on button "2 . queijos" at bounding box center [569, 232] width 253 height 60
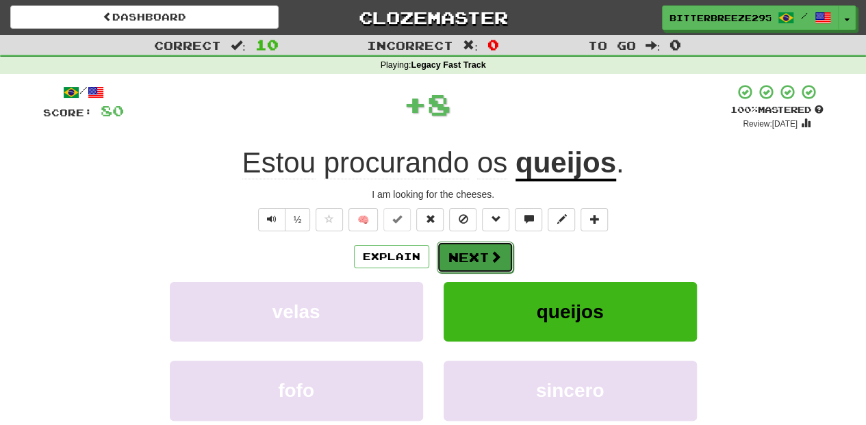
click at [467, 252] on button "Next" at bounding box center [475, 257] width 77 height 31
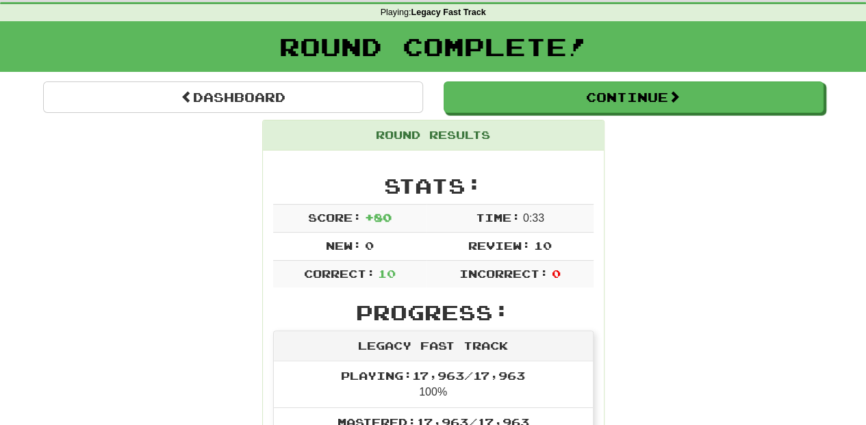
scroll to position [45, 0]
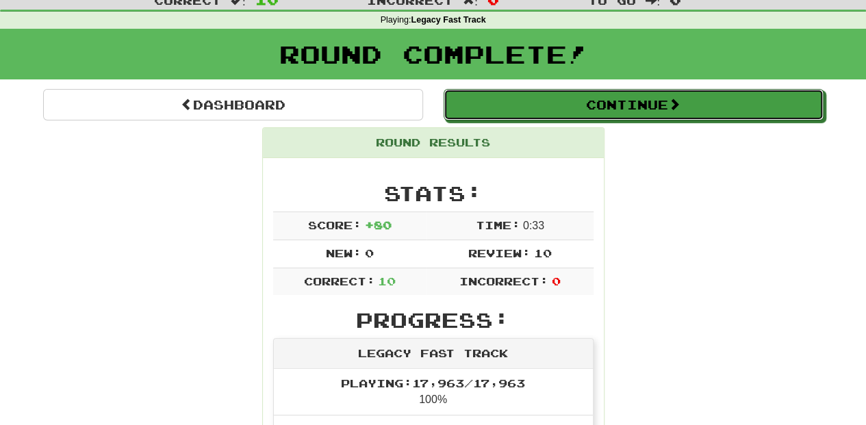
click at [532, 95] on button "Continue" at bounding box center [633, 104] width 380 height 31
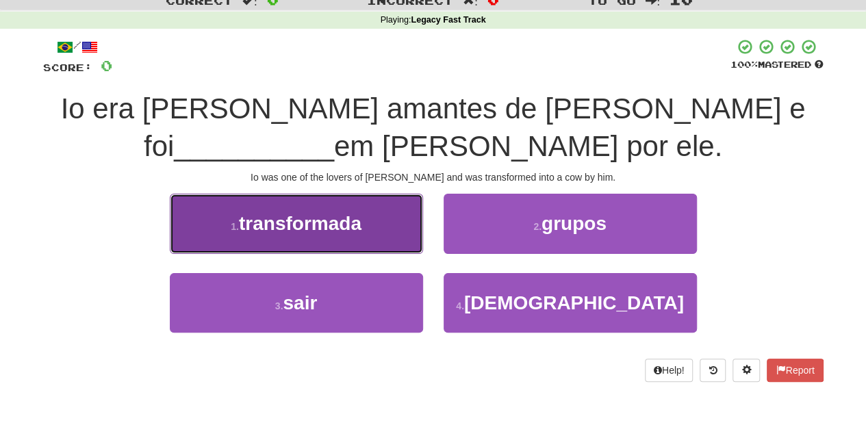
click at [339, 238] on button "1 . transformada" at bounding box center [296, 224] width 253 height 60
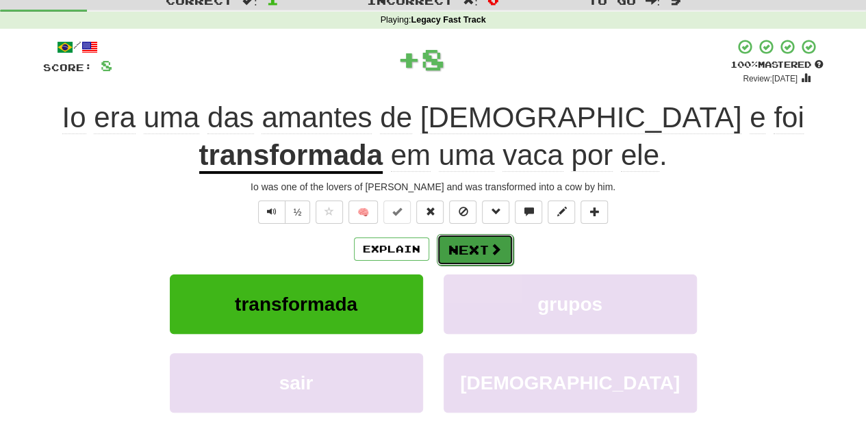
click at [454, 242] on button "Next" at bounding box center [475, 249] width 77 height 31
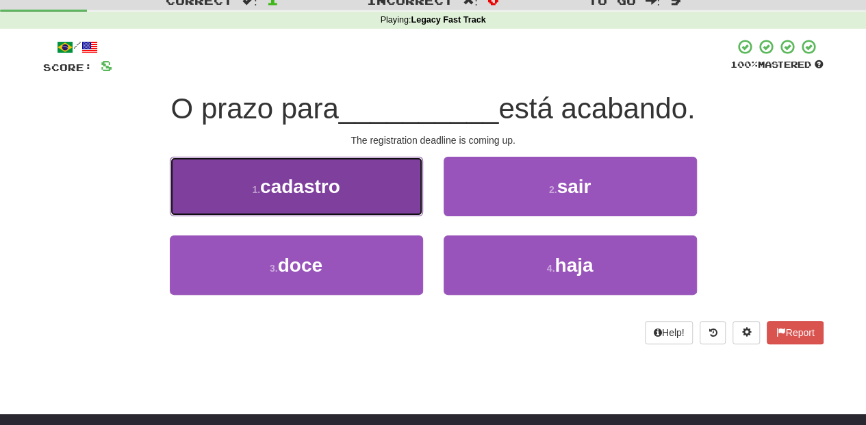
click at [358, 191] on button "1 . cadastro" at bounding box center [296, 187] width 253 height 60
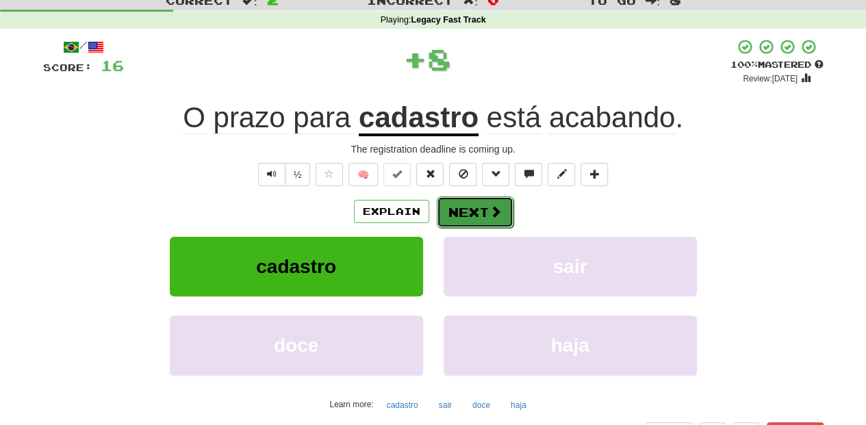
click at [453, 207] on button "Next" at bounding box center [475, 211] width 77 height 31
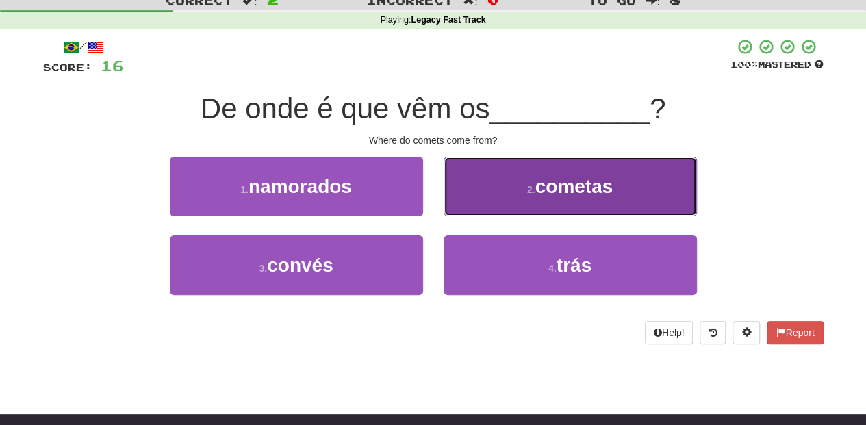
click at [463, 199] on button "2 . cometas" at bounding box center [569, 187] width 253 height 60
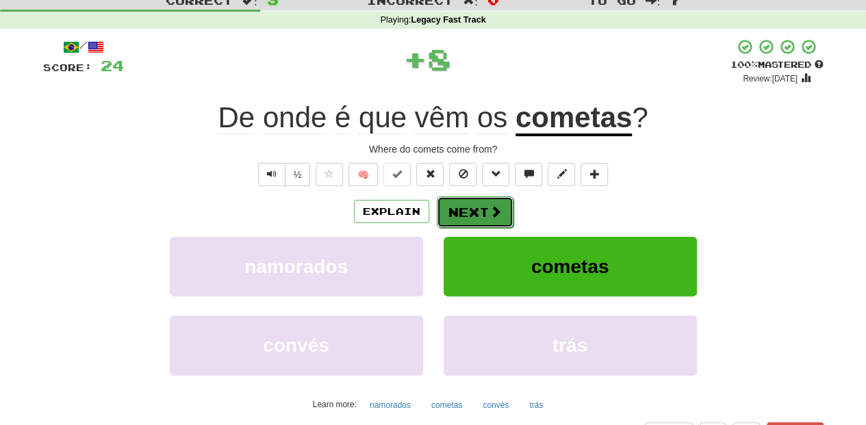
click at [461, 206] on button "Next" at bounding box center [475, 211] width 77 height 31
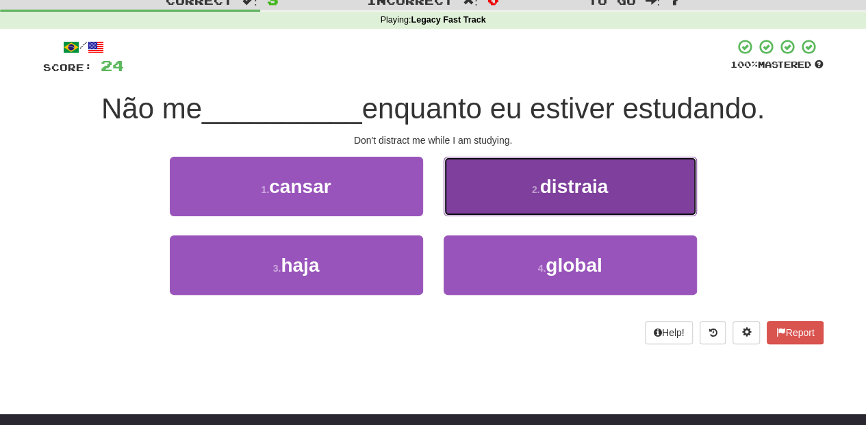
click at [464, 203] on button "2 . distraia" at bounding box center [569, 187] width 253 height 60
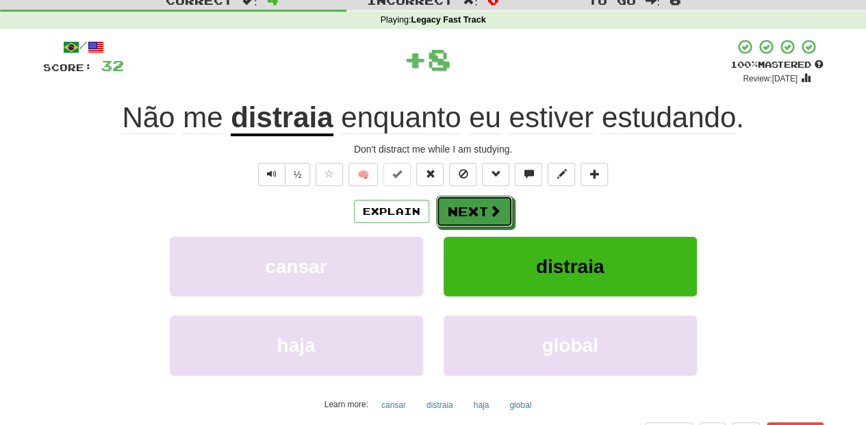
click at [461, 207] on button "Next" at bounding box center [474, 211] width 77 height 31
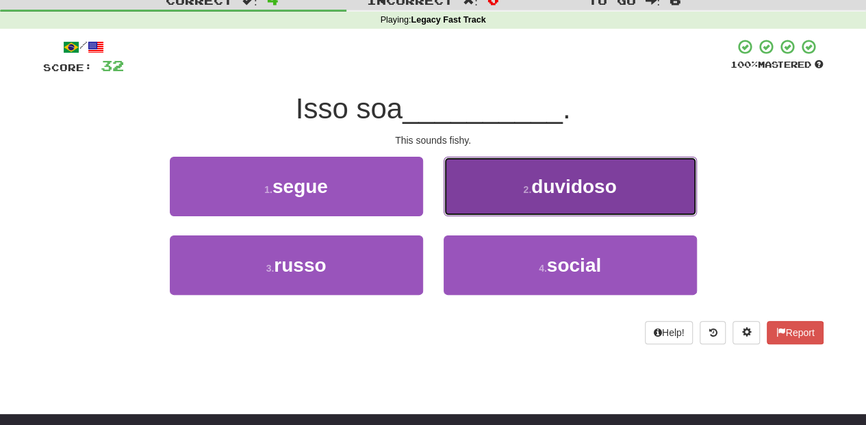
click at [471, 196] on button "2 . duvidoso" at bounding box center [569, 187] width 253 height 60
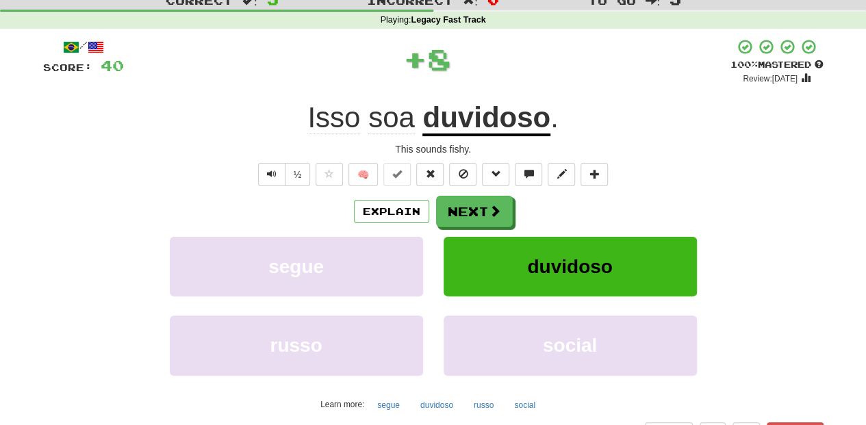
click at [467, 200] on button "Next" at bounding box center [474, 211] width 77 height 31
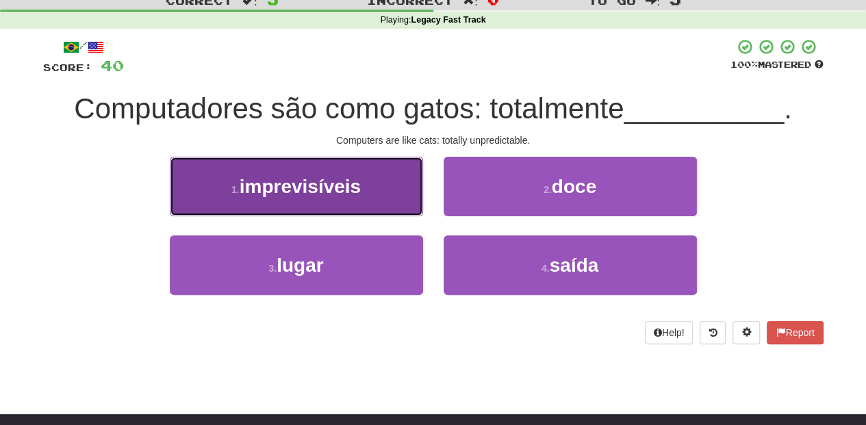
click at [381, 198] on button "1 . imprevisíveis" at bounding box center [296, 187] width 253 height 60
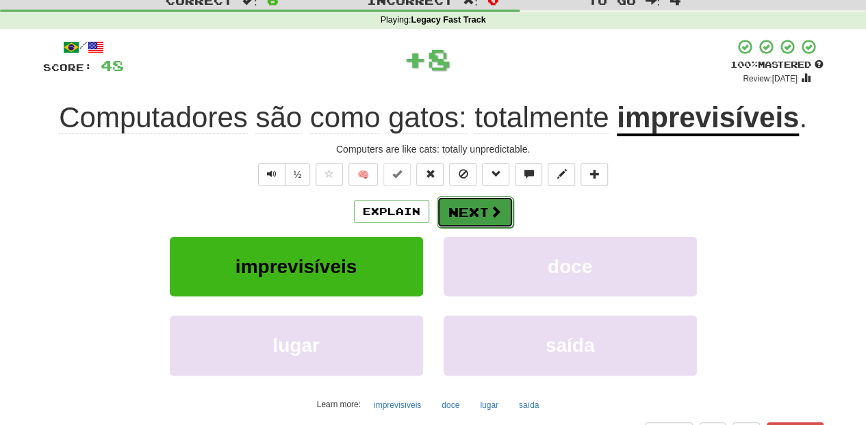
click at [461, 211] on button "Next" at bounding box center [475, 211] width 77 height 31
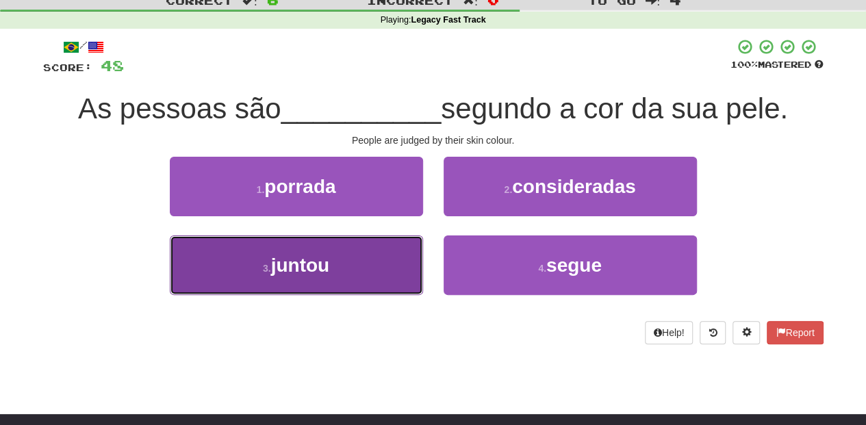
click at [398, 246] on button "3 . juntou" at bounding box center [296, 265] width 253 height 60
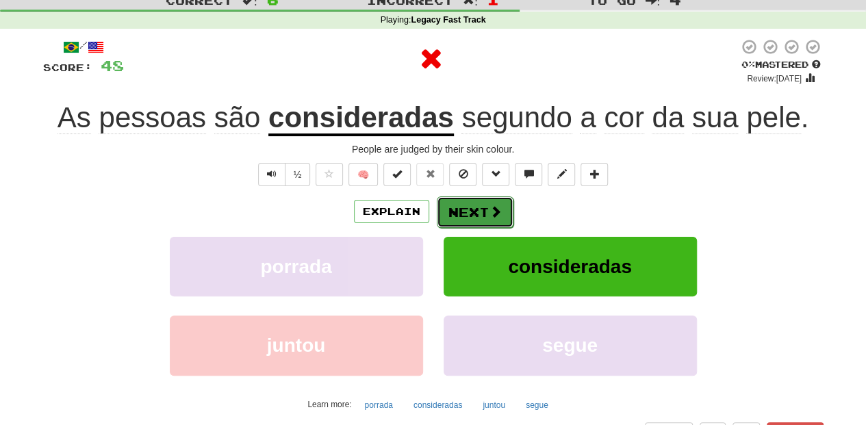
click at [456, 205] on button "Next" at bounding box center [475, 211] width 77 height 31
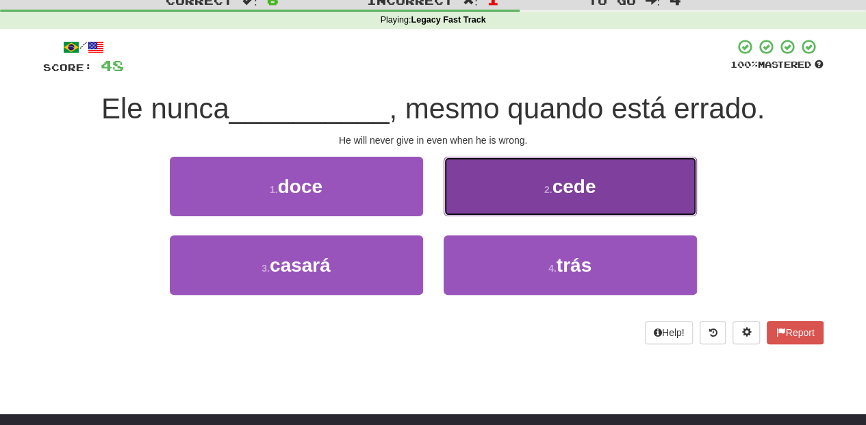
click at [478, 193] on button "2 . cede" at bounding box center [569, 187] width 253 height 60
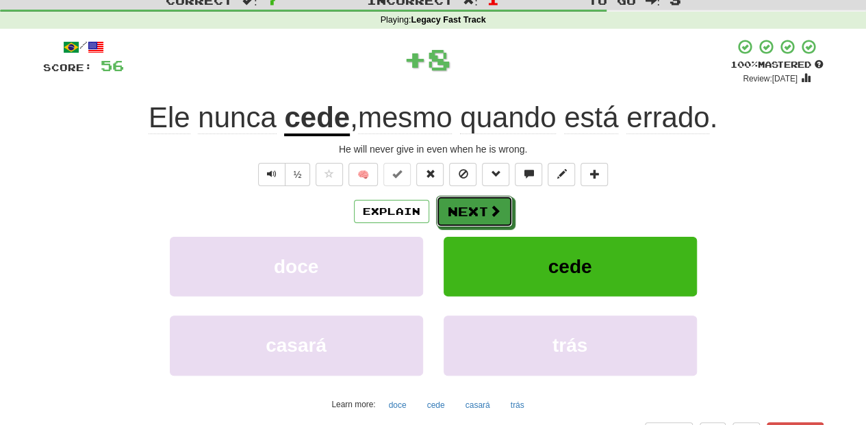
click at [469, 205] on button "Next" at bounding box center [474, 211] width 77 height 31
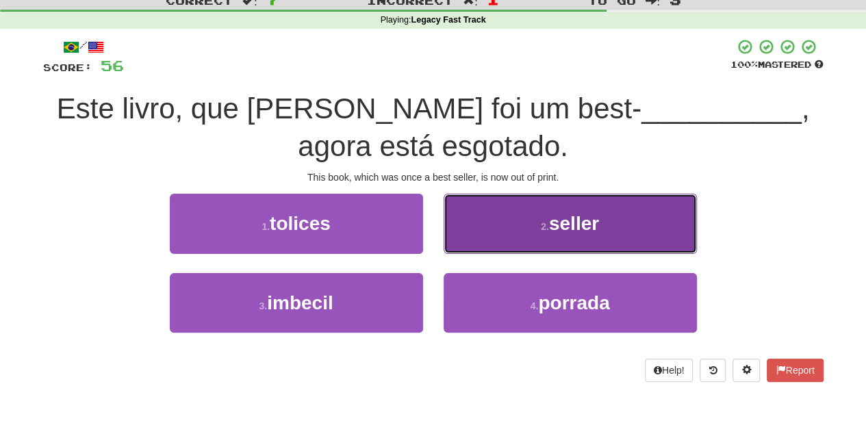
click at [475, 234] on button "2 . seller" at bounding box center [569, 224] width 253 height 60
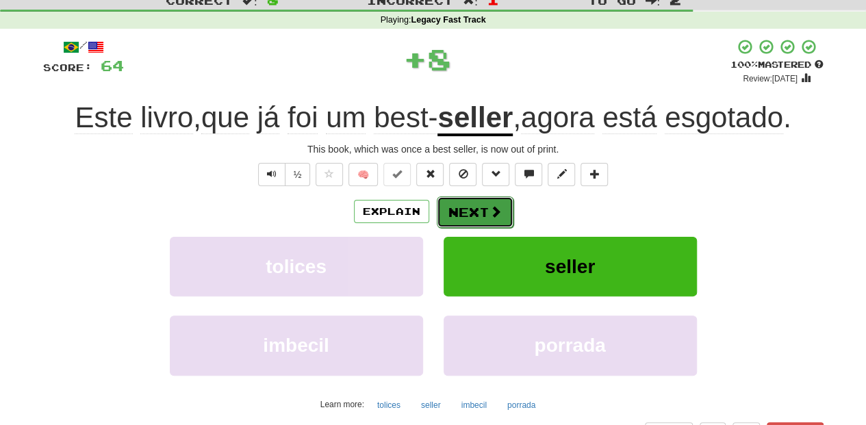
click at [456, 205] on button "Next" at bounding box center [475, 211] width 77 height 31
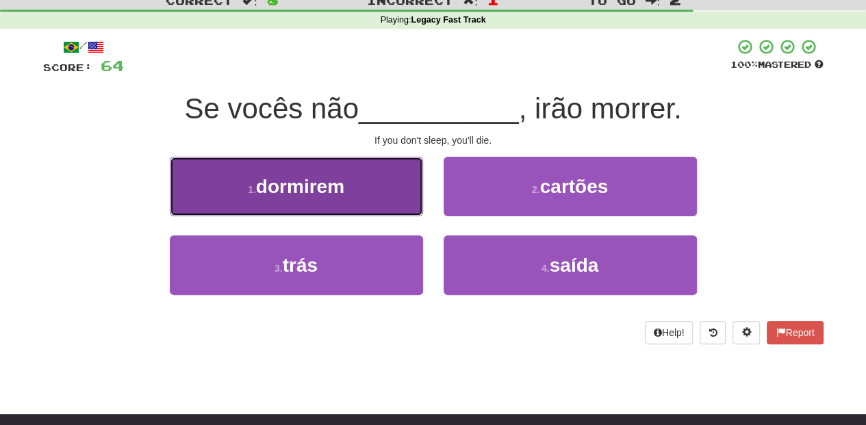
click at [391, 207] on button "1 . dormirem" at bounding box center [296, 187] width 253 height 60
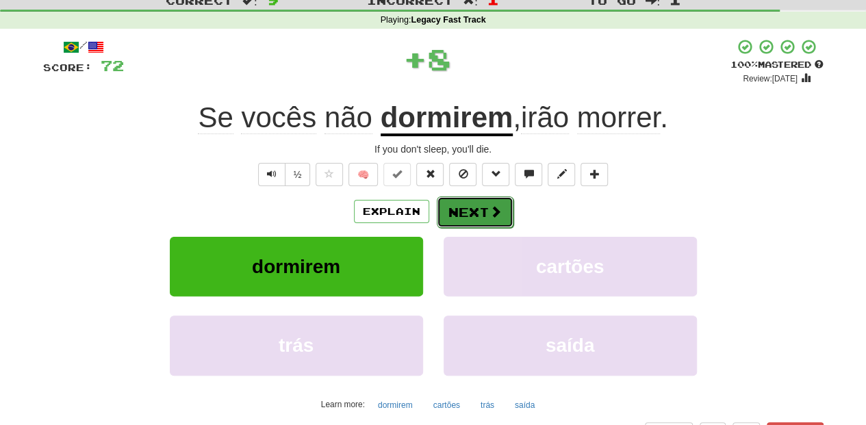
click at [467, 206] on button "Next" at bounding box center [475, 211] width 77 height 31
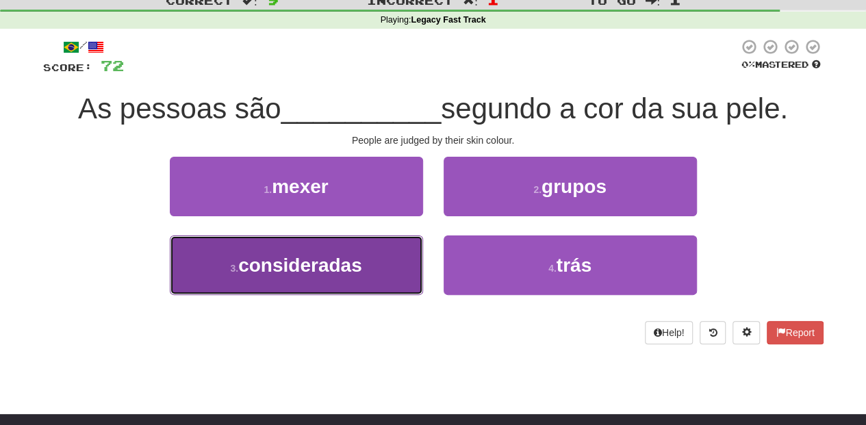
click at [357, 263] on span "consideradas" at bounding box center [300, 265] width 124 height 21
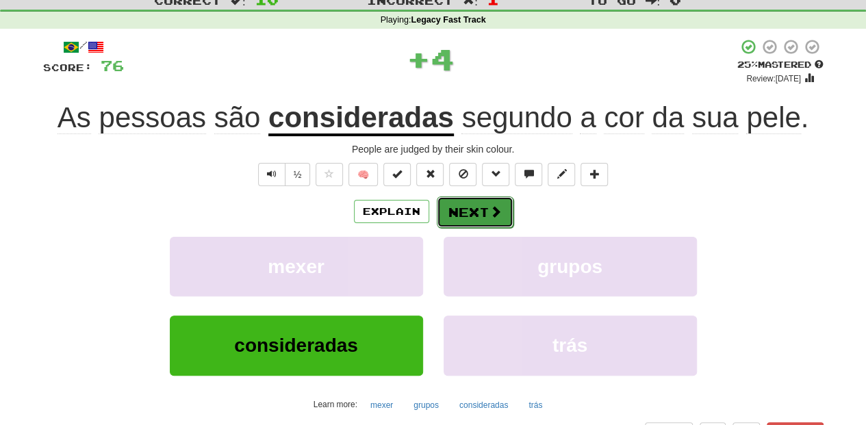
click at [441, 207] on button "Next" at bounding box center [475, 211] width 77 height 31
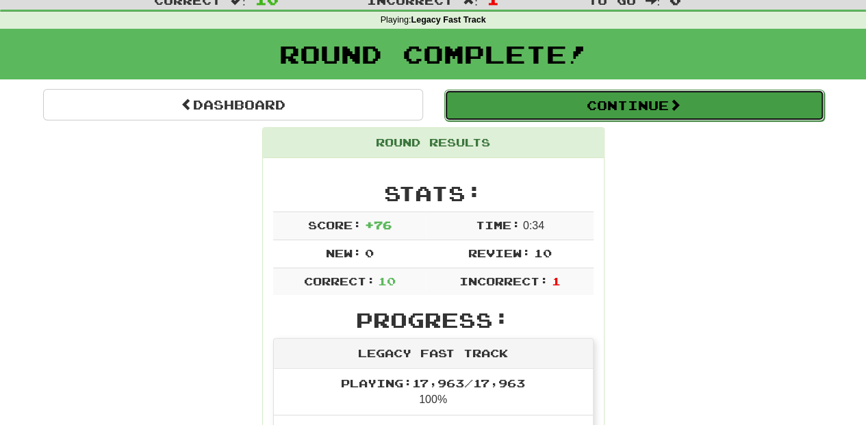
click at [518, 101] on button "Continue" at bounding box center [634, 105] width 380 height 31
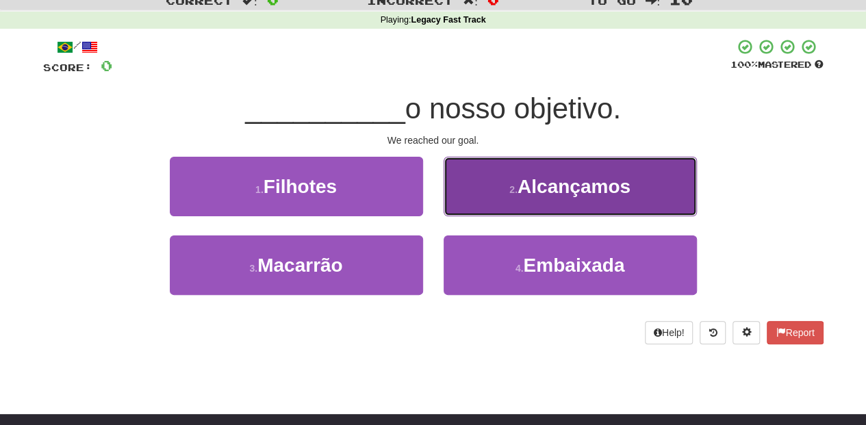
drag, startPoint x: 476, startPoint y: 192, endPoint x: 472, endPoint y: 205, distance: 13.4
click at [472, 205] on button "2 . Alcançamos" at bounding box center [569, 187] width 253 height 60
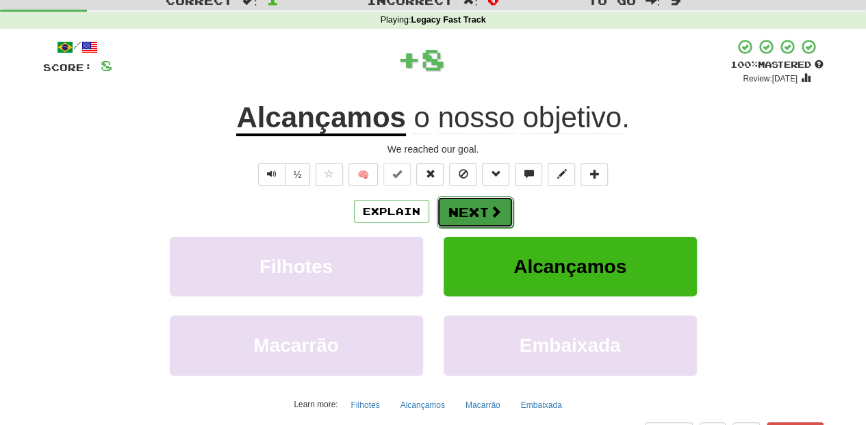
click at [469, 207] on button "Next" at bounding box center [475, 211] width 77 height 31
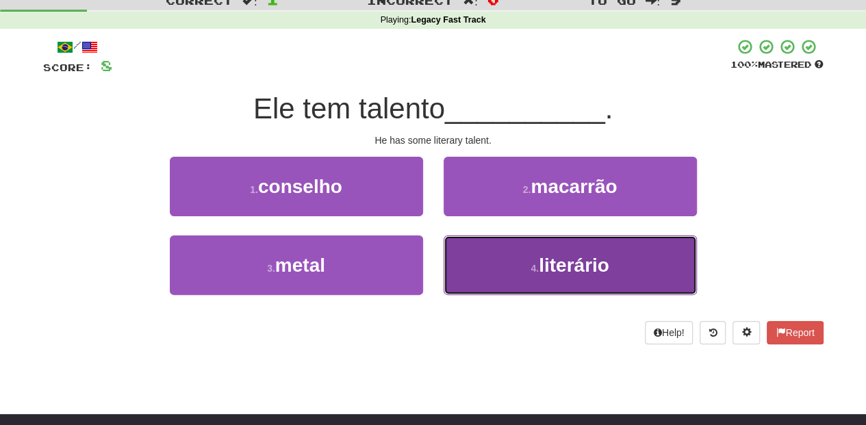
click at [469, 249] on button "4 . literário" at bounding box center [569, 265] width 253 height 60
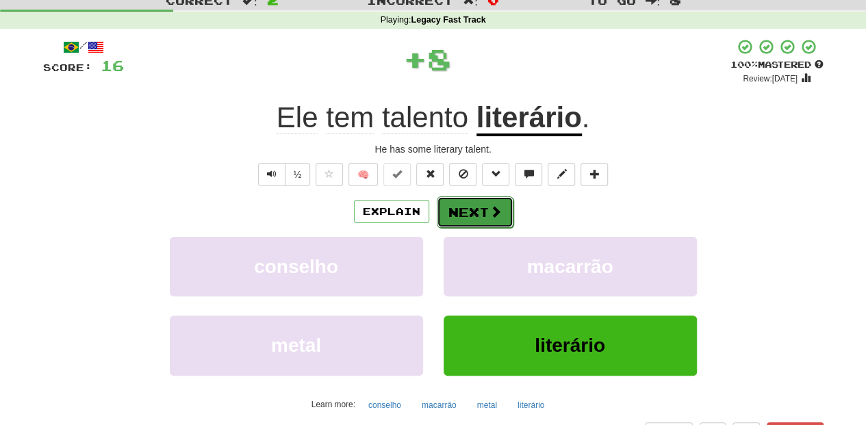
click at [461, 207] on button "Next" at bounding box center [475, 211] width 77 height 31
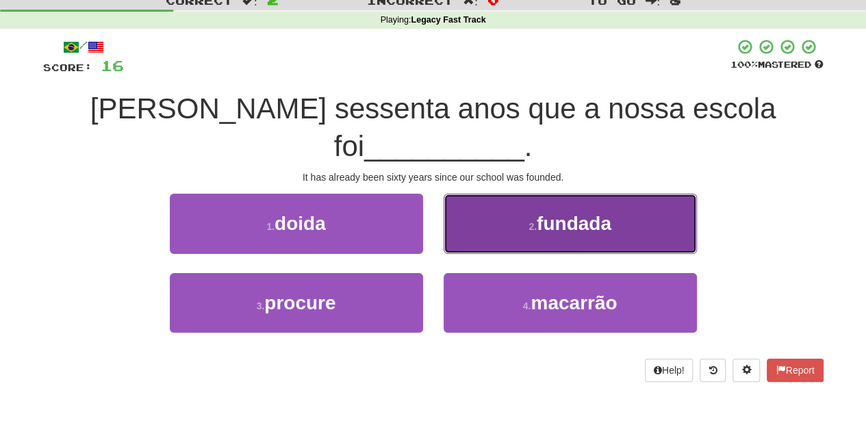
click at [469, 201] on button "2 . fundada" at bounding box center [569, 224] width 253 height 60
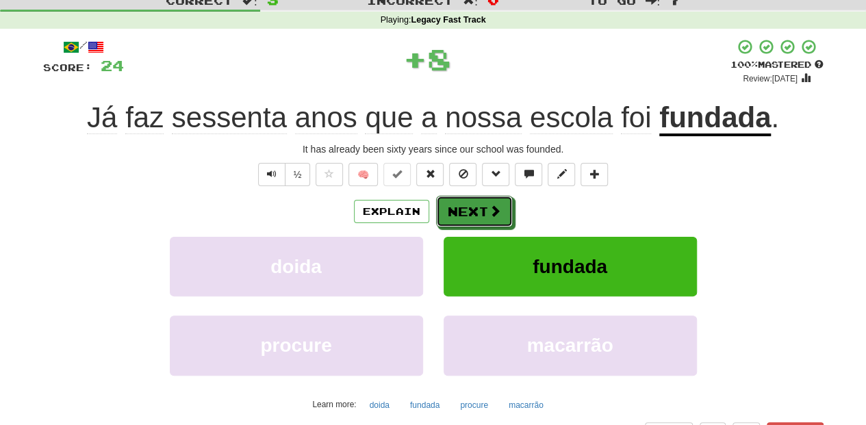
click at [469, 202] on button "Next" at bounding box center [474, 211] width 77 height 31
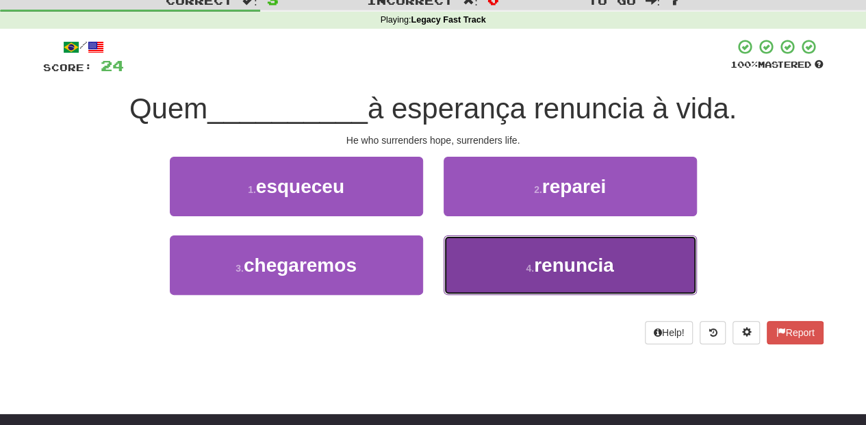
click at [480, 252] on button "4 . renuncia" at bounding box center [569, 265] width 253 height 60
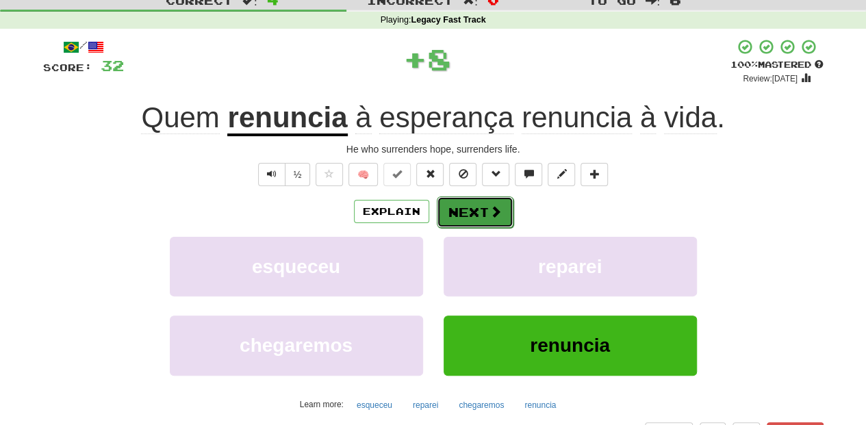
click at [475, 212] on button "Next" at bounding box center [475, 211] width 77 height 31
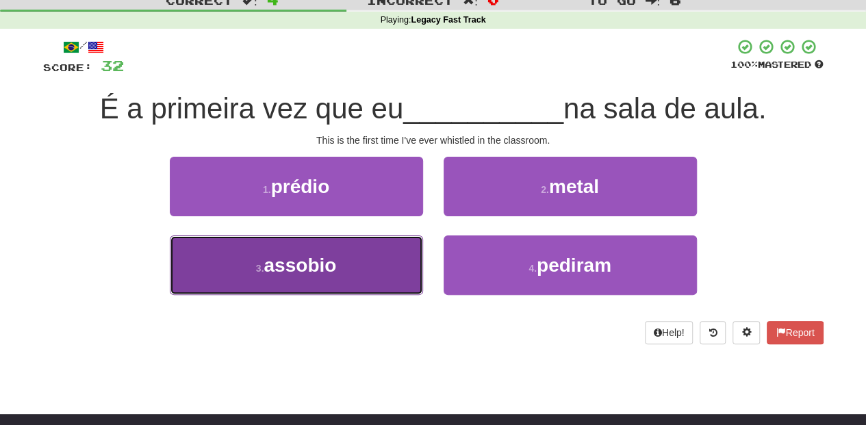
click at [380, 266] on button "3 . assobio" at bounding box center [296, 265] width 253 height 60
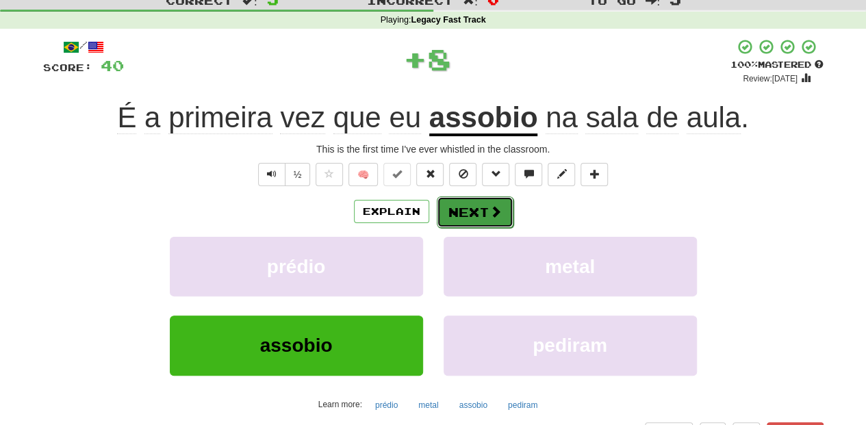
click at [474, 207] on button "Next" at bounding box center [475, 211] width 77 height 31
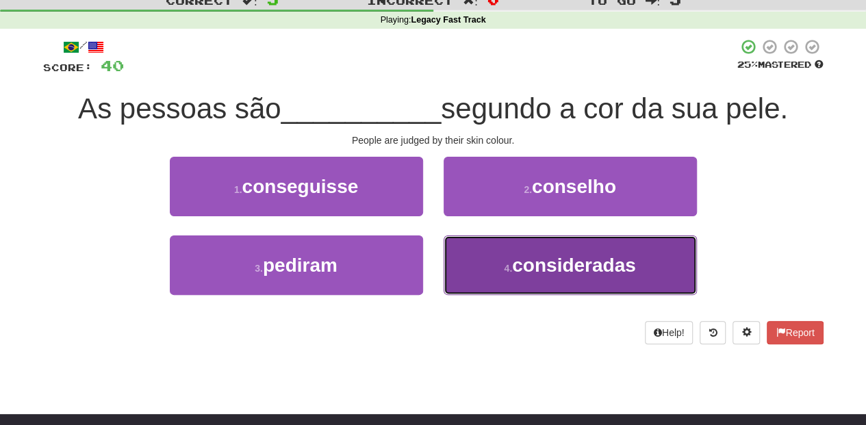
click at [469, 265] on button "4 . consideradas" at bounding box center [569, 265] width 253 height 60
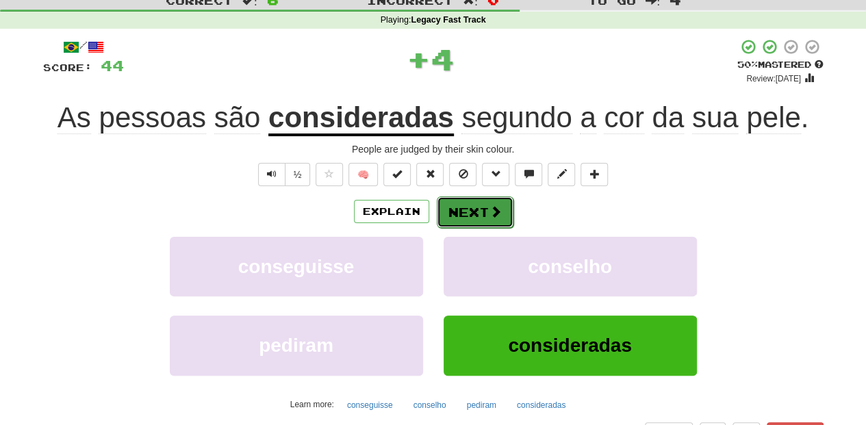
click at [464, 213] on button "Next" at bounding box center [475, 211] width 77 height 31
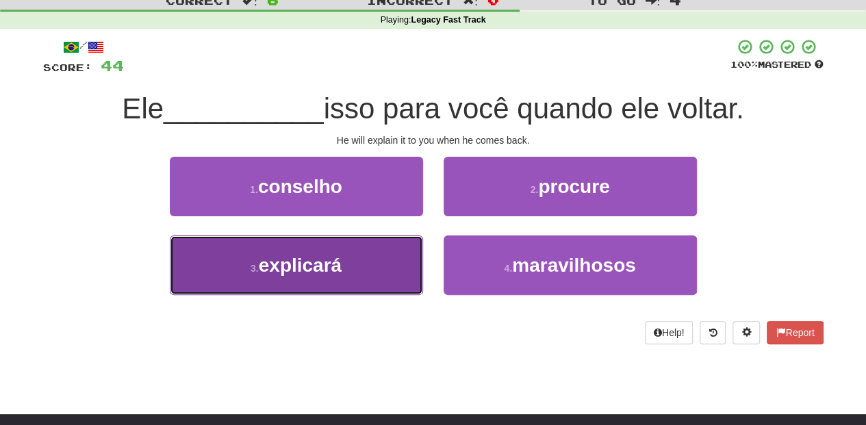
click at [406, 257] on button "3 . explicará" at bounding box center [296, 265] width 253 height 60
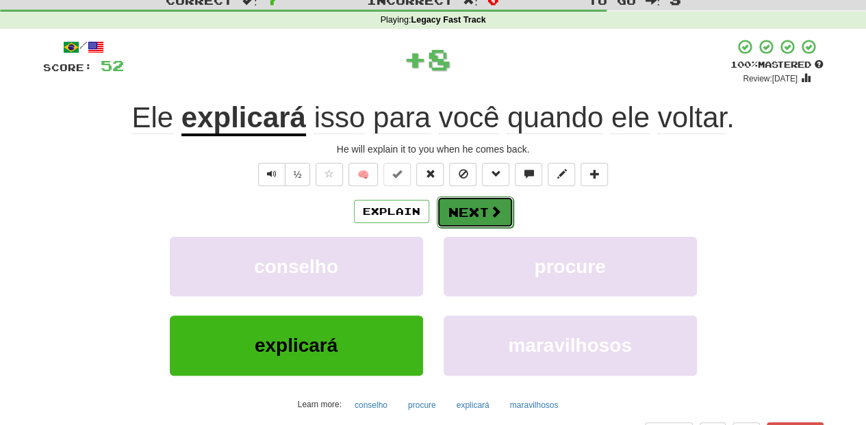
click at [465, 208] on button "Next" at bounding box center [475, 211] width 77 height 31
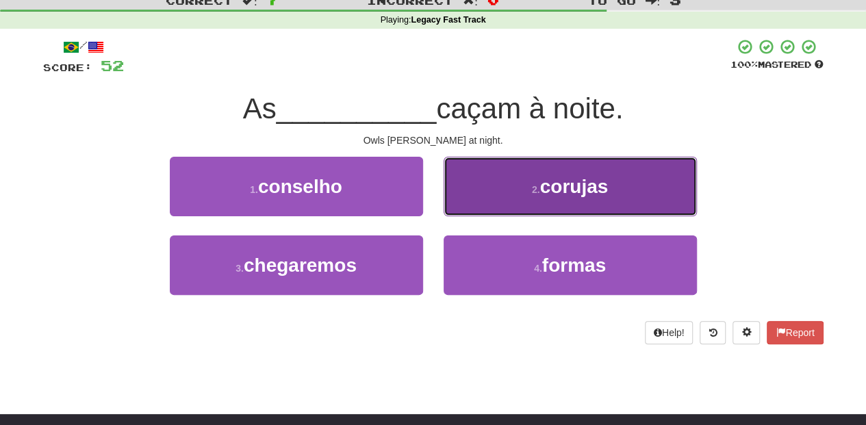
click at [484, 202] on button "2 . corujas" at bounding box center [569, 187] width 253 height 60
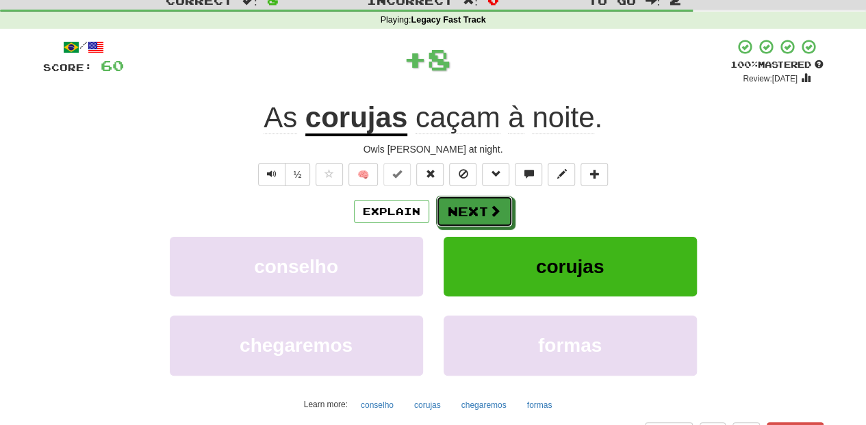
click at [476, 203] on button "Next" at bounding box center [474, 211] width 77 height 31
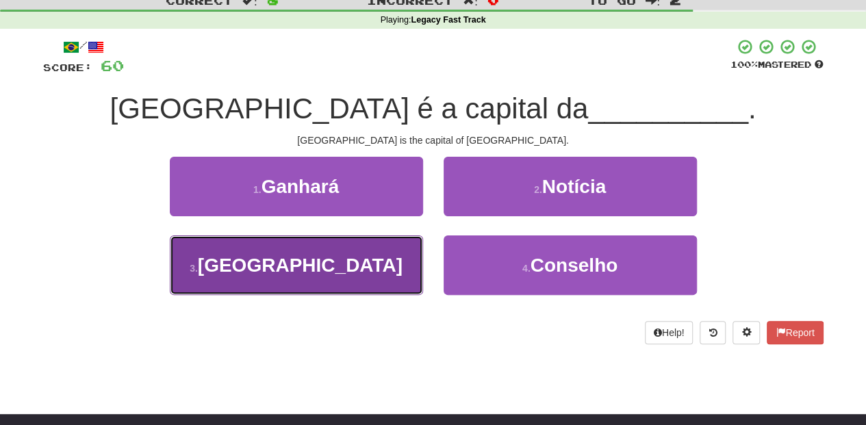
click at [379, 270] on button "3 . Sérvia" at bounding box center [296, 265] width 253 height 60
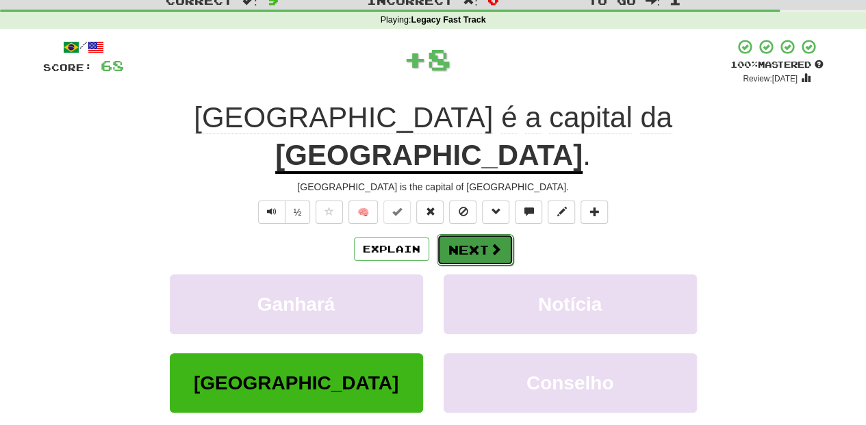
click at [496, 243] on span at bounding box center [495, 249] width 12 height 12
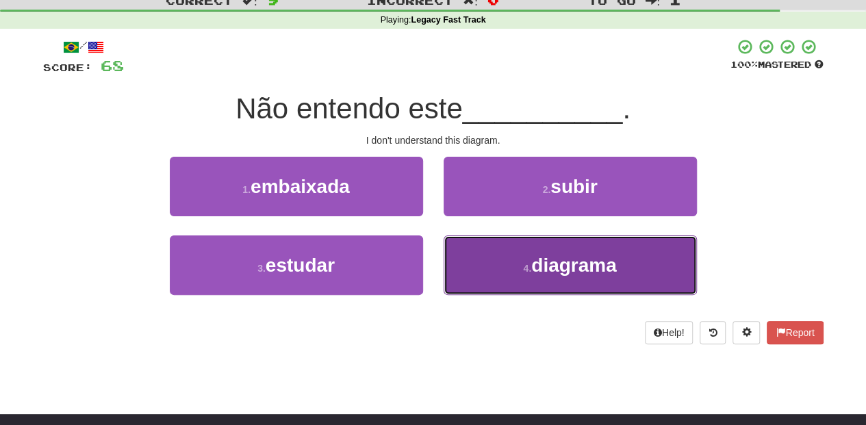
click at [486, 266] on button "4 . diagrama" at bounding box center [569, 265] width 253 height 60
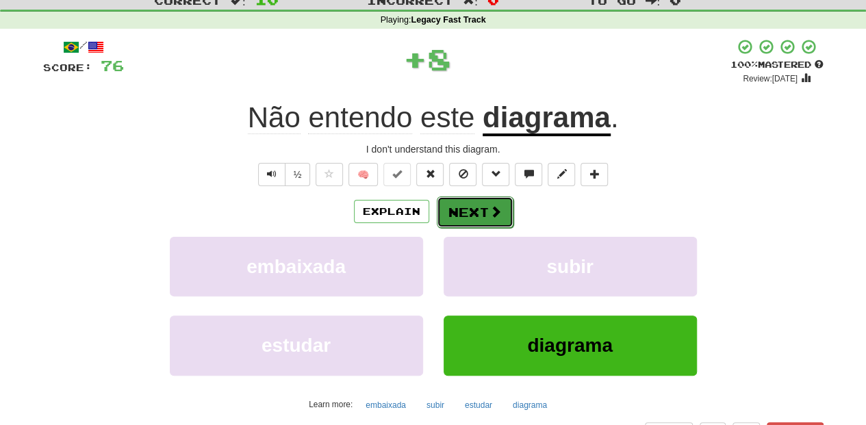
click at [482, 208] on button "Next" at bounding box center [475, 211] width 77 height 31
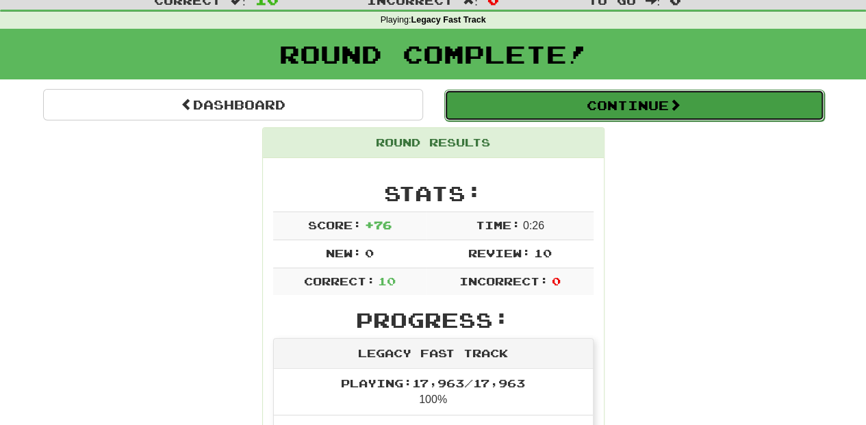
click at [556, 99] on button "Continue" at bounding box center [634, 105] width 380 height 31
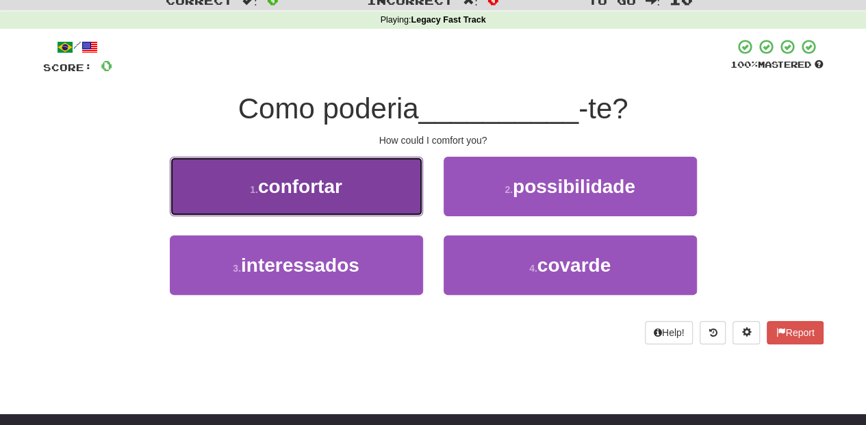
click at [370, 201] on button "1 . confortar" at bounding box center [296, 187] width 253 height 60
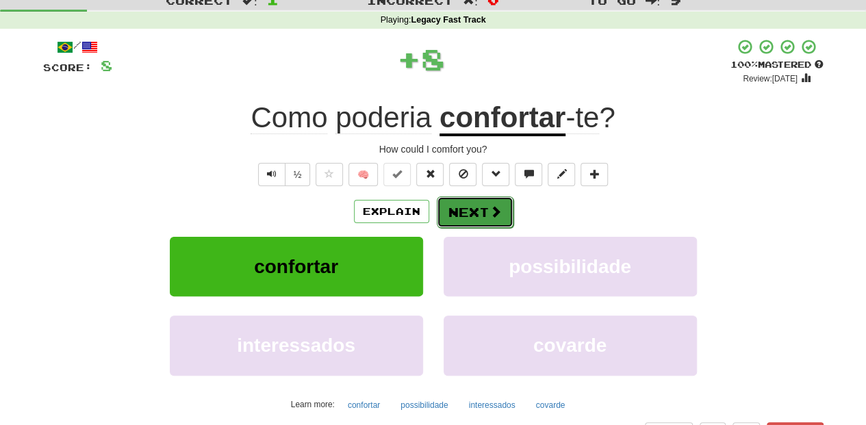
click at [458, 209] on button "Next" at bounding box center [475, 211] width 77 height 31
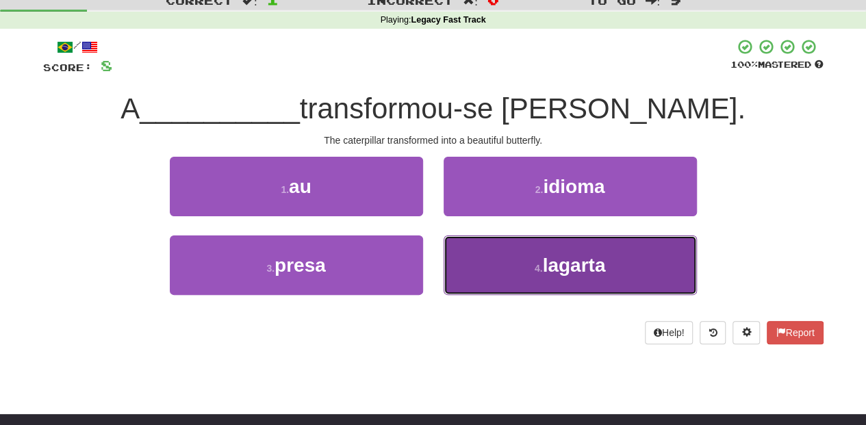
click at [492, 272] on button "4 . lagarta" at bounding box center [569, 265] width 253 height 60
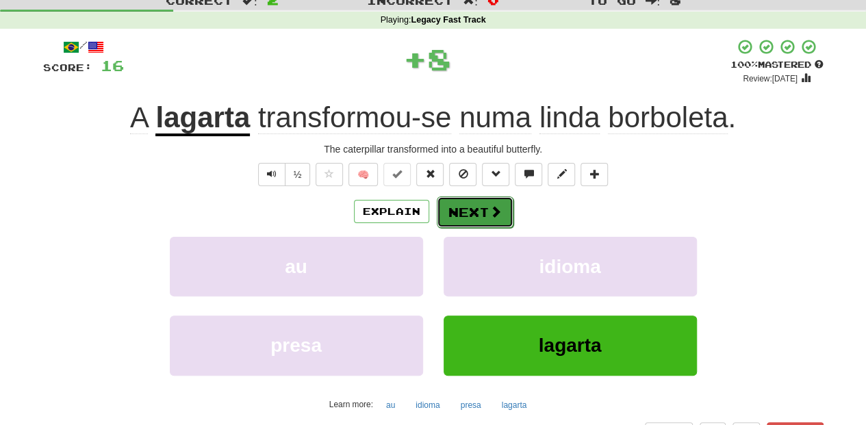
click at [482, 210] on button "Next" at bounding box center [475, 211] width 77 height 31
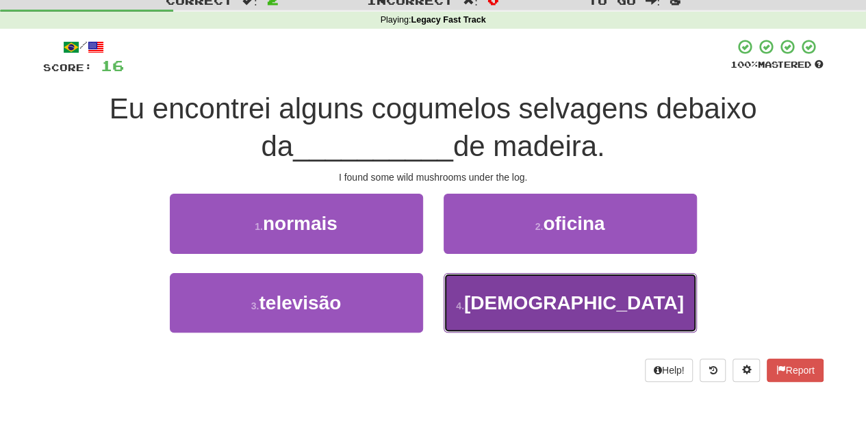
click at [478, 293] on button "4 . tora" at bounding box center [569, 303] width 253 height 60
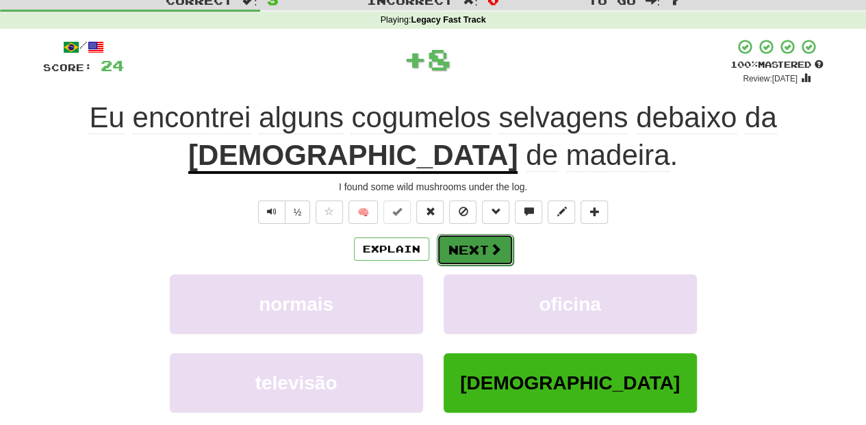
click at [476, 254] on button "Next" at bounding box center [475, 249] width 77 height 31
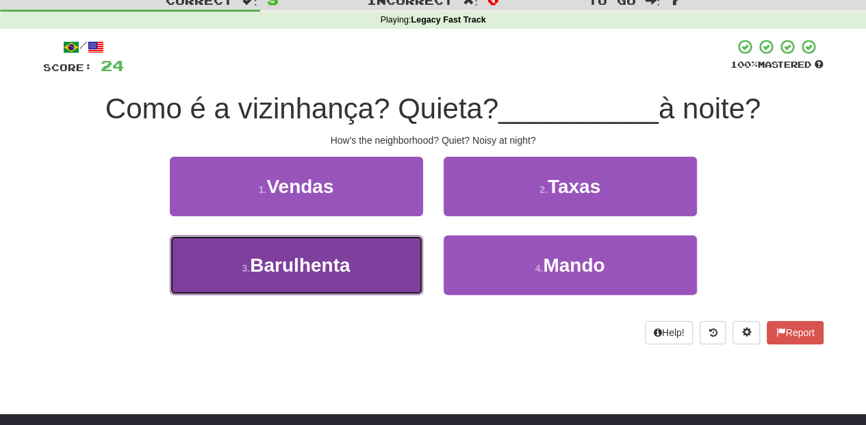
click at [374, 257] on button "3 . Barulhenta" at bounding box center [296, 265] width 253 height 60
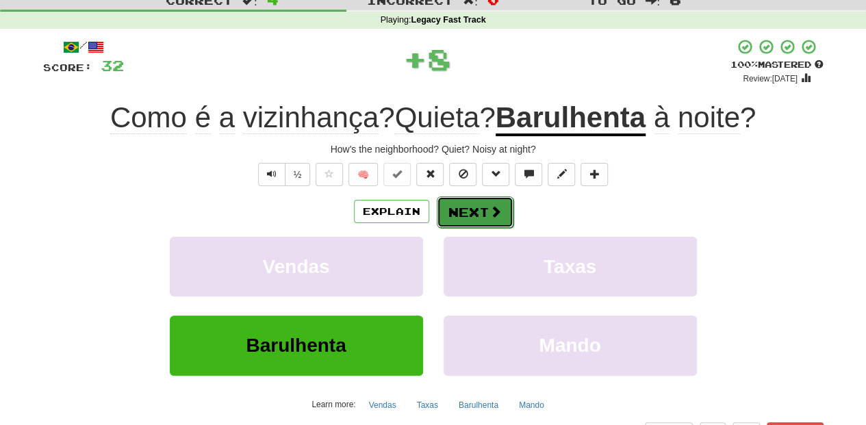
click at [460, 214] on button "Next" at bounding box center [475, 211] width 77 height 31
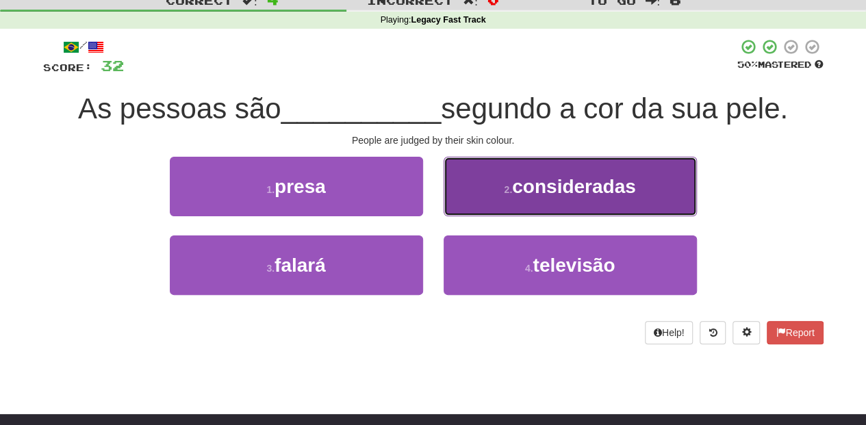
click at [476, 202] on button "2 . consideradas" at bounding box center [569, 187] width 253 height 60
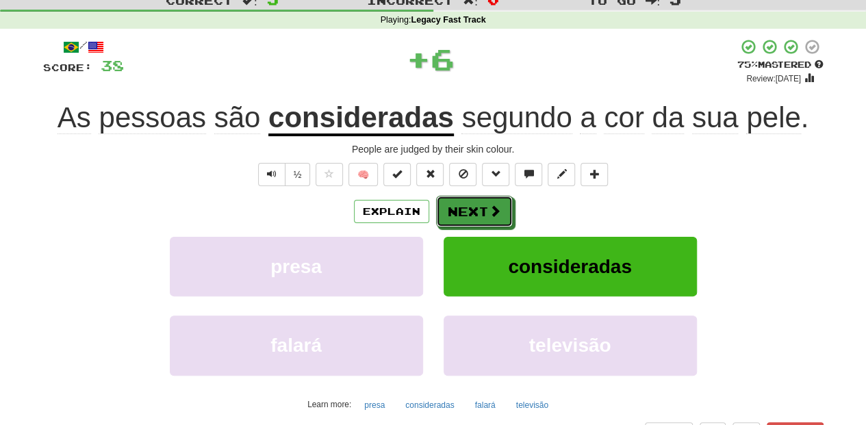
click at [476, 202] on button "Next" at bounding box center [474, 211] width 77 height 31
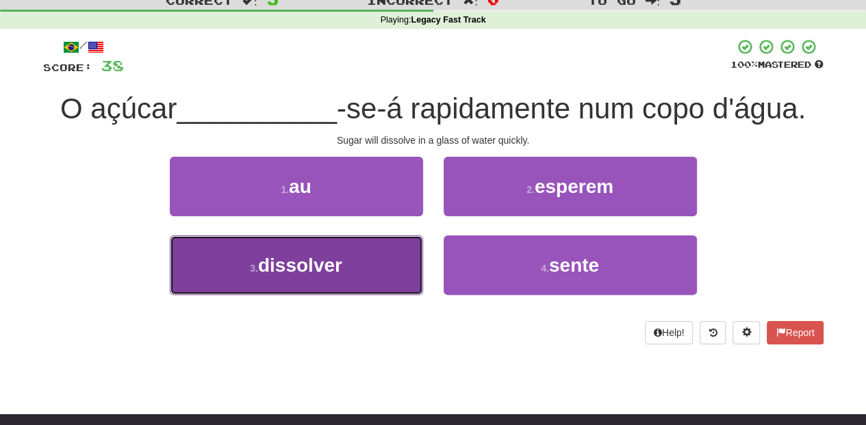
click at [391, 259] on button "3 . dissolver" at bounding box center [296, 265] width 253 height 60
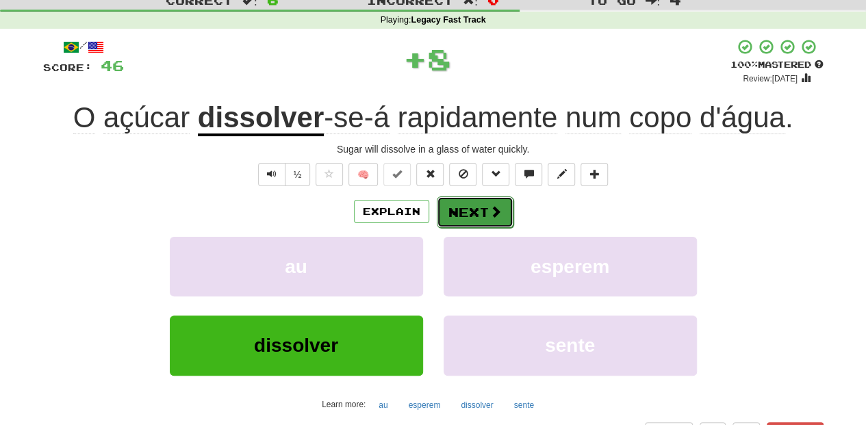
click at [457, 214] on button "Next" at bounding box center [475, 211] width 77 height 31
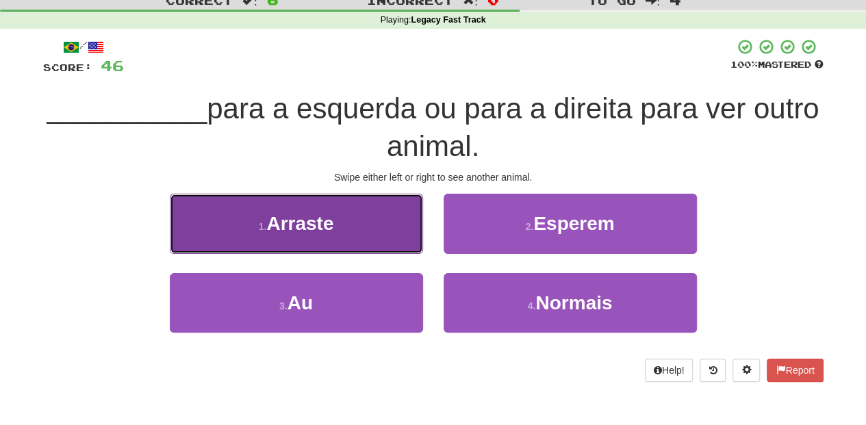
click at [371, 237] on button "1 . Arraste" at bounding box center [296, 224] width 253 height 60
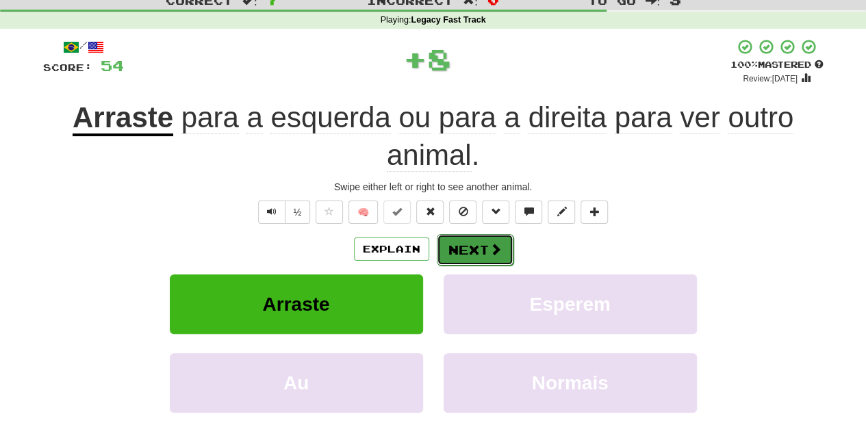
click at [465, 246] on button "Next" at bounding box center [475, 249] width 77 height 31
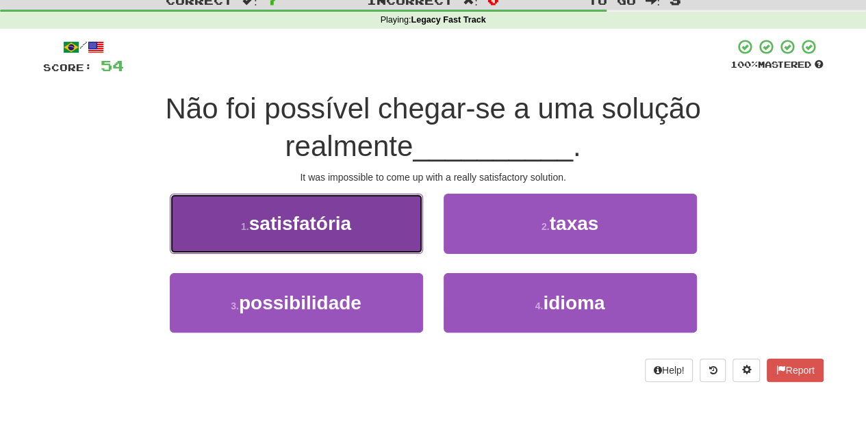
drag, startPoint x: 344, startPoint y: 240, endPoint x: 339, endPoint y: 248, distance: 8.6
click at [339, 248] on button "1 . satisfatória" at bounding box center [296, 224] width 253 height 60
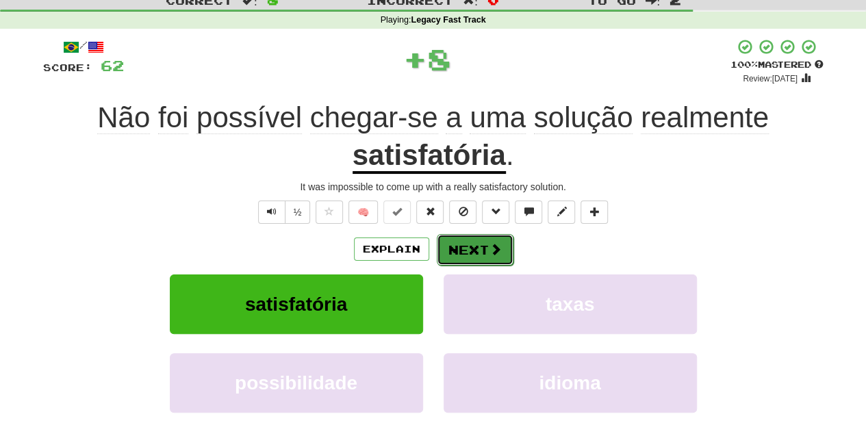
click at [449, 249] on button "Next" at bounding box center [475, 249] width 77 height 31
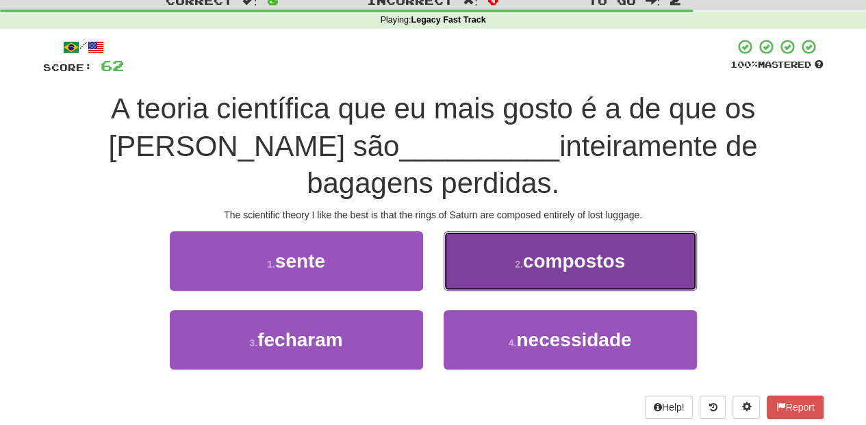
click at [460, 282] on button "2 . compostos" at bounding box center [569, 261] width 253 height 60
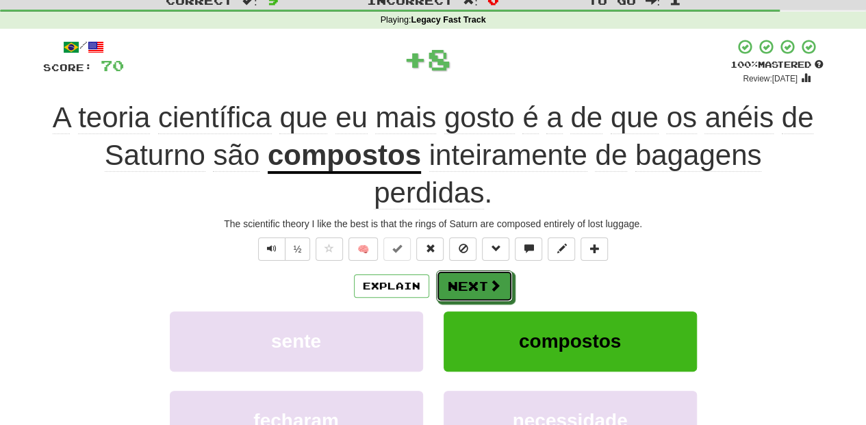
click at [460, 282] on button "Next" at bounding box center [474, 285] width 77 height 31
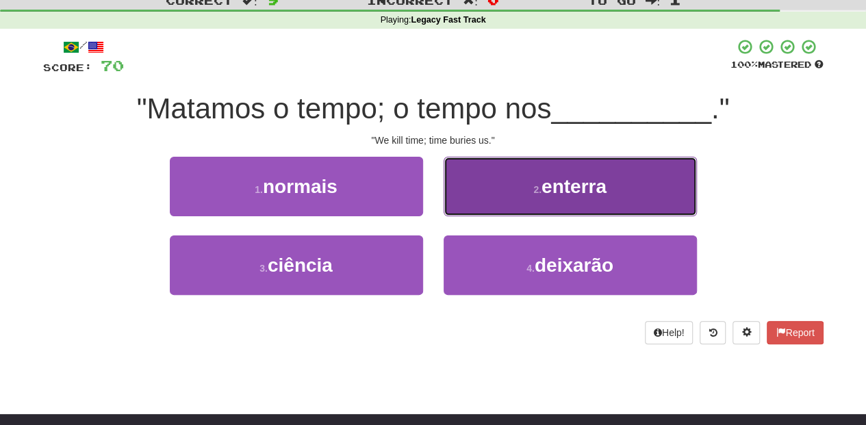
click at [487, 200] on button "2 . enterra" at bounding box center [569, 187] width 253 height 60
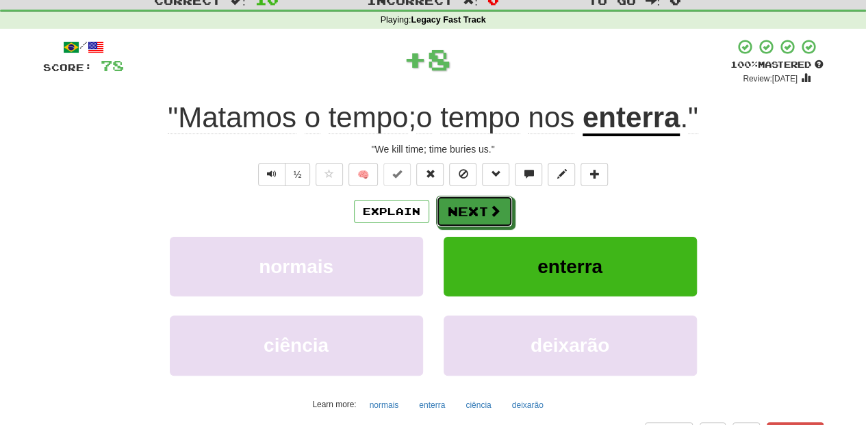
click at [479, 207] on button "Next" at bounding box center [474, 211] width 77 height 31
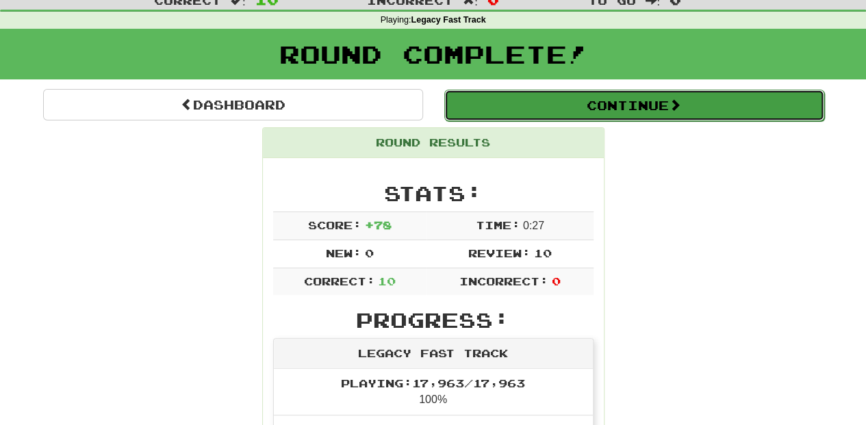
click at [544, 117] on button "Continue" at bounding box center [634, 105] width 380 height 31
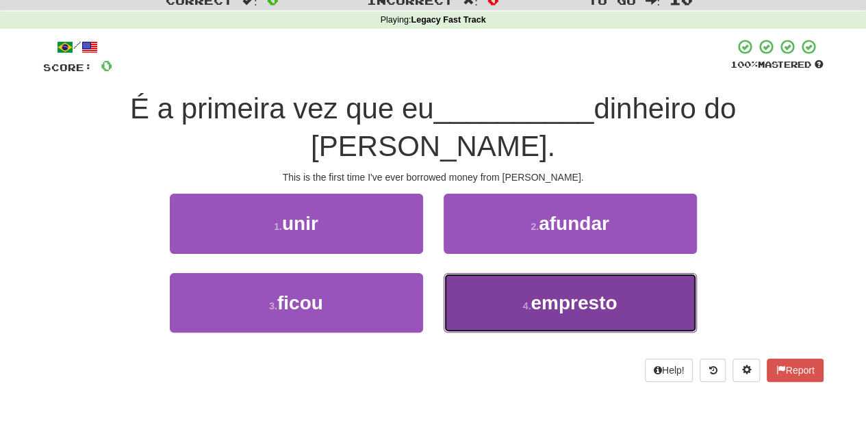
click at [523, 300] on small "4 ." at bounding box center [527, 305] width 8 height 11
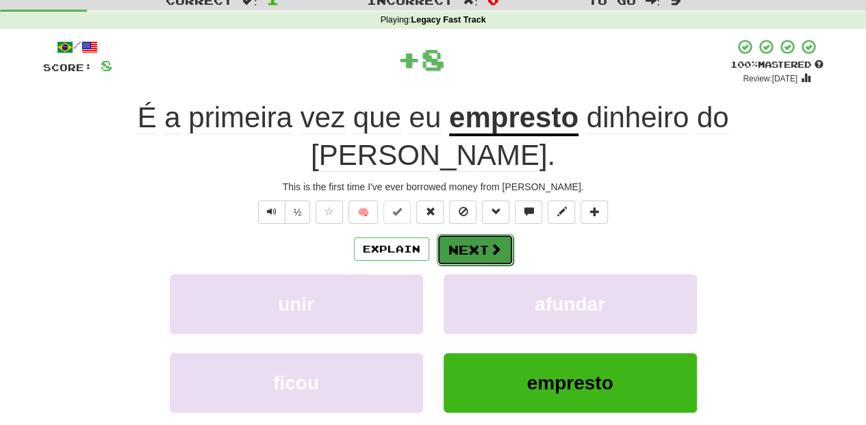
click at [471, 234] on button "Next" at bounding box center [475, 249] width 77 height 31
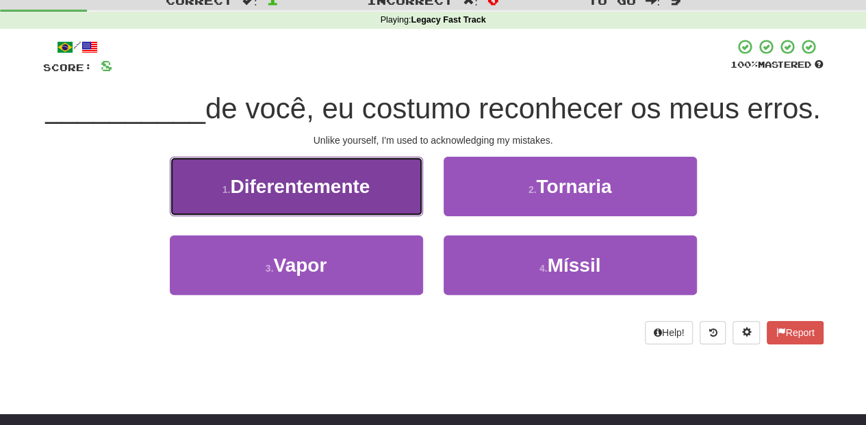
click at [397, 216] on button "1 . Diferentemente" at bounding box center [296, 187] width 253 height 60
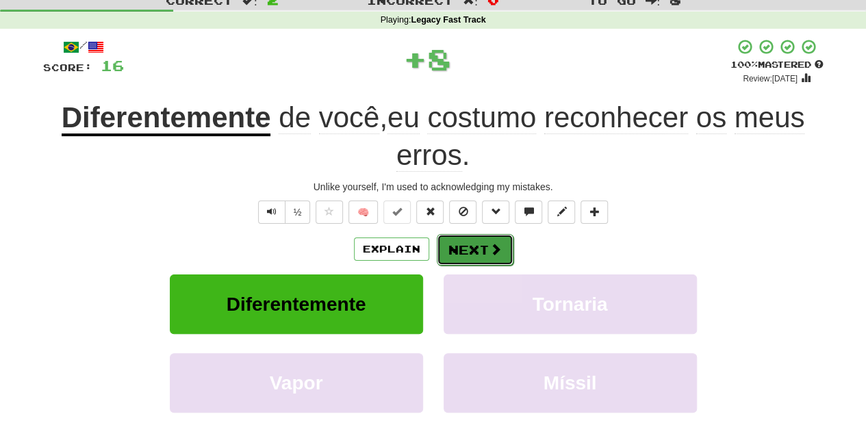
click at [475, 248] on button "Next" at bounding box center [475, 249] width 77 height 31
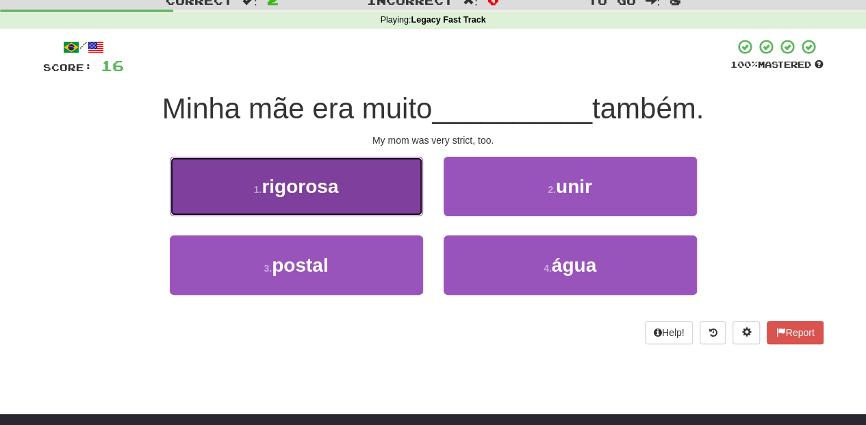
click at [372, 193] on button "1 . rigorosa" at bounding box center [296, 187] width 253 height 60
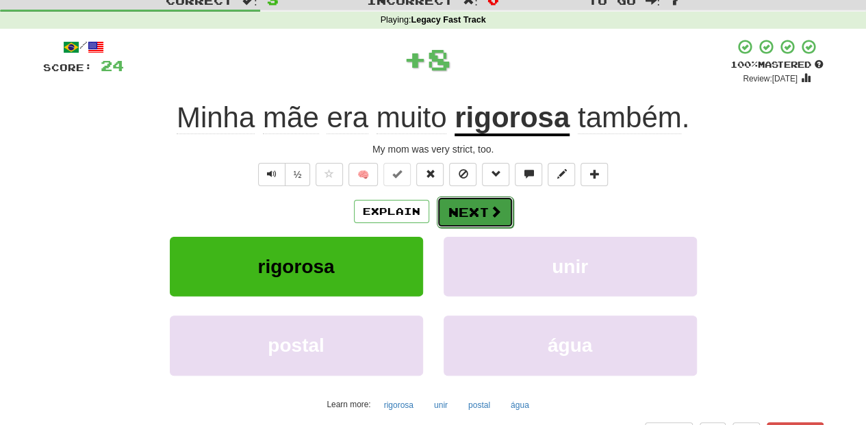
click at [476, 211] on button "Next" at bounding box center [475, 211] width 77 height 31
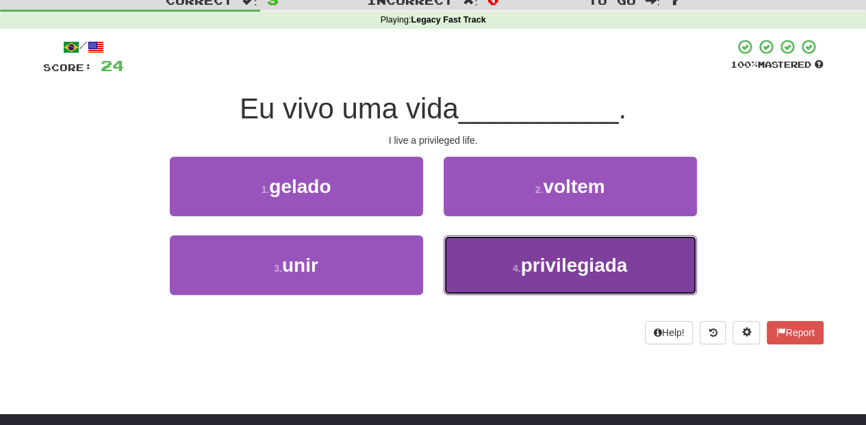
click at [484, 250] on button "4 . privilegiada" at bounding box center [569, 265] width 253 height 60
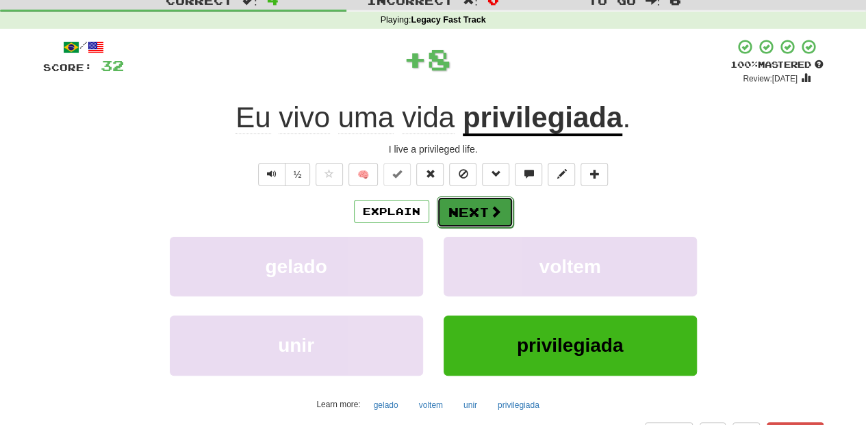
click at [478, 215] on button "Next" at bounding box center [475, 211] width 77 height 31
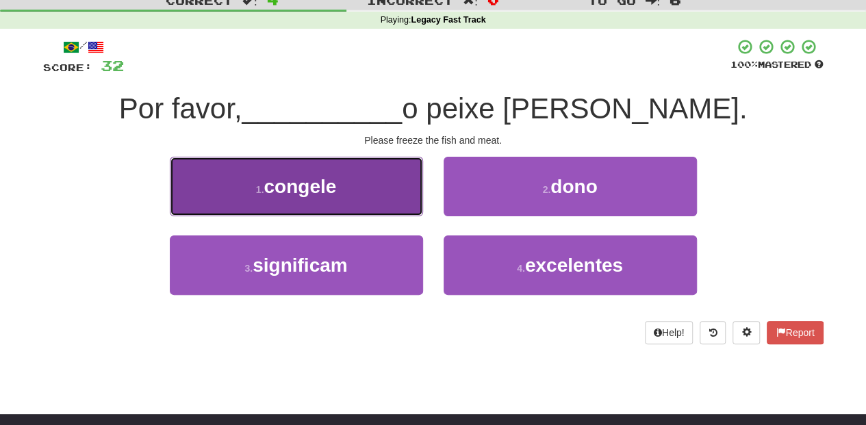
click at [384, 205] on button "1 . congele" at bounding box center [296, 187] width 253 height 60
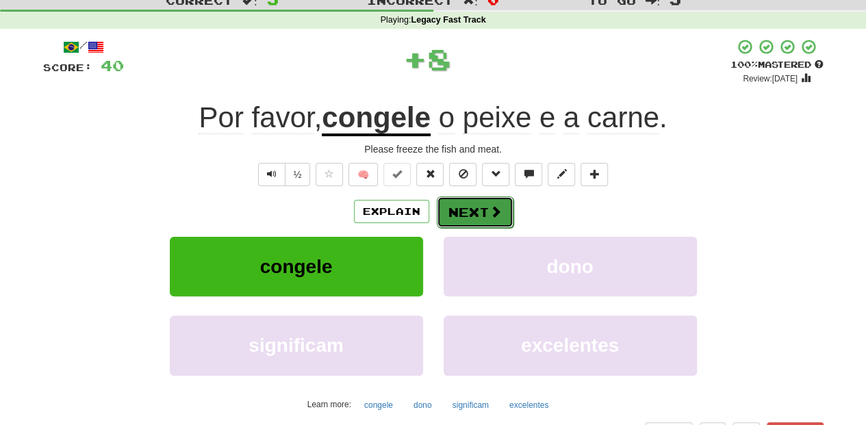
click at [463, 209] on button "Next" at bounding box center [475, 211] width 77 height 31
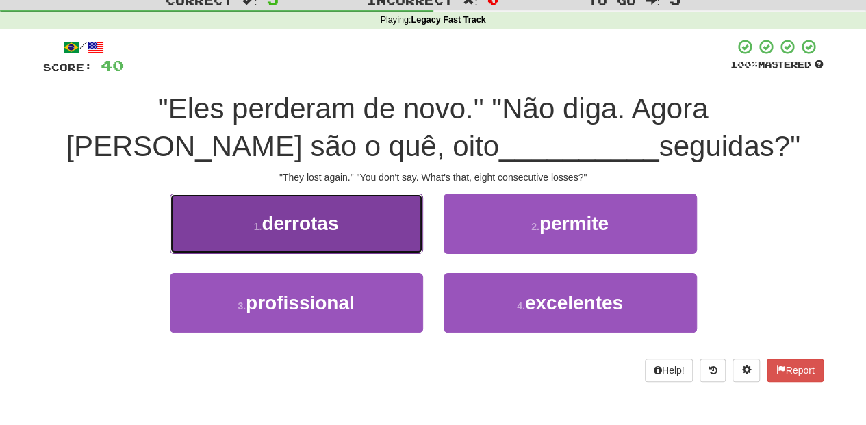
click at [386, 227] on button "1 . derrotas" at bounding box center [296, 224] width 253 height 60
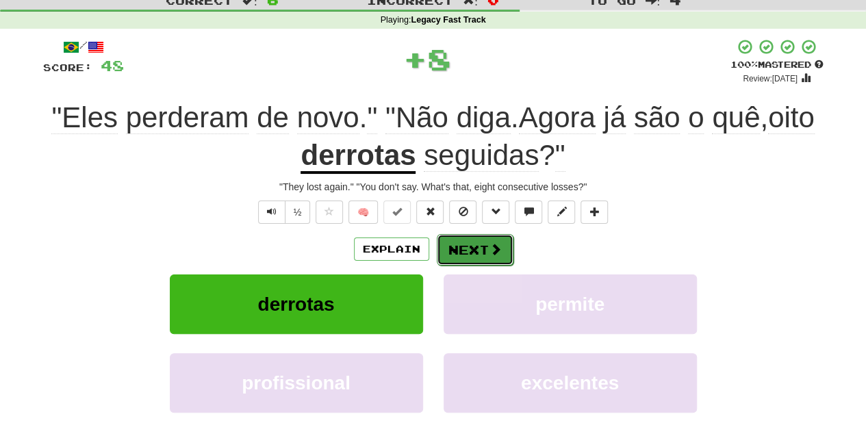
click at [463, 246] on button "Next" at bounding box center [475, 249] width 77 height 31
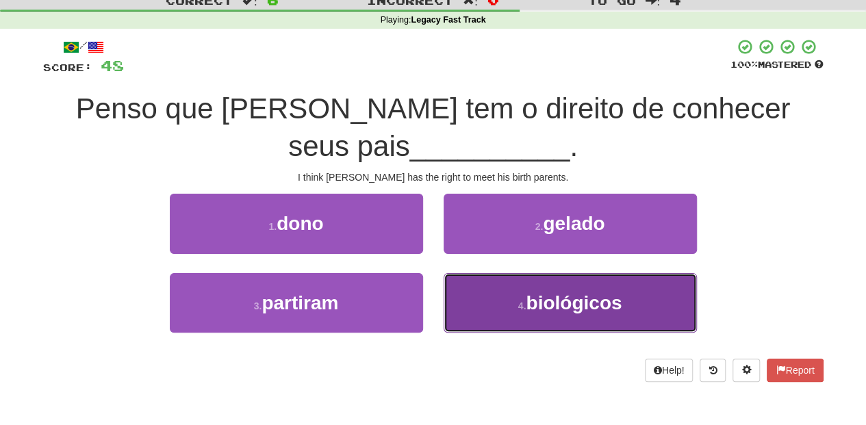
click at [491, 300] on button "4 . biológicos" at bounding box center [569, 303] width 253 height 60
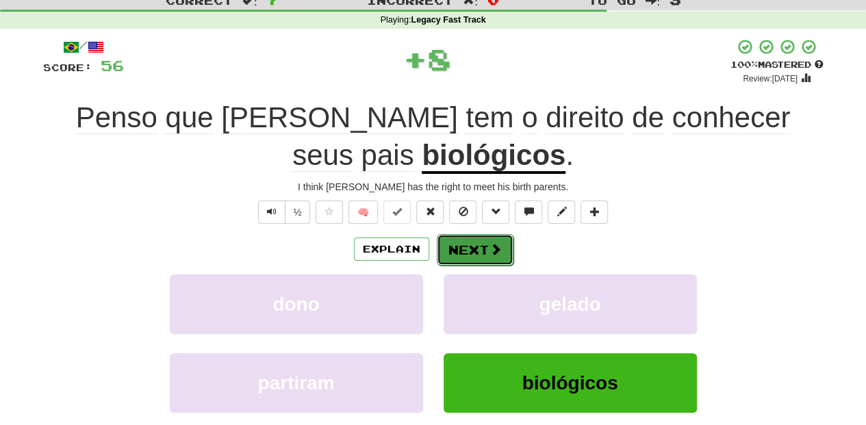
click at [480, 248] on button "Next" at bounding box center [475, 249] width 77 height 31
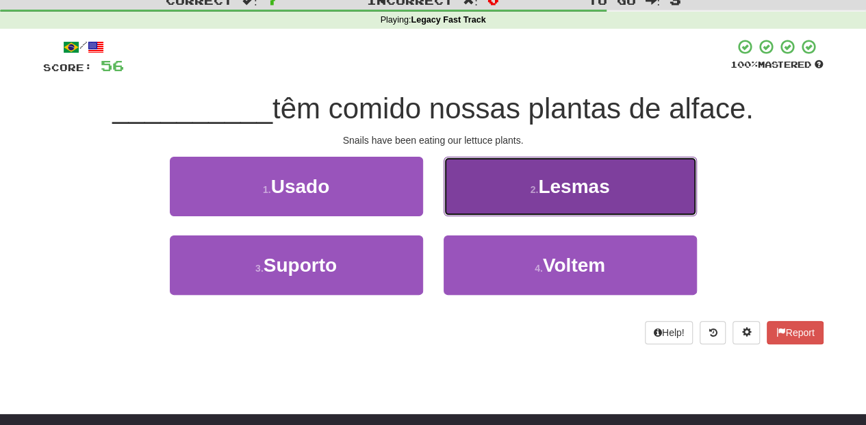
click at [469, 190] on button "2 . Lesmas" at bounding box center [569, 187] width 253 height 60
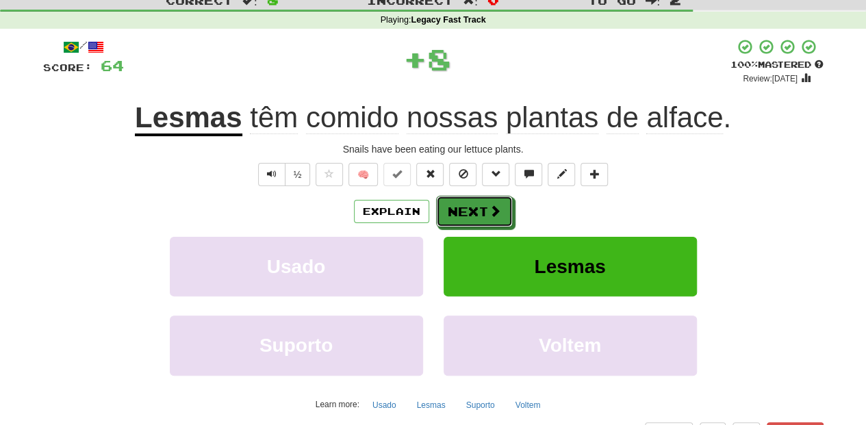
click at [470, 200] on button "Next" at bounding box center [474, 211] width 77 height 31
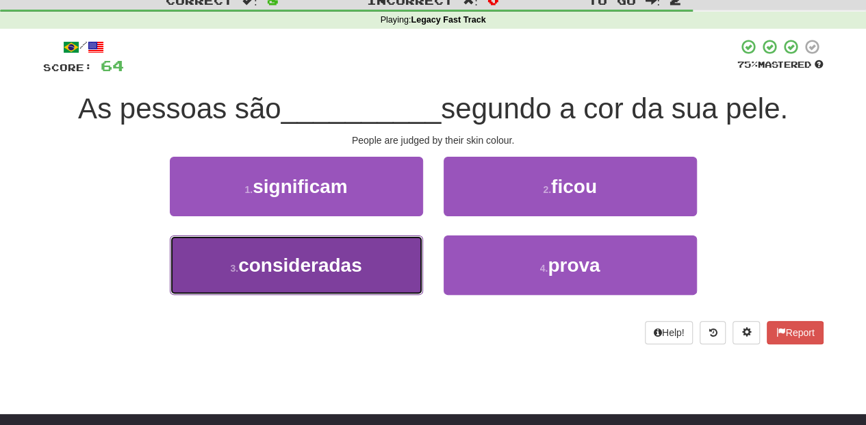
click at [397, 246] on button "3 . consideradas" at bounding box center [296, 265] width 253 height 60
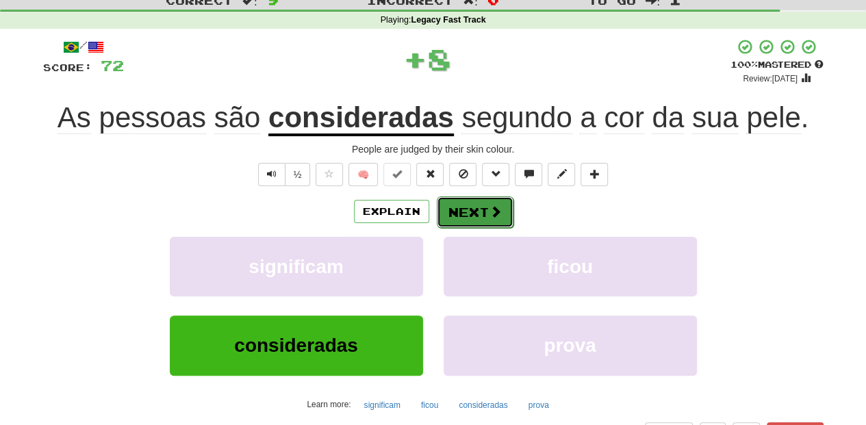
click at [464, 212] on button "Next" at bounding box center [475, 211] width 77 height 31
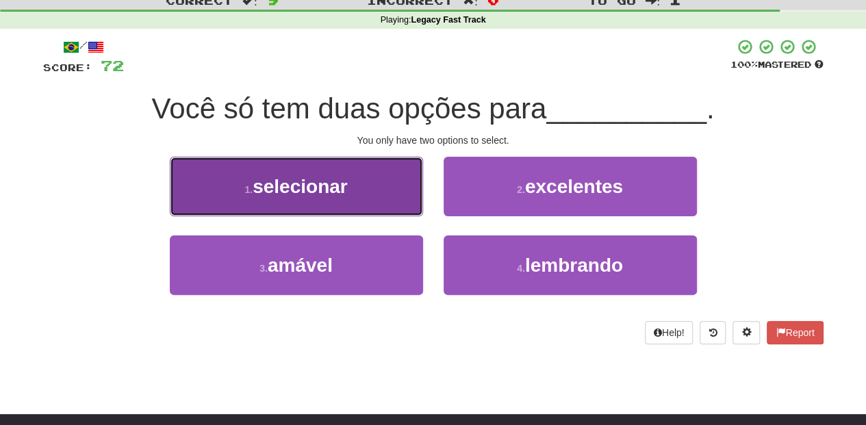
click at [413, 202] on button "1 . selecionar" at bounding box center [296, 187] width 253 height 60
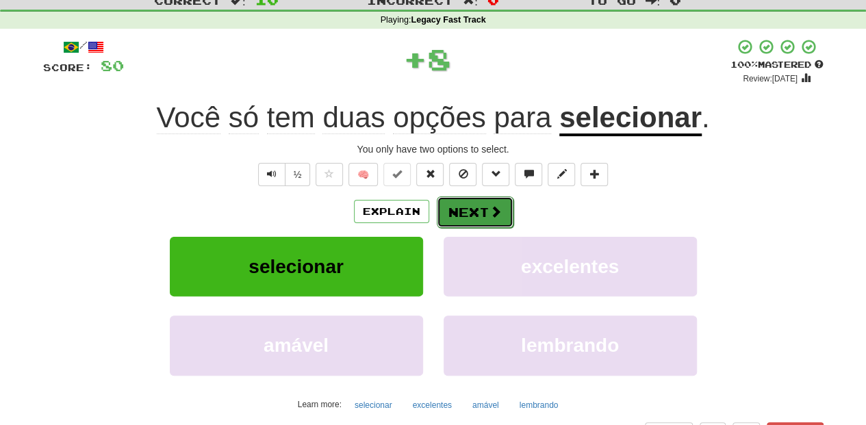
click at [463, 216] on button "Next" at bounding box center [475, 211] width 77 height 31
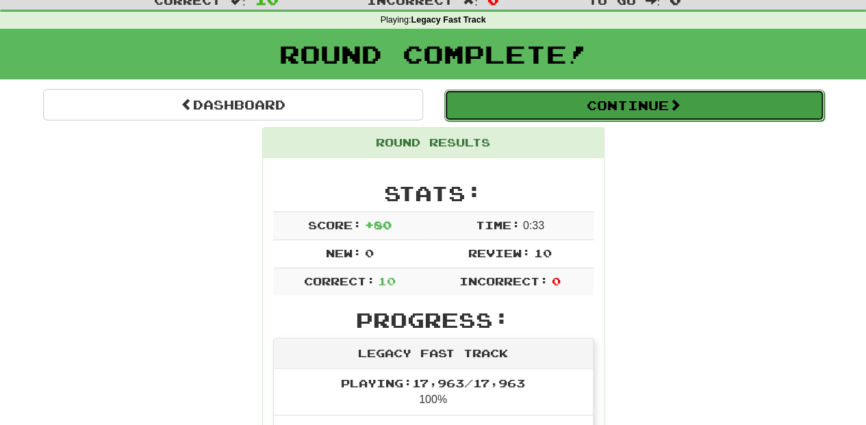
click at [537, 109] on button "Continue" at bounding box center [634, 105] width 380 height 31
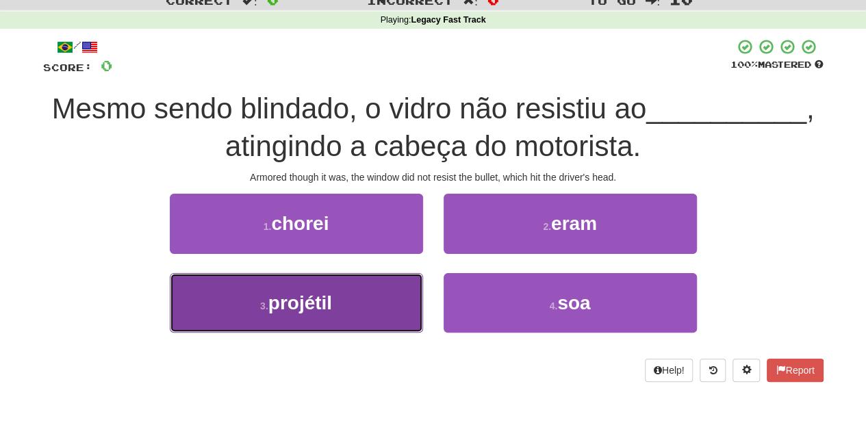
click at [389, 312] on button "3 . projétil" at bounding box center [296, 303] width 253 height 60
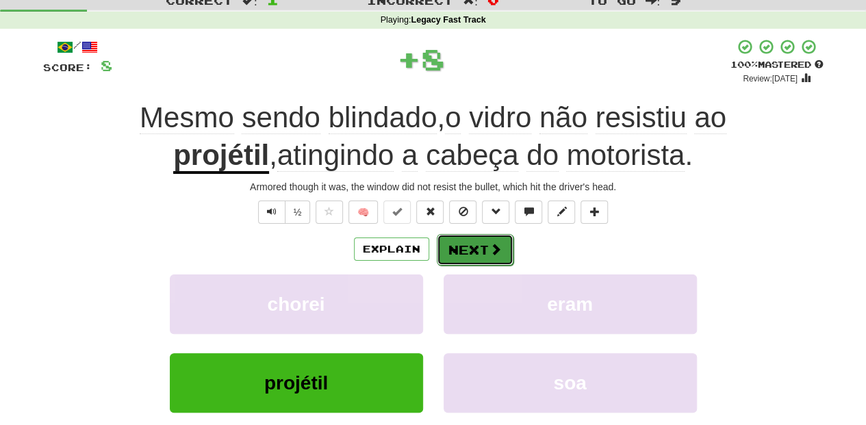
click at [461, 255] on button "Next" at bounding box center [475, 249] width 77 height 31
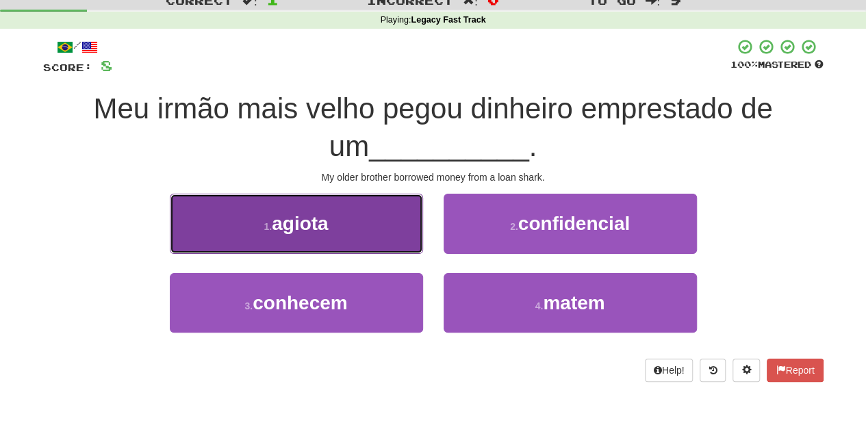
click at [374, 242] on button "1 . agiota" at bounding box center [296, 224] width 253 height 60
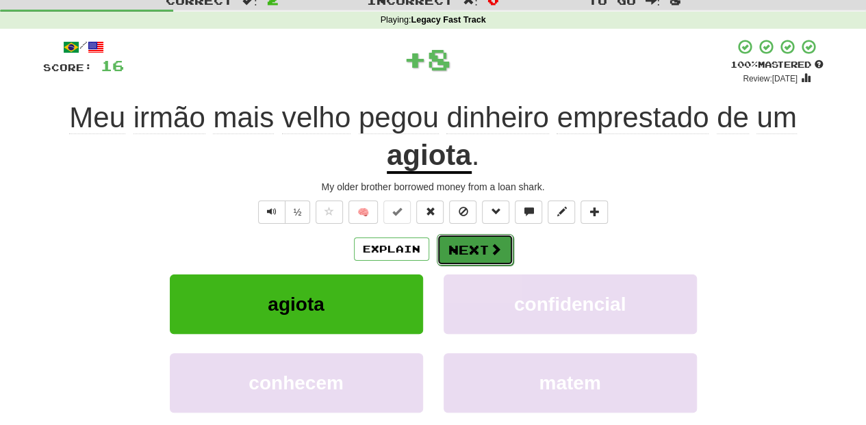
click at [467, 248] on button "Next" at bounding box center [475, 249] width 77 height 31
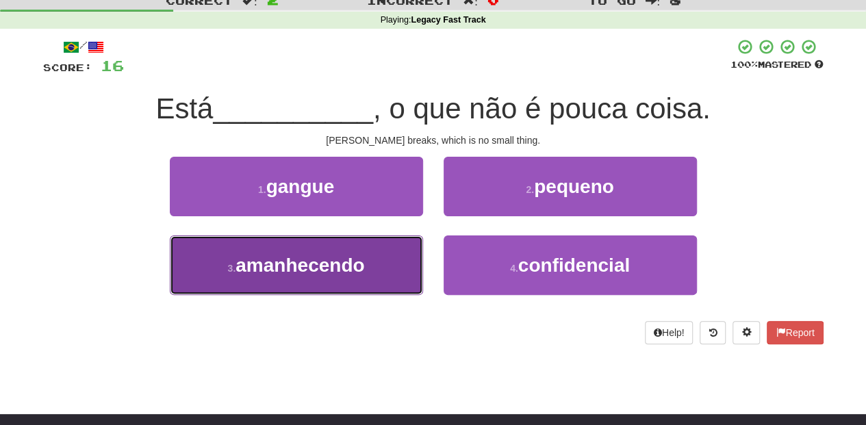
click at [387, 266] on button "3 . amanhecendo" at bounding box center [296, 265] width 253 height 60
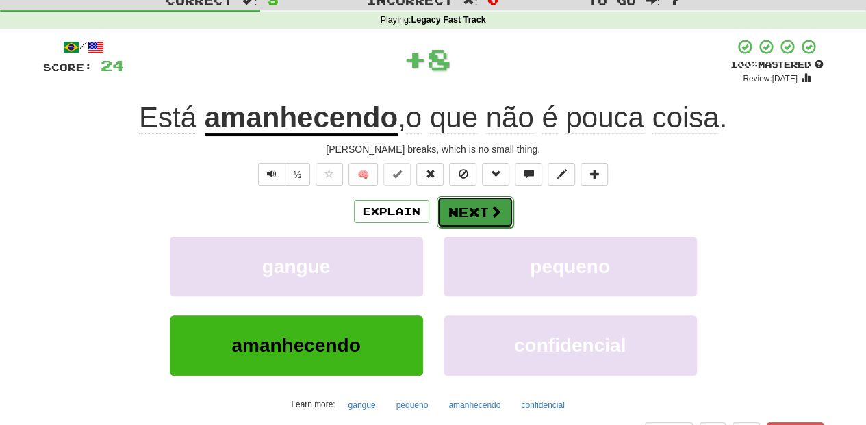
click at [472, 207] on button "Next" at bounding box center [475, 211] width 77 height 31
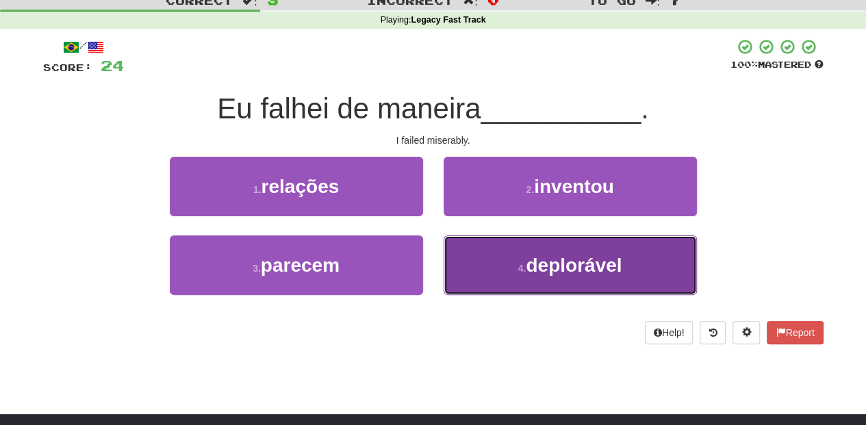
click at [479, 267] on button "4 . deplorável" at bounding box center [569, 265] width 253 height 60
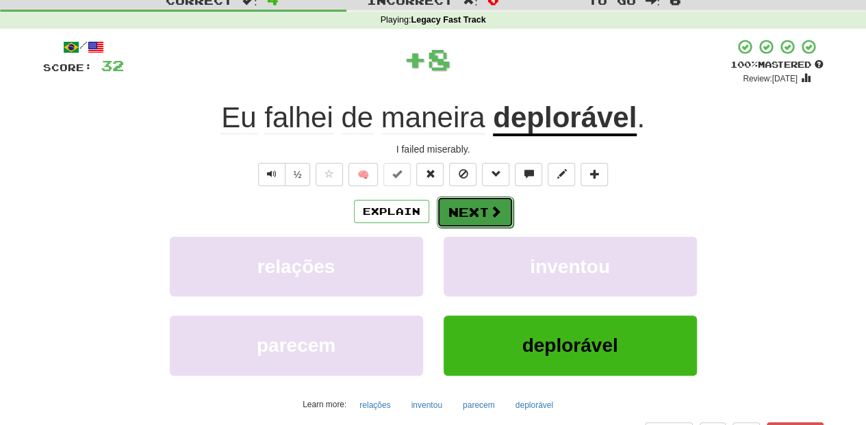
click at [461, 209] on button "Next" at bounding box center [475, 211] width 77 height 31
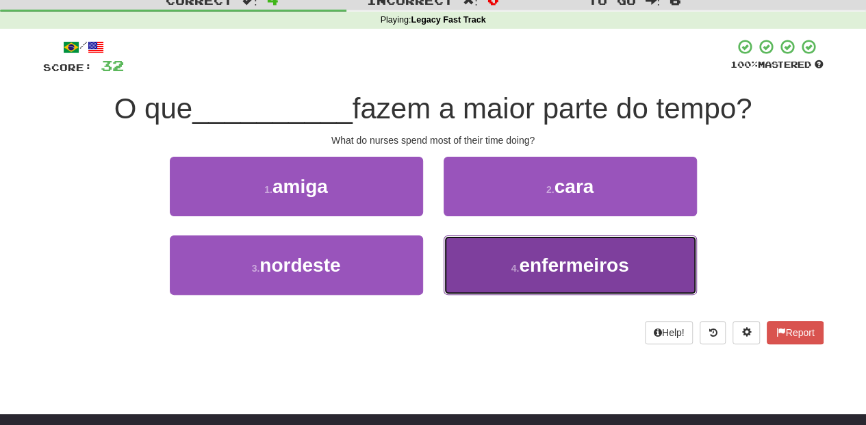
click at [480, 256] on button "4 . enfermeiros" at bounding box center [569, 265] width 253 height 60
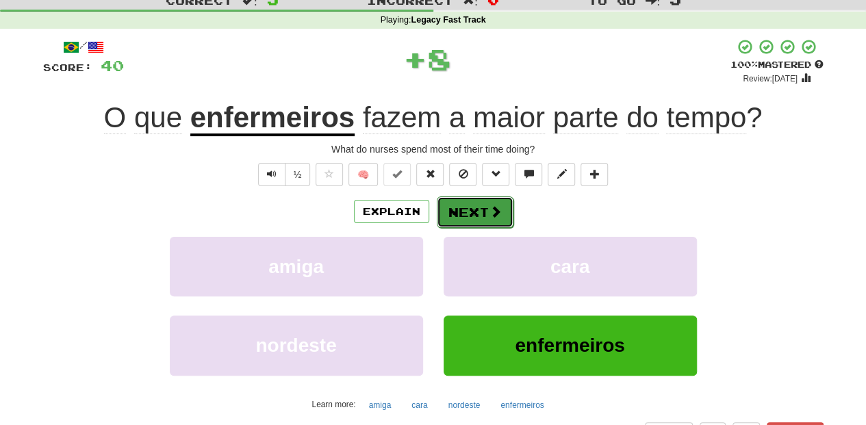
click at [469, 214] on button "Next" at bounding box center [475, 211] width 77 height 31
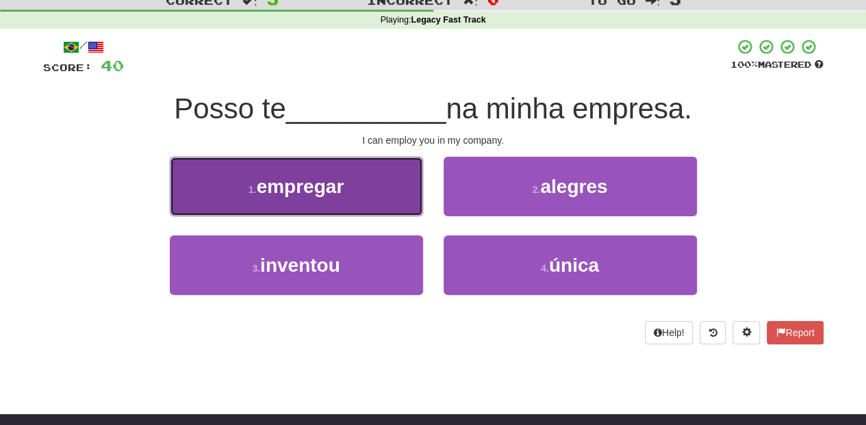
click at [370, 205] on button "1 . empregar" at bounding box center [296, 187] width 253 height 60
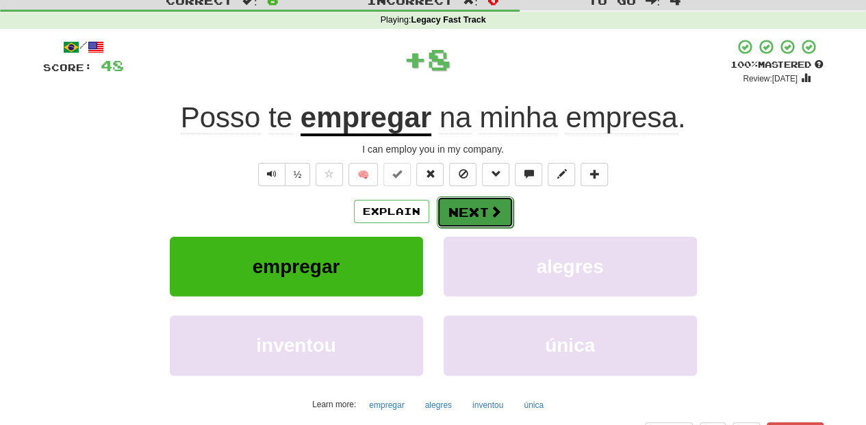
click at [460, 211] on button "Next" at bounding box center [475, 211] width 77 height 31
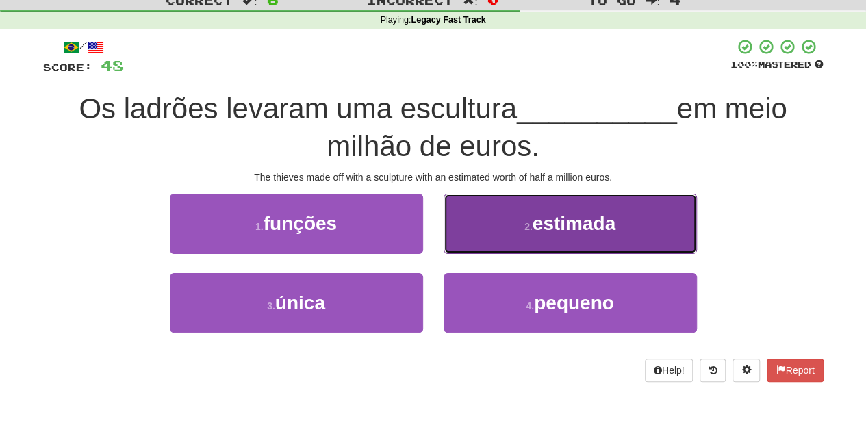
click at [465, 247] on button "2 . estimada" at bounding box center [569, 224] width 253 height 60
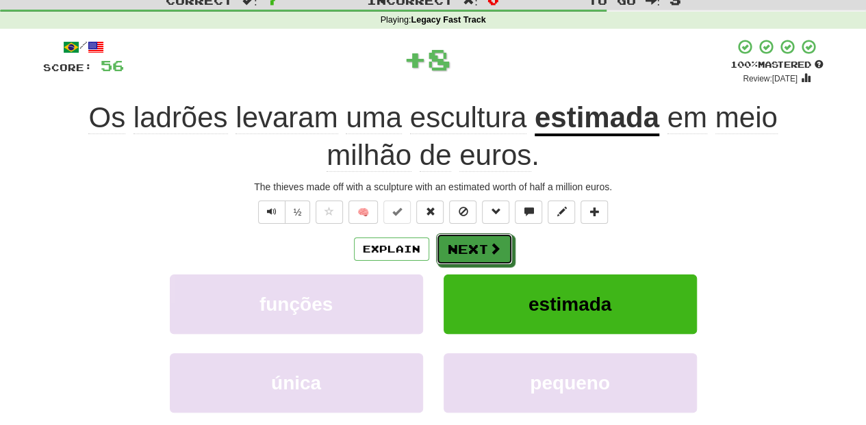
click at [465, 247] on button "Next" at bounding box center [474, 248] width 77 height 31
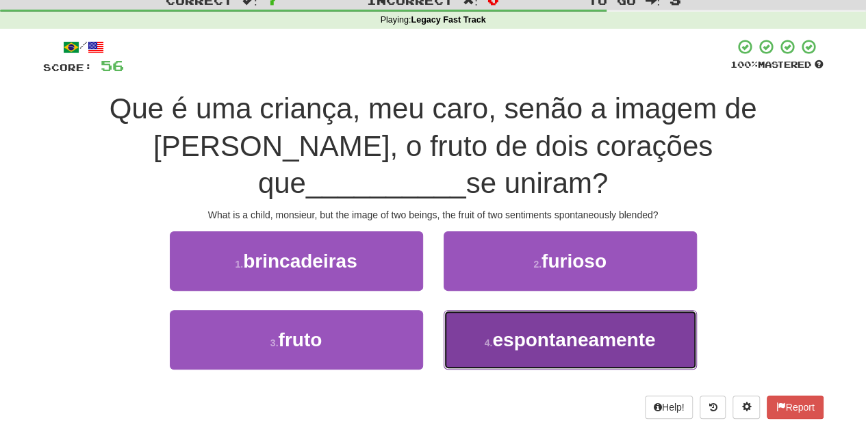
click at [465, 310] on button "4 . espontaneamente" at bounding box center [569, 340] width 253 height 60
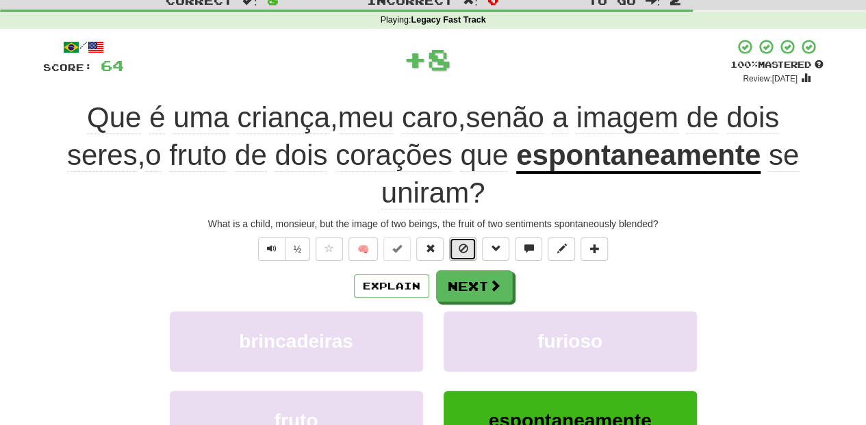
click at [463, 258] on button at bounding box center [462, 248] width 27 height 23
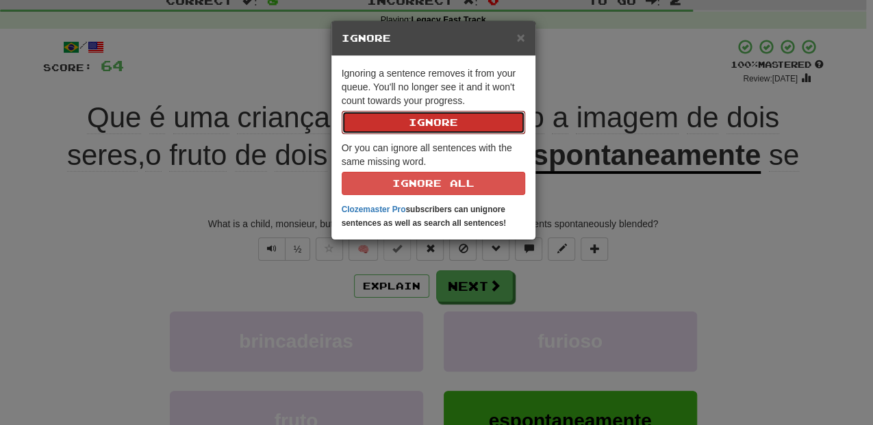
click at [463, 276] on div "× Ignore Ignoring a sentence removes it from your queue. You'll no longer see i…" at bounding box center [436, 212] width 873 height 425
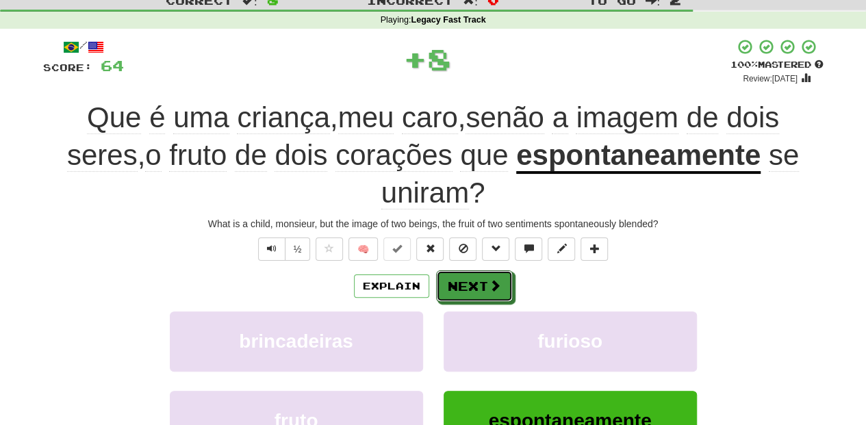
click at [463, 276] on button "Next" at bounding box center [474, 285] width 77 height 31
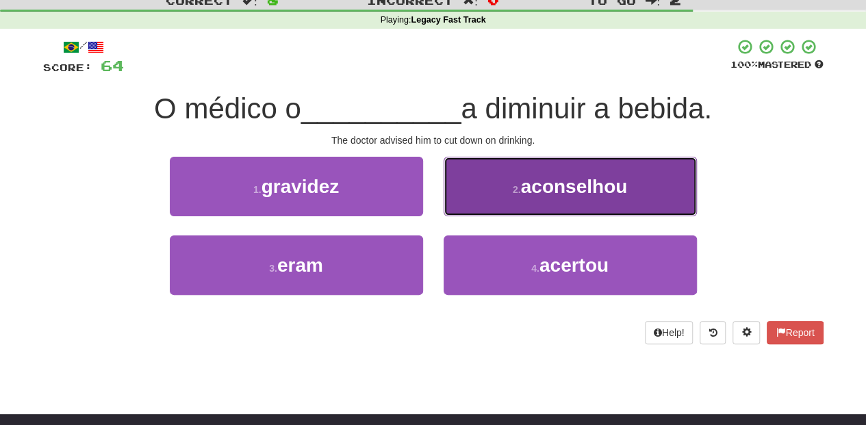
click at [469, 207] on button "2 . aconselhou" at bounding box center [569, 187] width 253 height 60
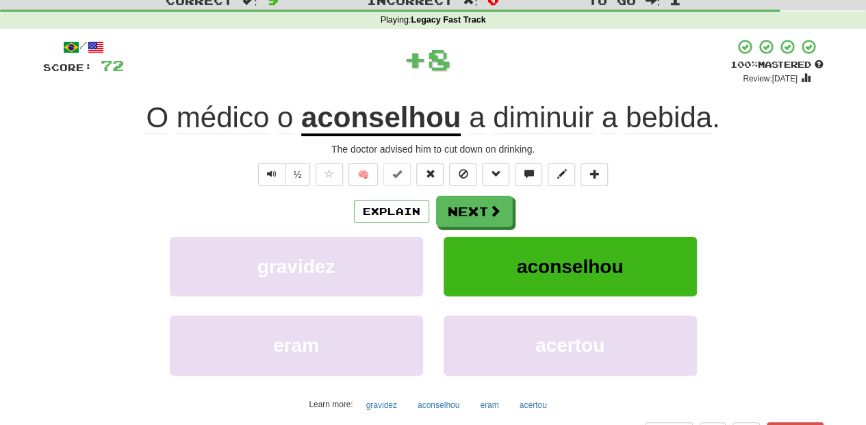
click at [469, 207] on button "Next" at bounding box center [474, 211] width 77 height 31
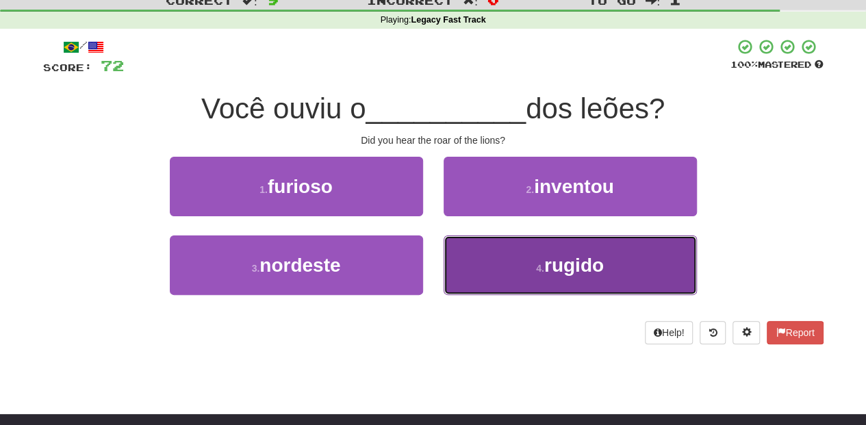
click at [474, 261] on button "4 . rugido" at bounding box center [569, 265] width 253 height 60
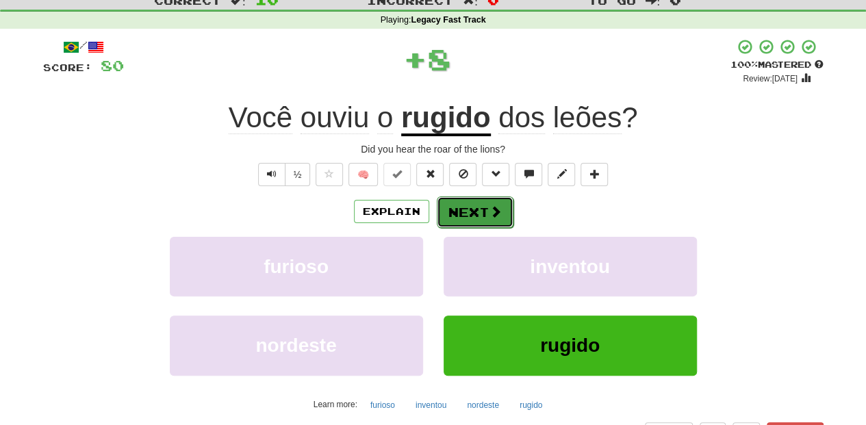
click at [470, 216] on button "Next" at bounding box center [475, 211] width 77 height 31
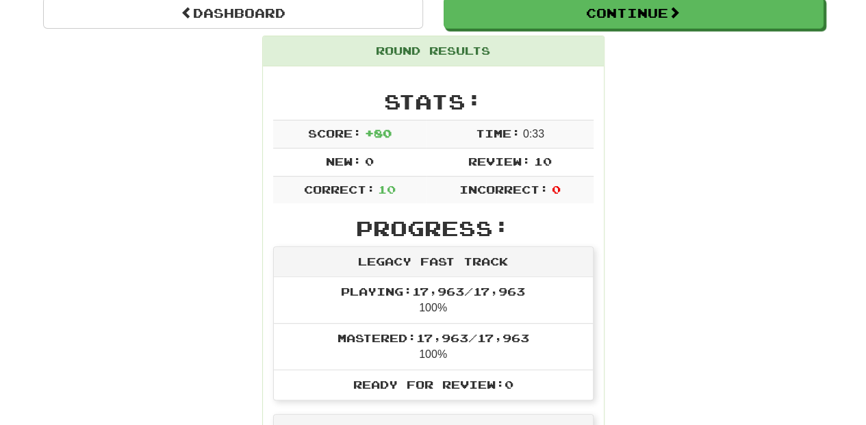
scroll to position [137, 0]
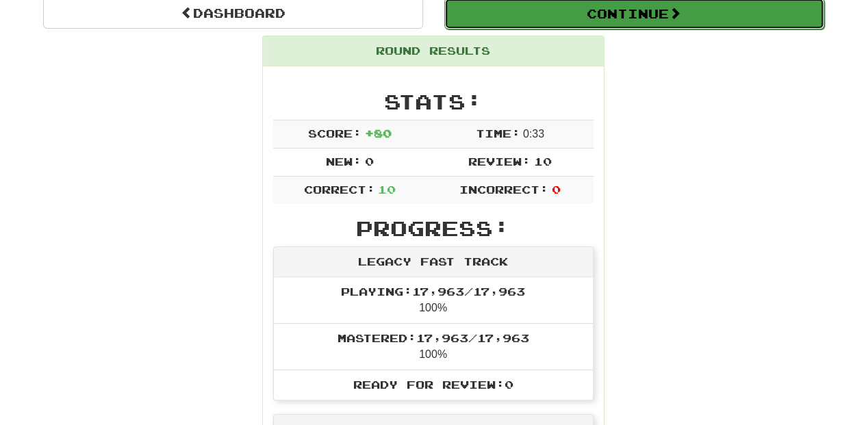
click at [541, 21] on button "Continue" at bounding box center [634, 13] width 380 height 31
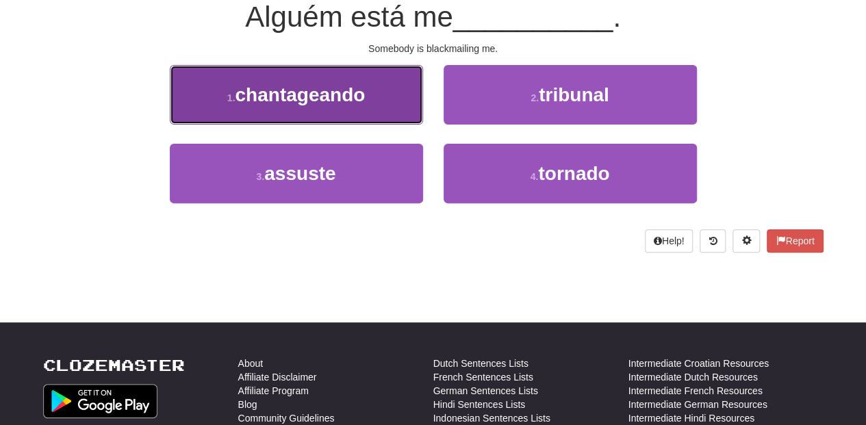
click at [339, 103] on span "chantageando" at bounding box center [300, 94] width 130 height 21
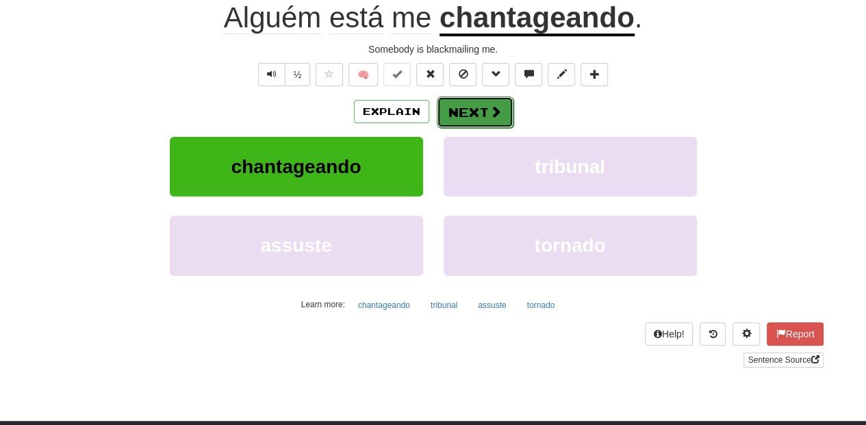
click at [464, 112] on button "Next" at bounding box center [475, 111] width 77 height 31
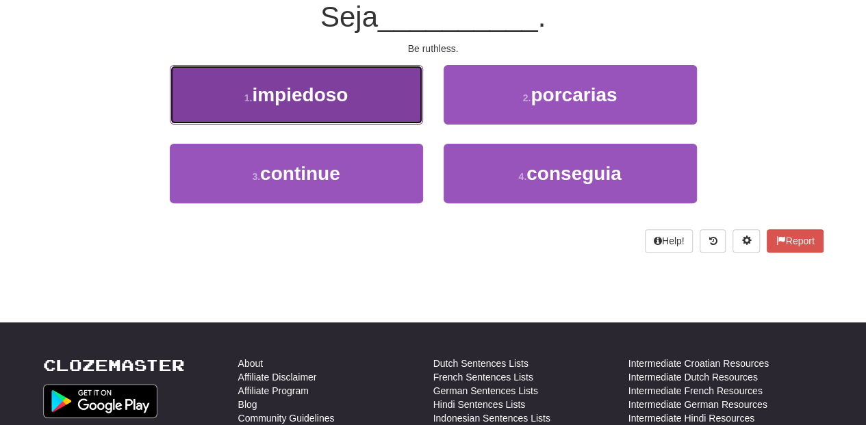
click at [353, 116] on button "1 . impiedoso" at bounding box center [296, 95] width 253 height 60
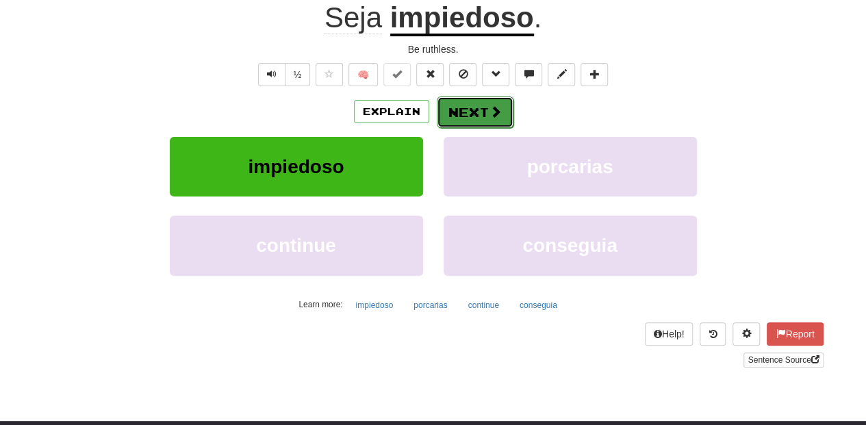
click at [461, 115] on button "Next" at bounding box center [475, 111] width 77 height 31
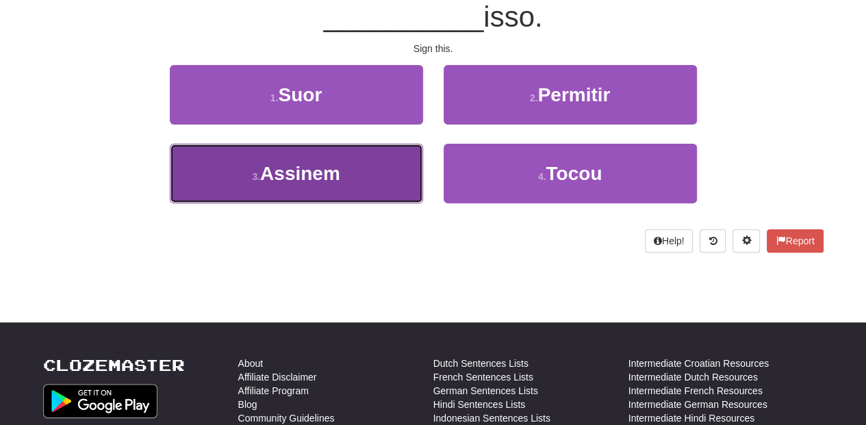
click at [397, 157] on button "3 . Assinem" at bounding box center [296, 174] width 253 height 60
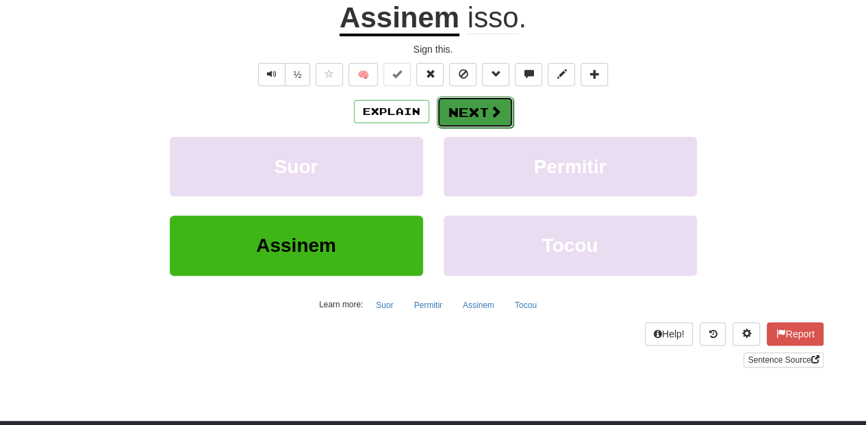
click at [463, 114] on button "Next" at bounding box center [475, 111] width 77 height 31
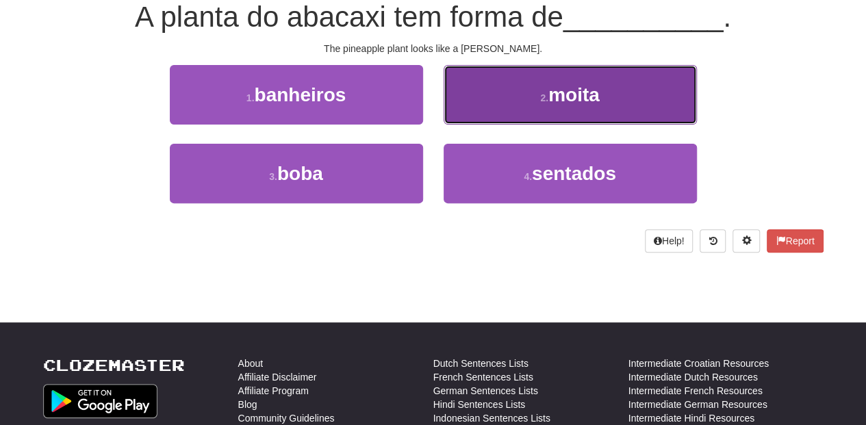
click at [465, 99] on button "2 . moita" at bounding box center [569, 95] width 253 height 60
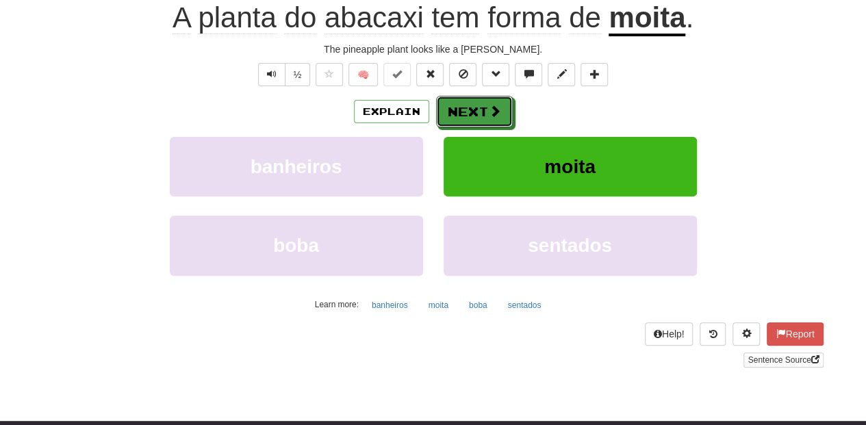
click at [469, 112] on button "Next" at bounding box center [474, 111] width 77 height 31
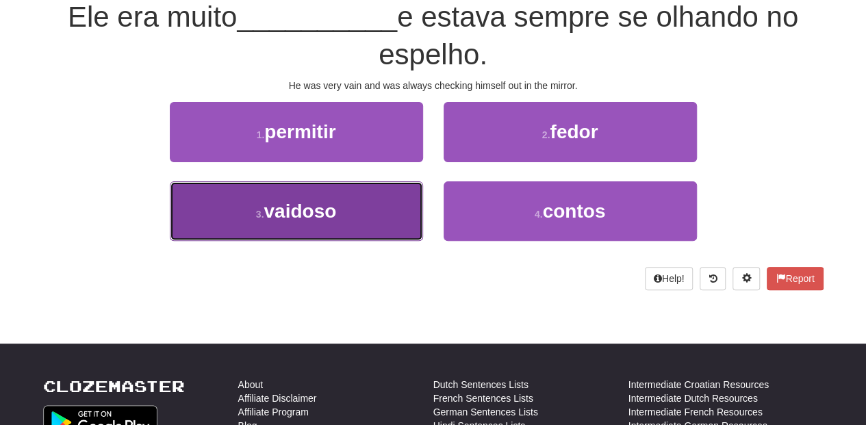
click at [391, 204] on button "3 . vaidoso" at bounding box center [296, 211] width 253 height 60
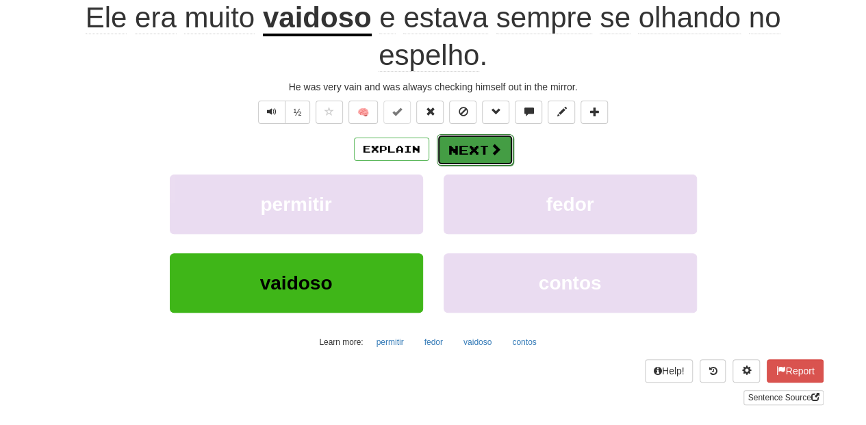
click at [459, 153] on button "Next" at bounding box center [475, 149] width 77 height 31
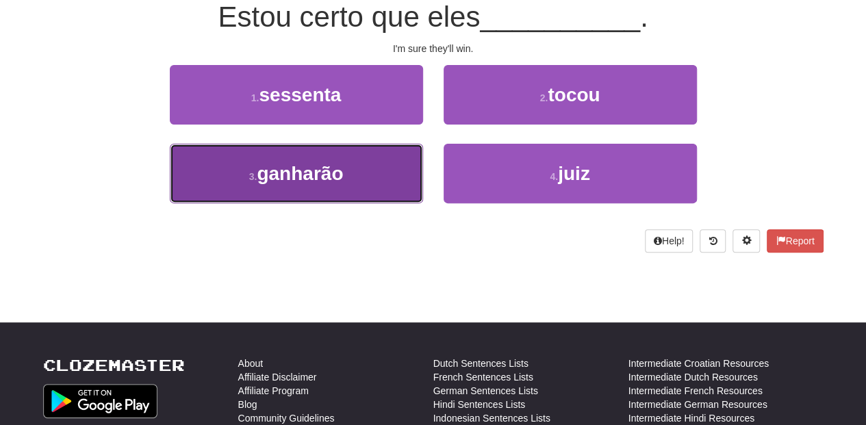
click at [372, 174] on button "3 . ganharão" at bounding box center [296, 174] width 253 height 60
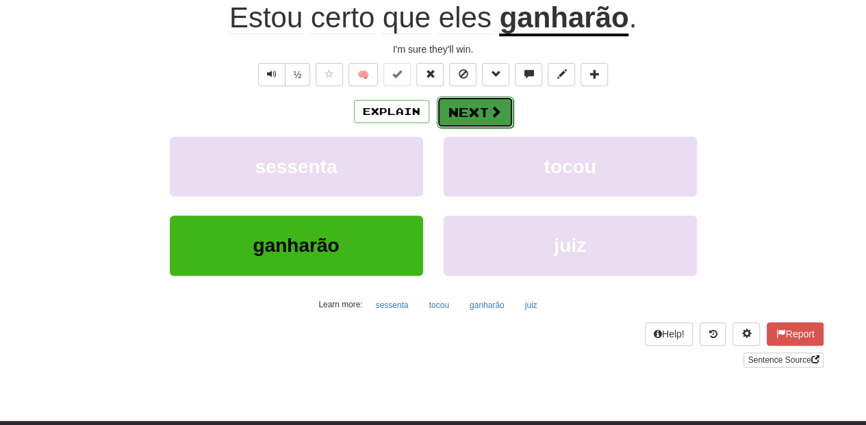
click at [471, 116] on button "Next" at bounding box center [475, 111] width 77 height 31
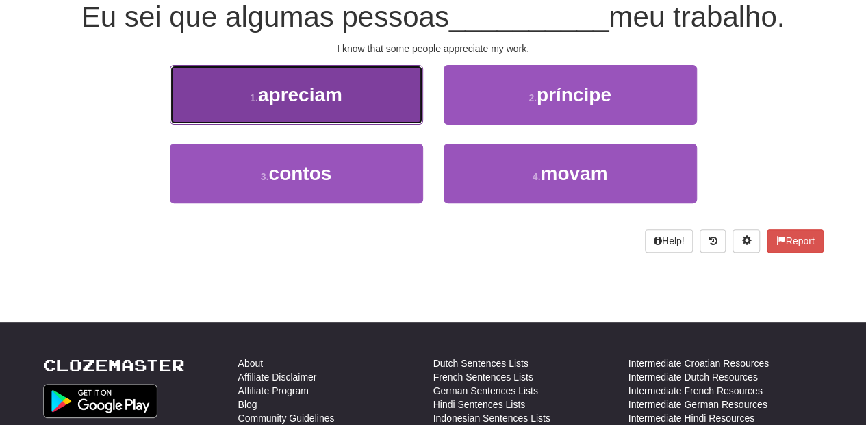
click at [381, 105] on button "1 . apreciam" at bounding box center [296, 95] width 253 height 60
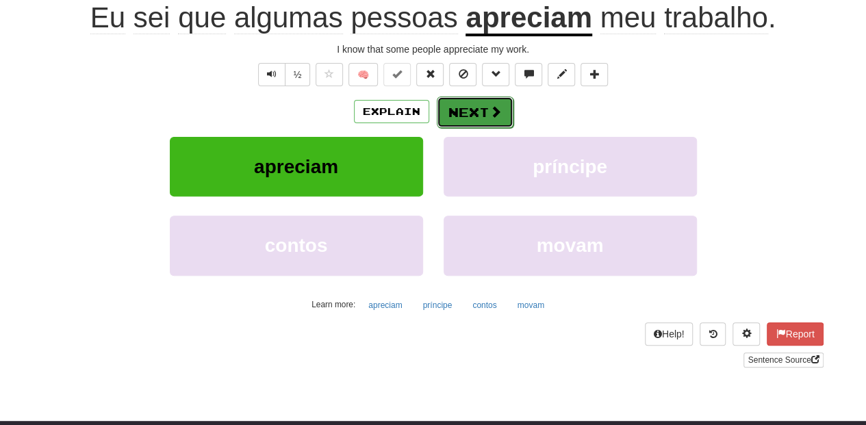
click at [456, 114] on button "Next" at bounding box center [475, 111] width 77 height 31
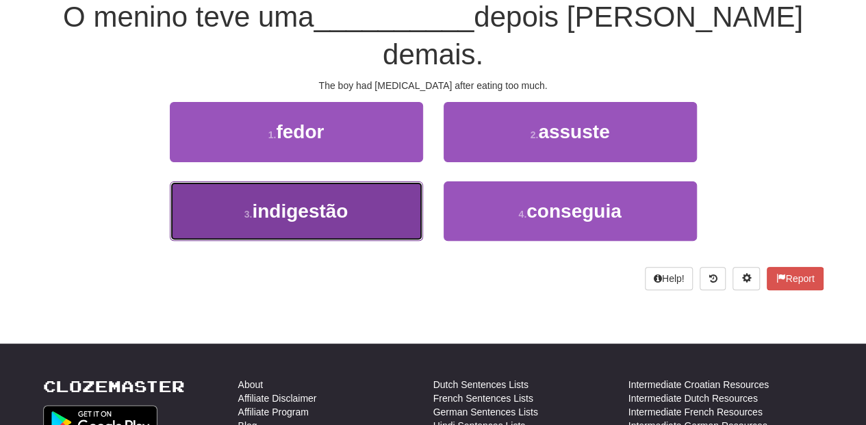
click at [383, 181] on button "3 . indigestão" at bounding box center [296, 211] width 253 height 60
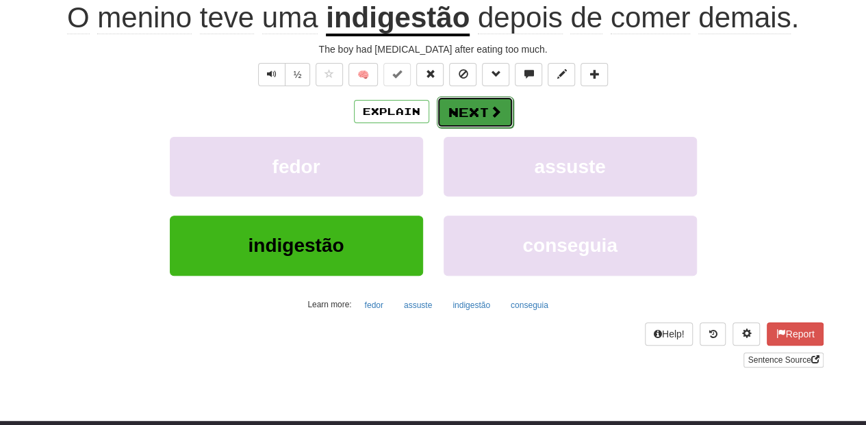
click at [461, 107] on button "Next" at bounding box center [475, 111] width 77 height 31
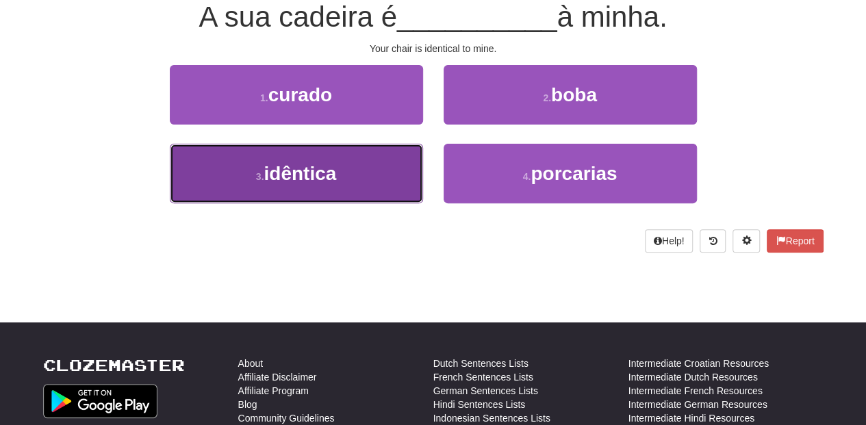
click at [379, 157] on button "3 . idêntica" at bounding box center [296, 174] width 253 height 60
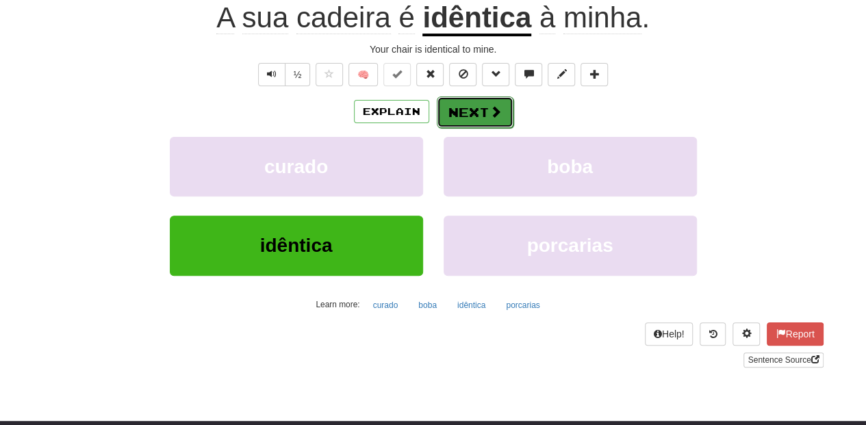
click at [463, 117] on button "Next" at bounding box center [475, 111] width 77 height 31
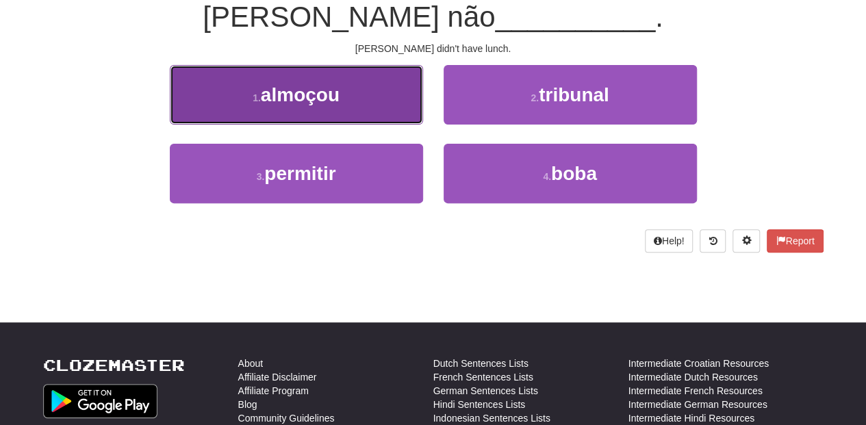
click at [383, 101] on button "1 . almoçou" at bounding box center [296, 95] width 253 height 60
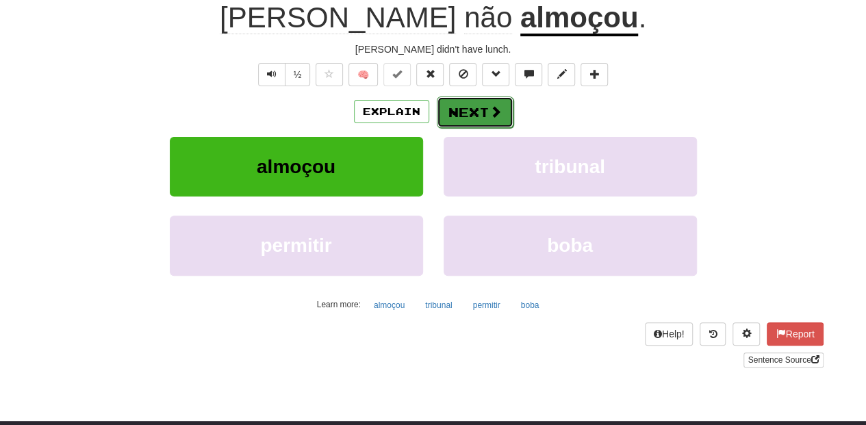
click at [463, 112] on button "Next" at bounding box center [475, 111] width 77 height 31
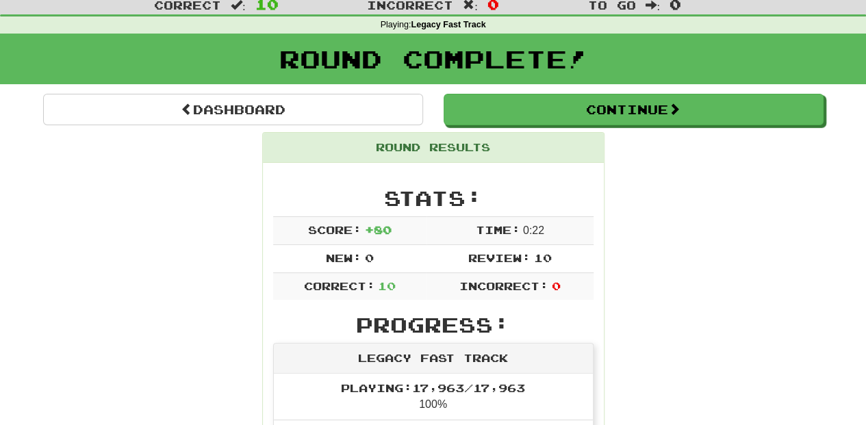
scroll to position [23, 0]
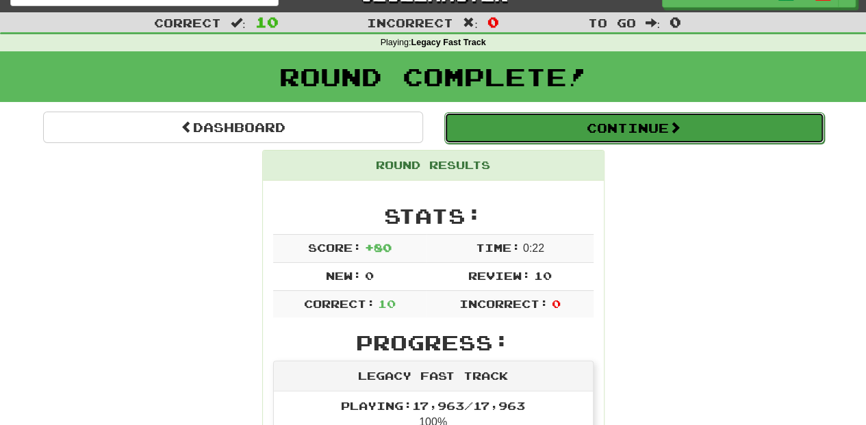
click at [526, 137] on button "Continue" at bounding box center [634, 127] width 380 height 31
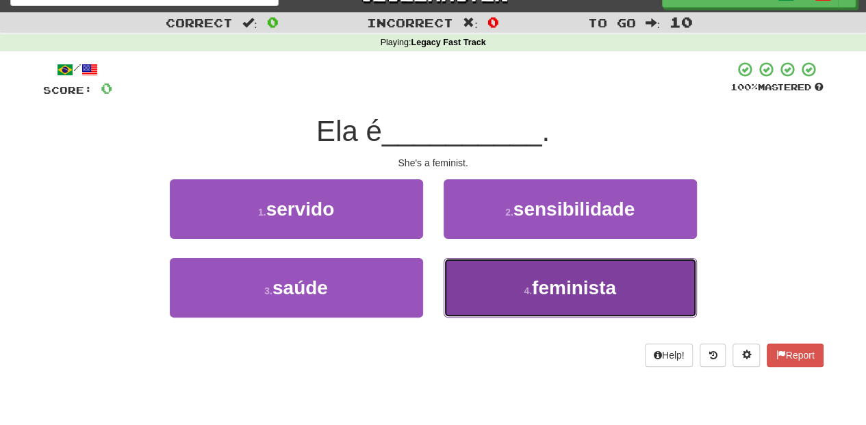
click at [491, 282] on button "4 . feminista" at bounding box center [569, 288] width 253 height 60
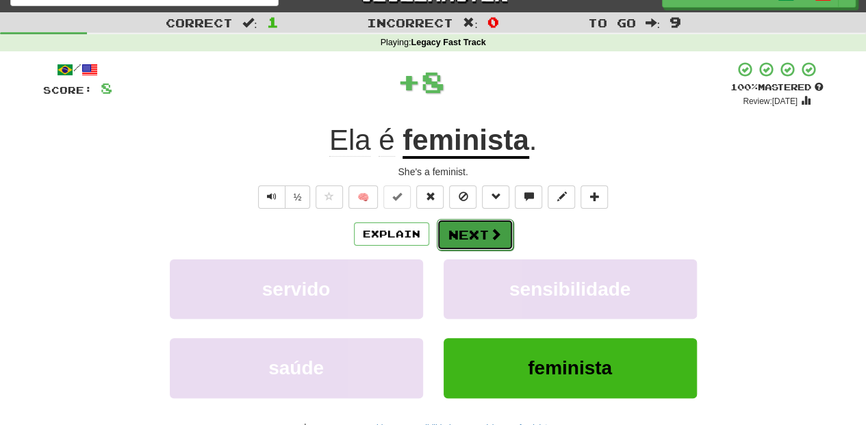
click at [461, 230] on button "Next" at bounding box center [475, 234] width 77 height 31
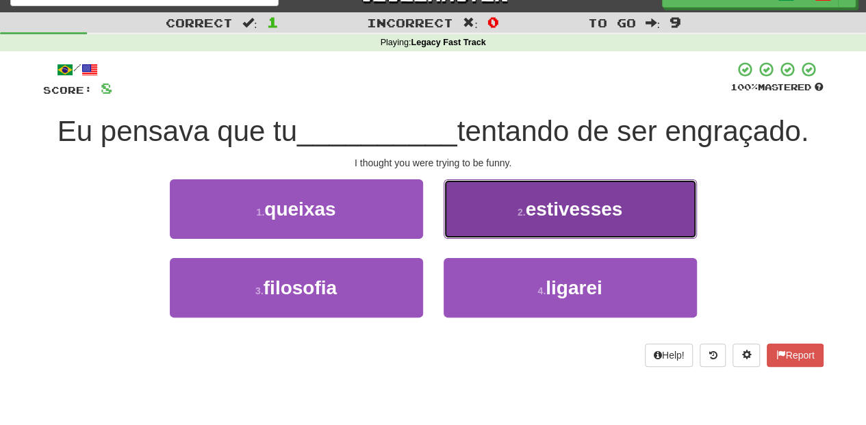
click at [476, 224] on button "2 . estivesses" at bounding box center [569, 209] width 253 height 60
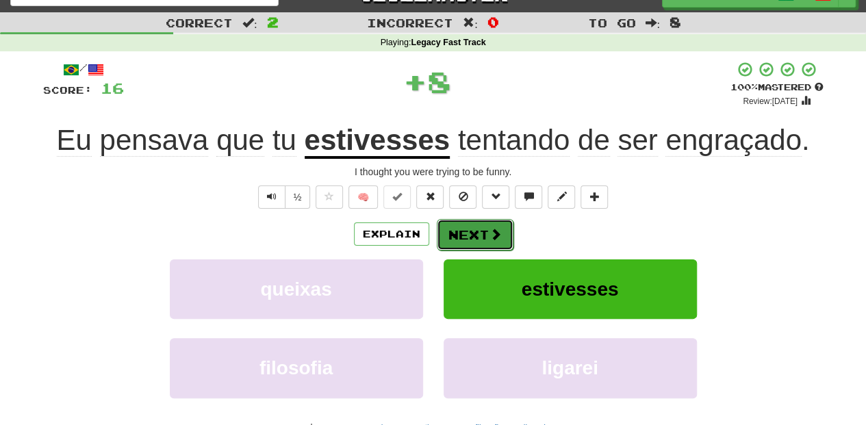
click at [476, 228] on button "Next" at bounding box center [475, 234] width 77 height 31
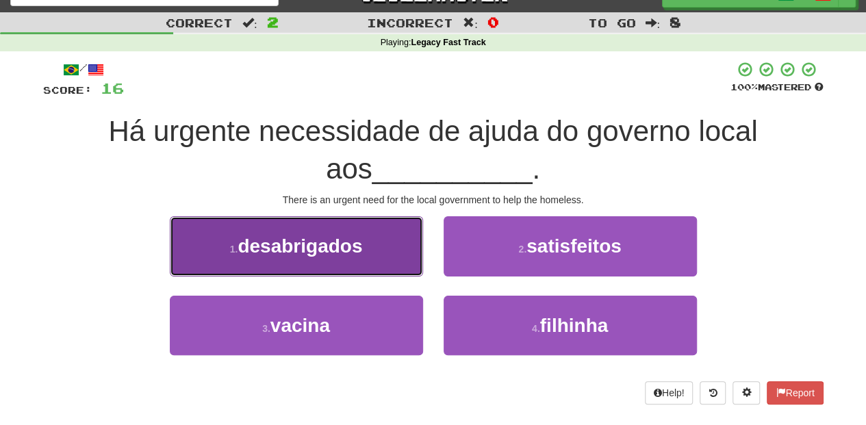
click at [363, 257] on button "1 . desabrigados" at bounding box center [296, 246] width 253 height 60
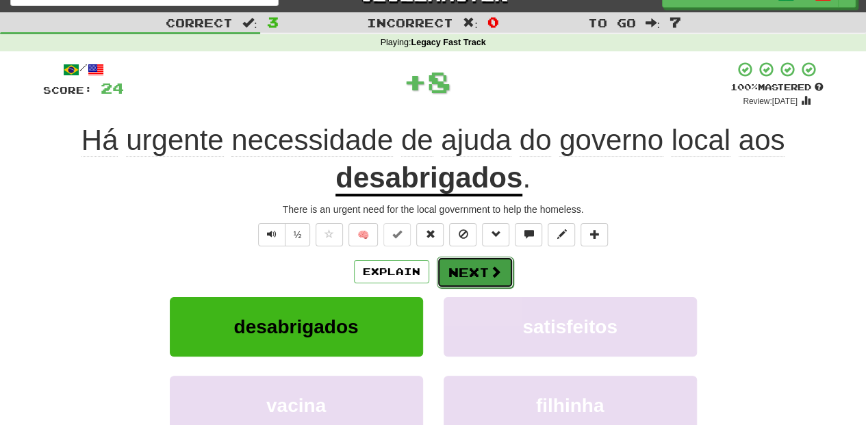
click at [449, 260] on button "Next" at bounding box center [475, 272] width 77 height 31
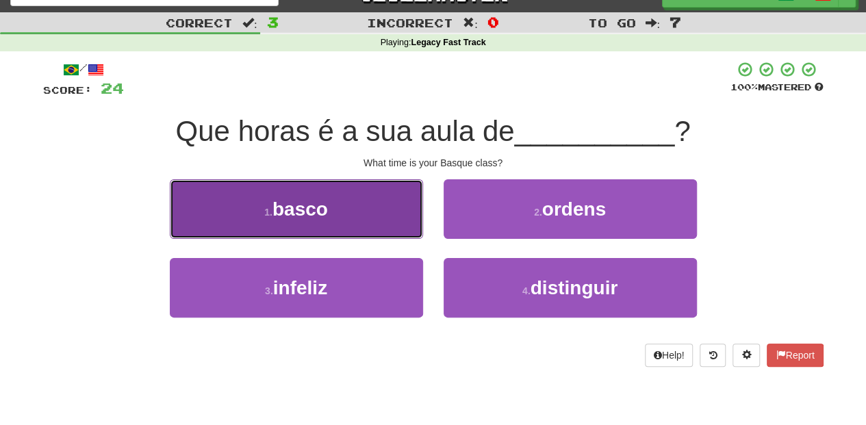
click at [357, 218] on button "1 . basco" at bounding box center [296, 209] width 253 height 60
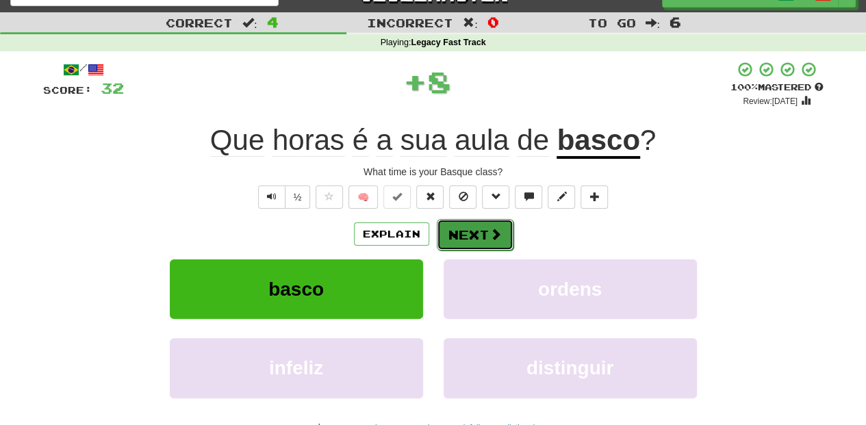
click at [464, 232] on button "Next" at bounding box center [475, 234] width 77 height 31
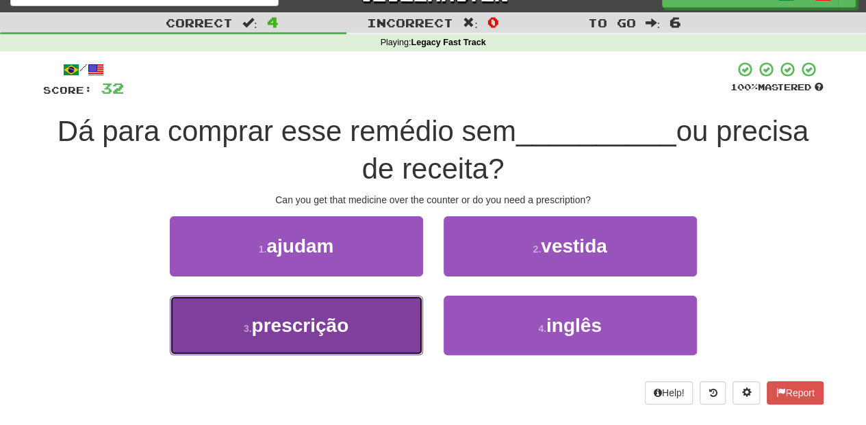
click at [407, 324] on button "3 . prescrição" at bounding box center [296, 326] width 253 height 60
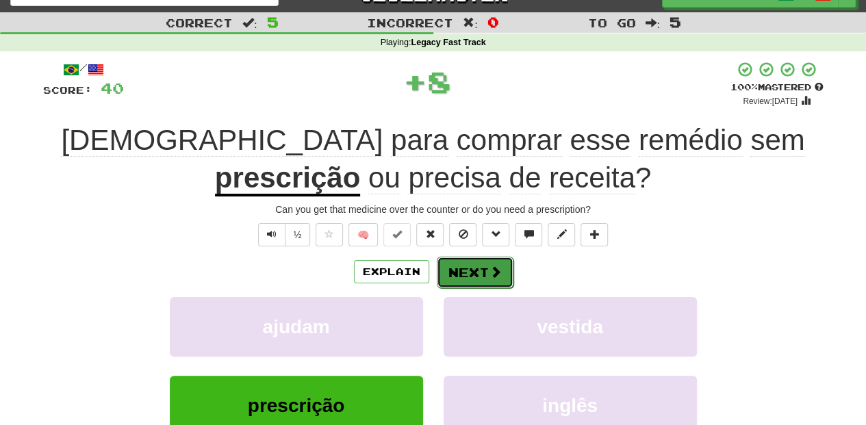
click at [463, 263] on button "Next" at bounding box center [475, 272] width 77 height 31
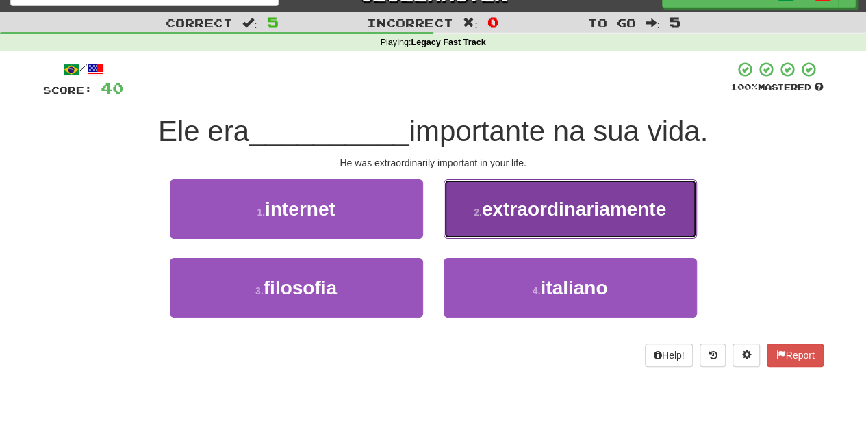
click at [491, 223] on button "2 . extraordinariamente" at bounding box center [569, 209] width 253 height 60
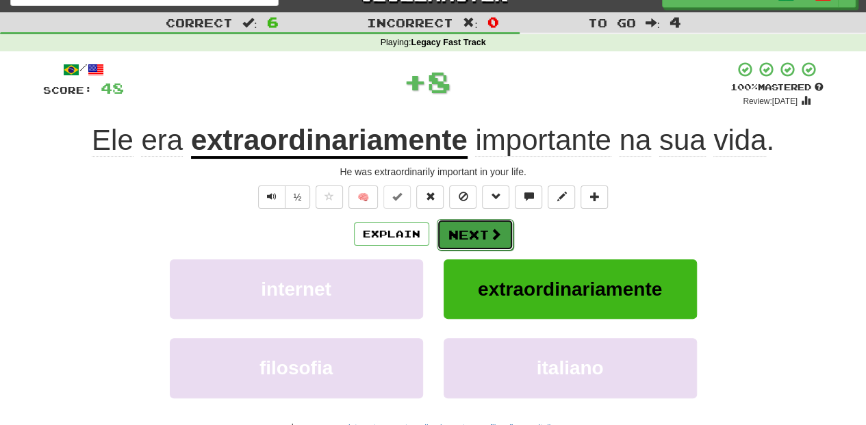
click at [487, 224] on button "Next" at bounding box center [475, 234] width 77 height 31
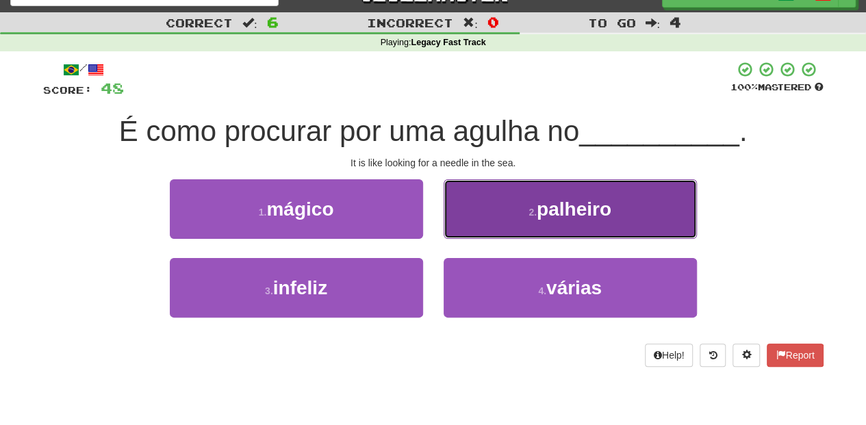
click at [480, 218] on button "2 . palheiro" at bounding box center [569, 209] width 253 height 60
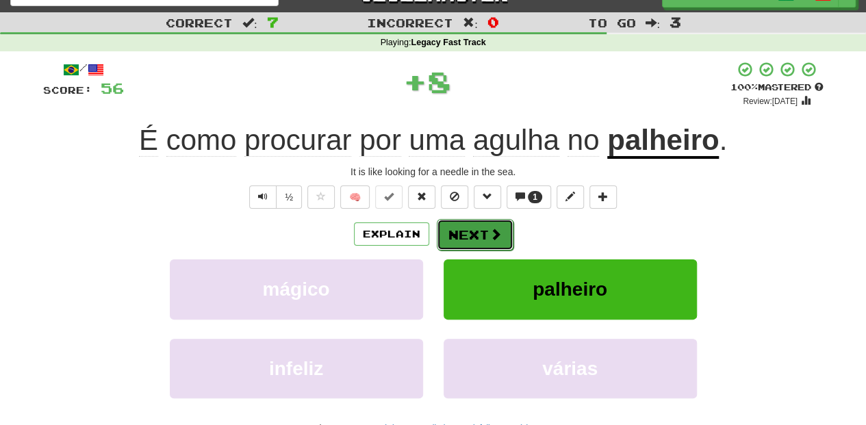
click at [478, 221] on button "Next" at bounding box center [475, 234] width 77 height 31
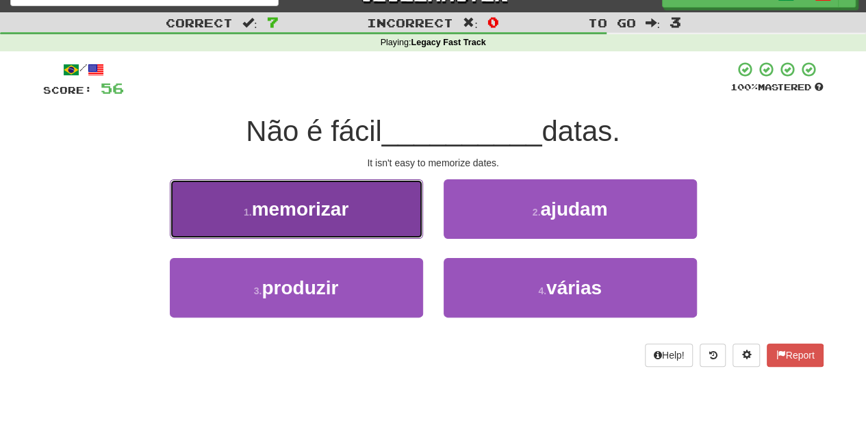
click at [357, 219] on button "1 . memorizar" at bounding box center [296, 209] width 253 height 60
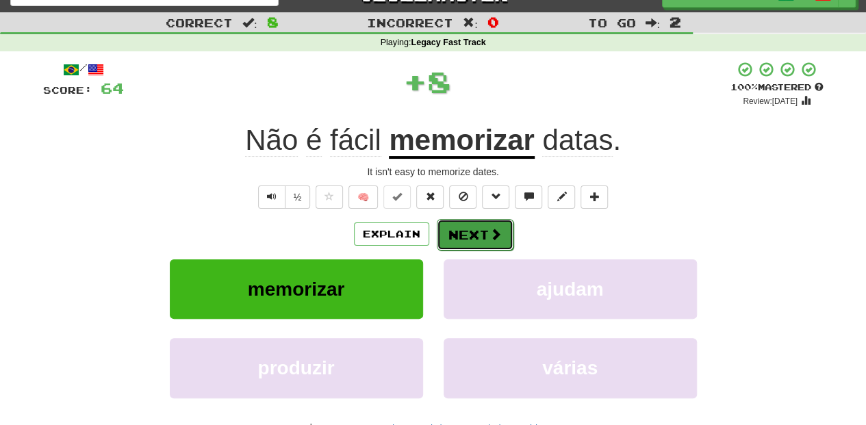
click at [485, 229] on button "Next" at bounding box center [475, 234] width 77 height 31
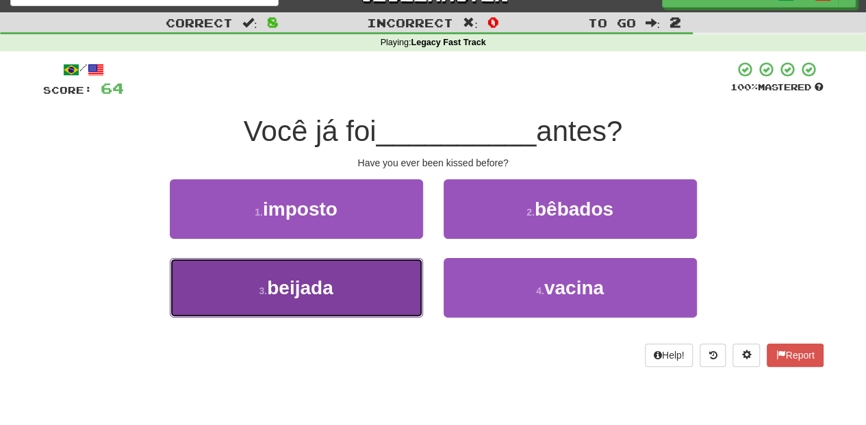
click at [368, 285] on button "3 . beijada" at bounding box center [296, 288] width 253 height 60
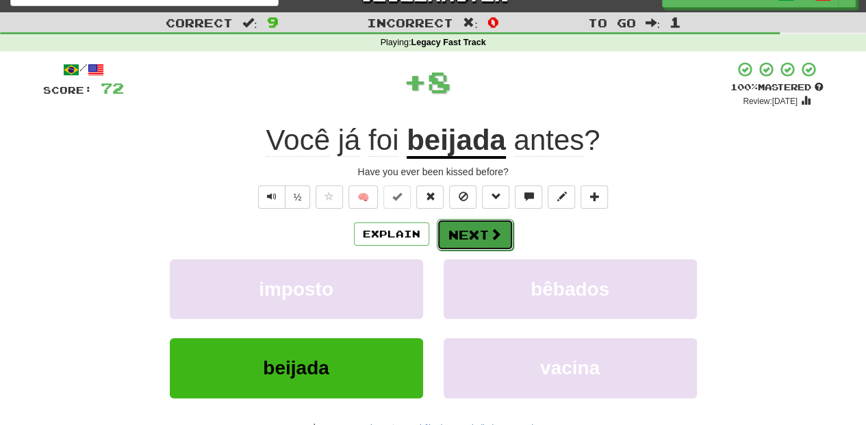
click at [482, 231] on button "Next" at bounding box center [475, 234] width 77 height 31
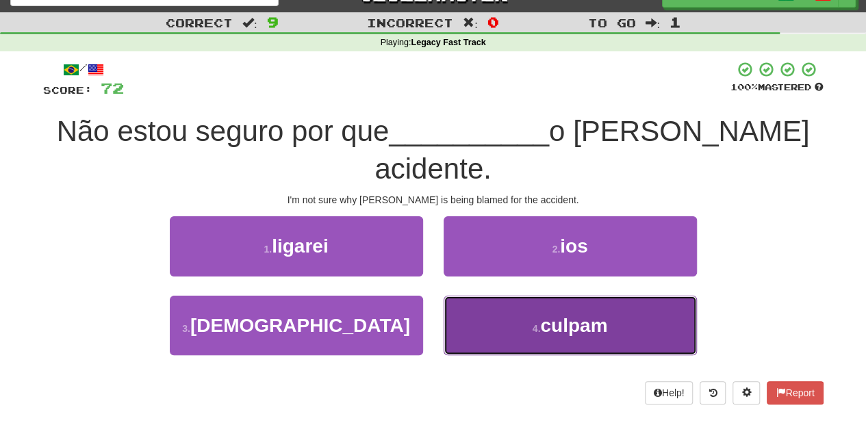
click at [489, 296] on button "4 . culpam" at bounding box center [569, 326] width 253 height 60
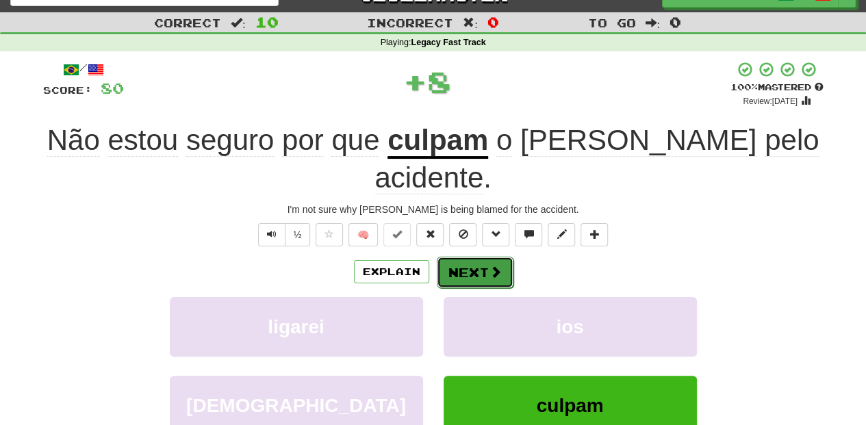
click at [474, 257] on button "Next" at bounding box center [475, 272] width 77 height 31
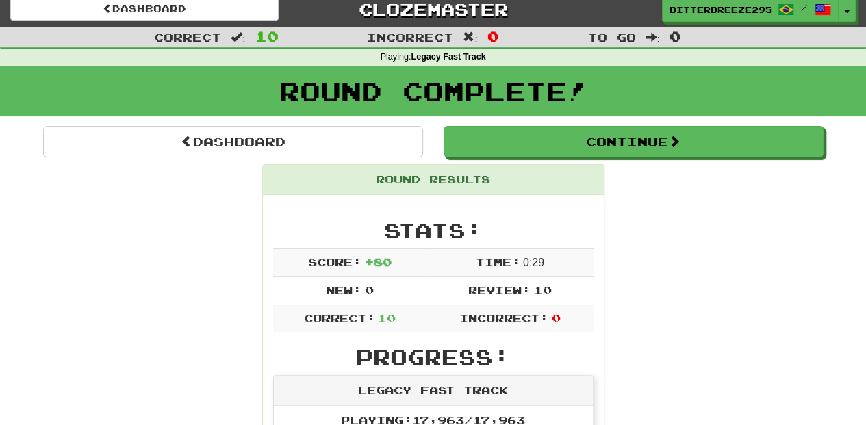
scroll to position [0, 0]
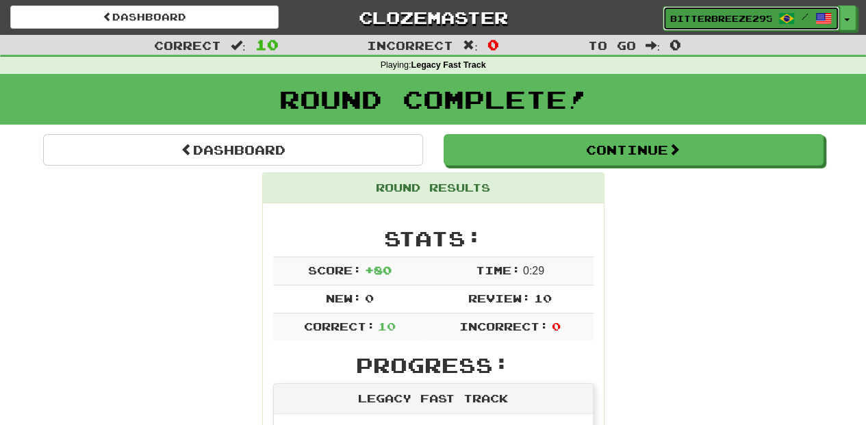
click at [698, 14] on span "BitterBreeze2956" at bounding box center [720, 18] width 101 height 12
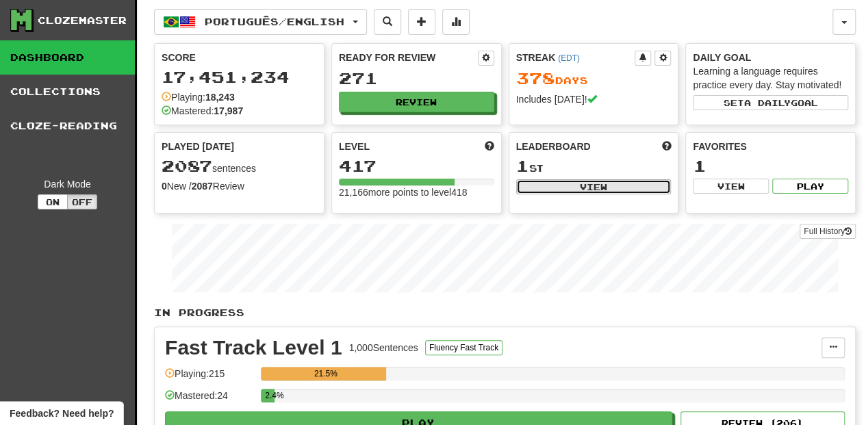
click at [578, 183] on button "View" at bounding box center [593, 186] width 155 height 15
select select "**********"
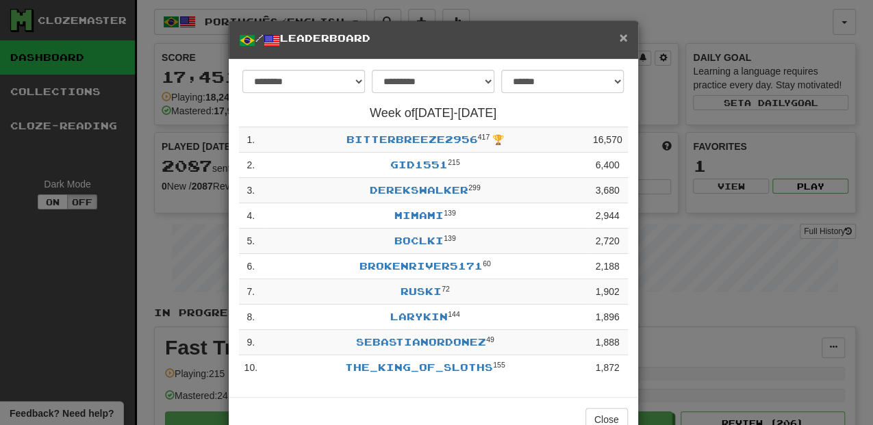
click at [619, 38] on span "×" at bounding box center [623, 37] width 8 height 16
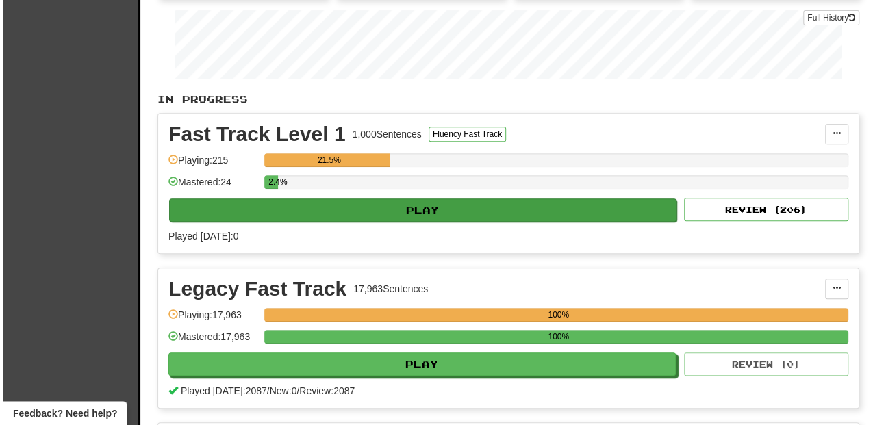
scroll to position [274, 0]
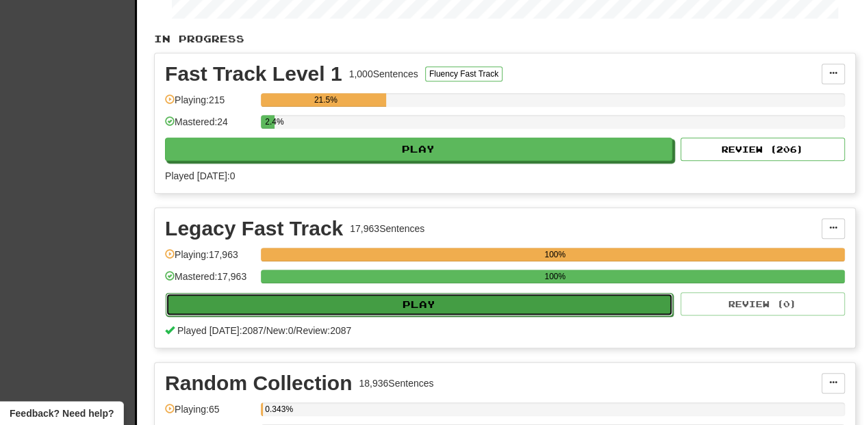
click at [392, 298] on button "Play" at bounding box center [419, 304] width 507 height 23
select select "**"
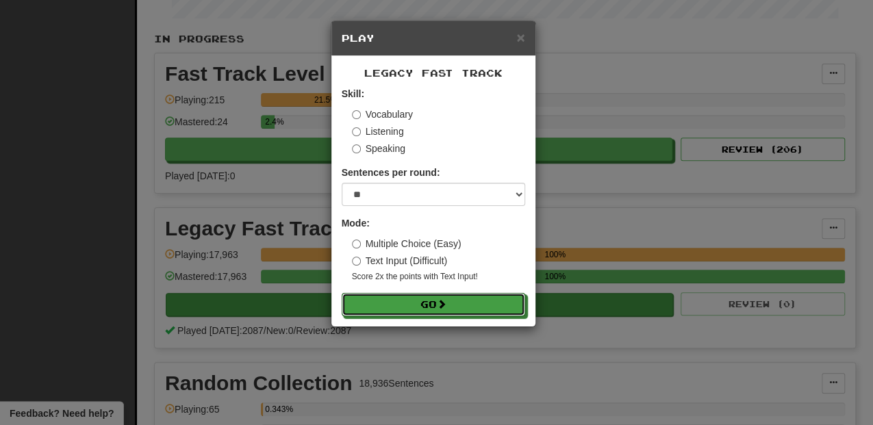
click at [392, 298] on button "Go" at bounding box center [432, 304] width 183 height 23
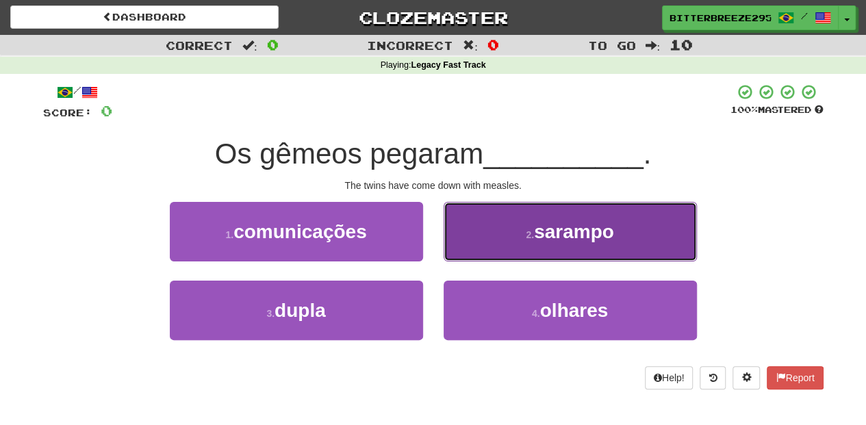
click at [469, 252] on button "2 . sarampo" at bounding box center [569, 232] width 253 height 60
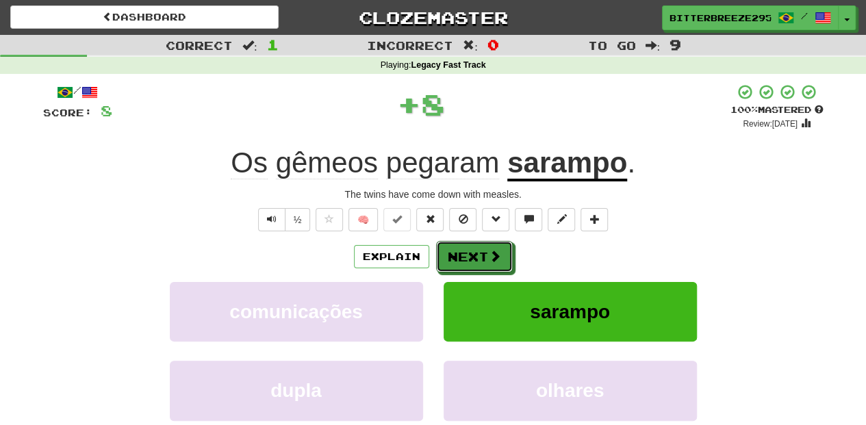
click at [469, 252] on button "Next" at bounding box center [474, 256] width 77 height 31
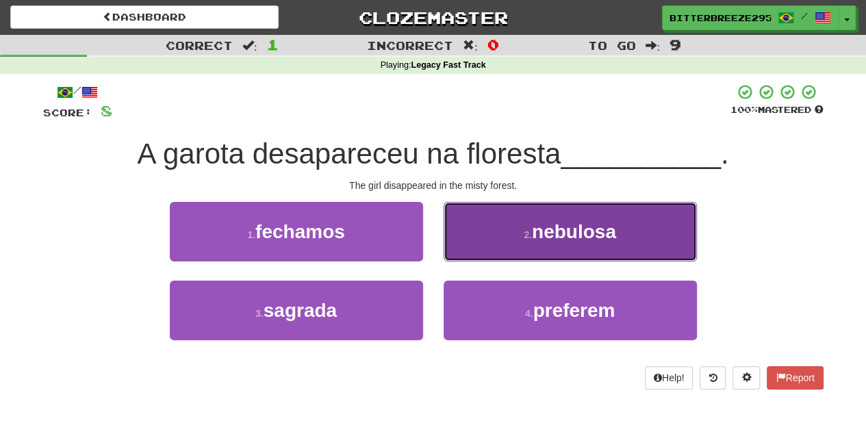
click at [472, 241] on button "2 . nebulosa" at bounding box center [569, 232] width 253 height 60
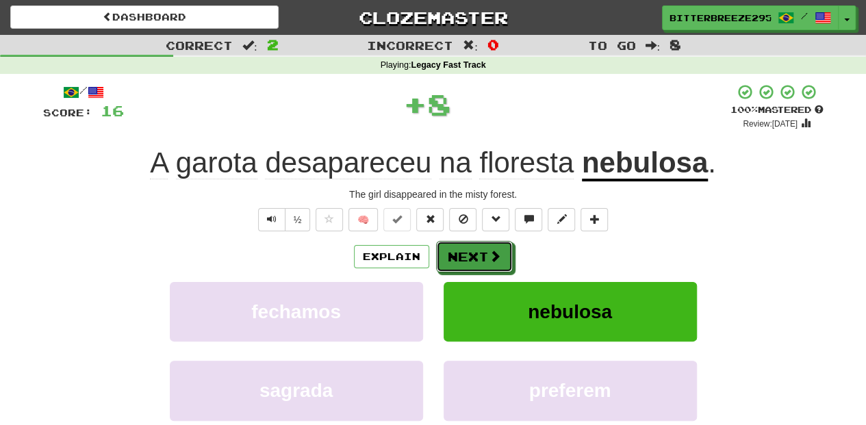
click at [469, 245] on button "Next" at bounding box center [474, 256] width 77 height 31
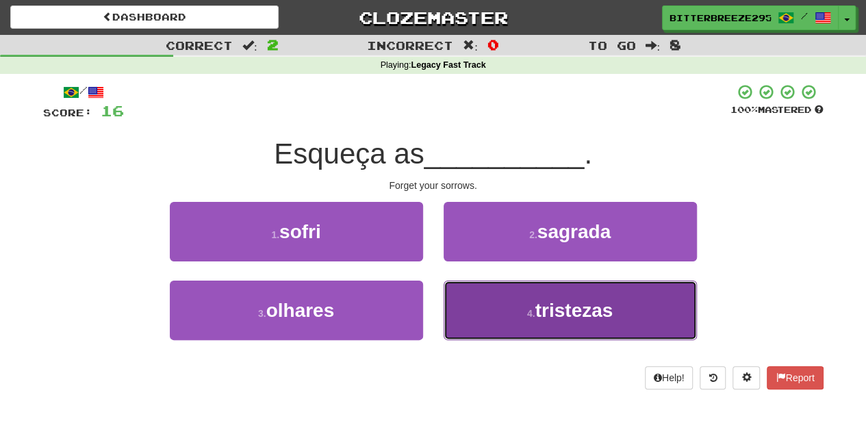
click at [479, 308] on button "4 . tristezas" at bounding box center [569, 311] width 253 height 60
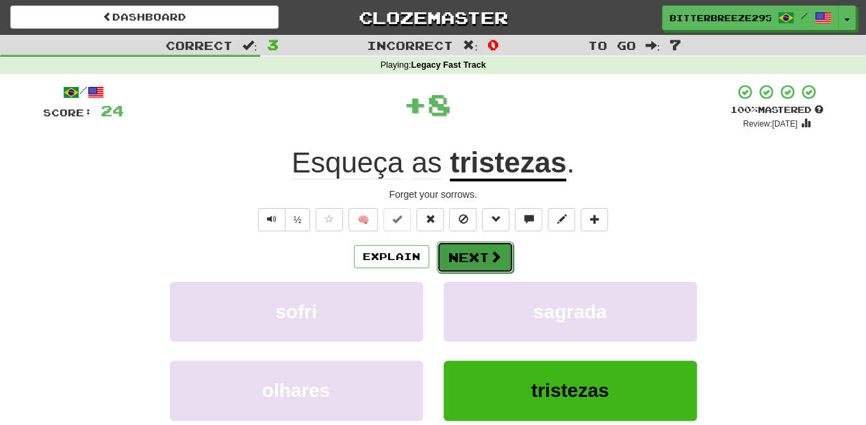
click at [461, 256] on button "Next" at bounding box center [475, 257] width 77 height 31
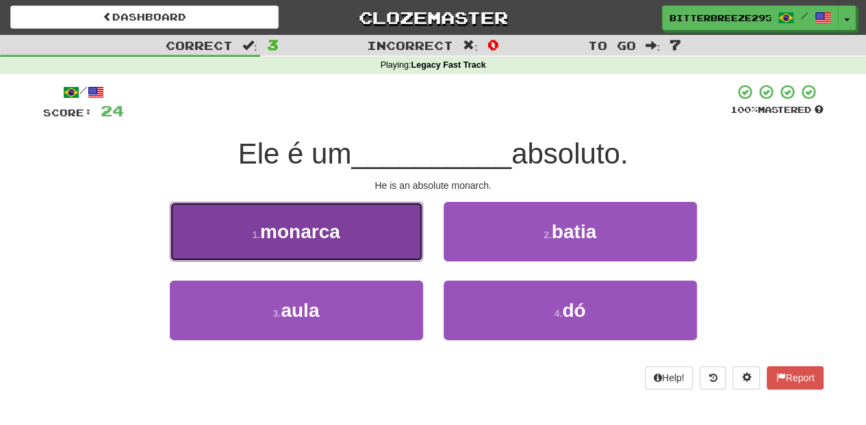
click at [362, 240] on button "1 . monarca" at bounding box center [296, 232] width 253 height 60
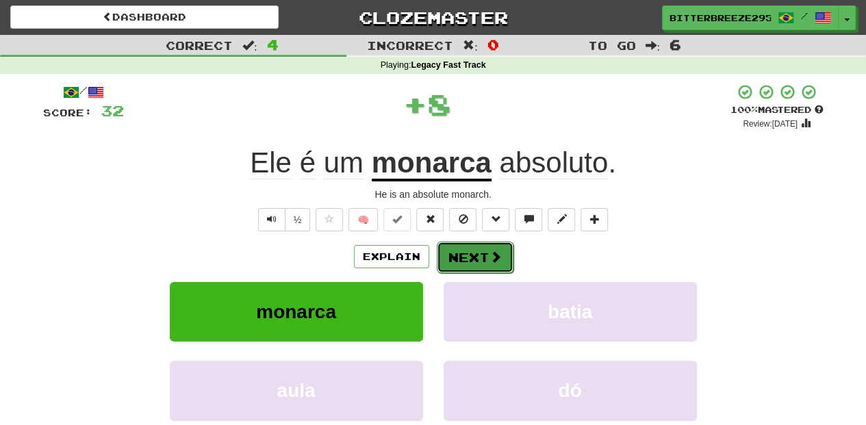
click at [471, 251] on button "Next" at bounding box center [475, 257] width 77 height 31
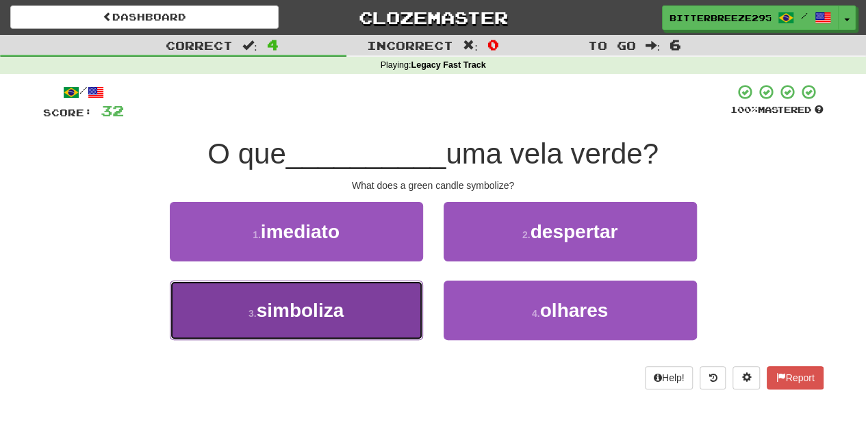
click at [402, 302] on button "3 . simboliza" at bounding box center [296, 311] width 253 height 60
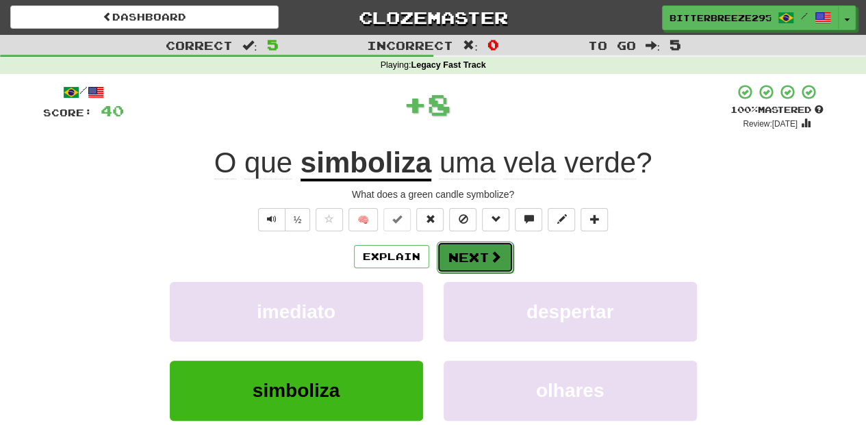
click at [486, 249] on button "Next" at bounding box center [475, 257] width 77 height 31
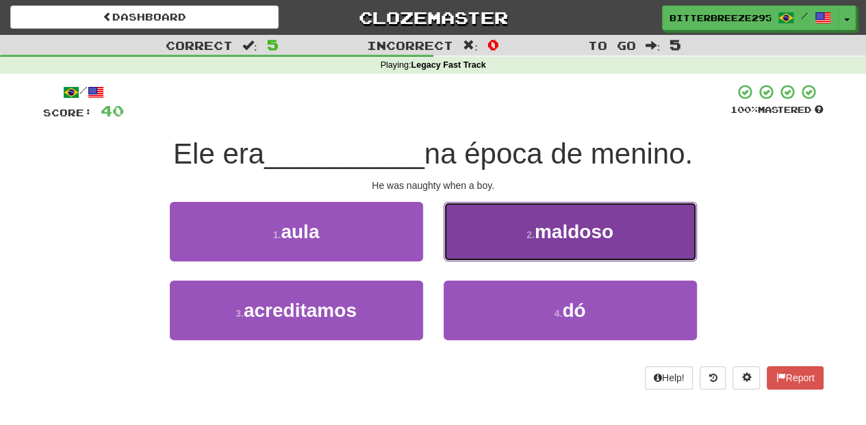
click at [479, 241] on button "2 . maldoso" at bounding box center [569, 232] width 253 height 60
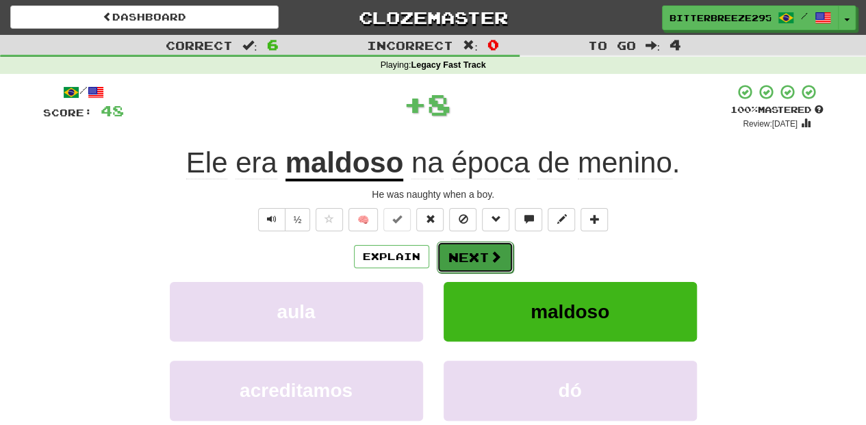
click at [475, 246] on button "Next" at bounding box center [475, 257] width 77 height 31
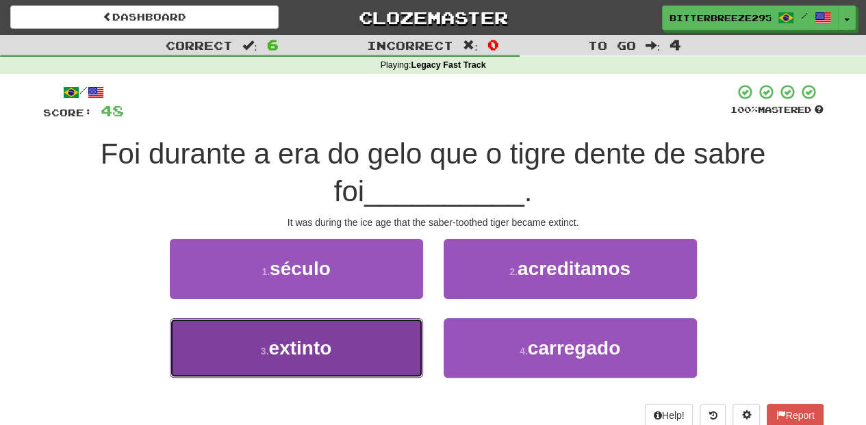
click at [376, 340] on button "3 . extinto" at bounding box center [296, 348] width 253 height 60
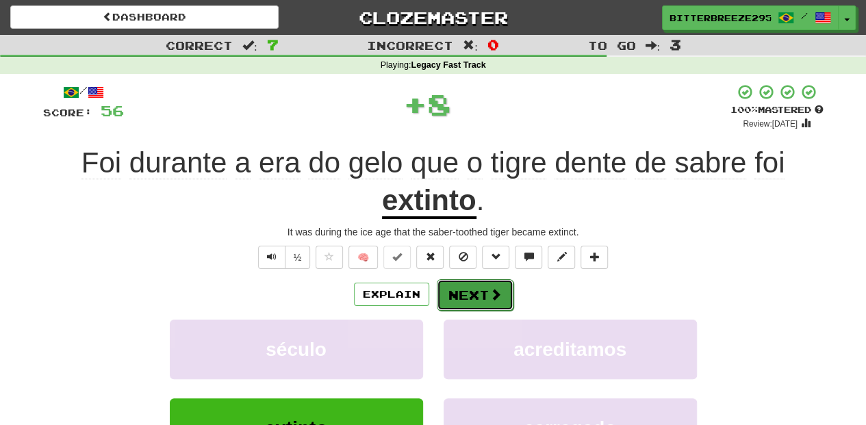
click at [459, 290] on button "Next" at bounding box center [475, 294] width 77 height 31
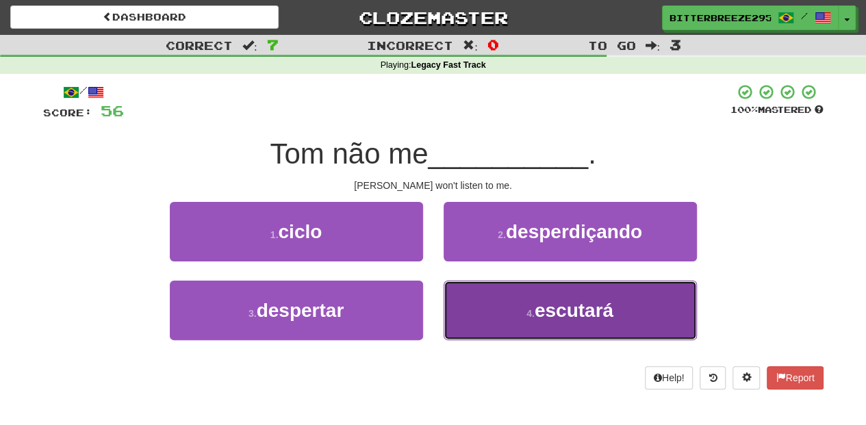
click at [473, 315] on button "4 . escutará" at bounding box center [569, 311] width 253 height 60
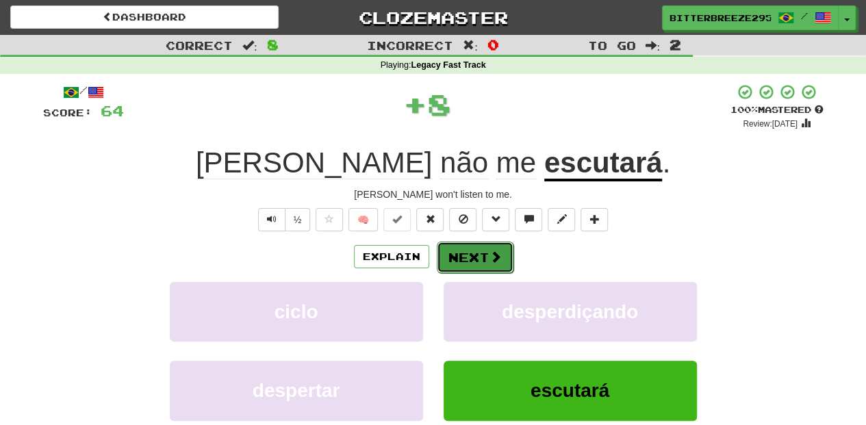
click at [475, 257] on button "Next" at bounding box center [475, 257] width 77 height 31
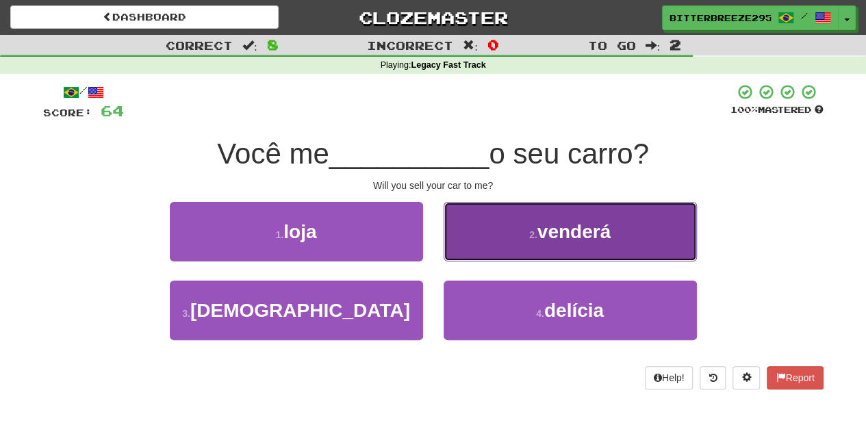
click at [489, 246] on button "2 . venderá" at bounding box center [569, 232] width 253 height 60
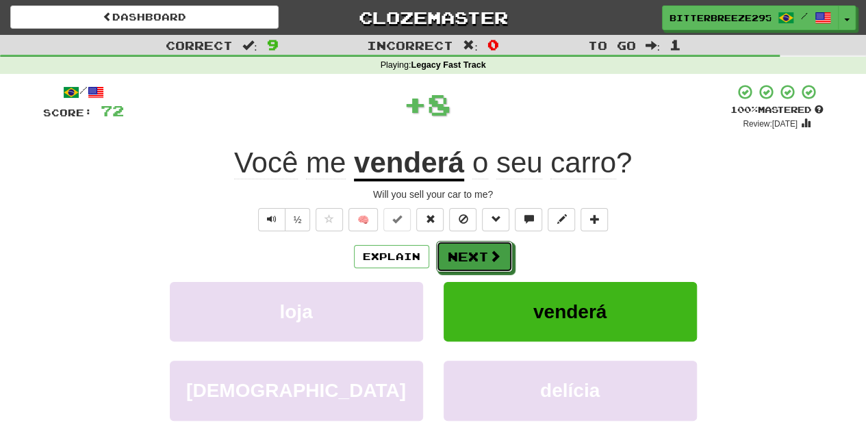
click at [474, 253] on button "Next" at bounding box center [474, 256] width 77 height 31
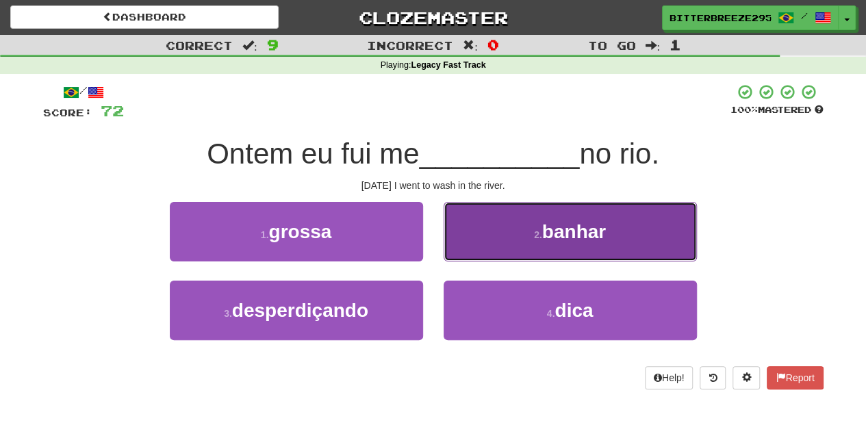
click at [488, 238] on button "2 . banhar" at bounding box center [569, 232] width 253 height 60
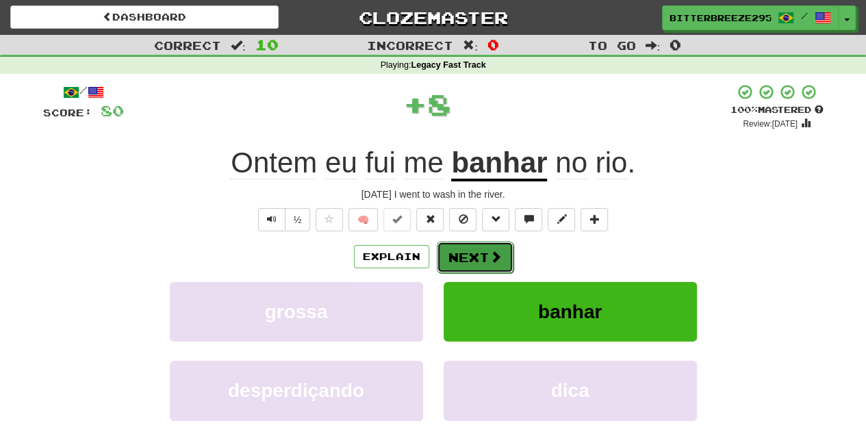
click at [469, 250] on button "Next" at bounding box center [475, 257] width 77 height 31
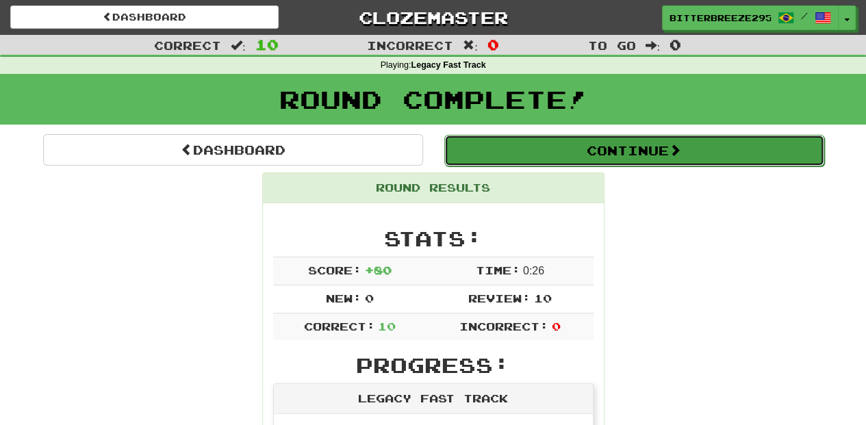
click at [564, 151] on button "Continue" at bounding box center [634, 150] width 380 height 31
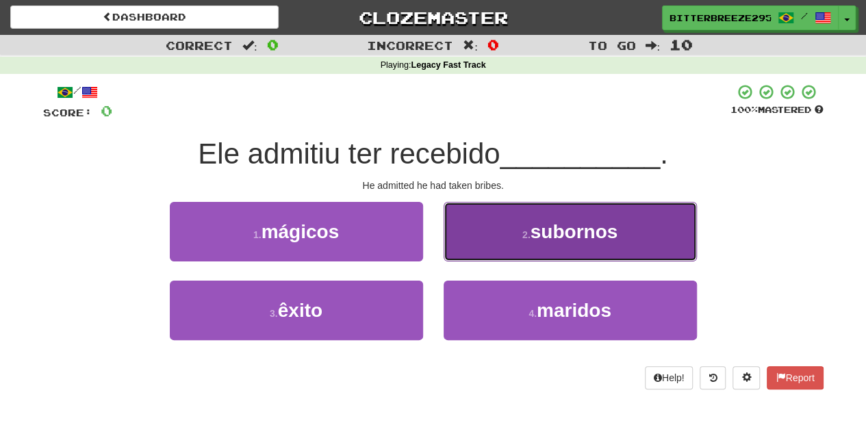
click at [463, 240] on button "2 . subornos" at bounding box center [569, 232] width 253 height 60
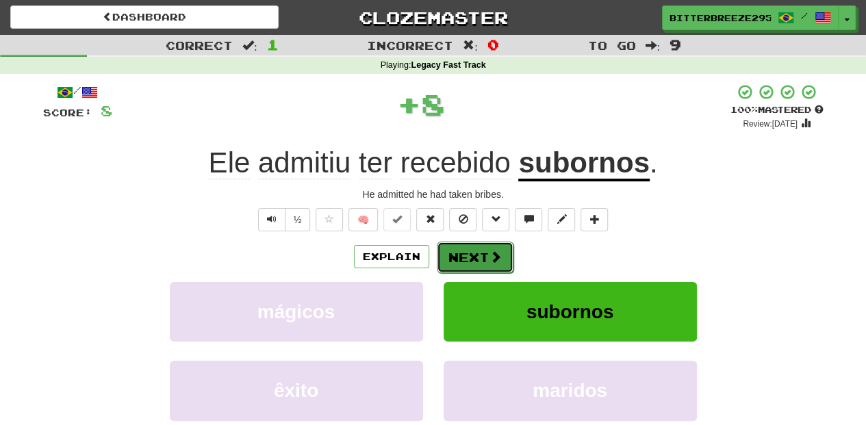
click at [463, 244] on button "Next" at bounding box center [475, 257] width 77 height 31
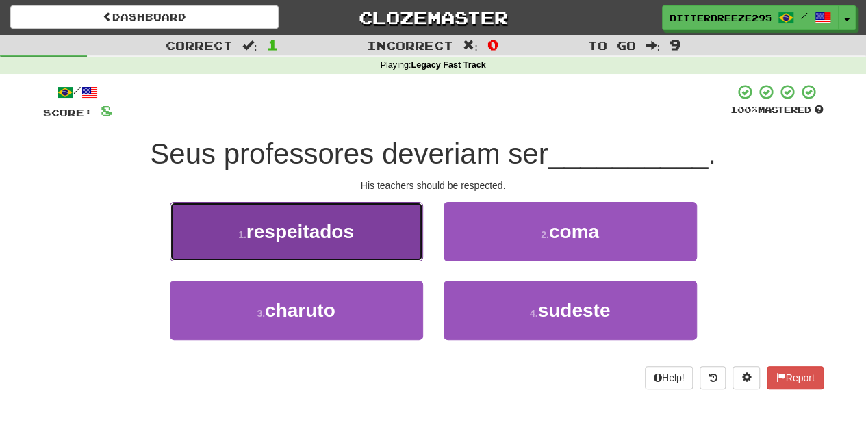
click at [380, 239] on button "1 . respeitados" at bounding box center [296, 232] width 253 height 60
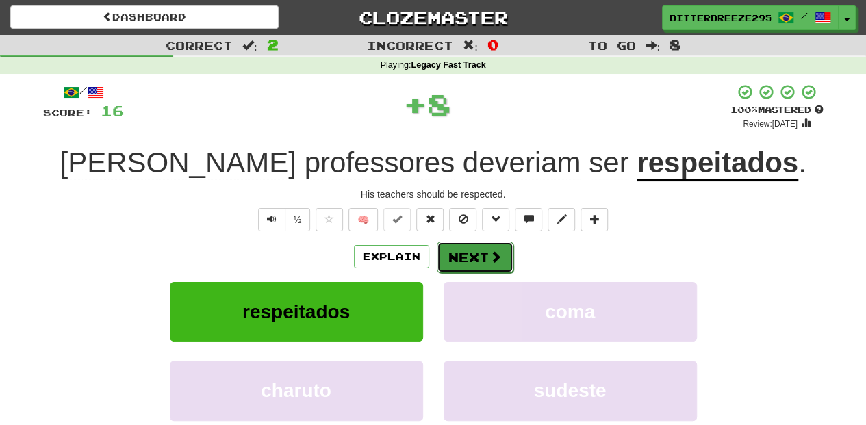
click at [493, 247] on button "Next" at bounding box center [475, 257] width 77 height 31
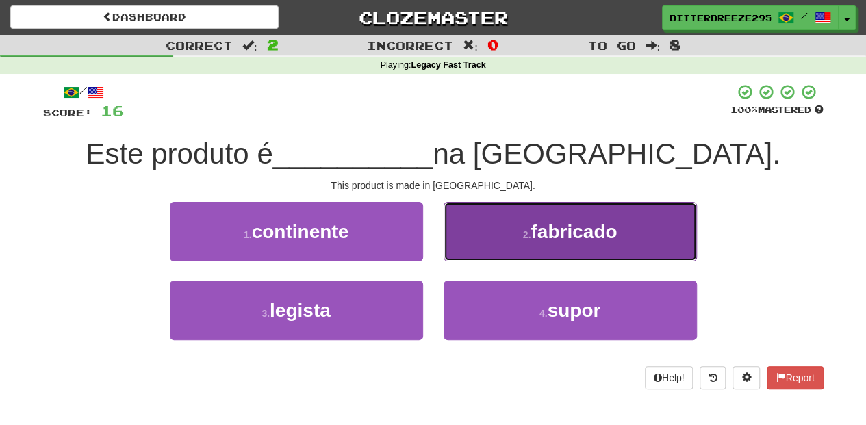
click at [479, 244] on button "2 . fabricado" at bounding box center [569, 232] width 253 height 60
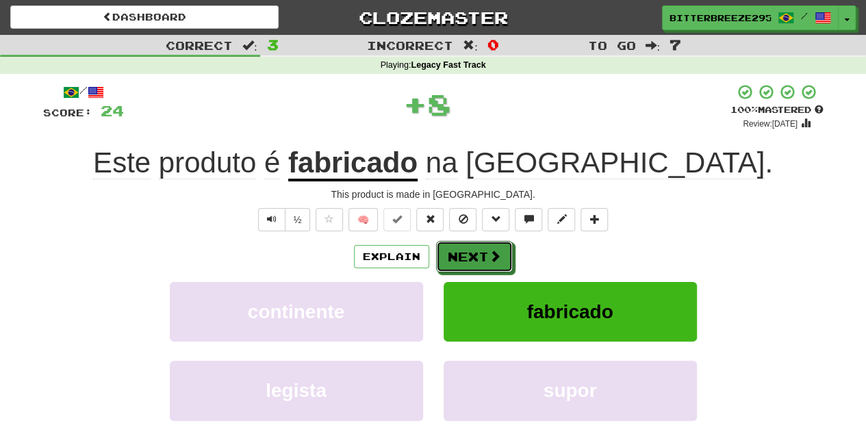
click at [476, 246] on button "Next" at bounding box center [474, 256] width 77 height 31
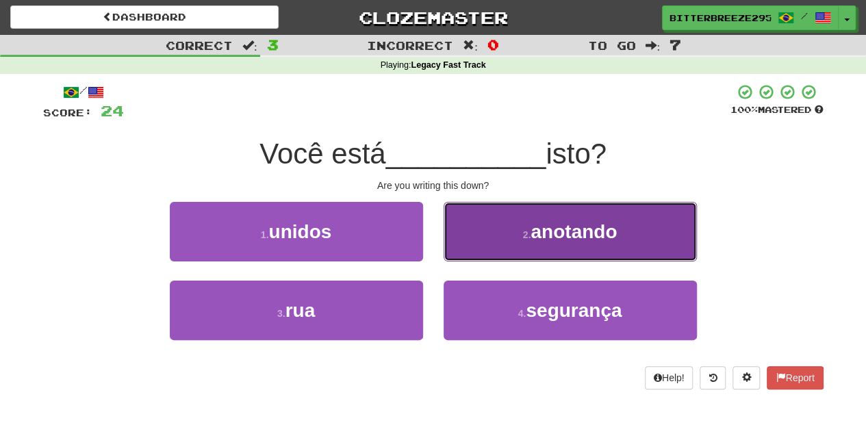
click at [481, 244] on button "2 . anotando" at bounding box center [569, 232] width 253 height 60
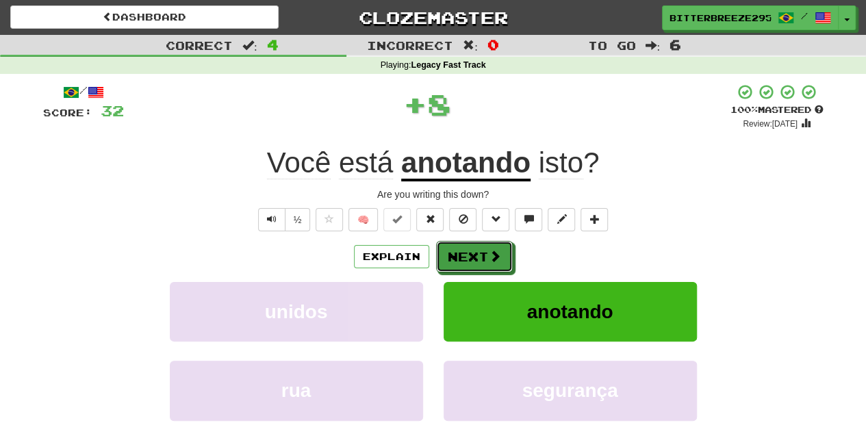
click at [476, 244] on button "Next" at bounding box center [474, 256] width 77 height 31
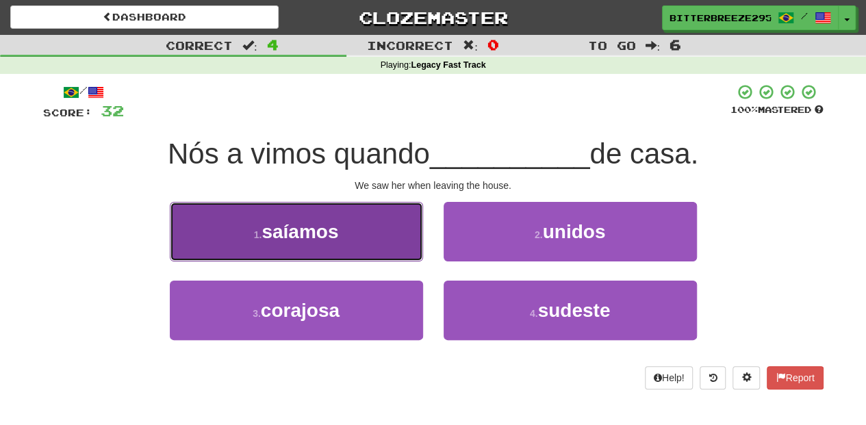
click at [372, 256] on button "1 . saíamos" at bounding box center [296, 232] width 253 height 60
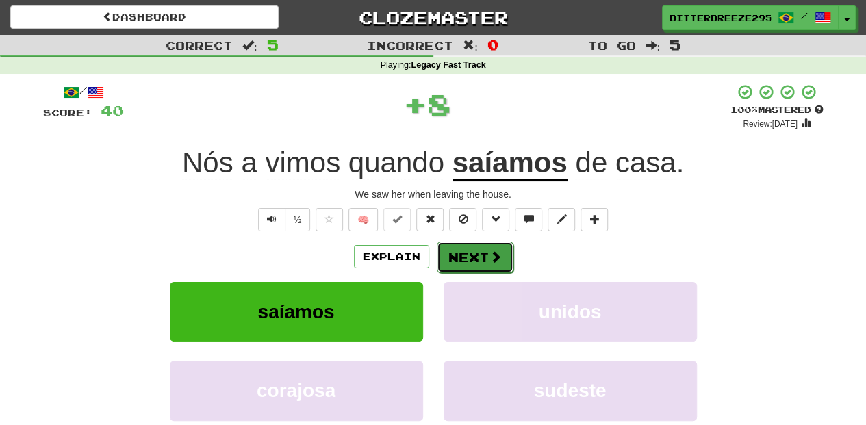
click at [460, 252] on button "Next" at bounding box center [475, 257] width 77 height 31
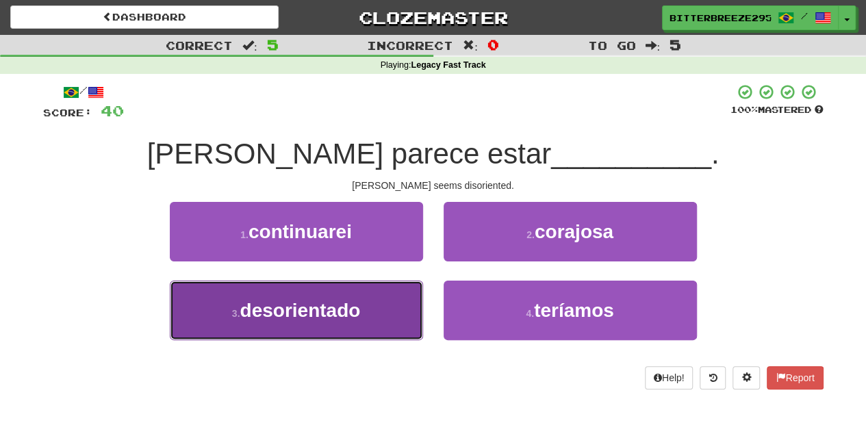
click at [392, 298] on button "3 . desorientado" at bounding box center [296, 311] width 253 height 60
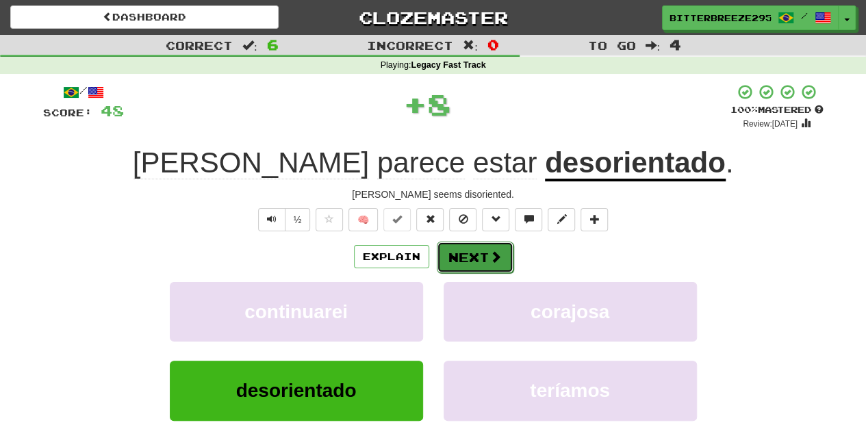
click at [471, 253] on button "Next" at bounding box center [475, 257] width 77 height 31
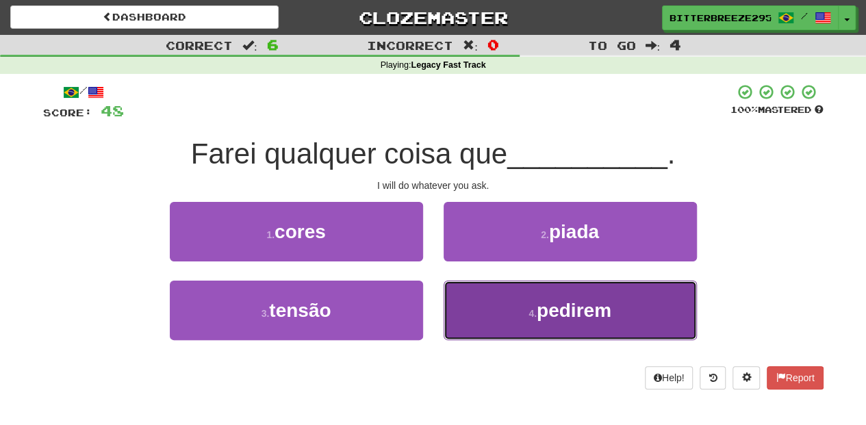
click at [474, 287] on button "4 . pedirem" at bounding box center [569, 311] width 253 height 60
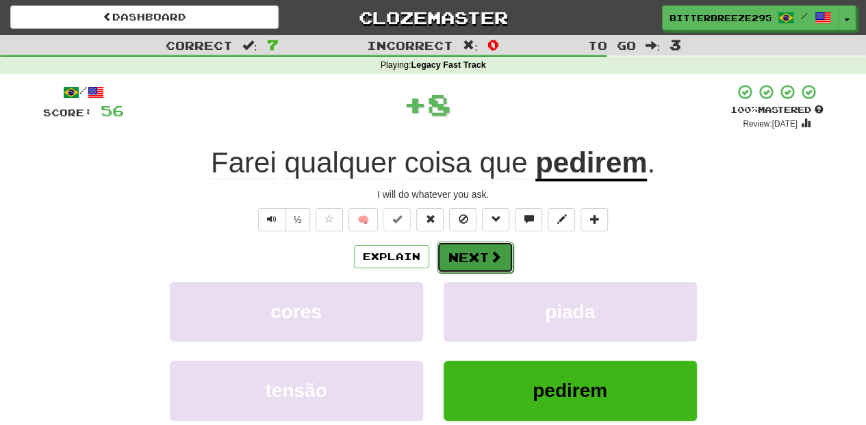
click at [477, 256] on button "Next" at bounding box center [475, 257] width 77 height 31
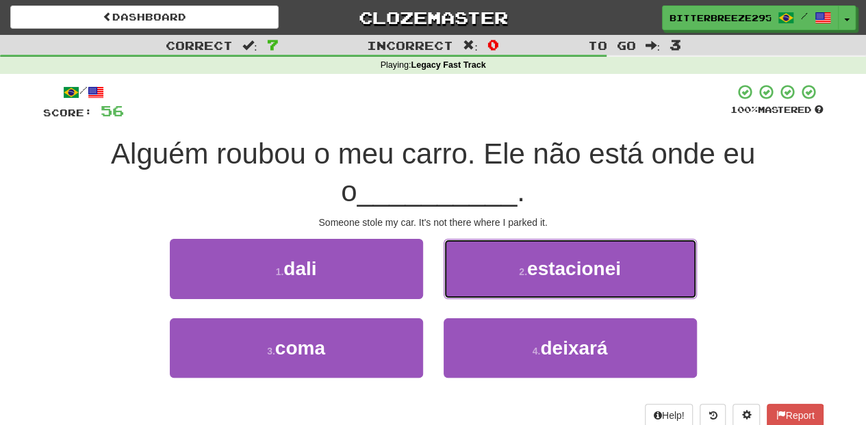
click at [477, 256] on button "2 . estacionei" at bounding box center [569, 269] width 253 height 60
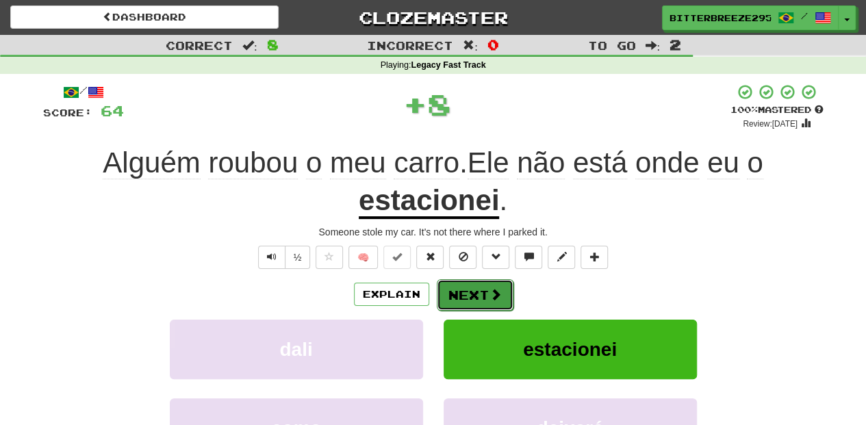
click at [470, 292] on button "Next" at bounding box center [475, 294] width 77 height 31
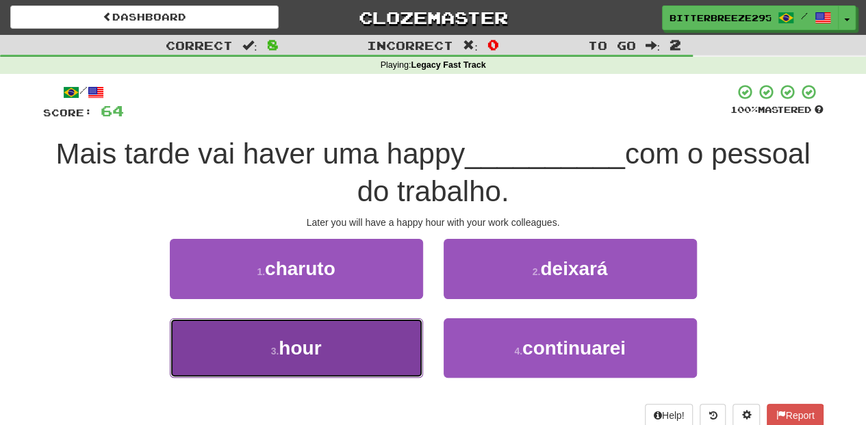
click at [415, 335] on button "3 . hour" at bounding box center [296, 348] width 253 height 60
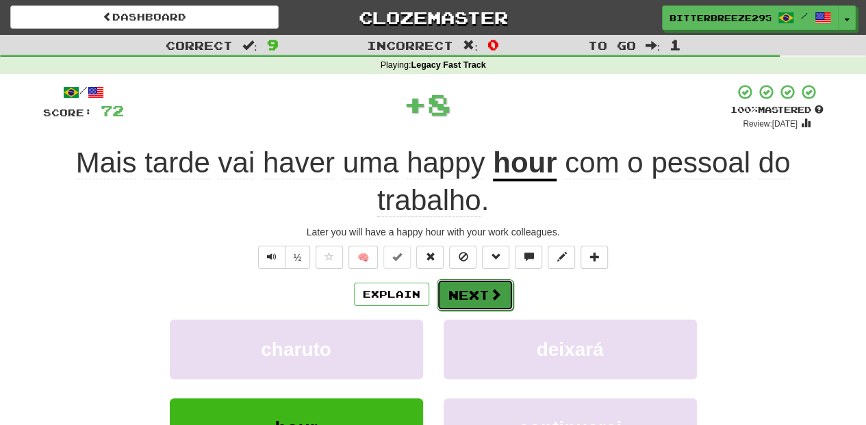
click at [461, 292] on button "Next" at bounding box center [475, 294] width 77 height 31
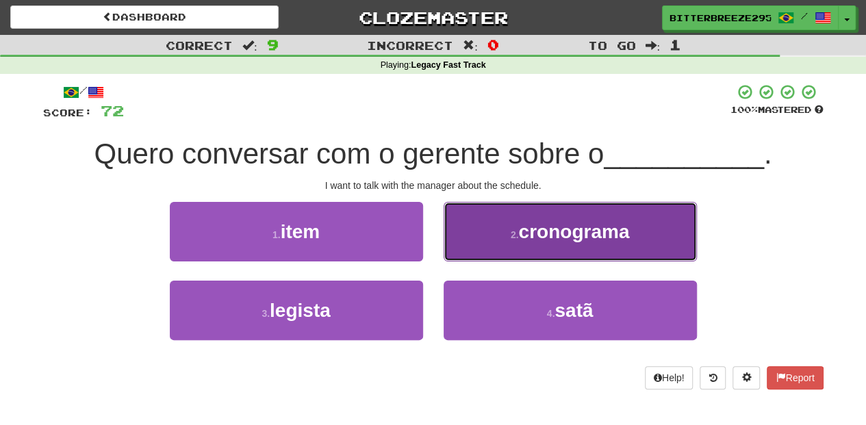
click at [486, 245] on button "2 . cronograma" at bounding box center [569, 232] width 253 height 60
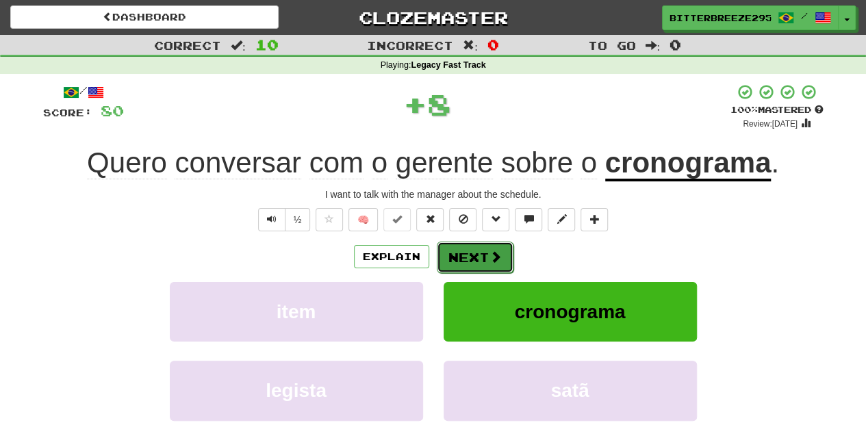
click at [485, 245] on button "Next" at bounding box center [475, 257] width 77 height 31
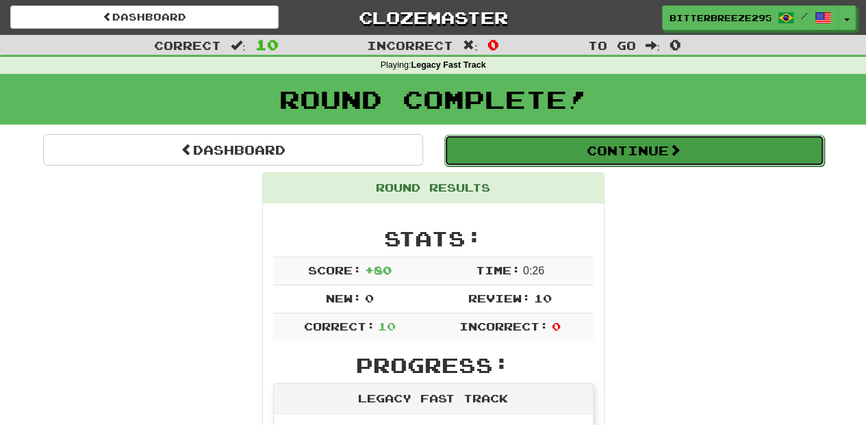
click at [572, 142] on button "Continue" at bounding box center [634, 150] width 380 height 31
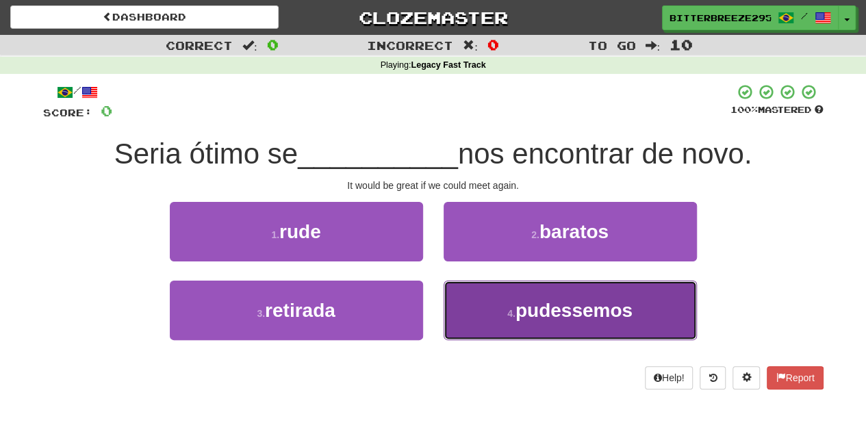
click at [495, 309] on button "4 . pudessemos" at bounding box center [569, 311] width 253 height 60
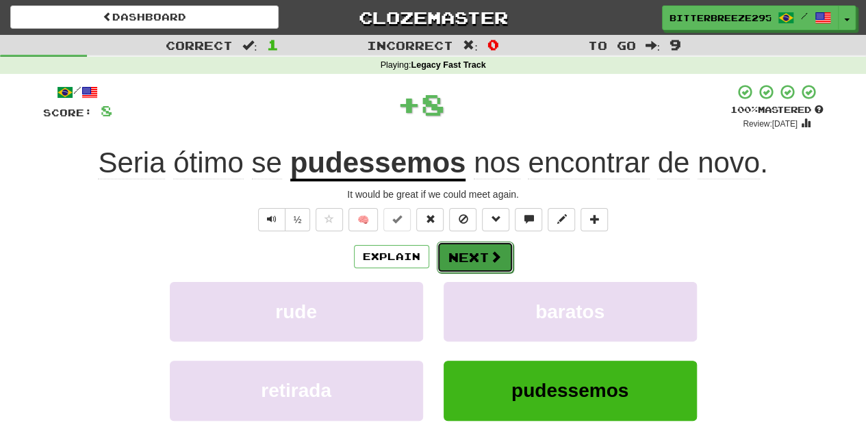
click at [462, 260] on button "Next" at bounding box center [475, 257] width 77 height 31
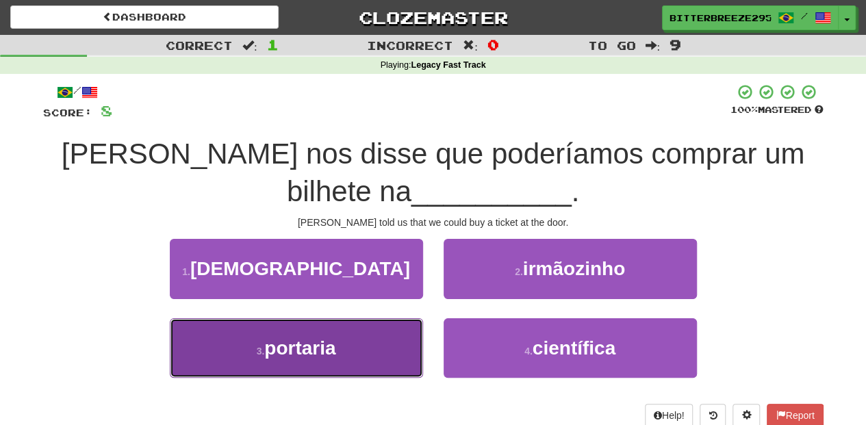
click at [341, 331] on button "3 . portaria" at bounding box center [296, 348] width 253 height 60
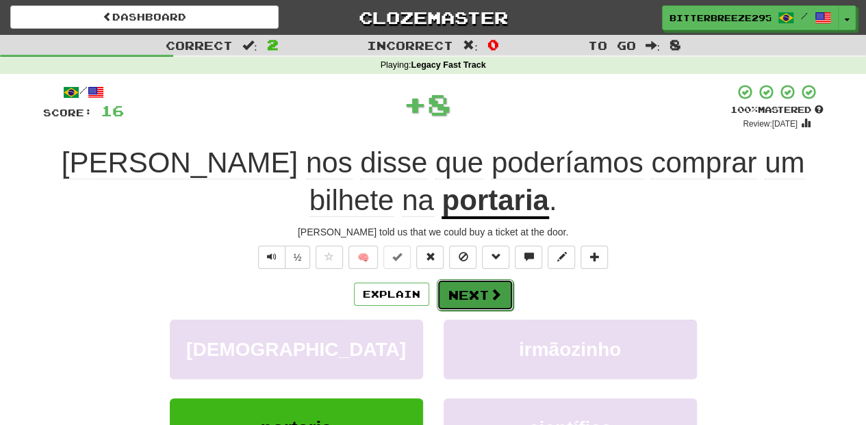
click at [453, 287] on button "Next" at bounding box center [475, 294] width 77 height 31
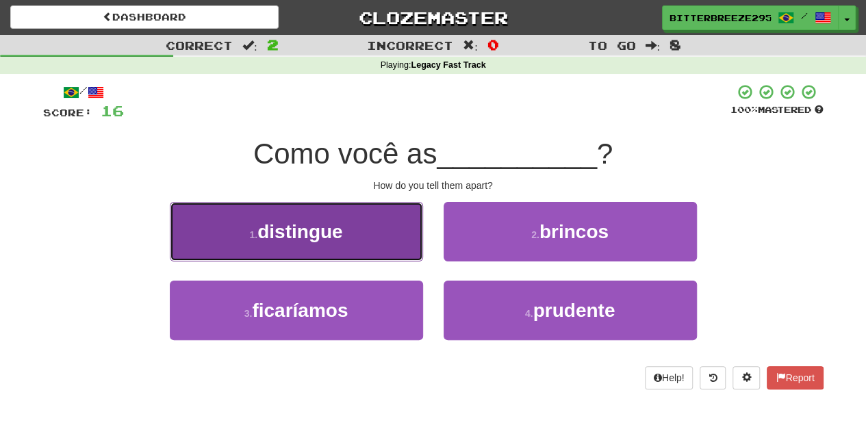
drag, startPoint x: 367, startPoint y: 246, endPoint x: 376, endPoint y: 250, distance: 10.4
click at [376, 250] on button "1 . distingue" at bounding box center [296, 232] width 253 height 60
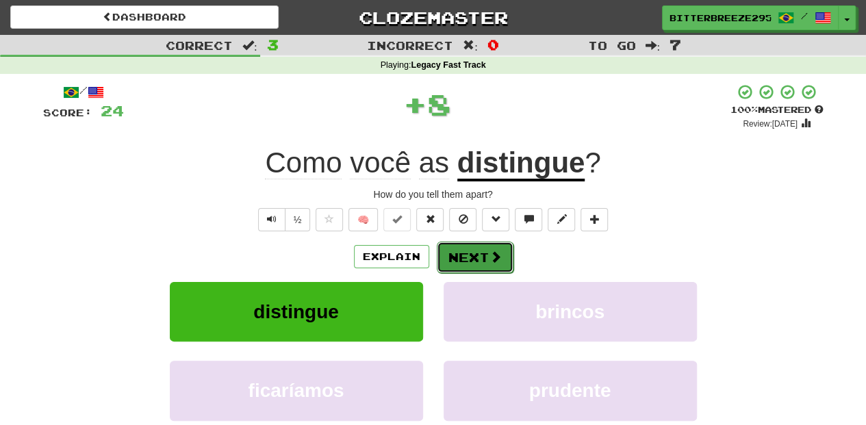
click at [466, 253] on button "Next" at bounding box center [475, 257] width 77 height 31
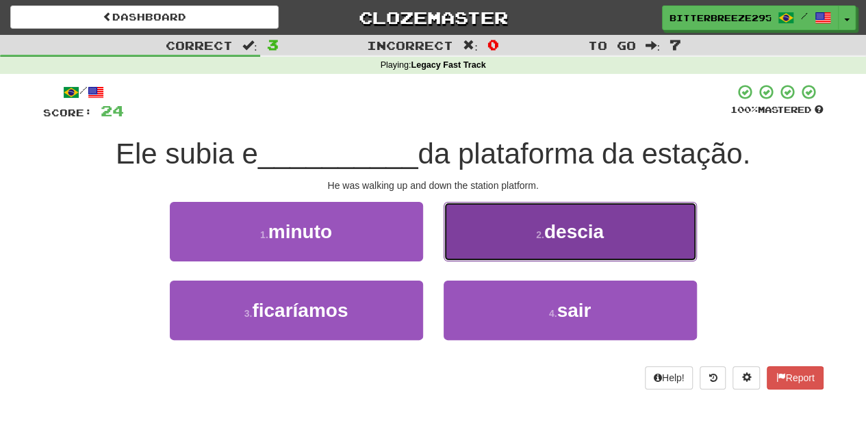
click at [473, 247] on button "2 . descia" at bounding box center [569, 232] width 253 height 60
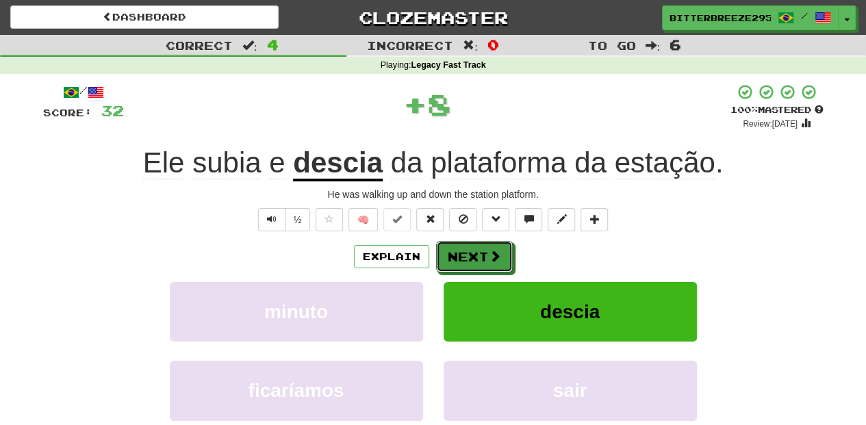
click at [473, 247] on button "Next" at bounding box center [474, 256] width 77 height 31
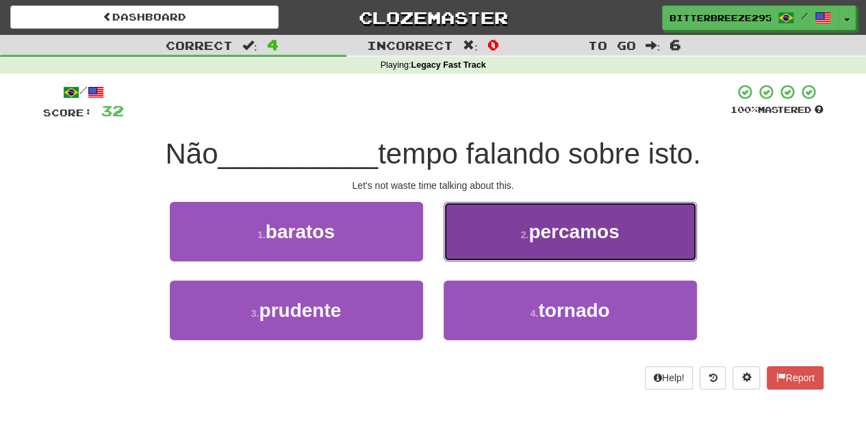
click at [483, 245] on button "2 . percamos" at bounding box center [569, 232] width 253 height 60
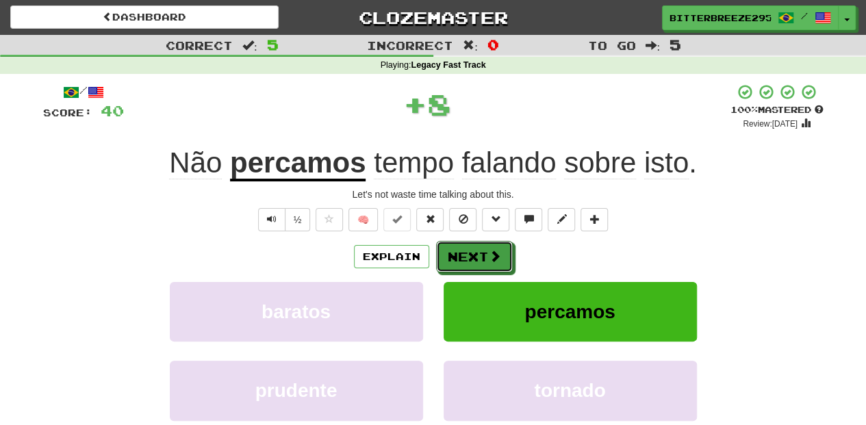
click at [474, 245] on button "Next" at bounding box center [474, 256] width 77 height 31
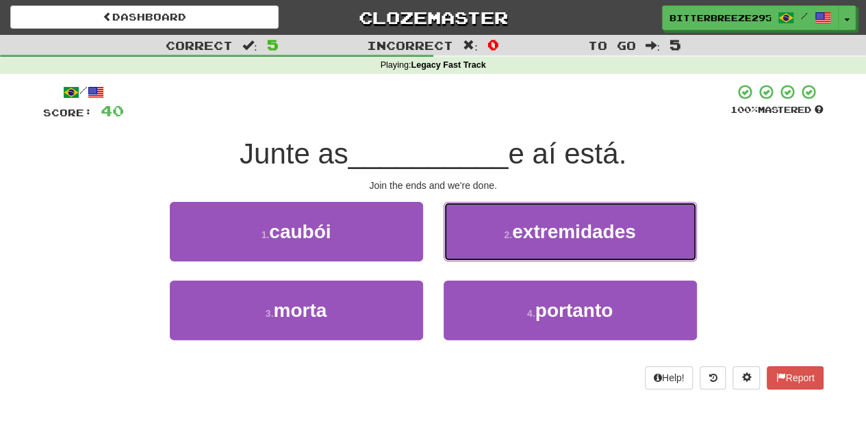
click at [474, 245] on button "2 . extremidades" at bounding box center [569, 232] width 253 height 60
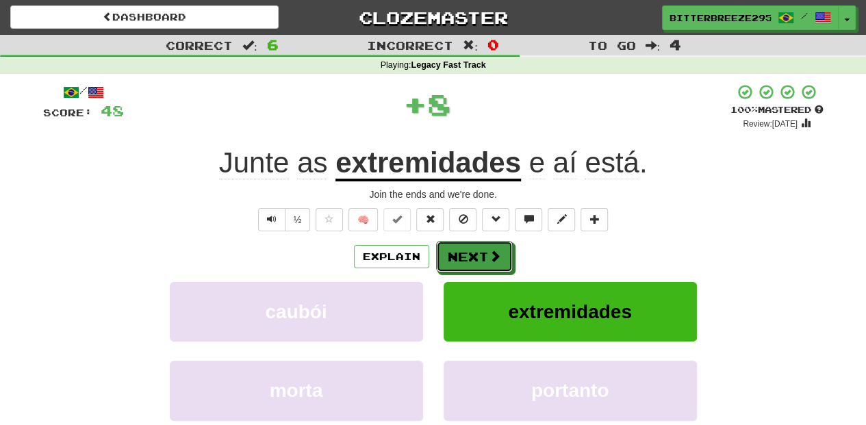
click at [474, 245] on button "Next" at bounding box center [474, 256] width 77 height 31
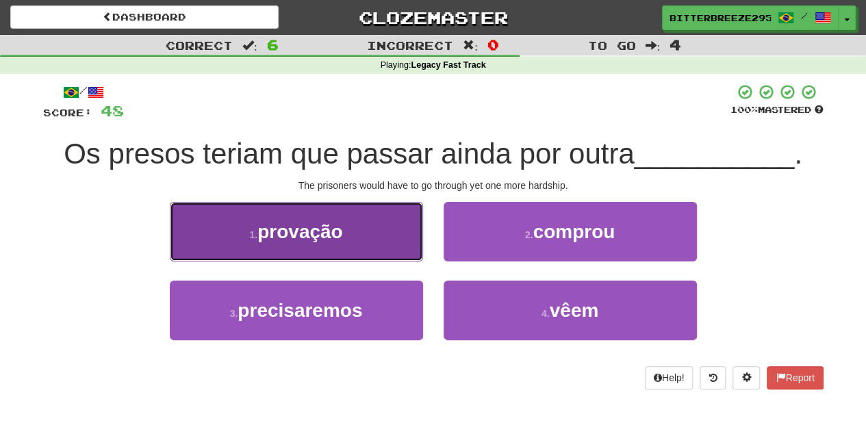
click at [391, 214] on button "1 . provação" at bounding box center [296, 232] width 253 height 60
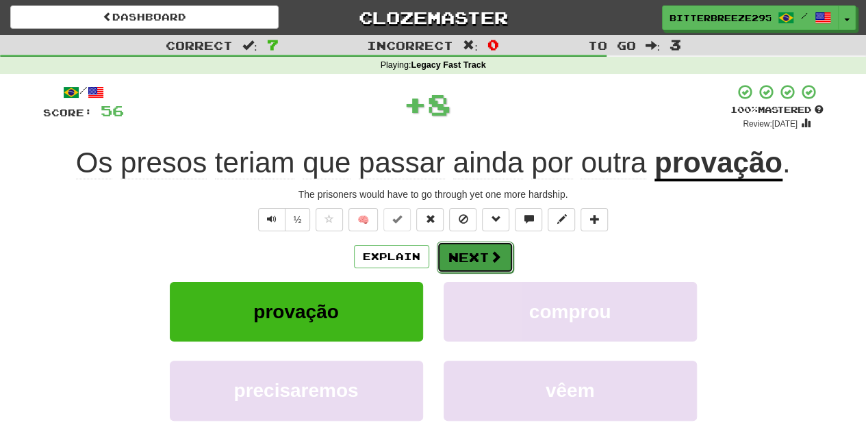
click at [476, 257] on button "Next" at bounding box center [475, 257] width 77 height 31
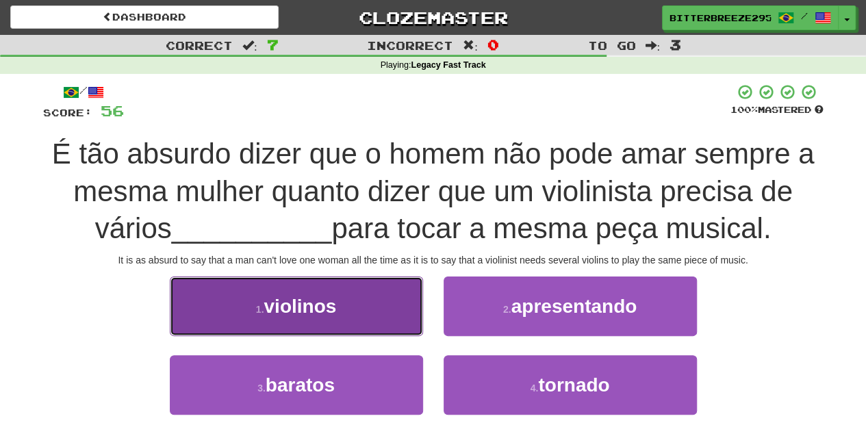
click at [417, 324] on button "1 . violinos" at bounding box center [296, 306] width 253 height 60
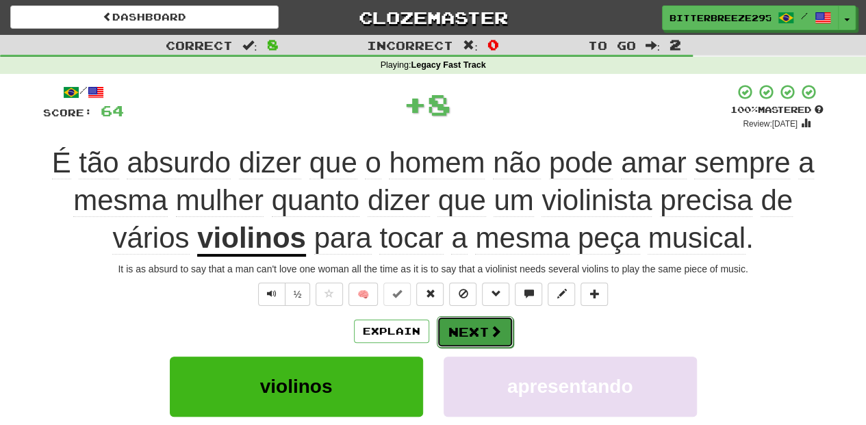
click at [489, 326] on span at bounding box center [495, 331] width 12 height 12
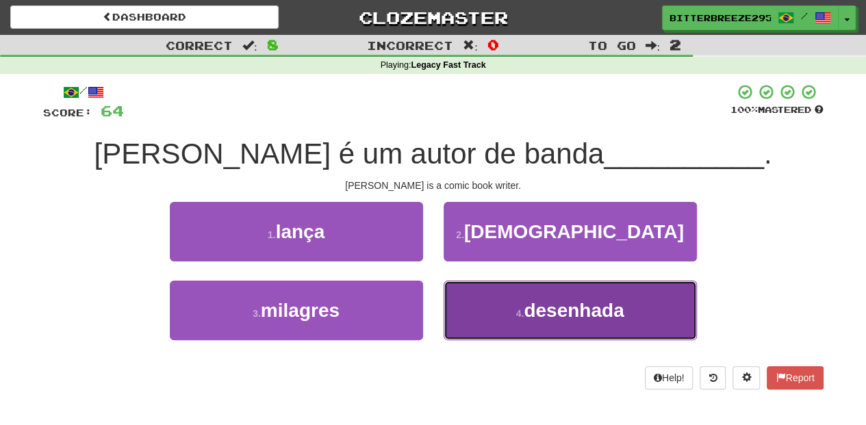
click at [467, 305] on button "4 . desenhada" at bounding box center [569, 311] width 253 height 60
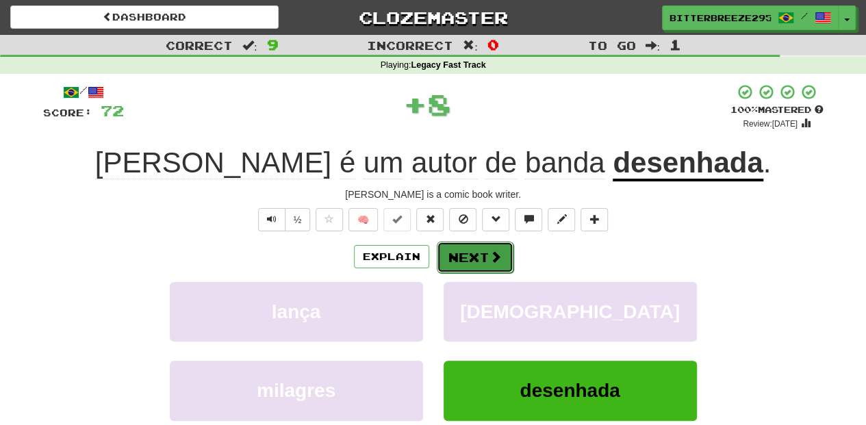
click at [462, 248] on button "Next" at bounding box center [475, 257] width 77 height 31
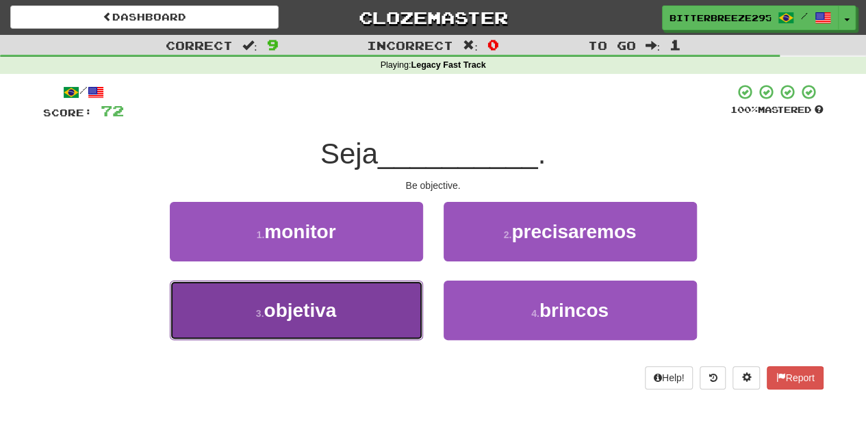
click at [375, 300] on button "3 . objetiva" at bounding box center [296, 311] width 253 height 60
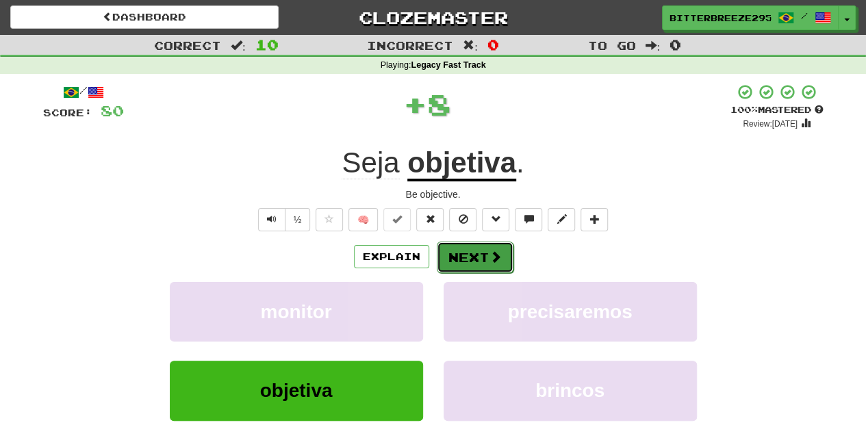
click at [448, 261] on button "Next" at bounding box center [475, 257] width 77 height 31
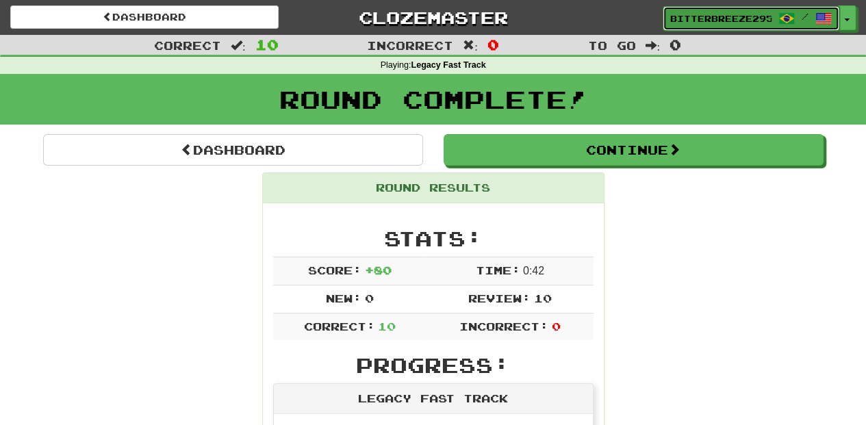
click at [708, 22] on span "BitterBreeze2956" at bounding box center [720, 18] width 101 height 12
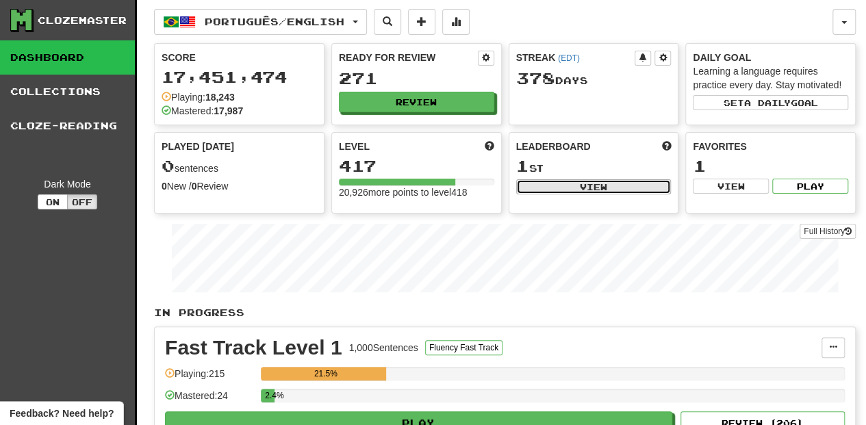
click at [547, 181] on button "View" at bounding box center [593, 186] width 155 height 15
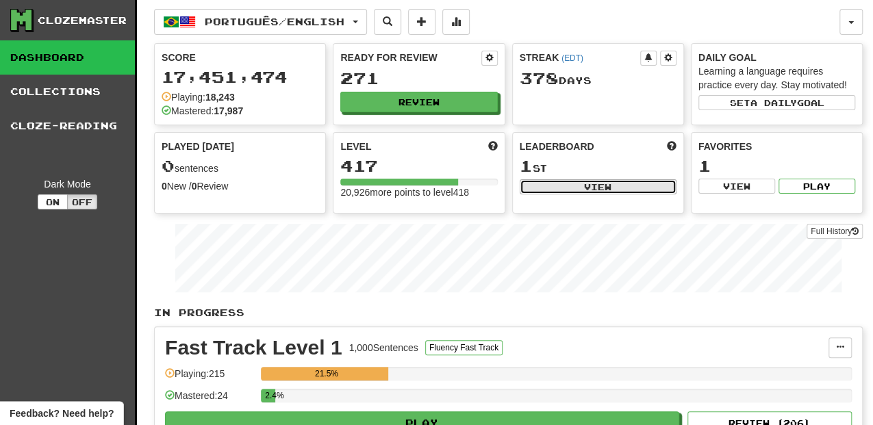
select select "**********"
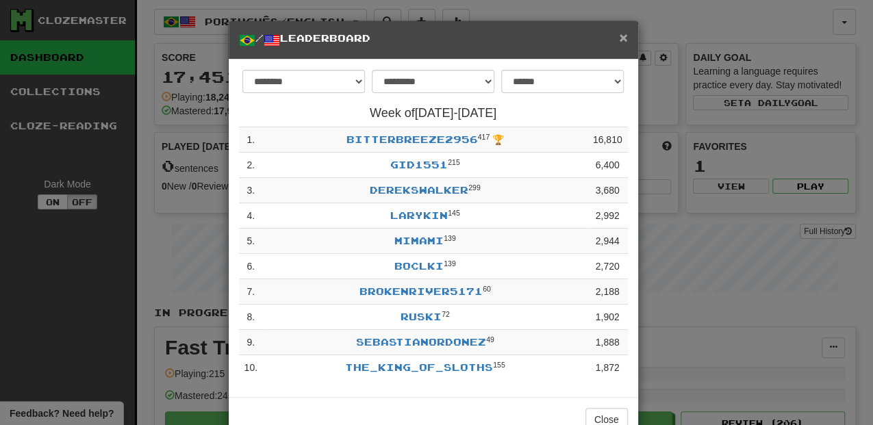
click at [619, 33] on span "×" at bounding box center [623, 37] width 8 height 16
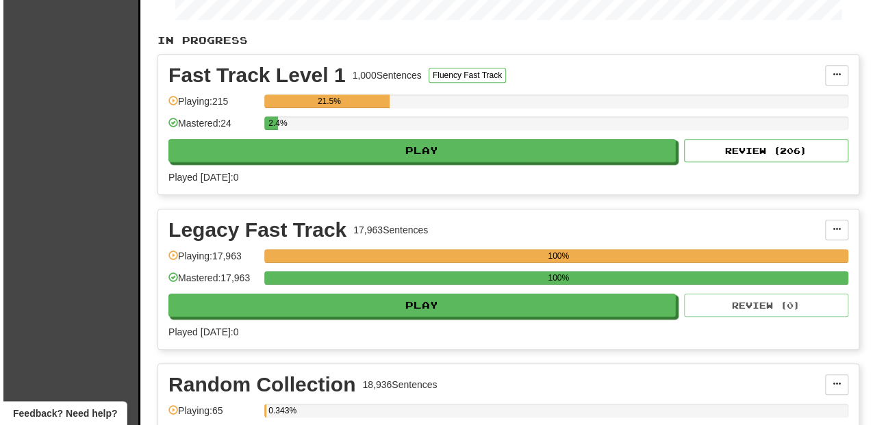
scroll to position [274, 0]
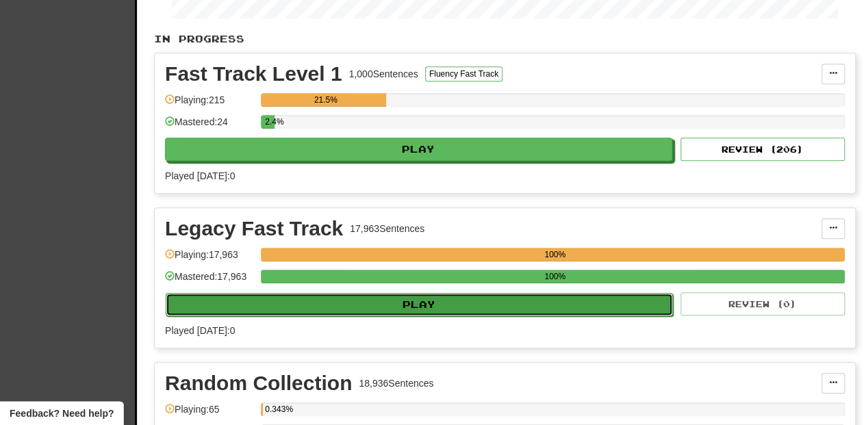
click at [423, 303] on button "Play" at bounding box center [419, 304] width 507 height 23
select select "**"
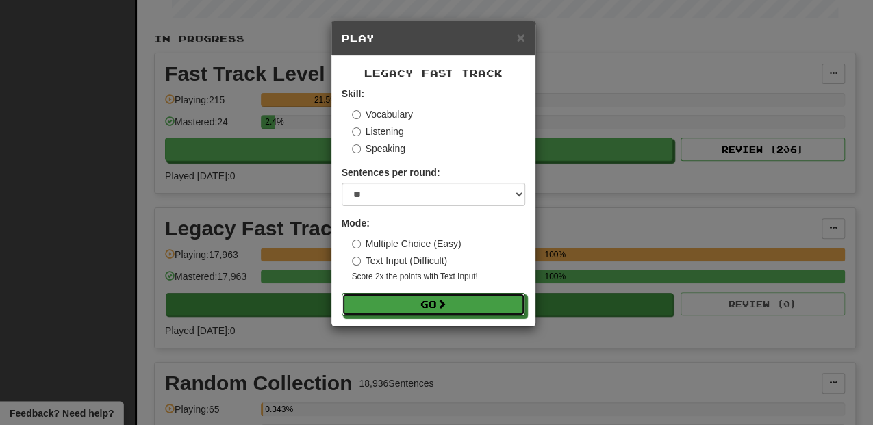
click at [423, 303] on button "Go" at bounding box center [432, 304] width 183 height 23
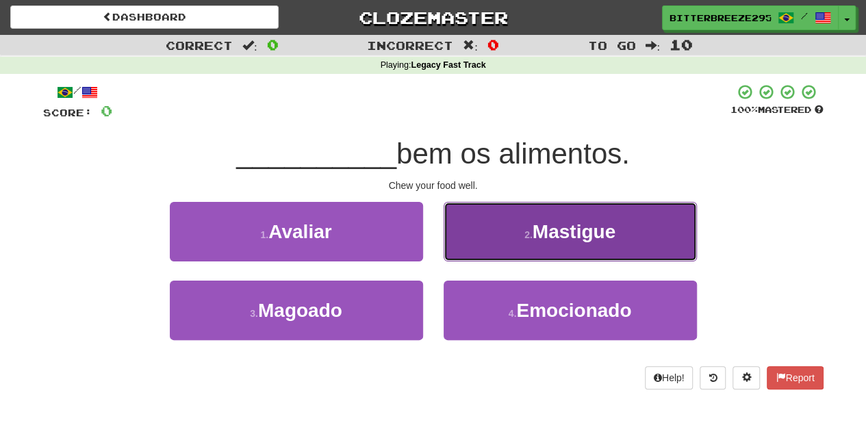
click at [483, 242] on button "2 . Mastigue" at bounding box center [569, 232] width 253 height 60
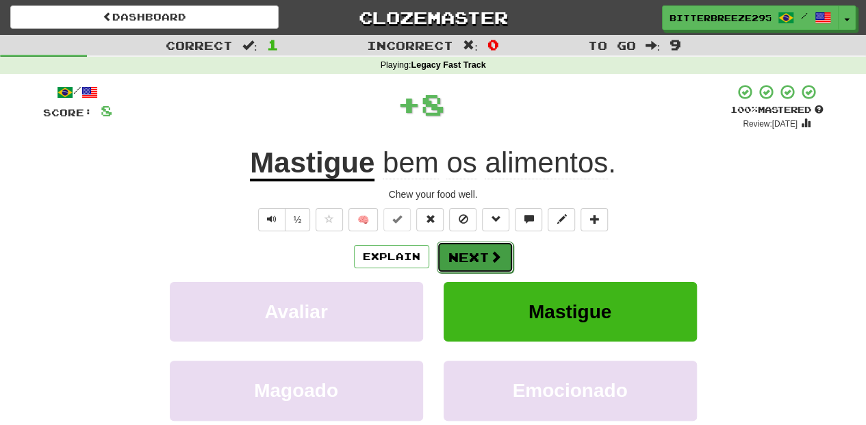
click at [478, 253] on button "Next" at bounding box center [475, 257] width 77 height 31
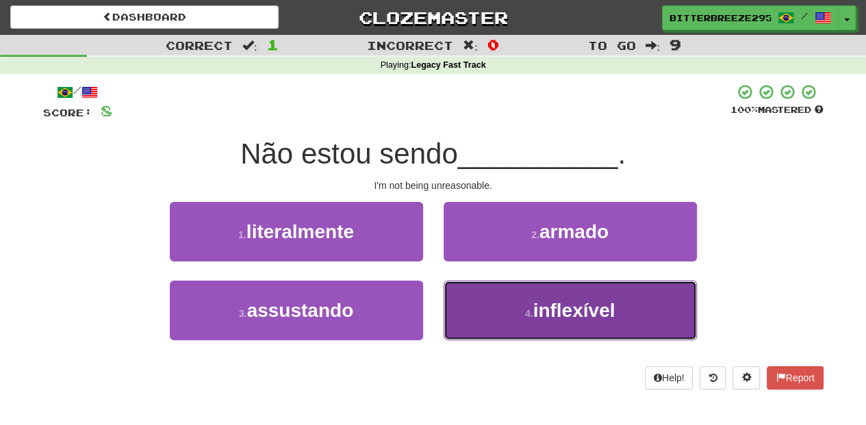
click at [527, 313] on small "4 ." at bounding box center [529, 313] width 8 height 11
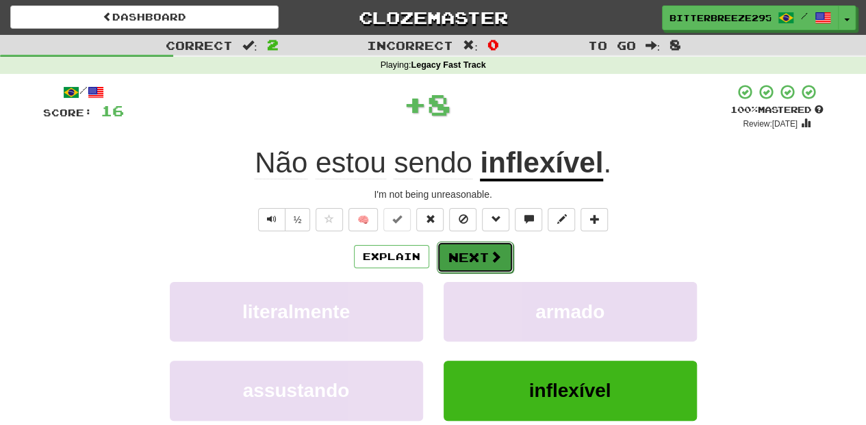
click at [465, 255] on button "Next" at bounding box center [475, 257] width 77 height 31
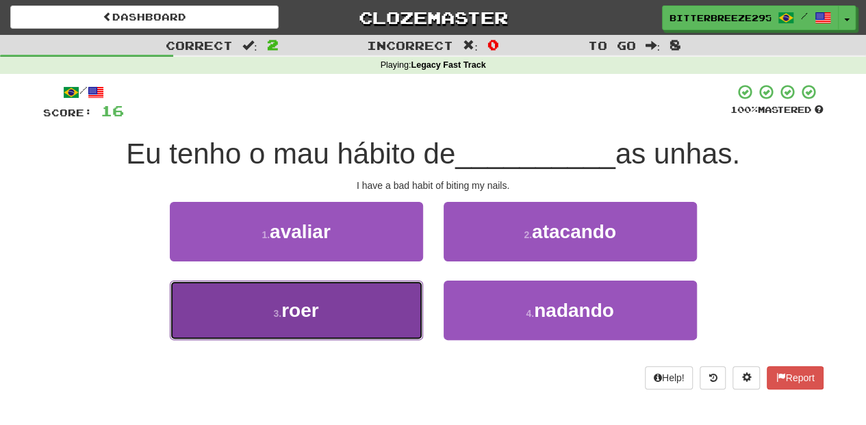
click at [372, 298] on button "3 . roer" at bounding box center [296, 311] width 253 height 60
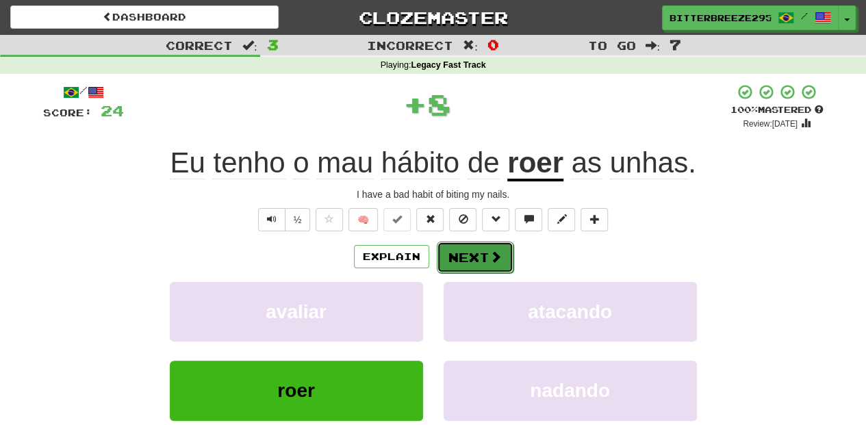
click at [459, 257] on button "Next" at bounding box center [475, 257] width 77 height 31
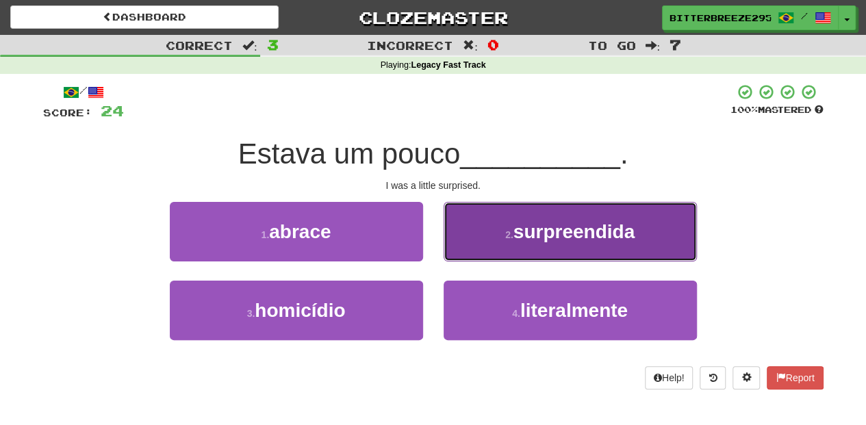
click at [465, 249] on button "2 . surpreendida" at bounding box center [569, 232] width 253 height 60
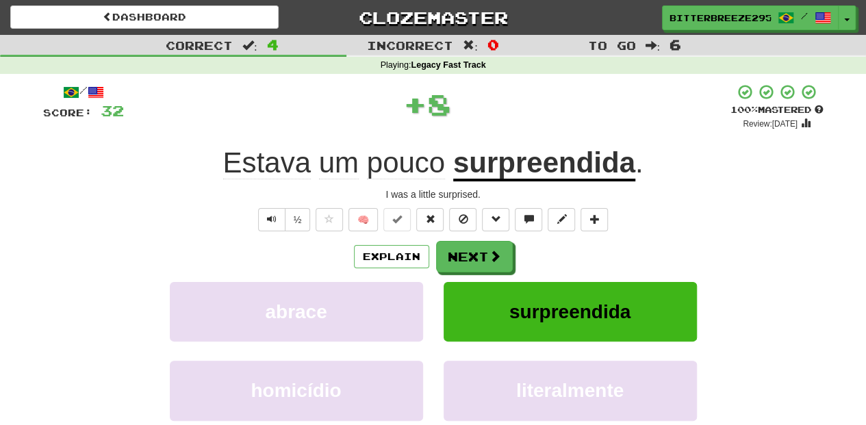
click at [465, 249] on button "Next" at bounding box center [474, 256] width 77 height 31
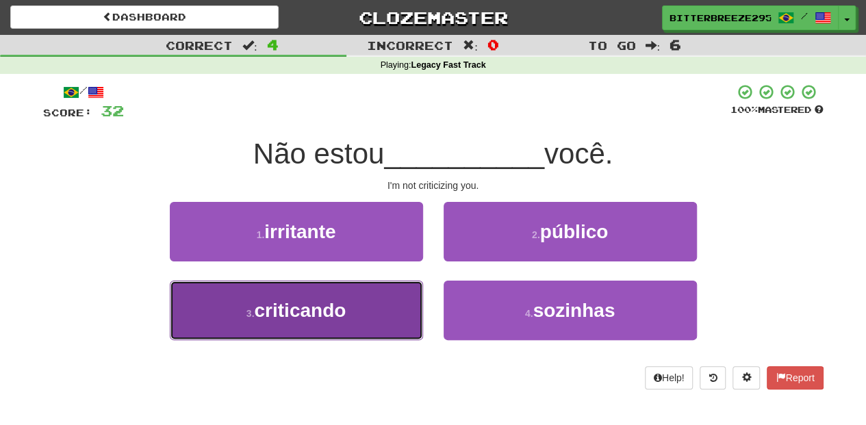
click at [359, 311] on button "3 . criticando" at bounding box center [296, 311] width 253 height 60
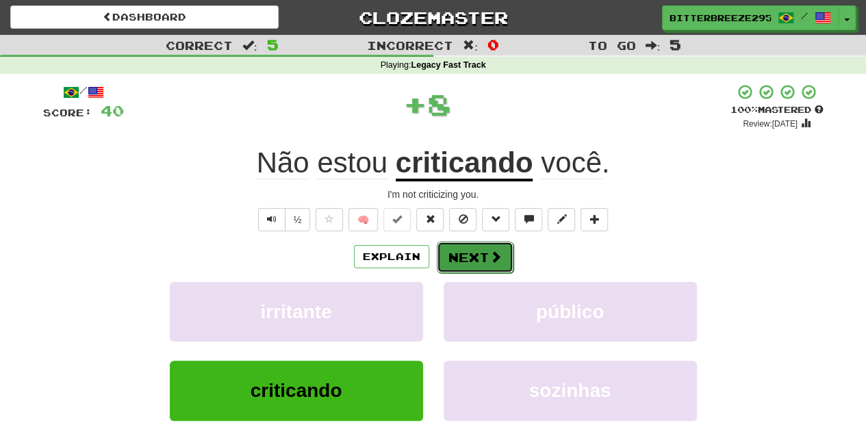
click at [462, 257] on button "Next" at bounding box center [475, 257] width 77 height 31
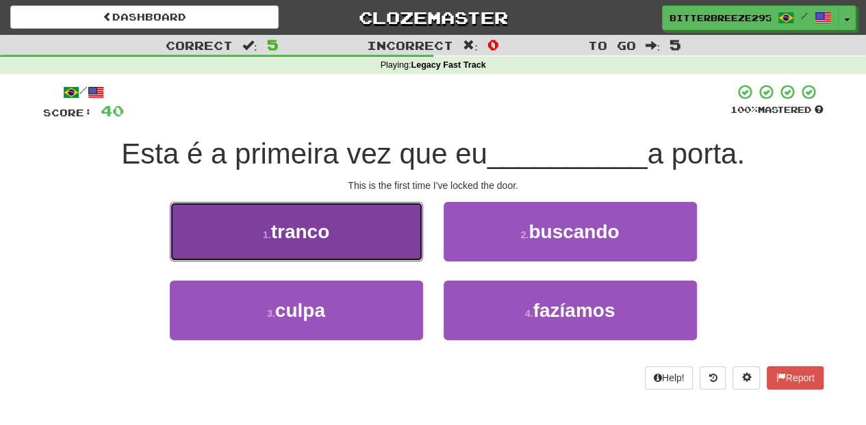
click at [361, 248] on button "1 . tranco" at bounding box center [296, 232] width 253 height 60
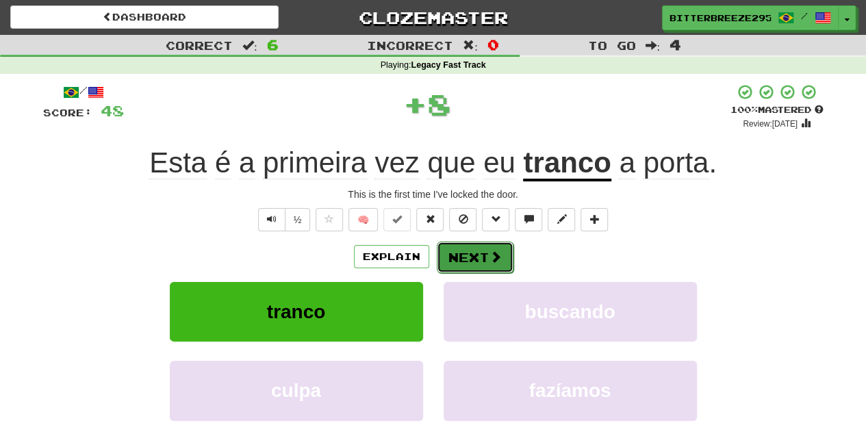
click at [450, 248] on button "Next" at bounding box center [475, 257] width 77 height 31
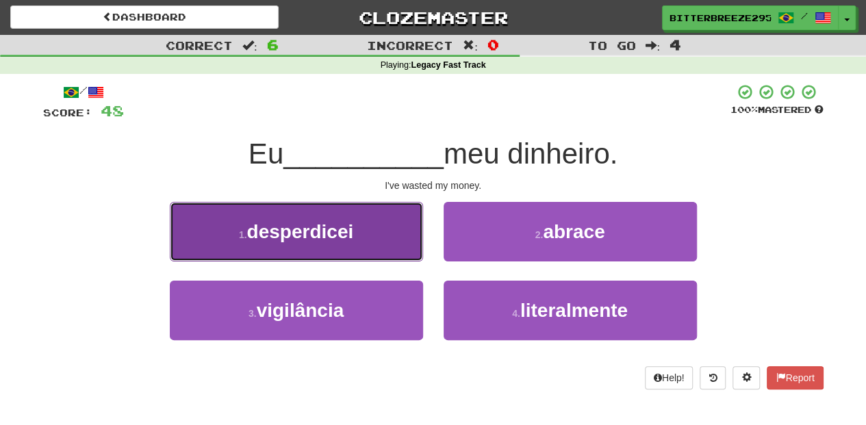
click at [350, 240] on span "desperdicei" at bounding box center [300, 231] width 107 height 21
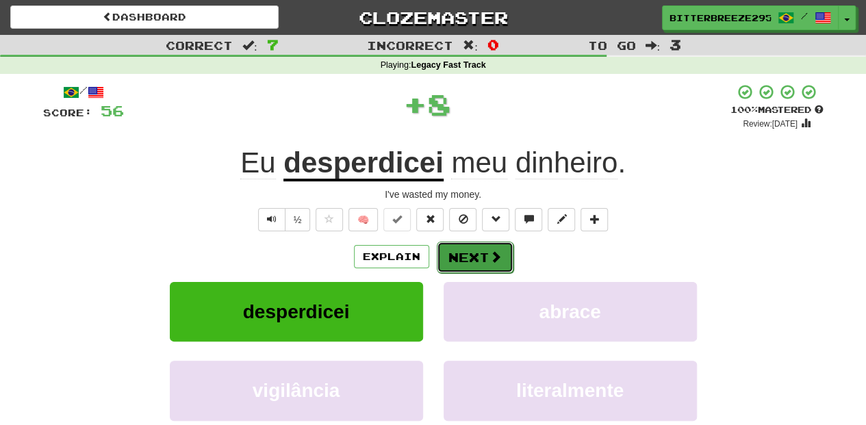
click at [483, 257] on button "Next" at bounding box center [475, 257] width 77 height 31
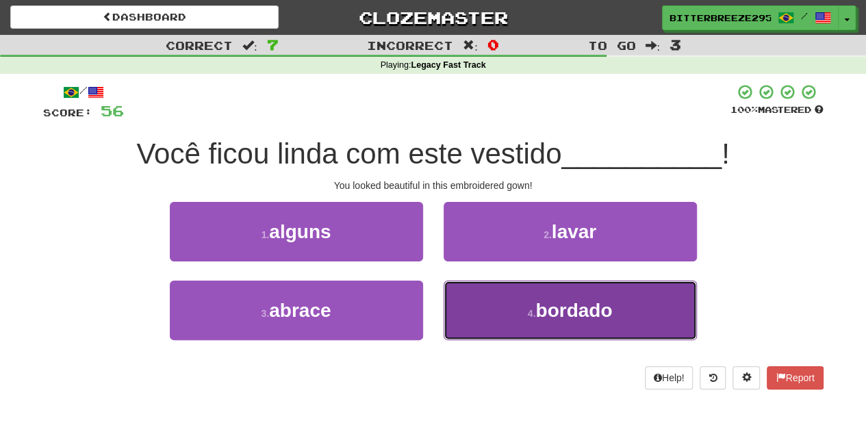
click at [502, 313] on button "4 . bordado" at bounding box center [569, 311] width 253 height 60
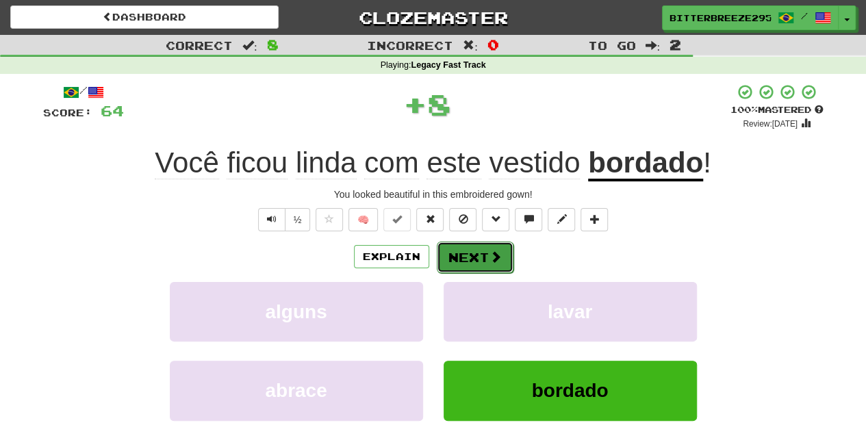
click at [454, 256] on button "Next" at bounding box center [475, 257] width 77 height 31
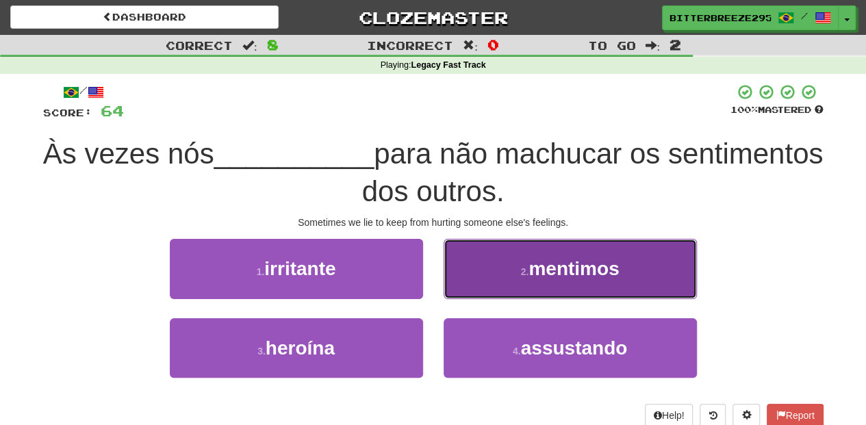
click at [497, 288] on button "2 . mentimos" at bounding box center [569, 269] width 253 height 60
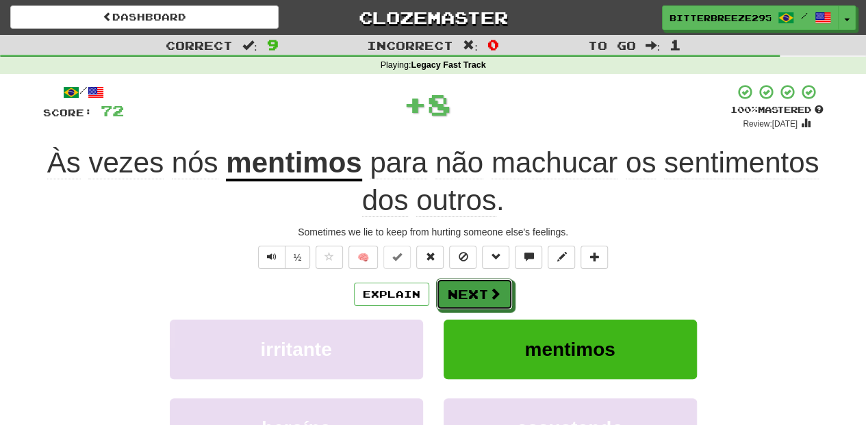
click at [497, 288] on span at bounding box center [495, 293] width 12 height 12
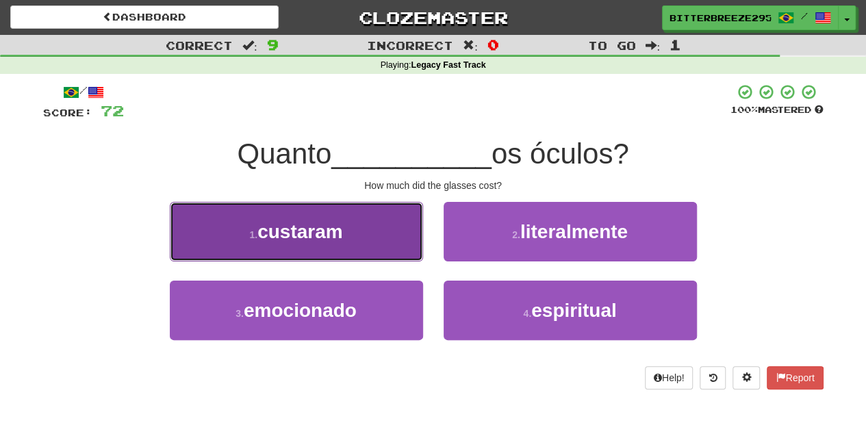
click at [339, 235] on span "custaram" at bounding box center [300, 231] width 86 height 21
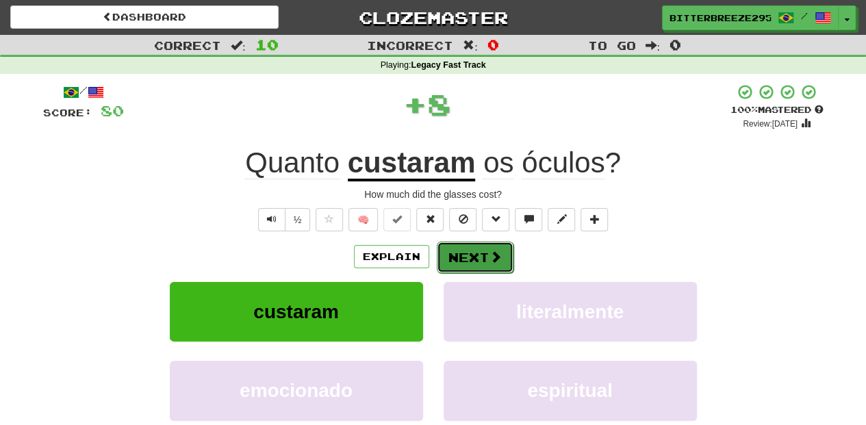
click at [459, 249] on button "Next" at bounding box center [475, 257] width 77 height 31
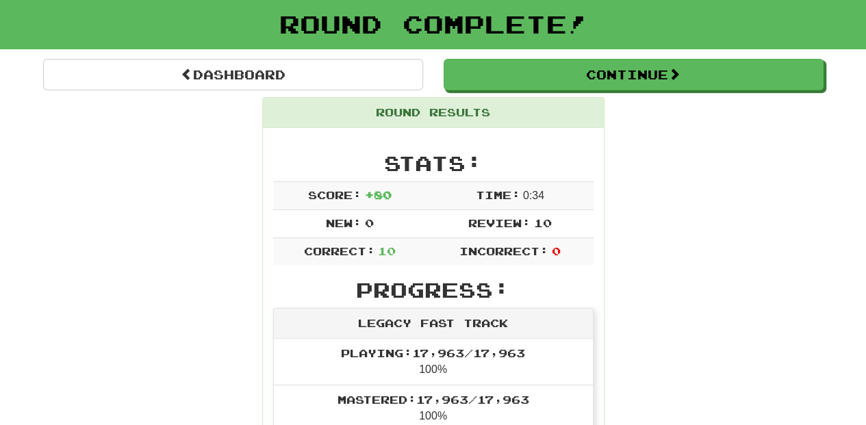
scroll to position [45, 0]
